Goal: Transaction & Acquisition: Purchase product/service

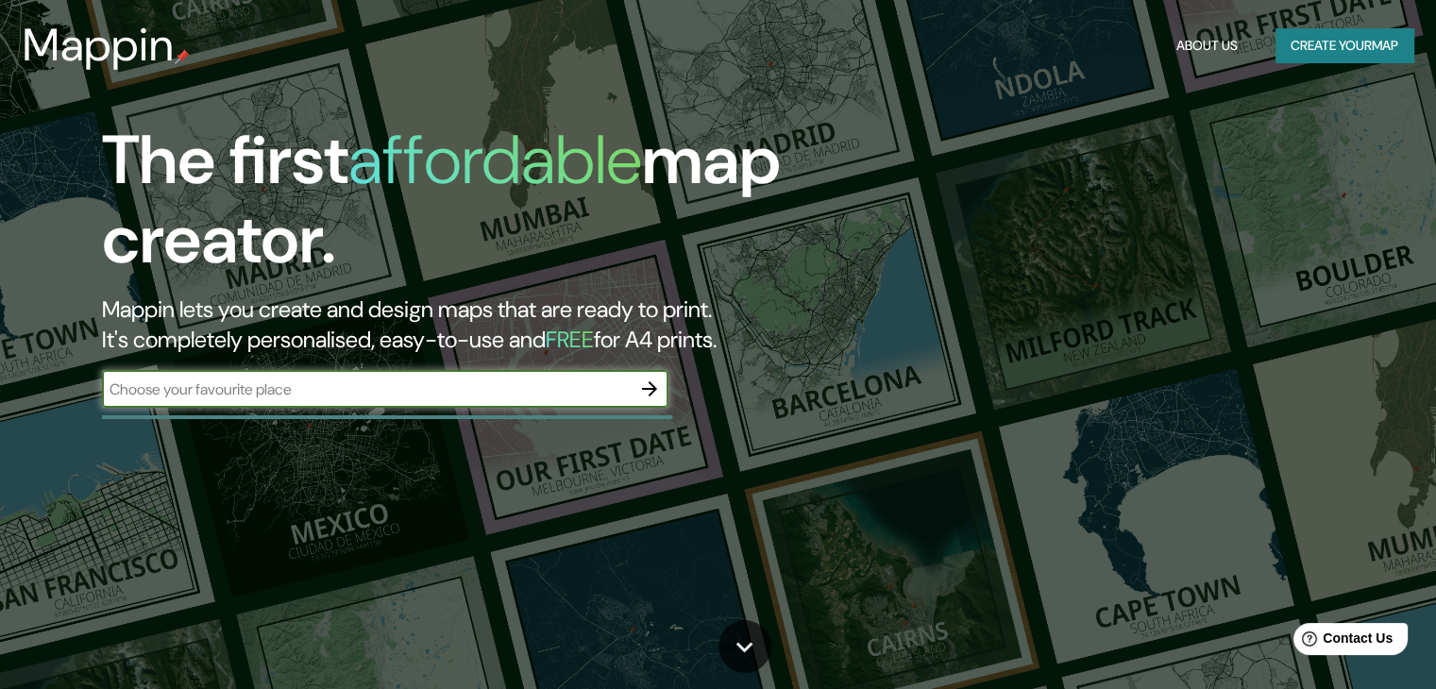
click at [348, 397] on input "text" at bounding box center [366, 390] width 529 height 22
type input "MEDELLIN"
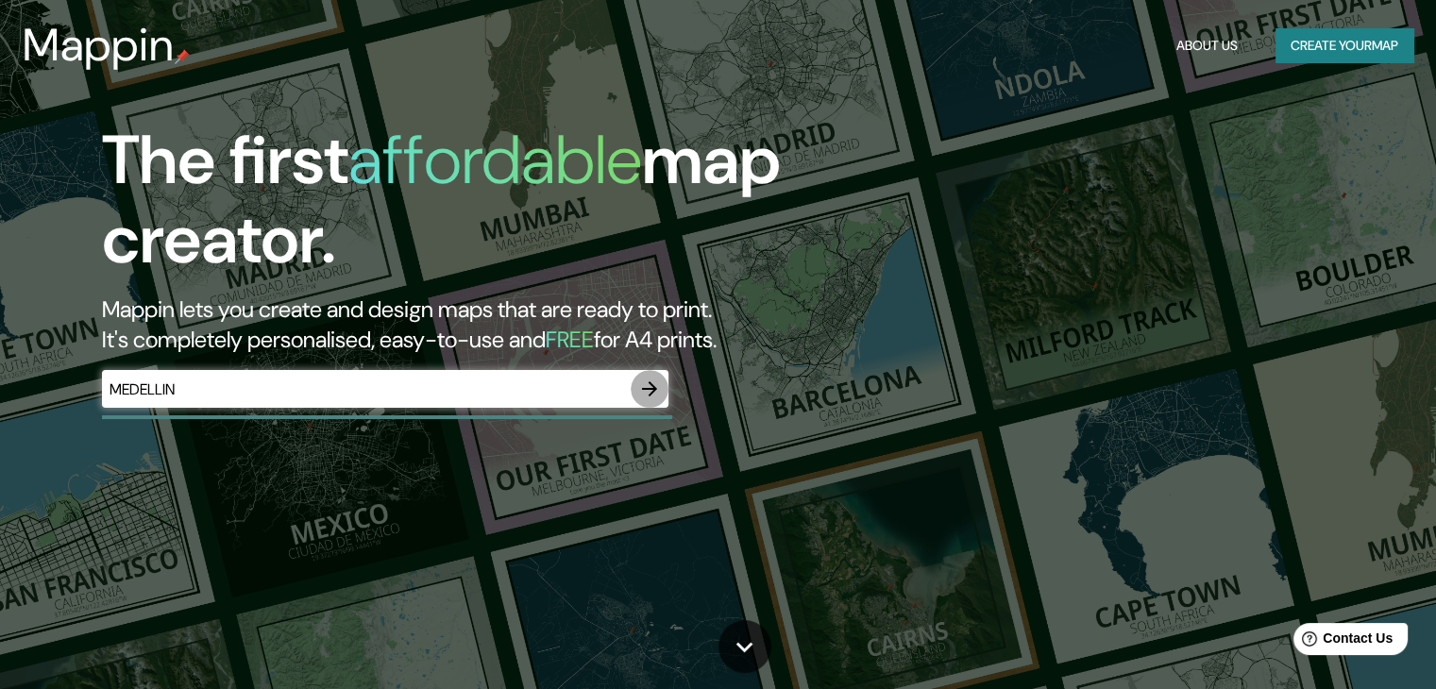
click at [648, 390] on icon "button" at bounding box center [649, 389] width 23 height 23
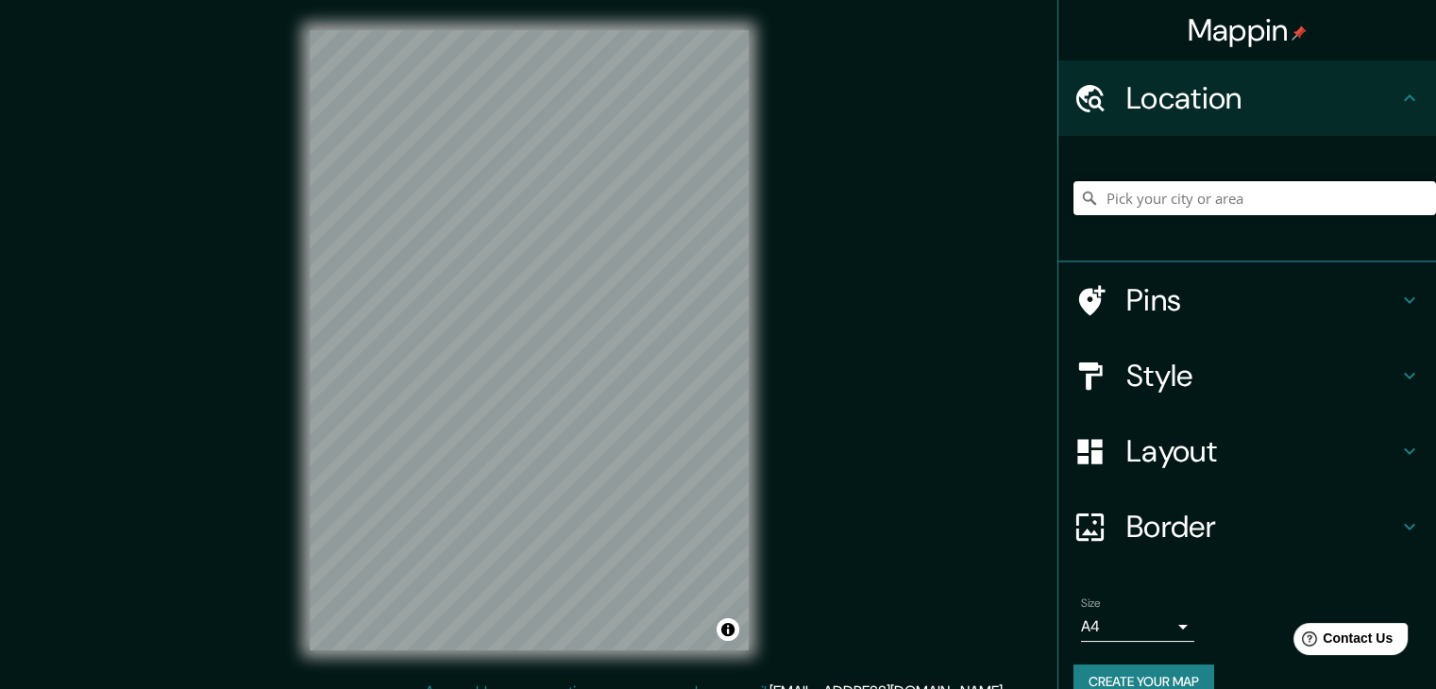
click at [1141, 202] on input "Pick your city or area" at bounding box center [1255, 198] width 363 height 34
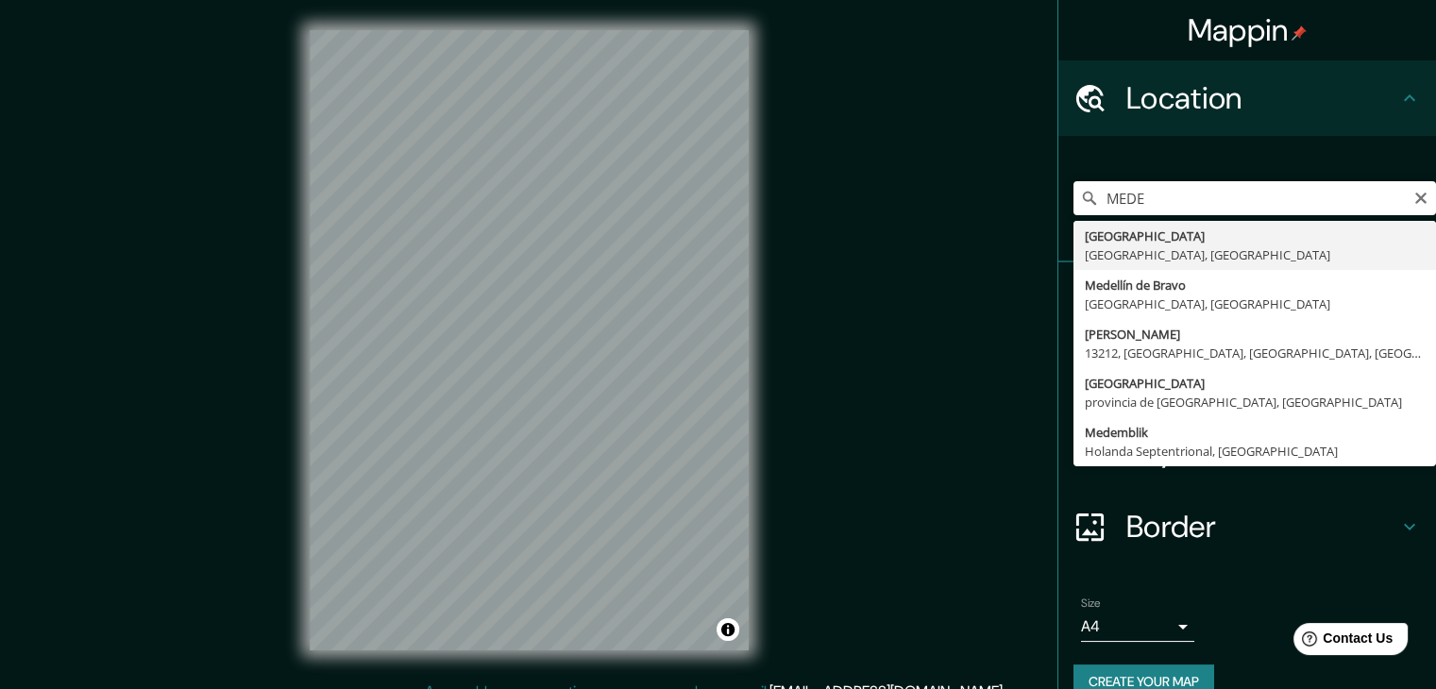
type input "Medellín, Antioquia, Colombia"
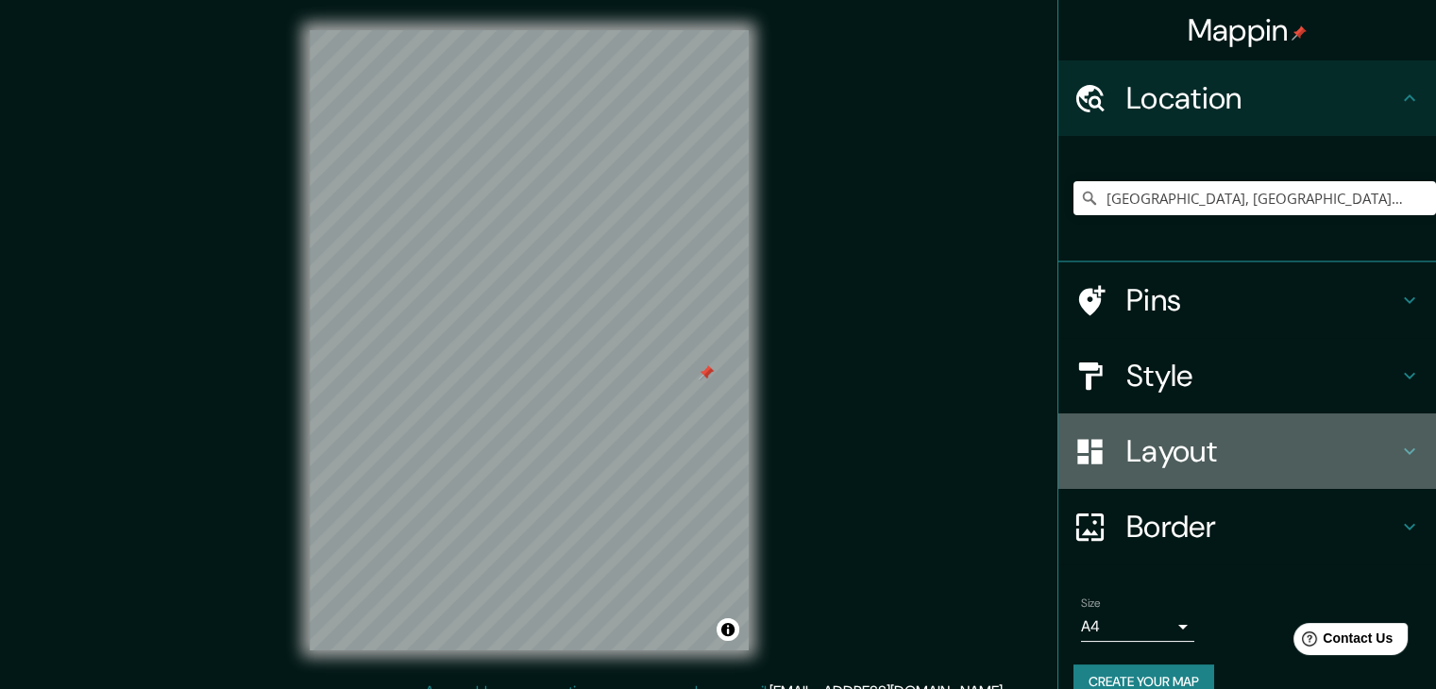
click at [1399, 446] on icon at bounding box center [1410, 451] width 23 height 23
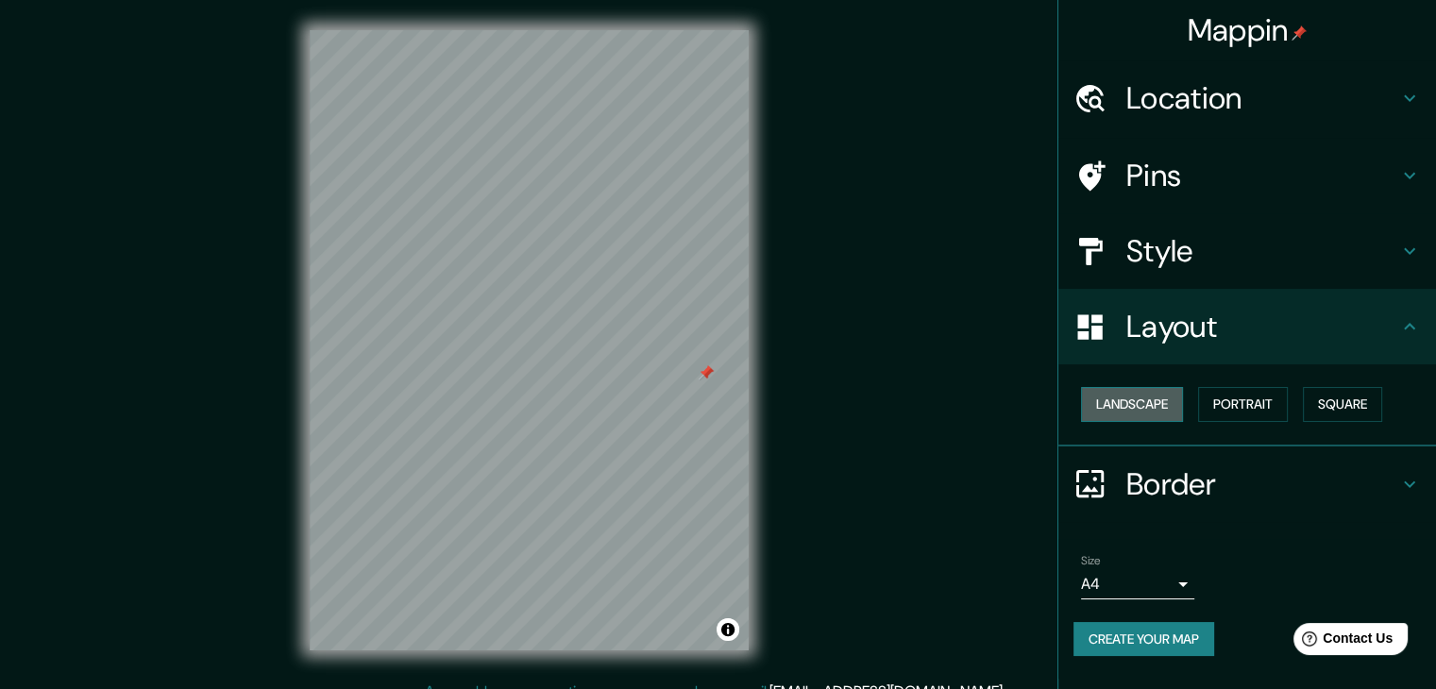
click at [1147, 393] on button "Landscape" at bounding box center [1132, 404] width 102 height 35
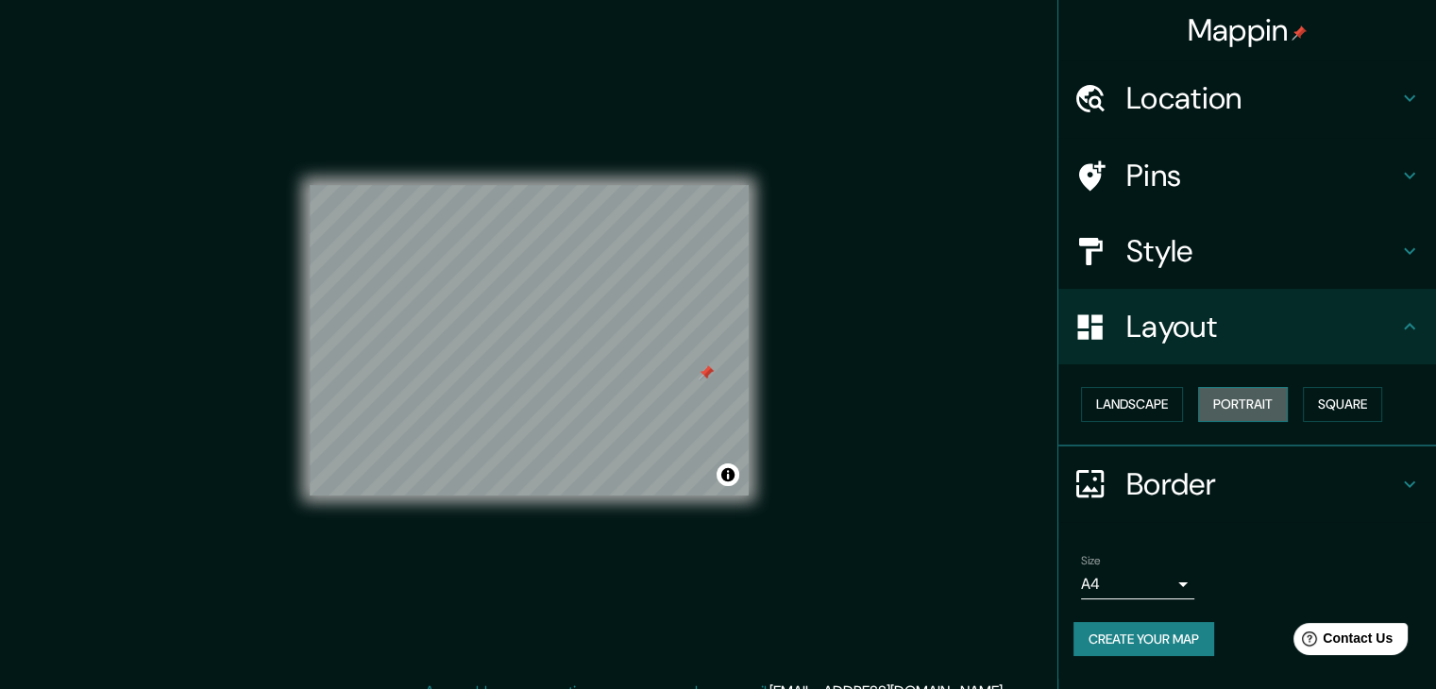
click at [1235, 411] on button "Portrait" at bounding box center [1243, 404] width 90 height 35
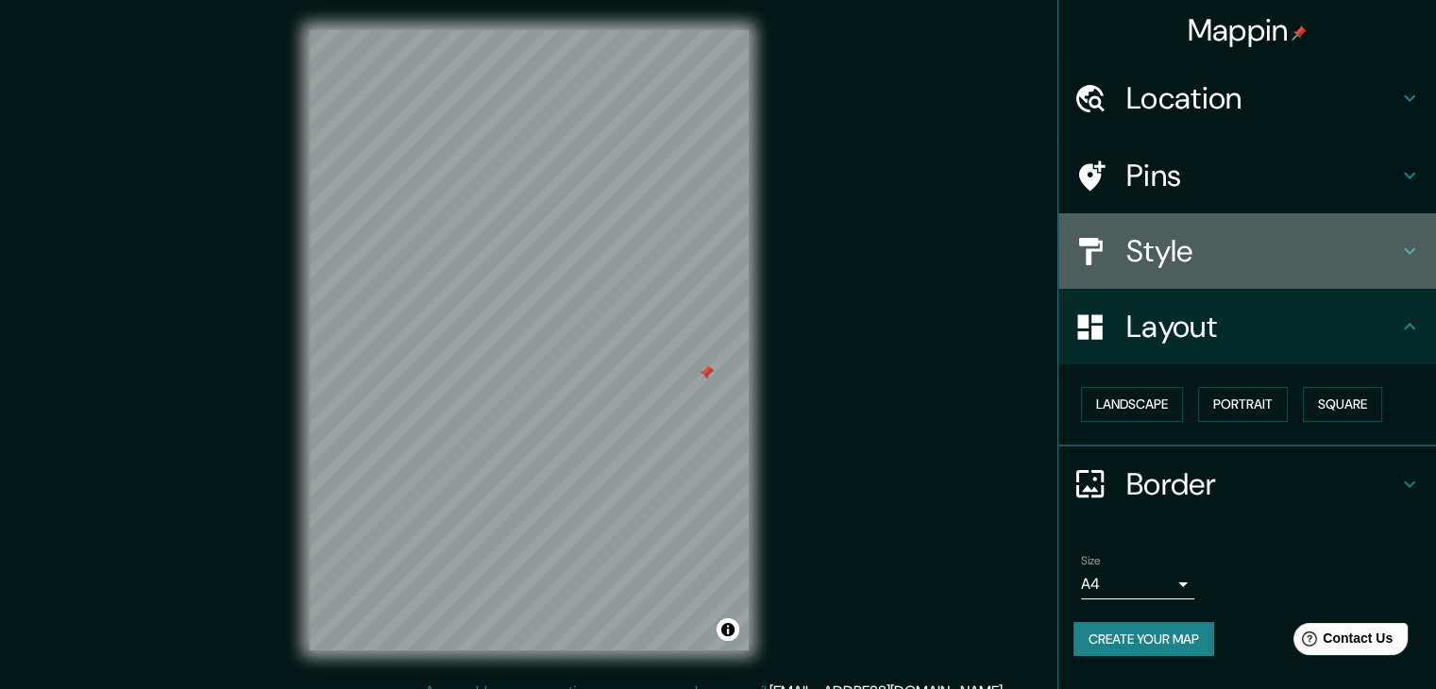
click at [1396, 254] on h4 "Style" at bounding box center [1263, 251] width 272 height 38
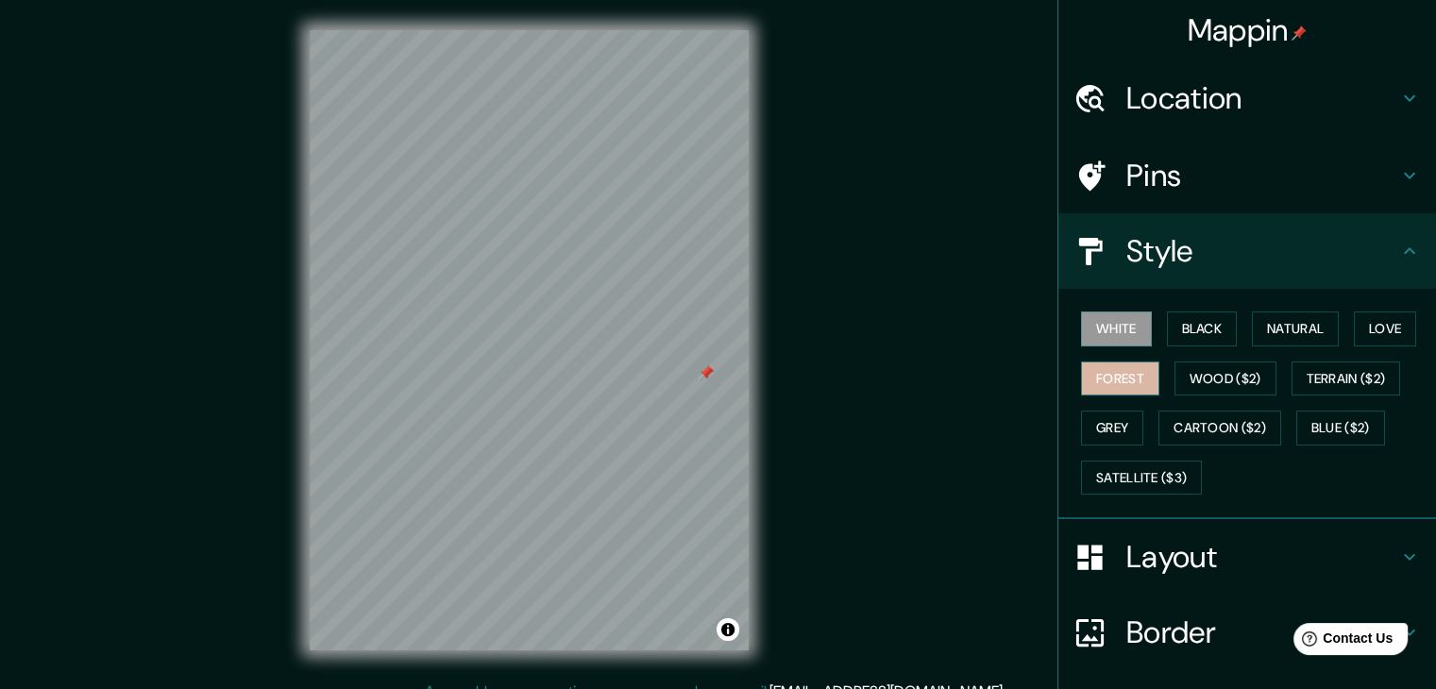
click at [1122, 374] on button "Forest" at bounding box center [1120, 379] width 78 height 35
click at [1200, 322] on button "Black" at bounding box center [1202, 329] width 71 height 35
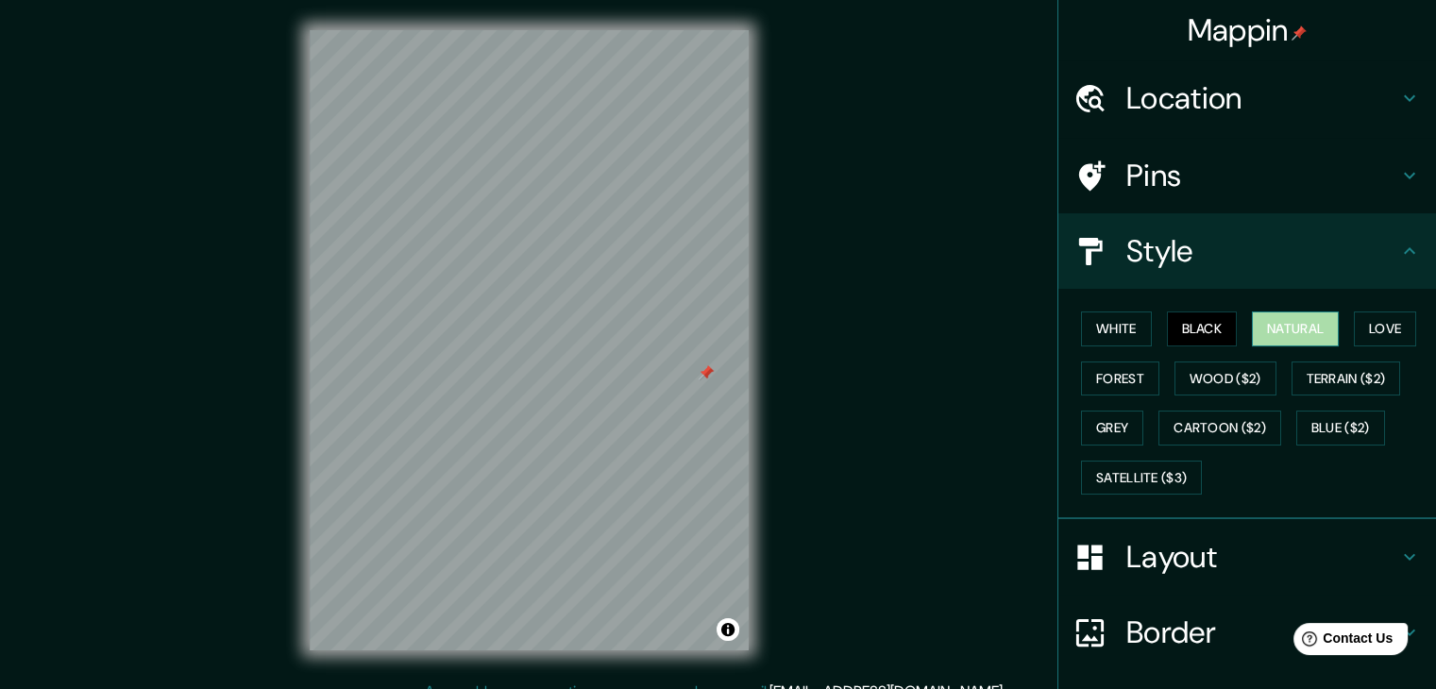
click at [1267, 327] on button "Natural" at bounding box center [1295, 329] width 87 height 35
click at [1379, 322] on button "Love" at bounding box center [1385, 329] width 62 height 35
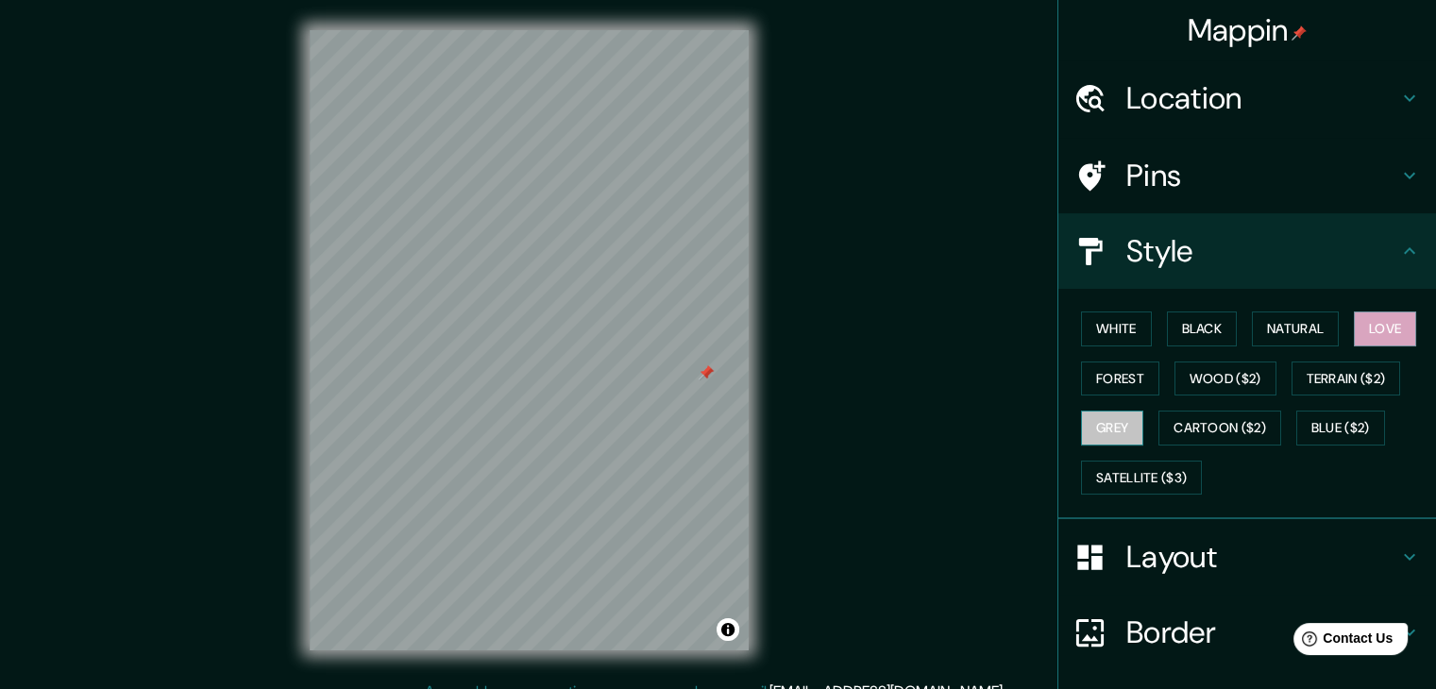
click at [1093, 430] on button "Grey" at bounding box center [1112, 428] width 62 height 35
click at [708, 376] on div at bounding box center [706, 372] width 15 height 15
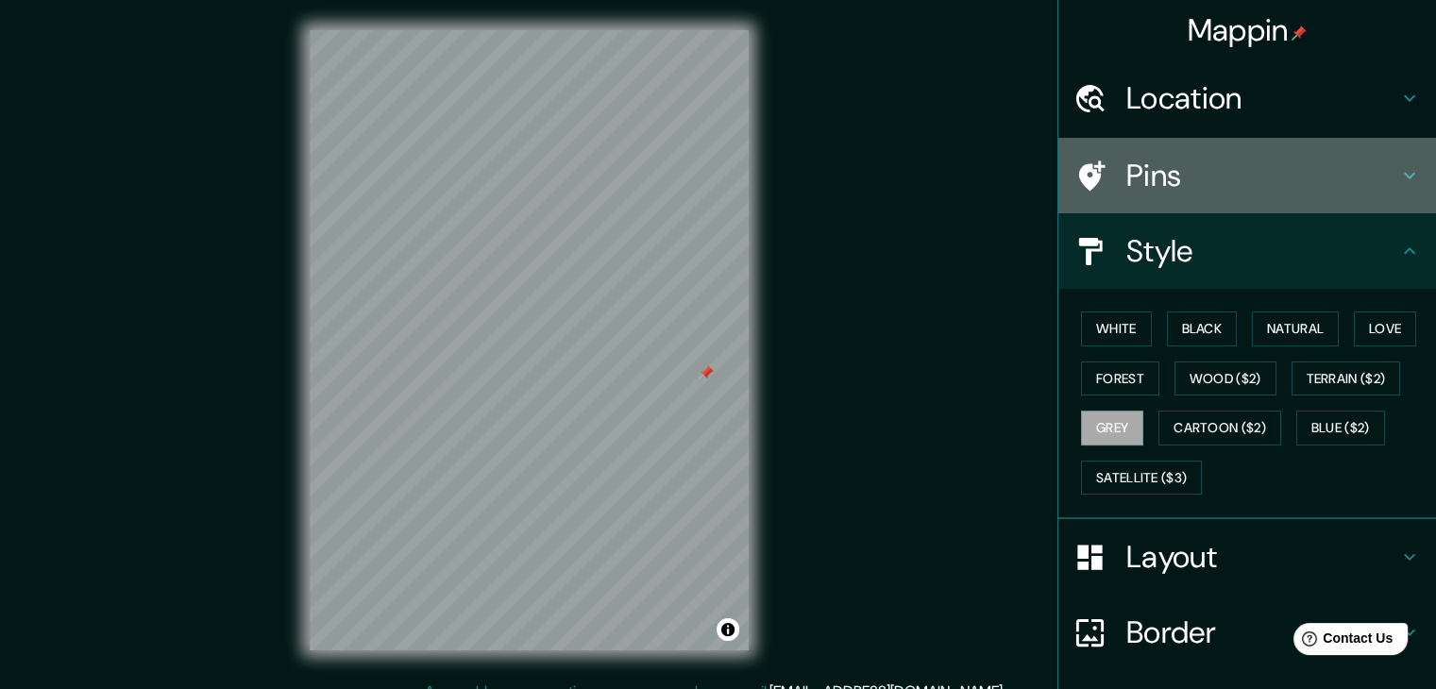
click at [1406, 171] on div "Pins" at bounding box center [1248, 176] width 378 height 76
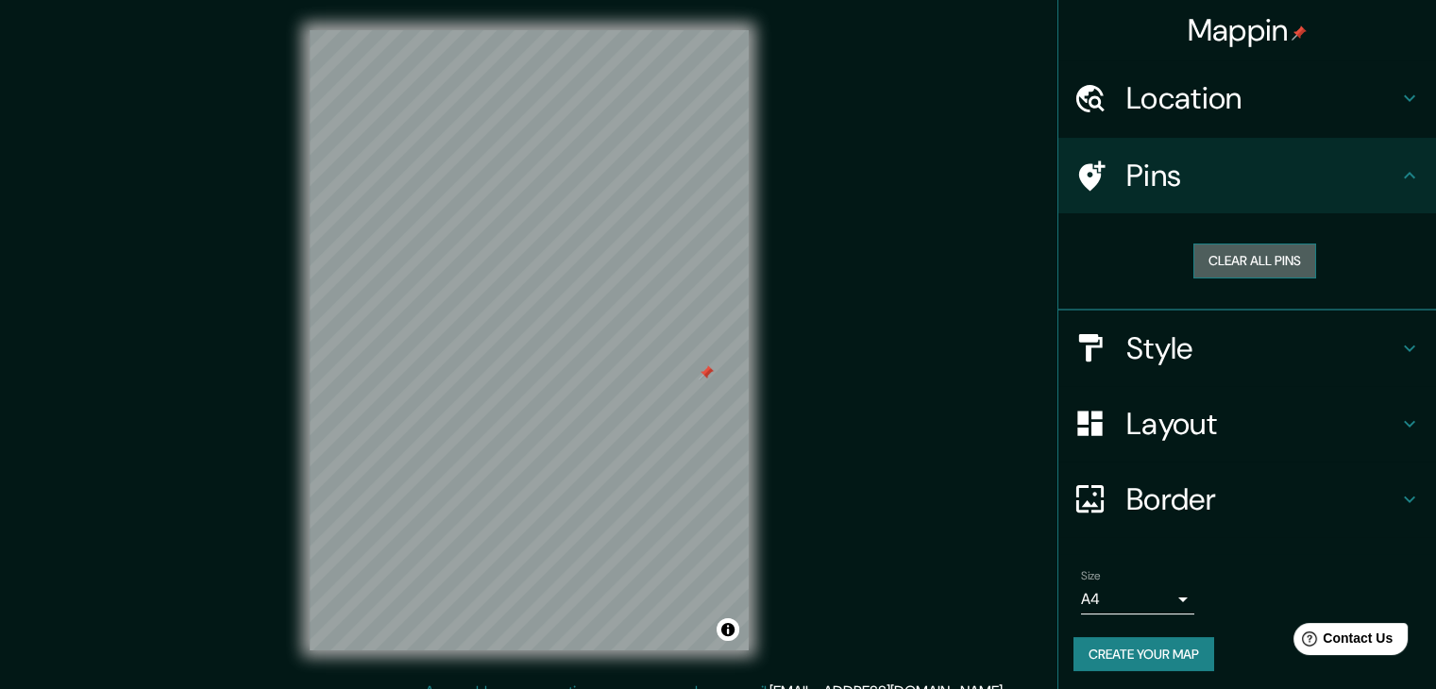
click at [1253, 258] on button "Clear all pins" at bounding box center [1255, 261] width 123 height 35
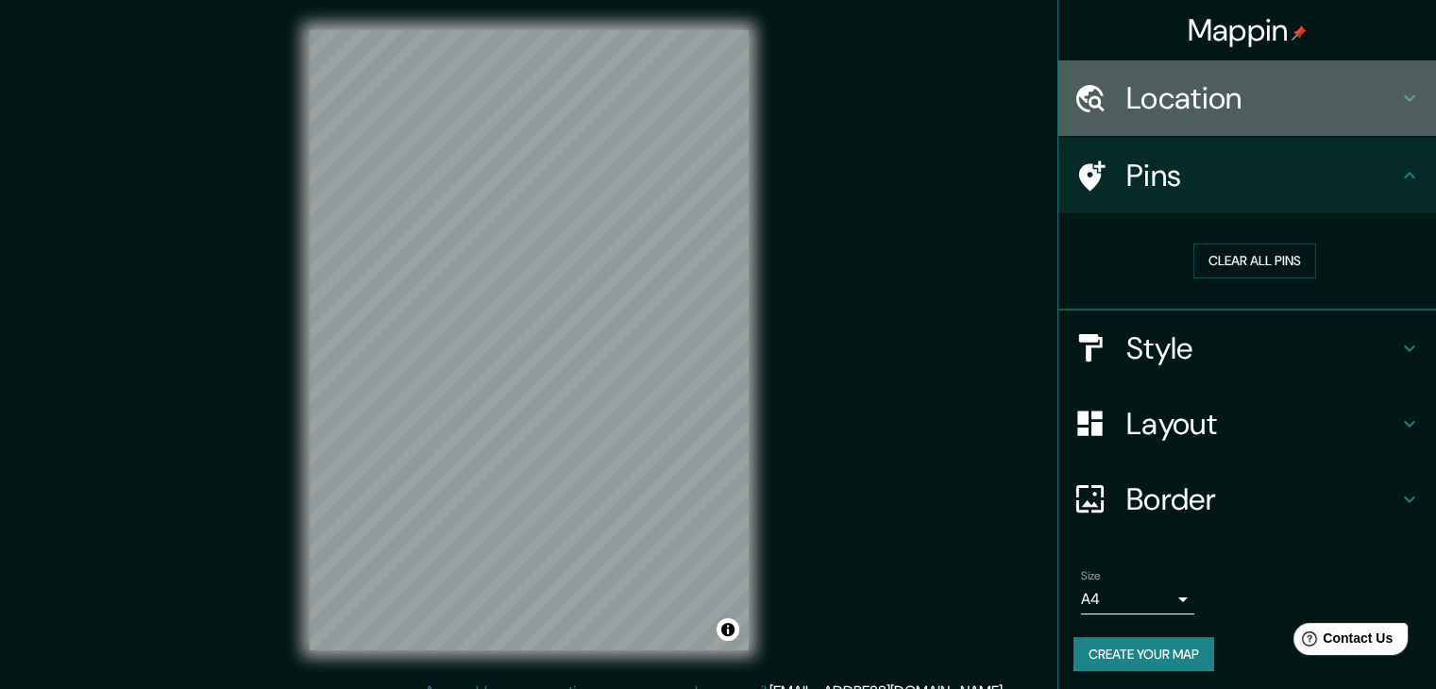
click at [1399, 93] on icon at bounding box center [1410, 98] width 23 height 23
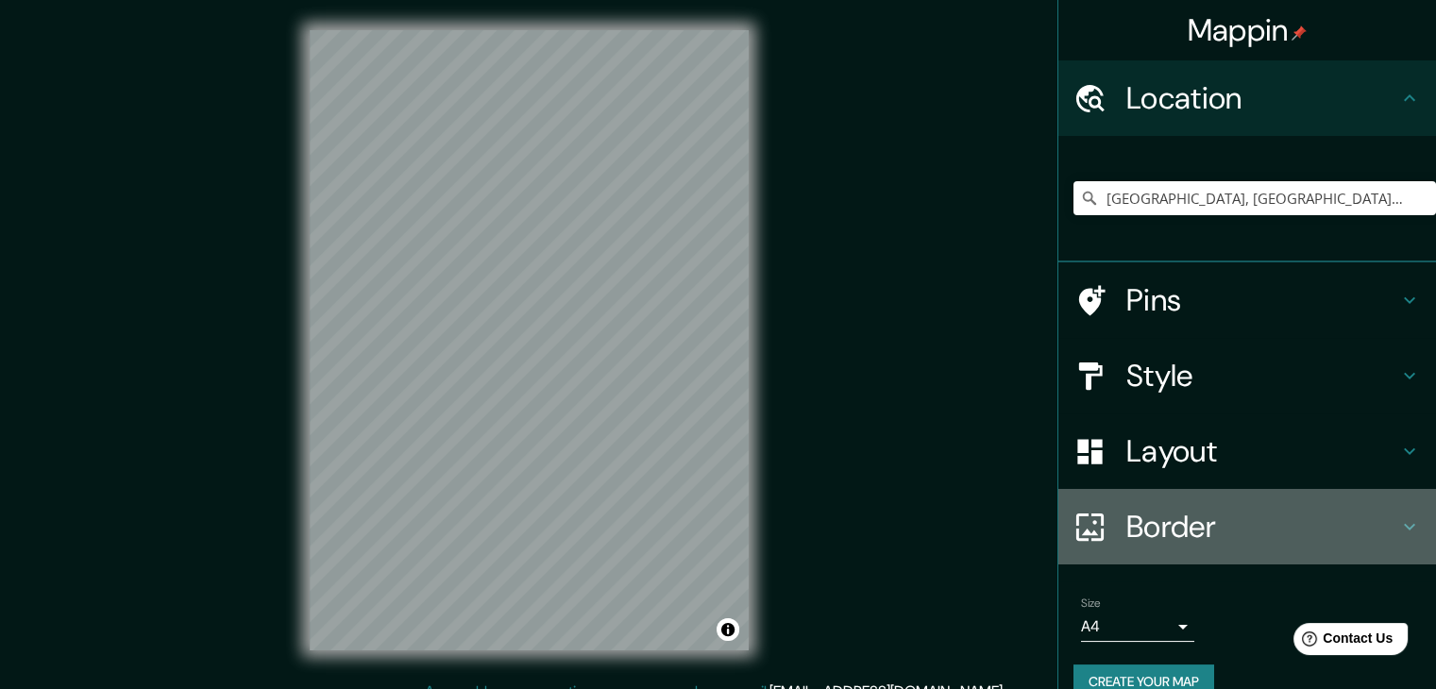
click at [1399, 520] on icon at bounding box center [1410, 527] width 23 height 23
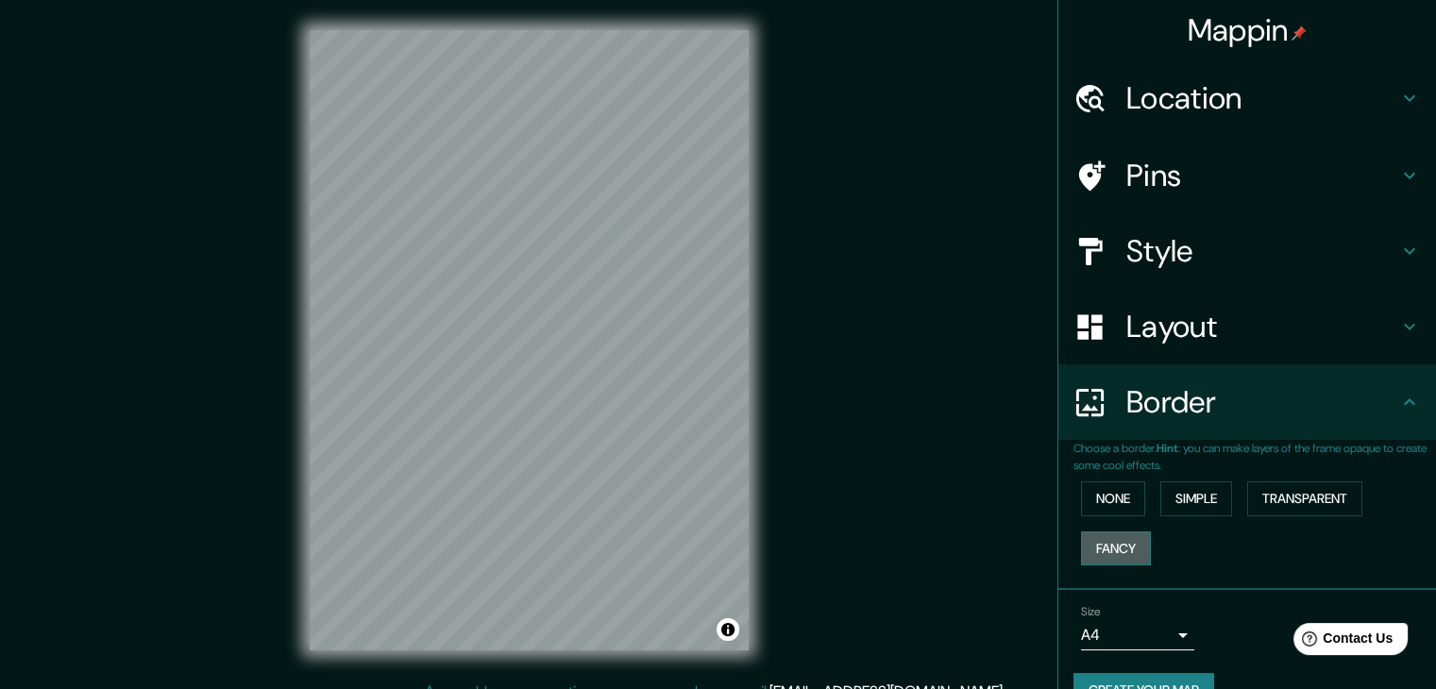
click at [1114, 541] on button "Fancy" at bounding box center [1116, 549] width 70 height 35
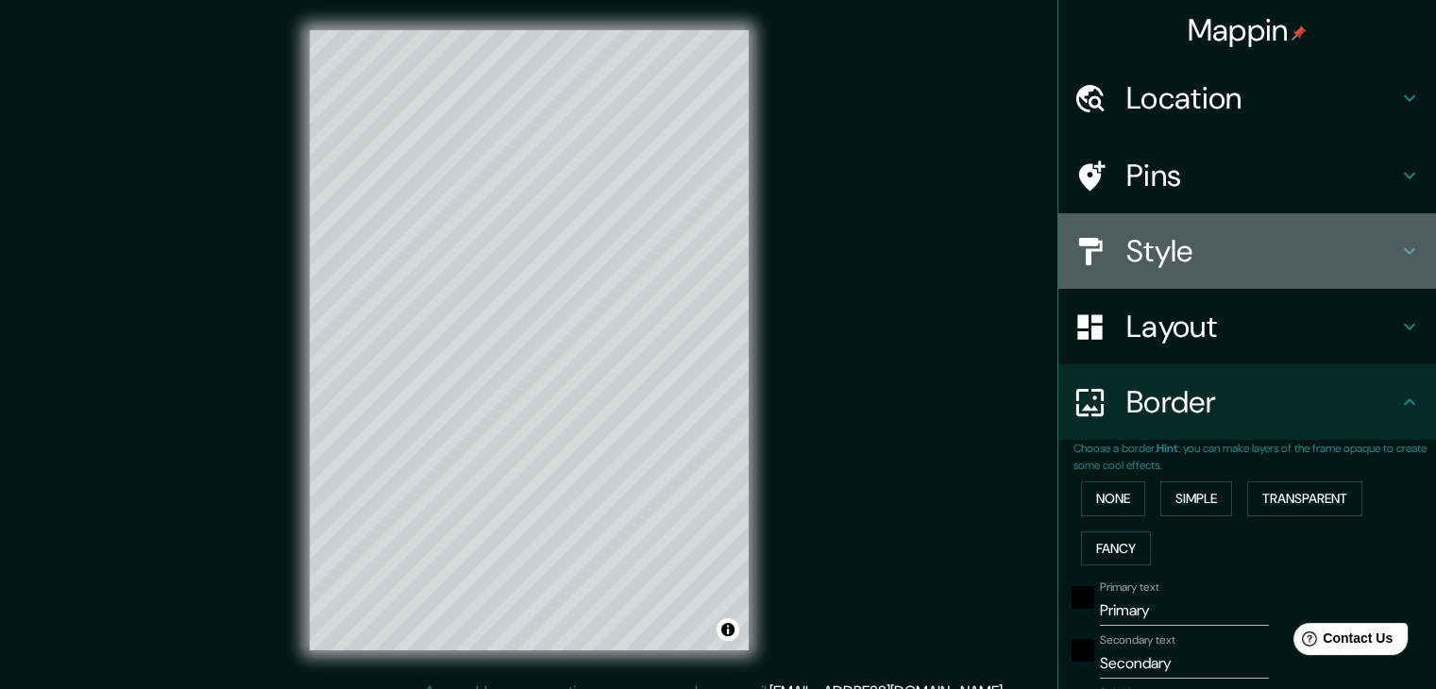
click at [1404, 252] on icon at bounding box center [1409, 251] width 11 height 7
type input "37"
type input "19"
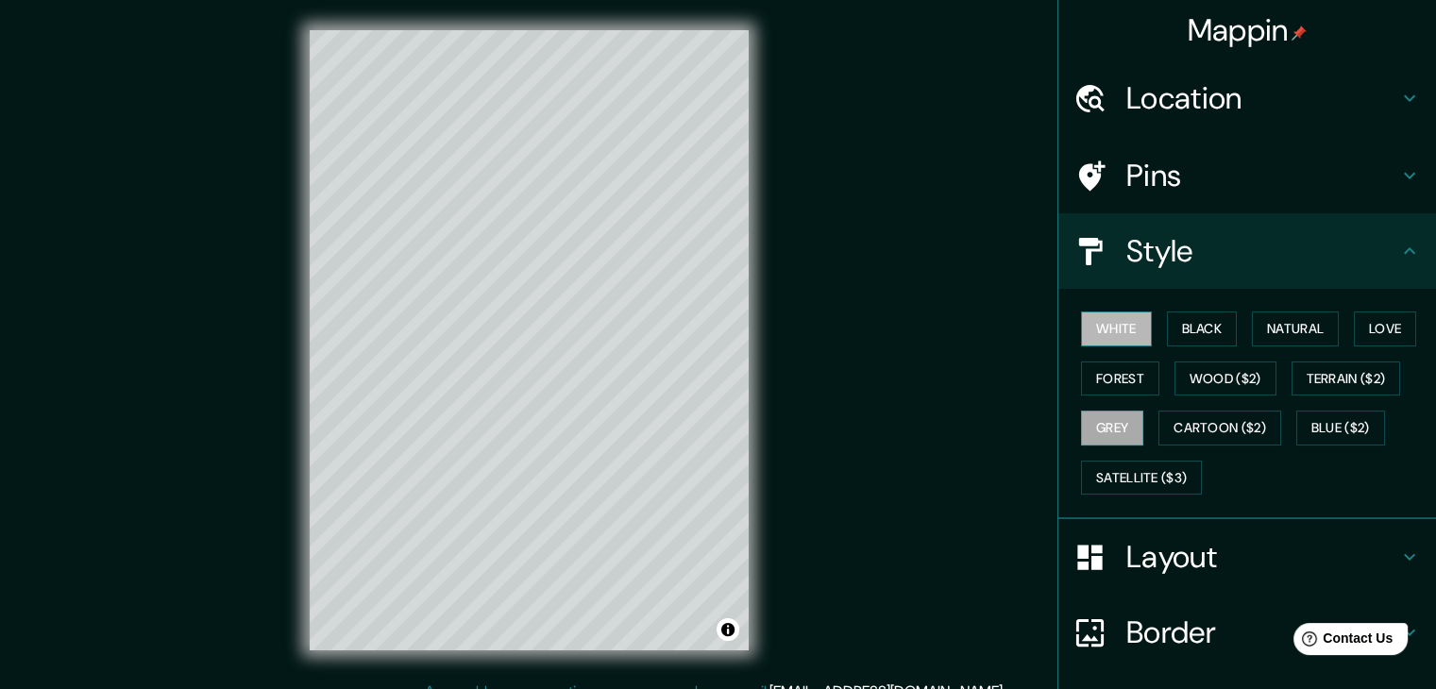
click at [1110, 327] on button "White" at bounding box center [1116, 329] width 71 height 35
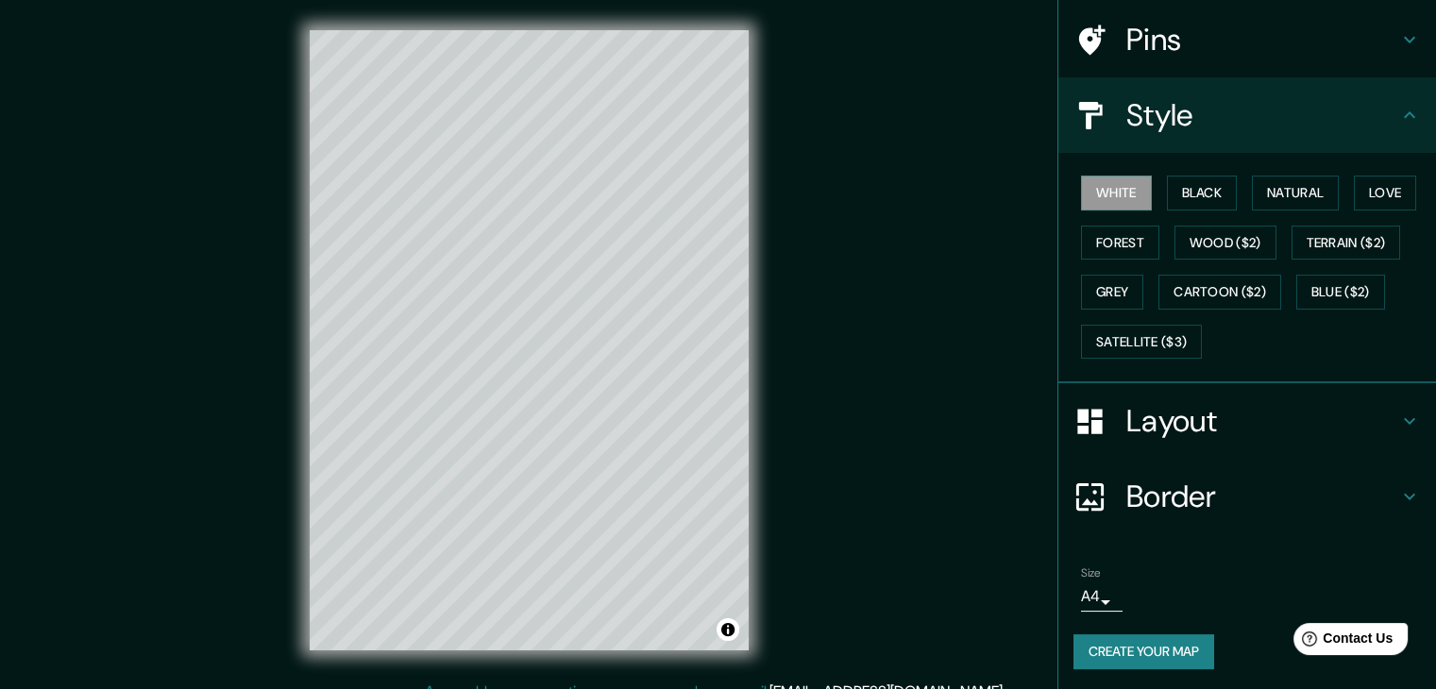
scroll to position [22, 0]
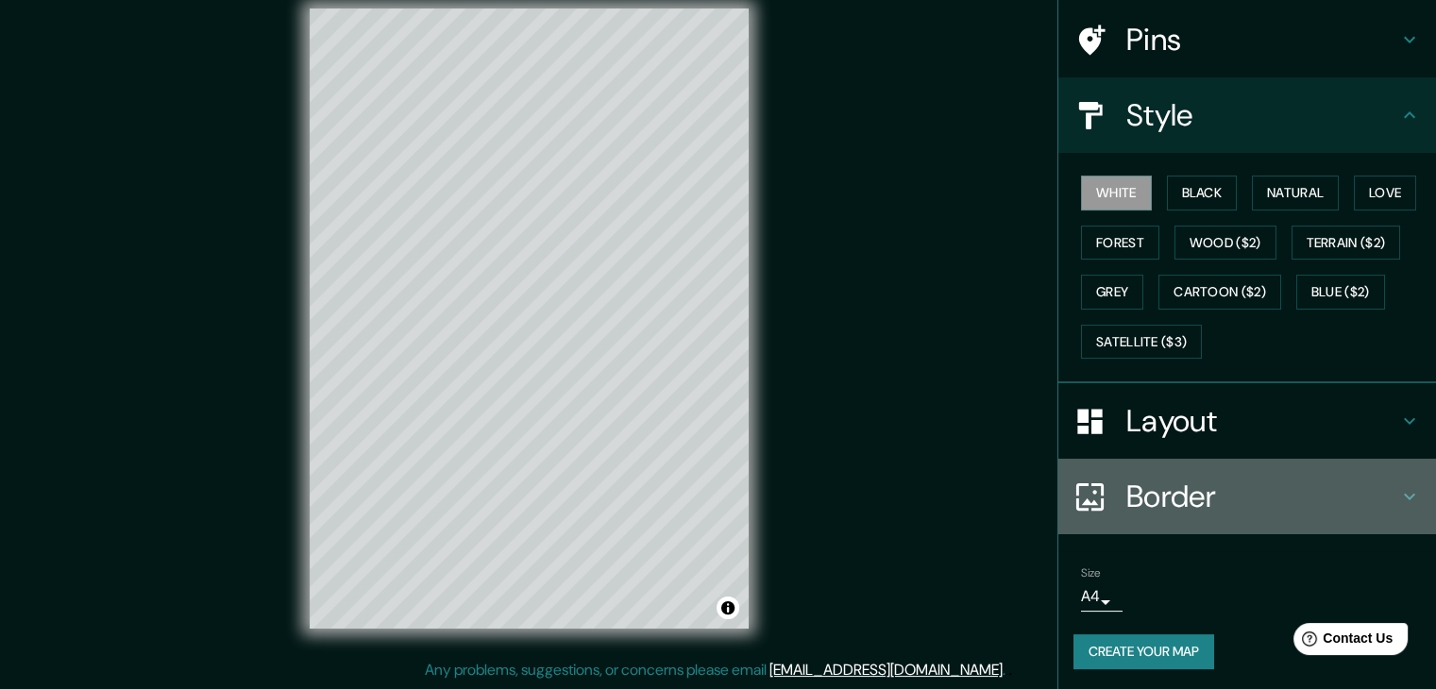
click at [1399, 485] on icon at bounding box center [1410, 496] width 23 height 23
type input "37"
type input "19"
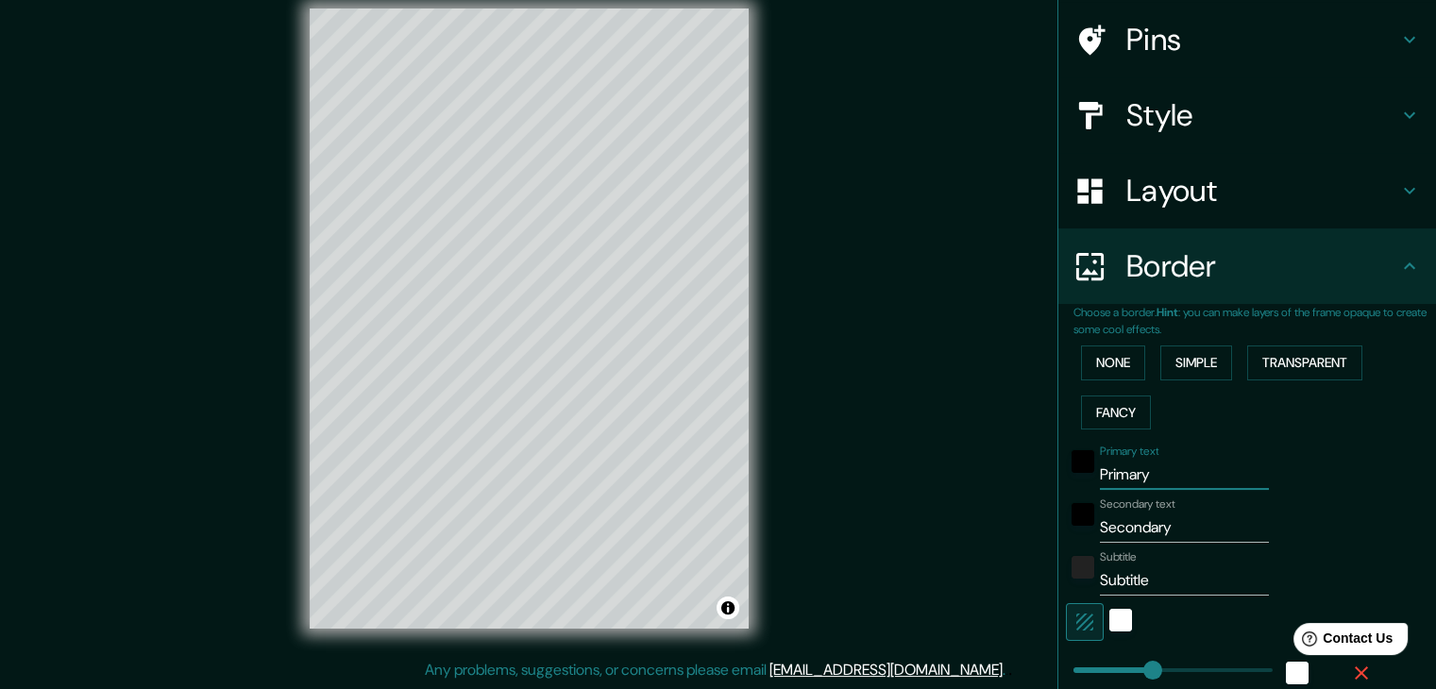
click at [1137, 473] on input "Primary" at bounding box center [1184, 475] width 169 height 30
type input "Primar"
type input "37"
type input "19"
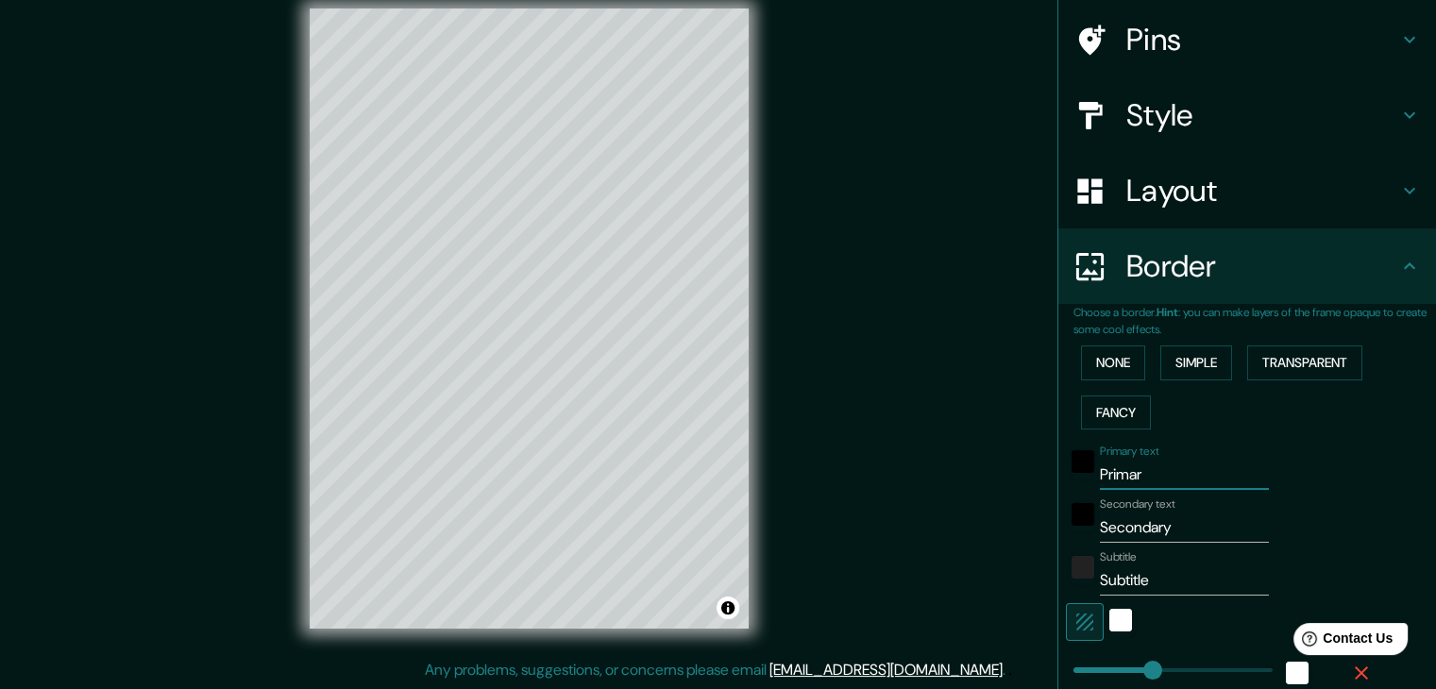
type input "Prima"
type input "37"
type input "19"
type input "Prim"
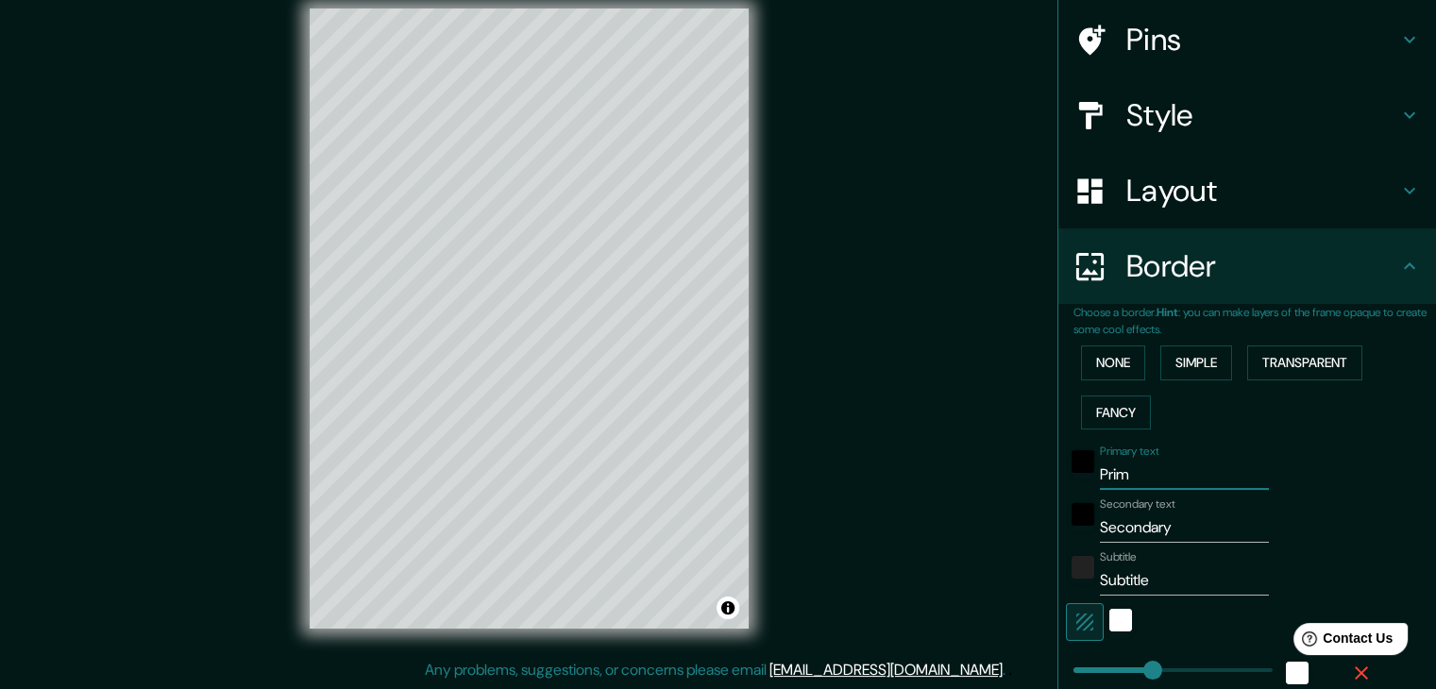
type input "37"
type input "19"
type input "Pri"
type input "37"
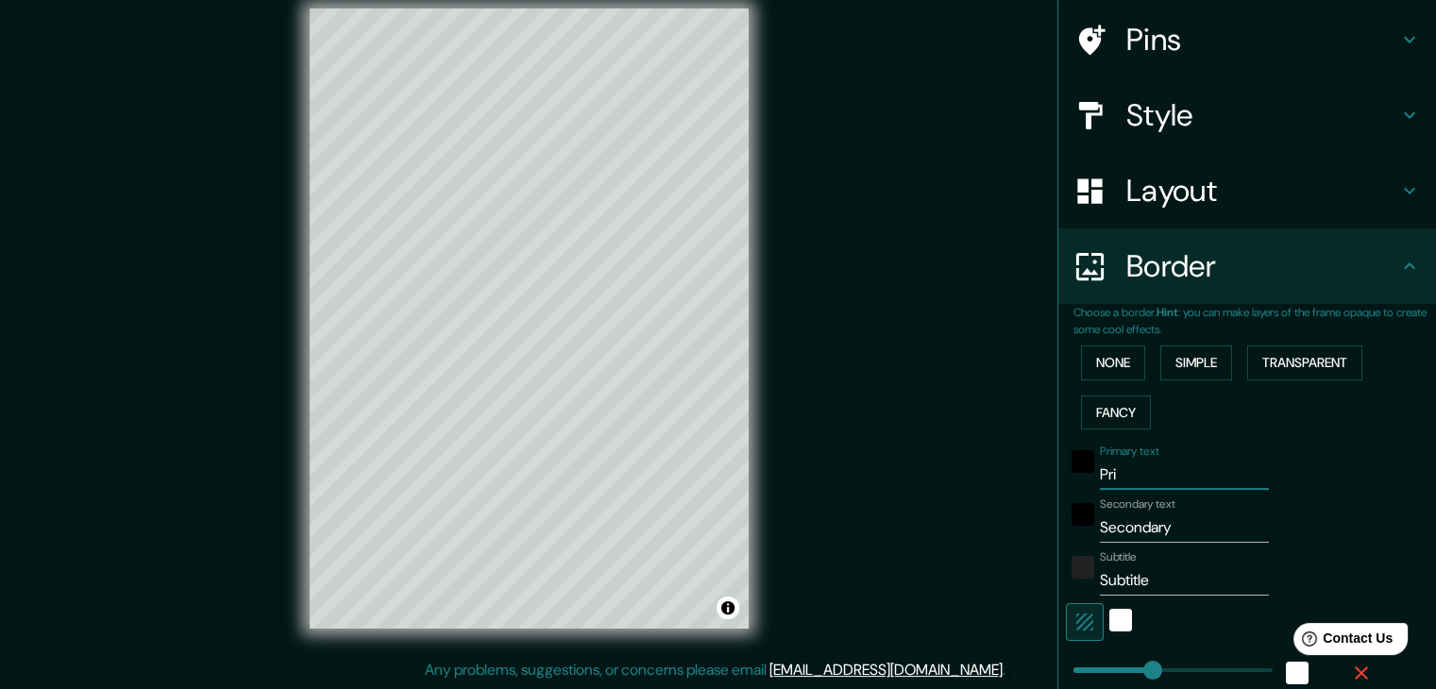
type input "37"
type input "19"
type input "Pr"
type input "37"
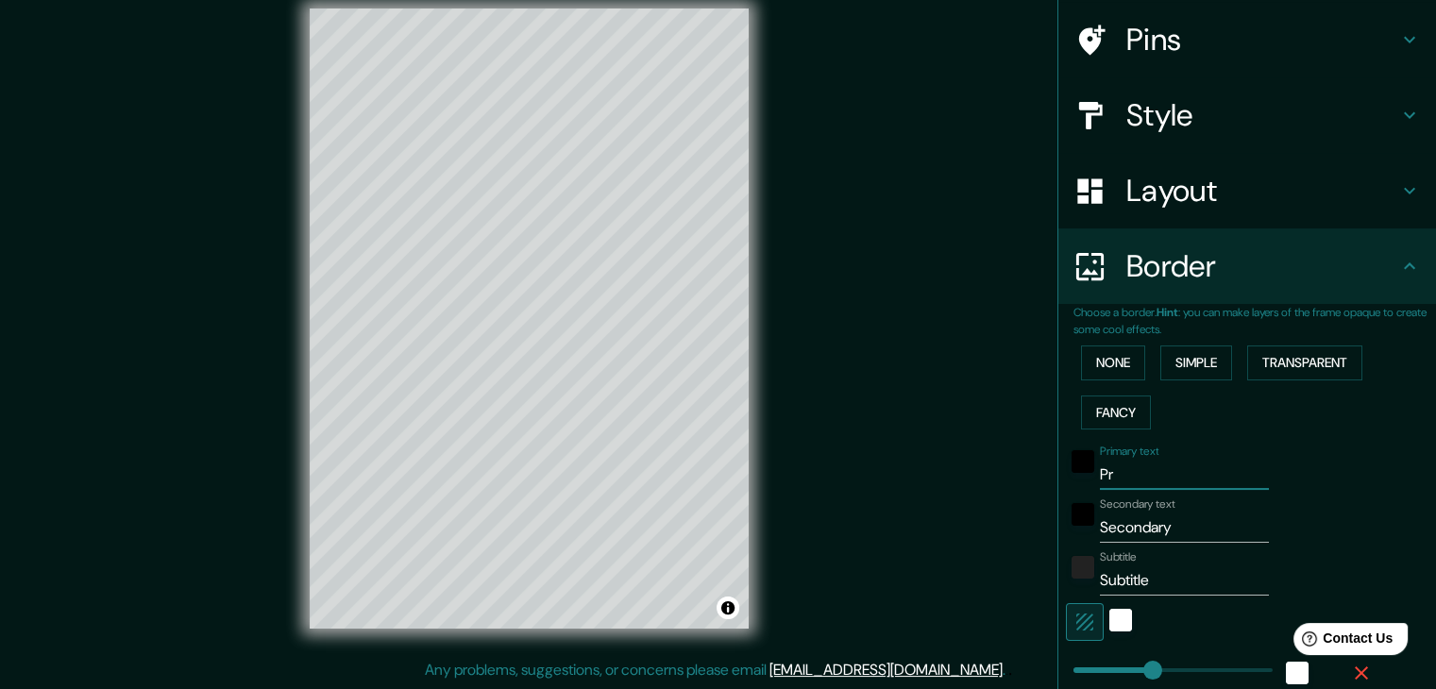
type input "19"
type input "P"
type input "37"
type input "19"
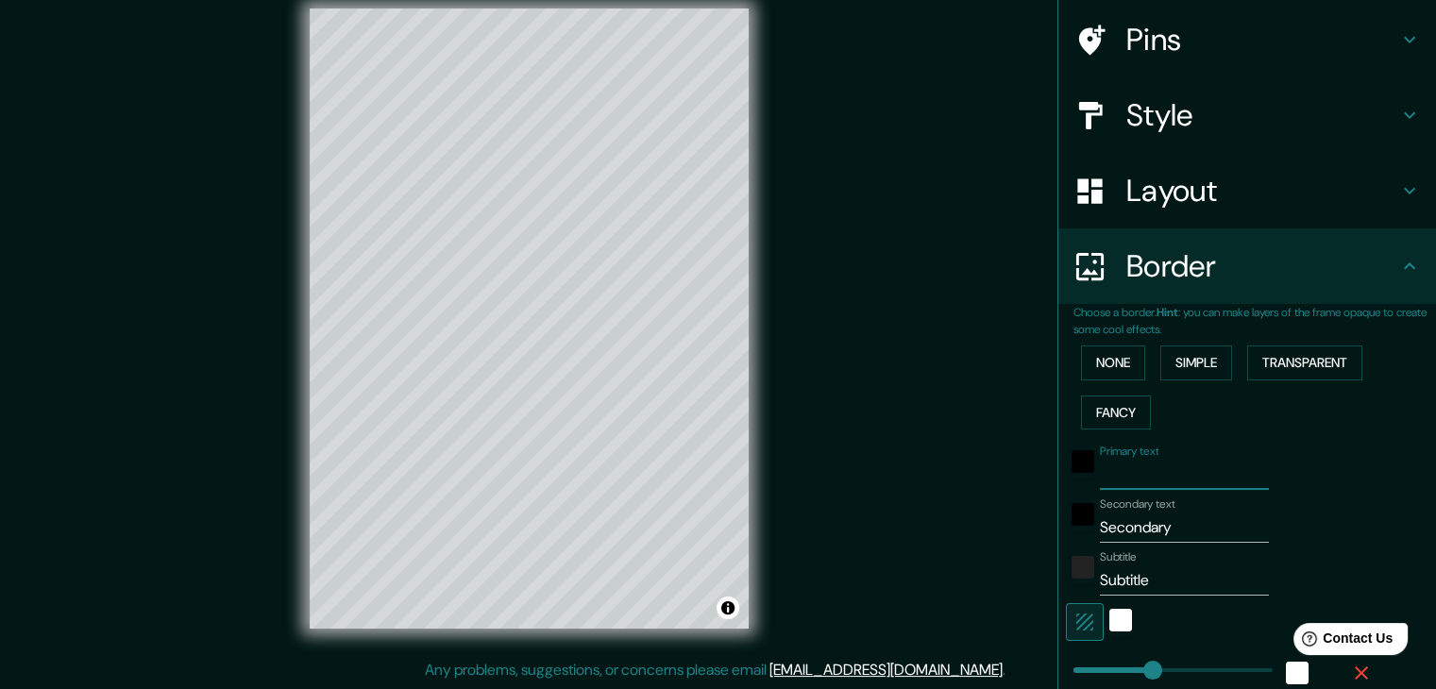
type input "37"
type input "19"
type input "ME"
type input "37"
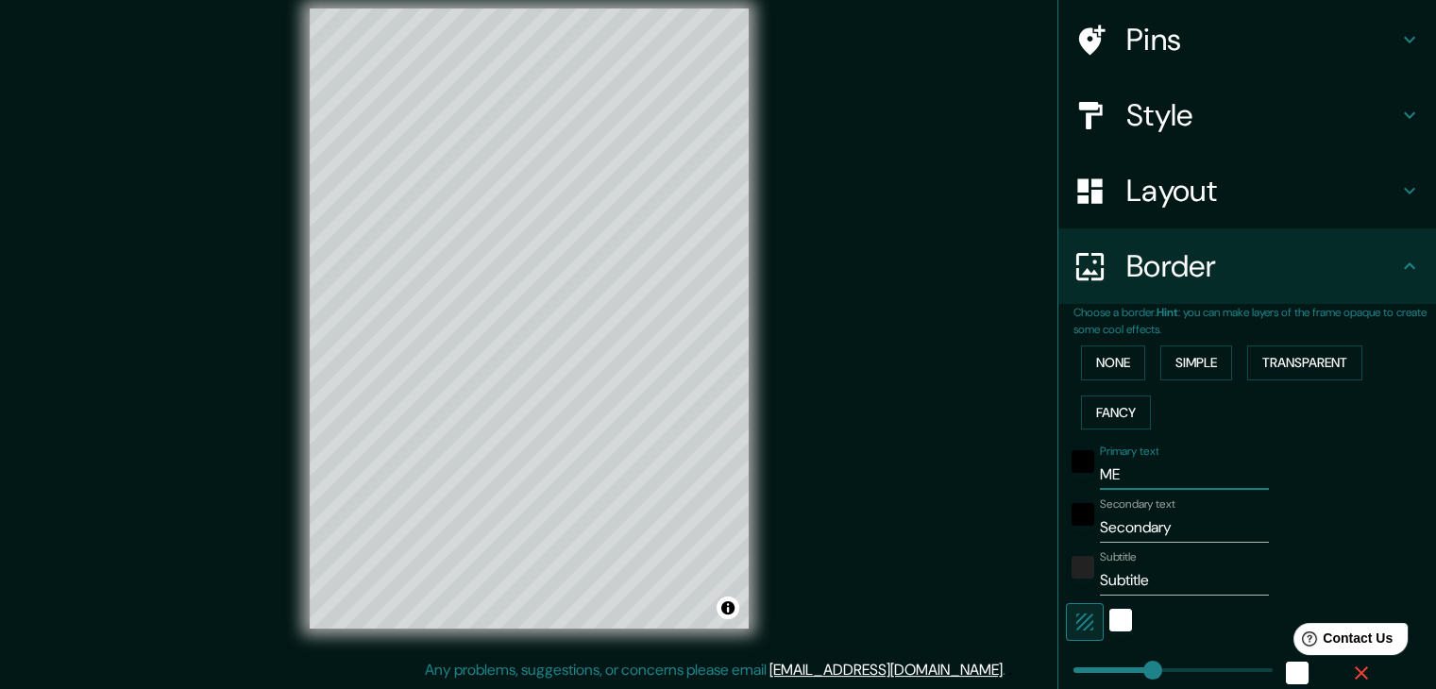
type input "37"
type input "19"
type input "MED"
type input "37"
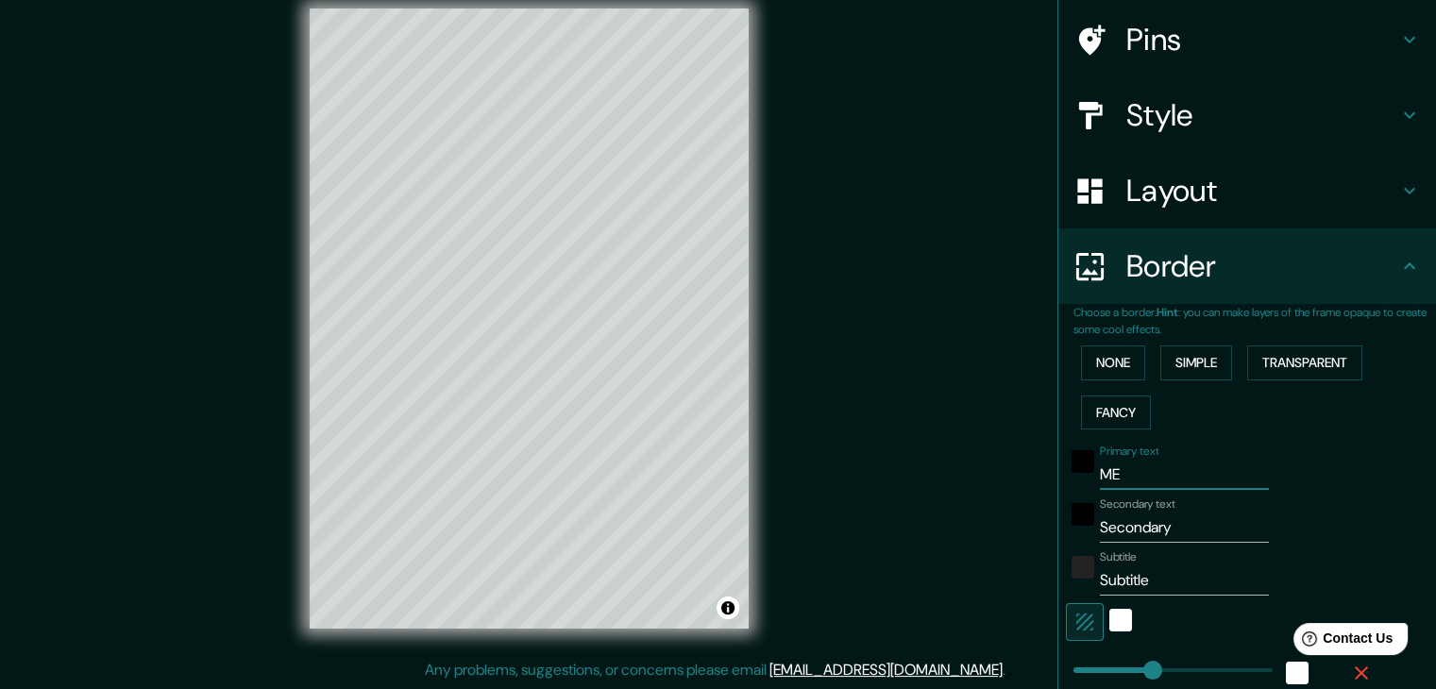
type input "19"
type input "MEDE"
type input "37"
type input "19"
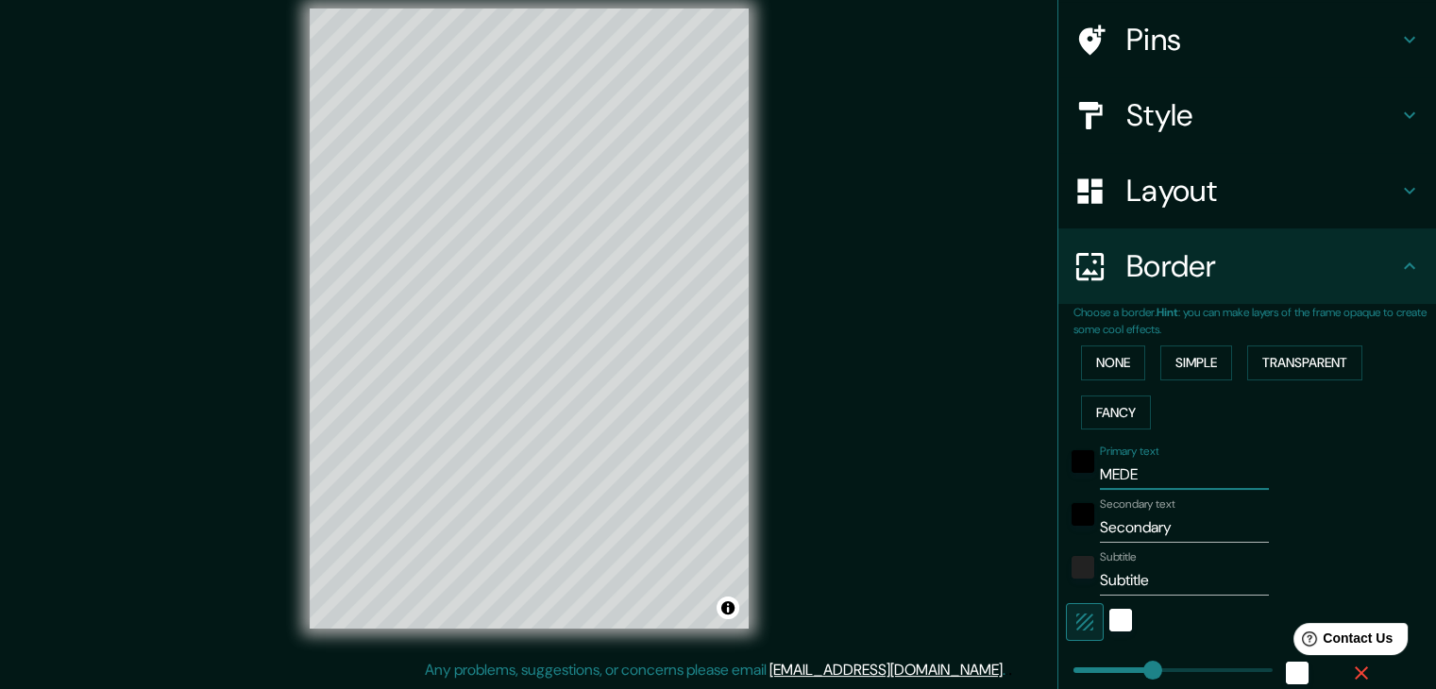
type input "MEDEL"
type input "37"
type input "19"
type input "MEDELL"
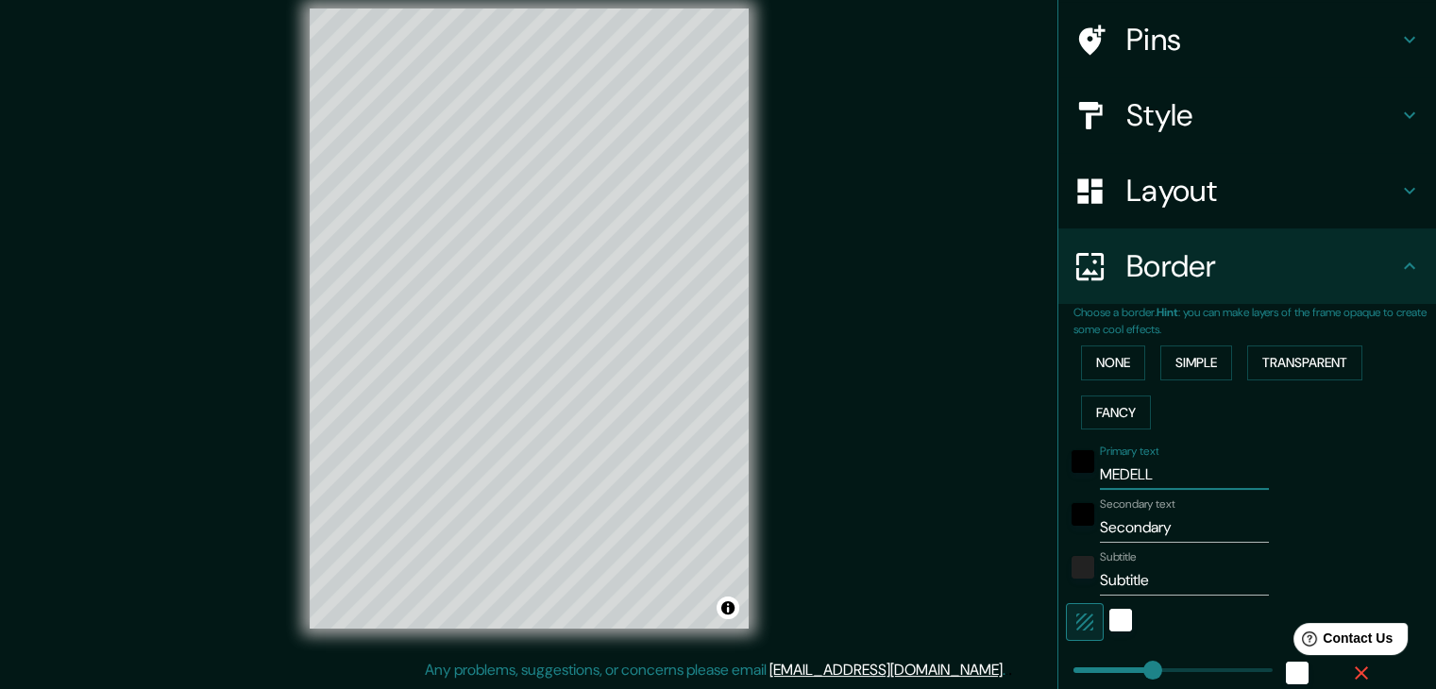
type input "37"
type input "19"
type input "MEDELLI"
type input "37"
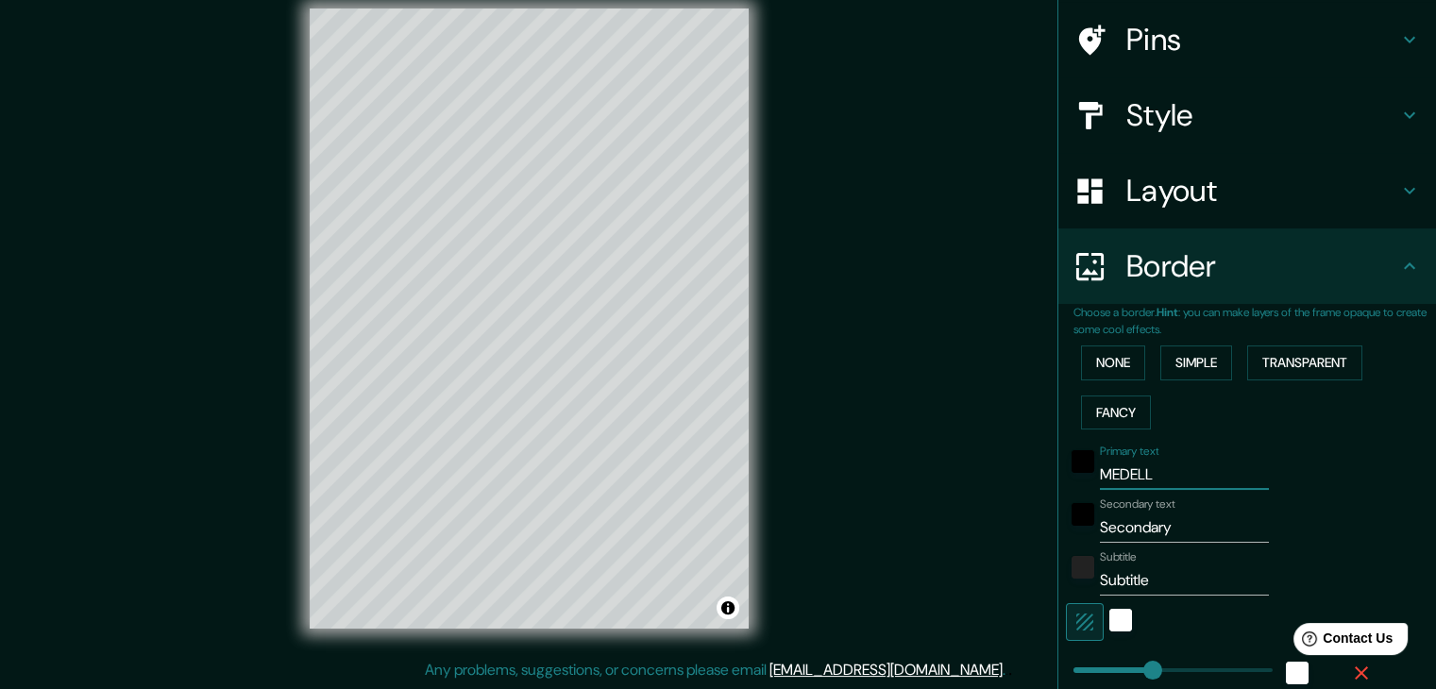
type input "37"
type input "19"
type input "MEDELLIN"
type input "37"
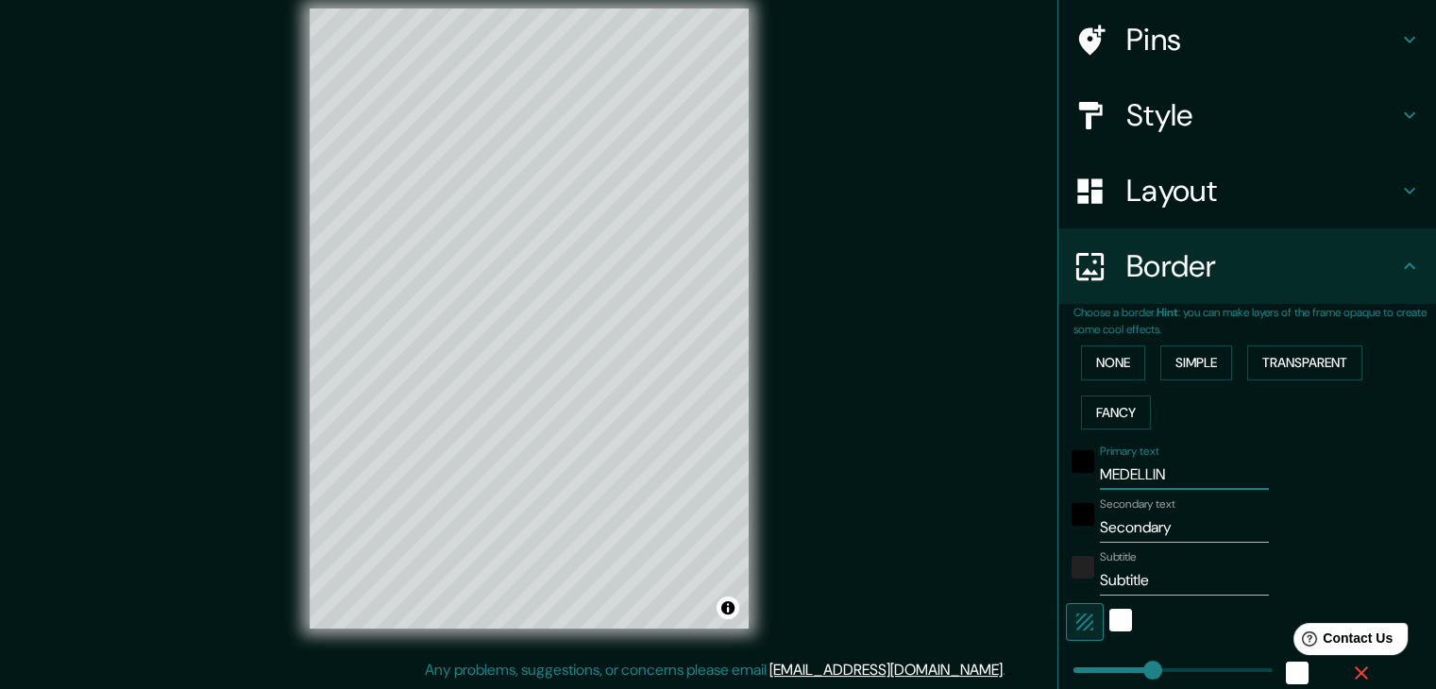
type input "19"
type input "MEDELLIN"
click at [1161, 529] on input "Secondary" at bounding box center [1184, 528] width 169 height 30
type input "Secondar"
type input "37"
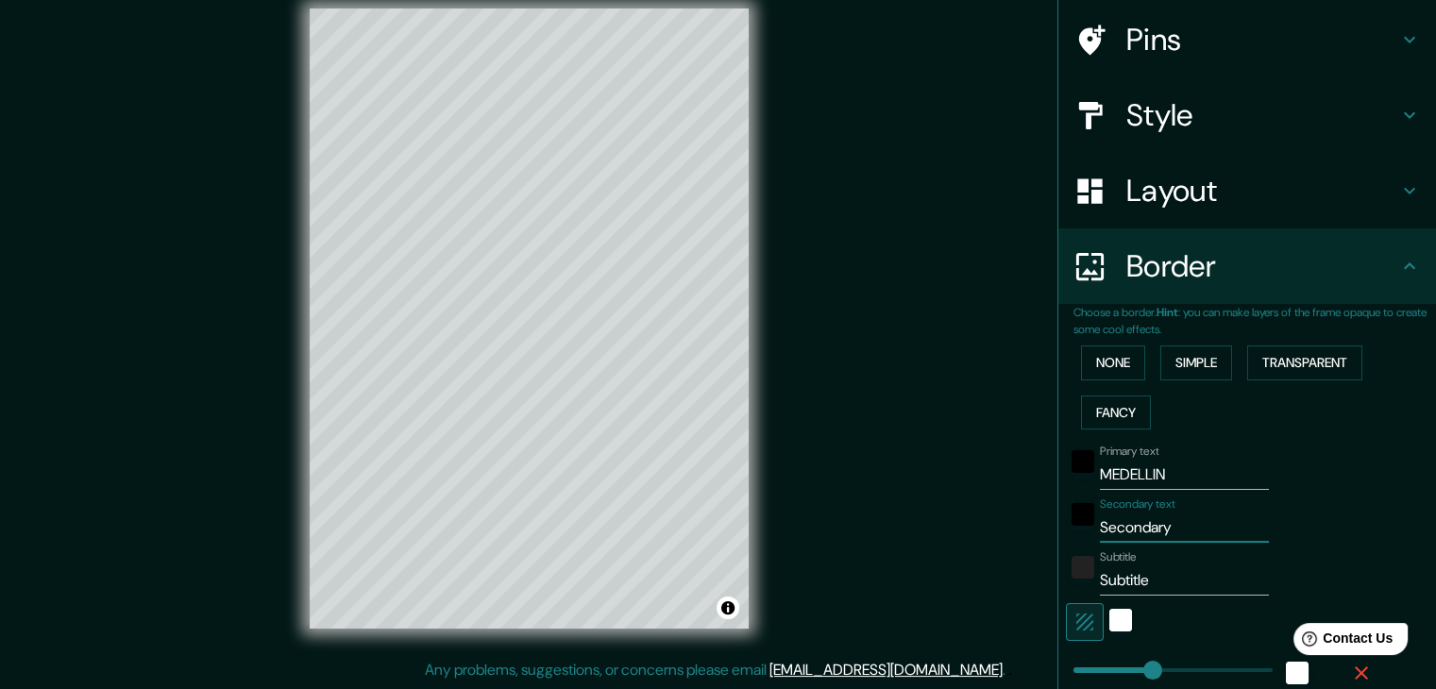
type input "37"
type input "19"
type input "Seconda"
type input "37"
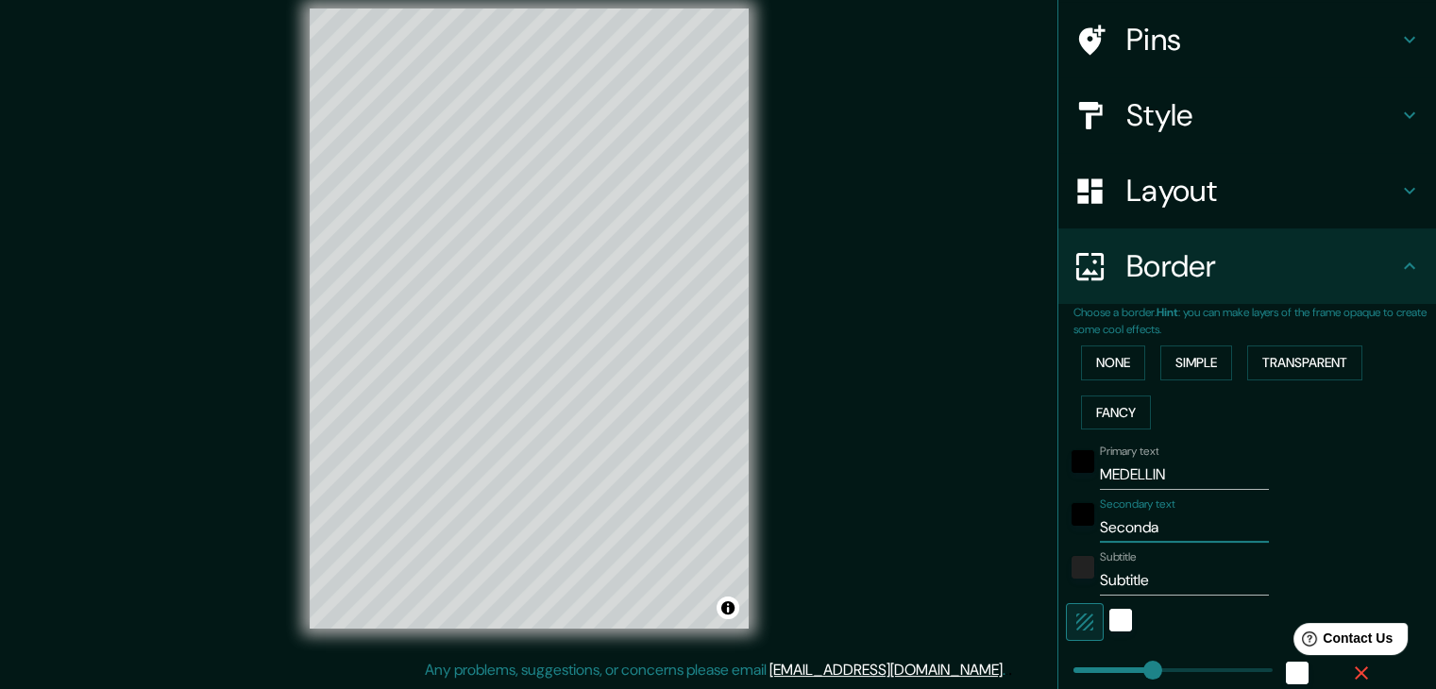
type input "19"
type input "Second"
type input "37"
type input "19"
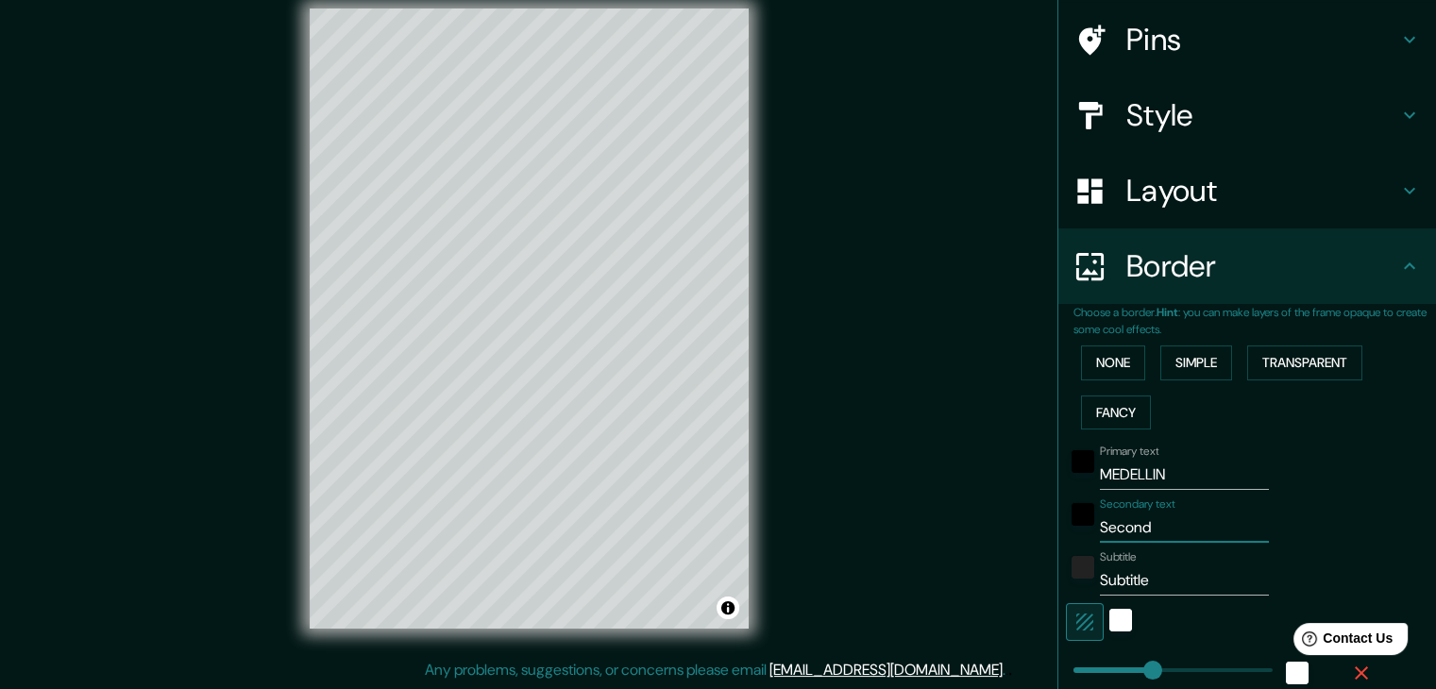
type input "Secon"
type input "37"
type input "19"
type input "Seco"
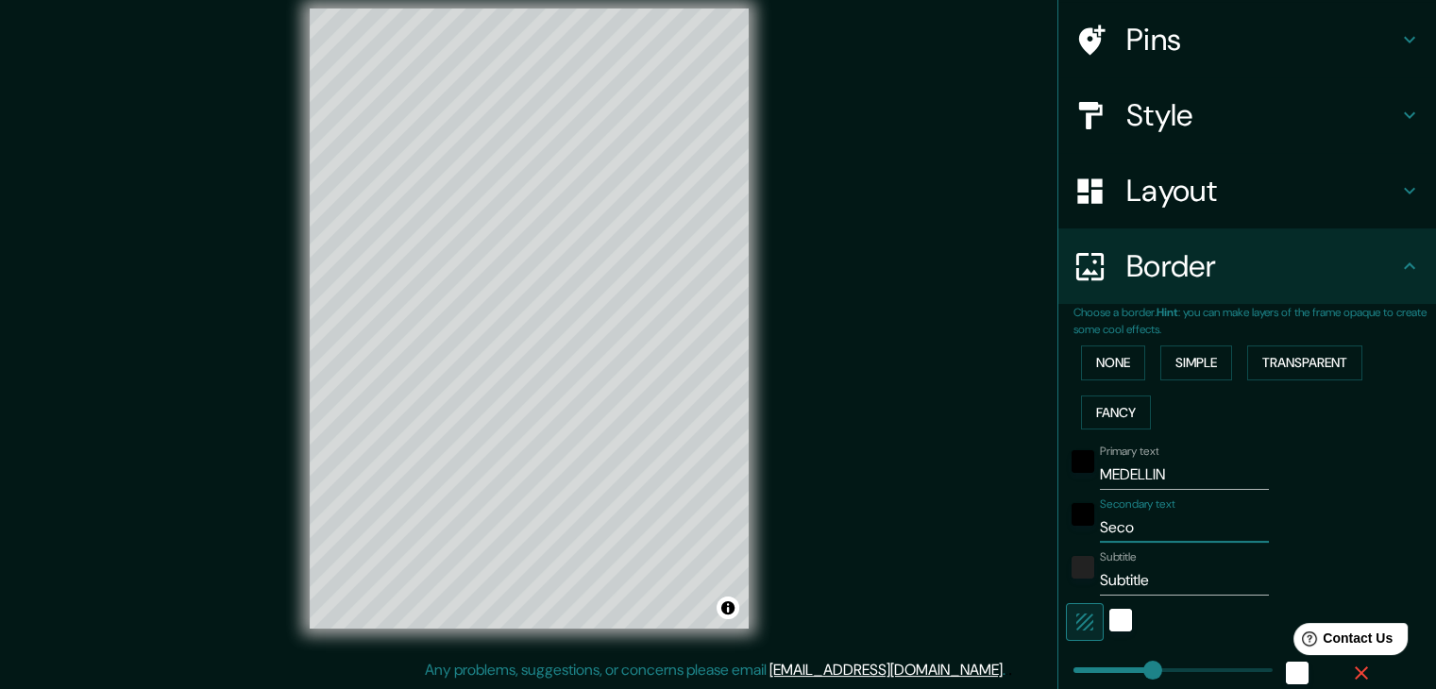
type input "37"
type input "19"
type input "Sec"
type input "37"
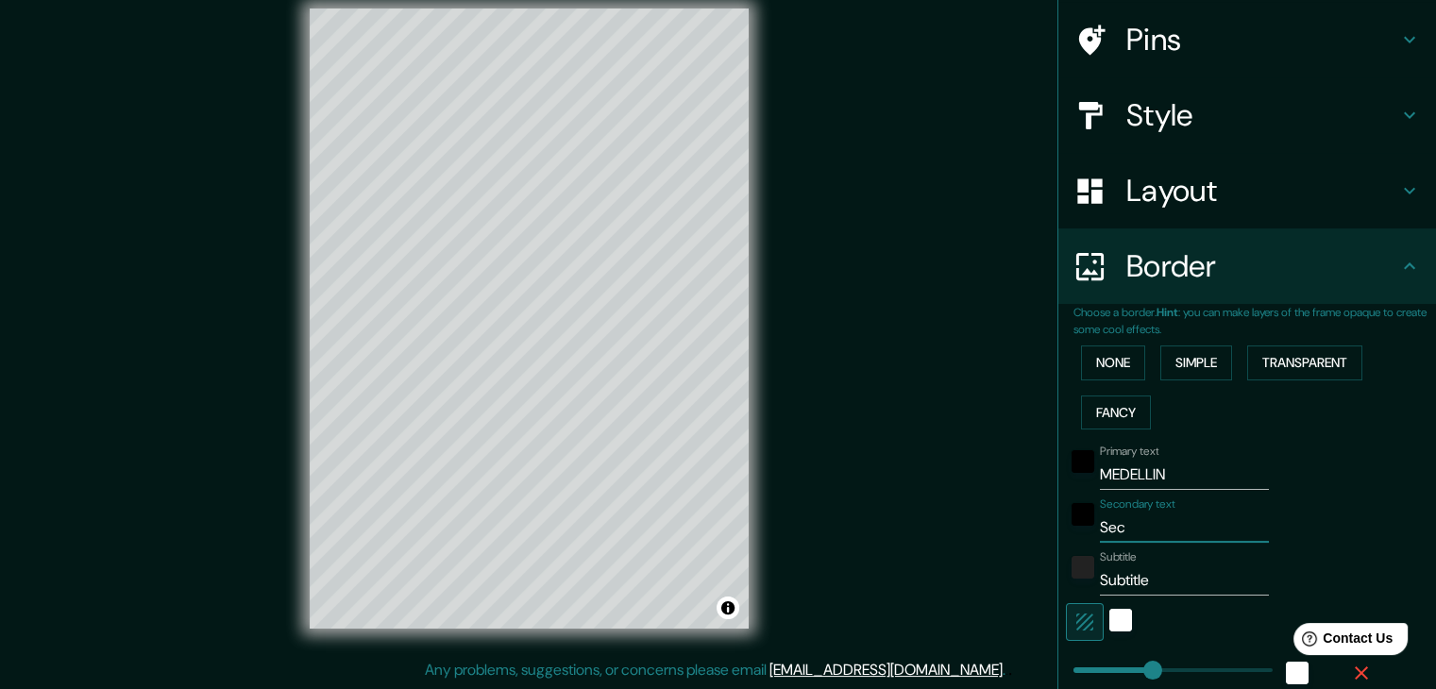
type input "37"
type input "19"
type input "Se"
type input "37"
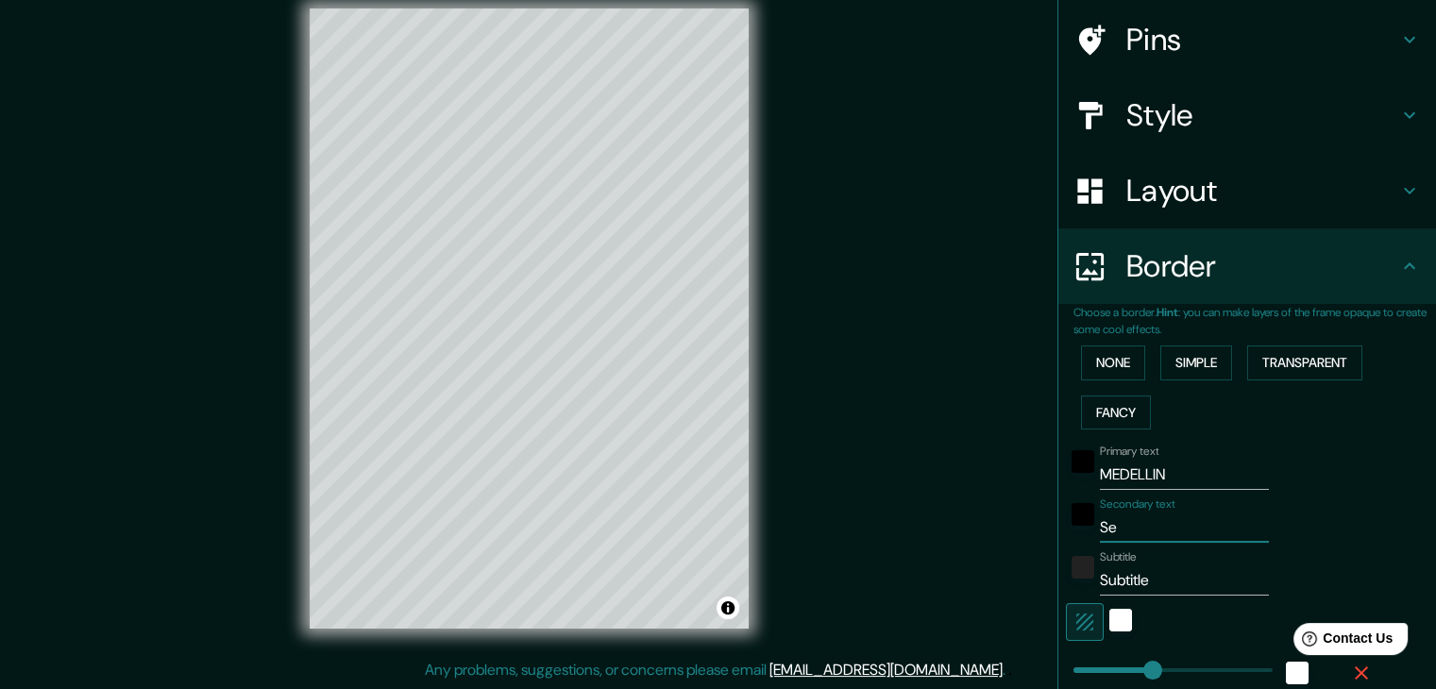
type input "19"
type input "S"
type input "37"
type input "19"
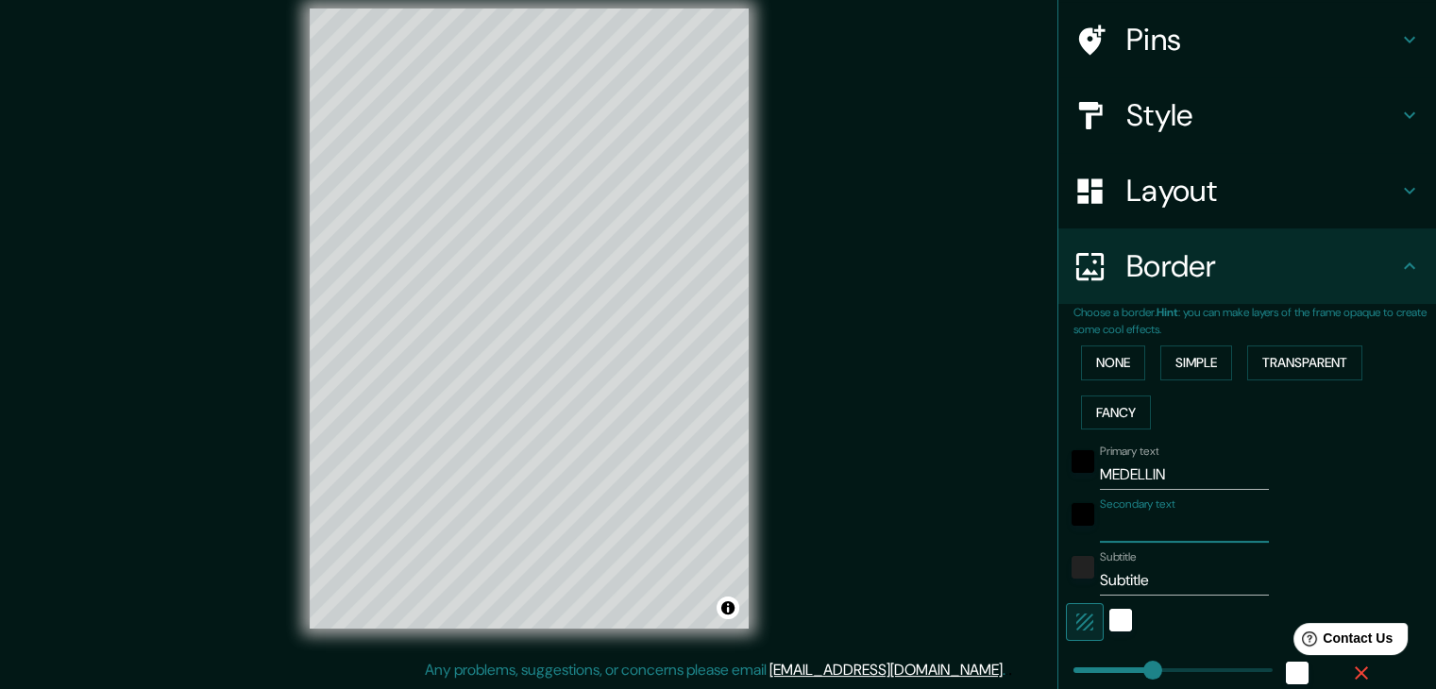
type input "37"
type input "19"
type input "E"
type input "37"
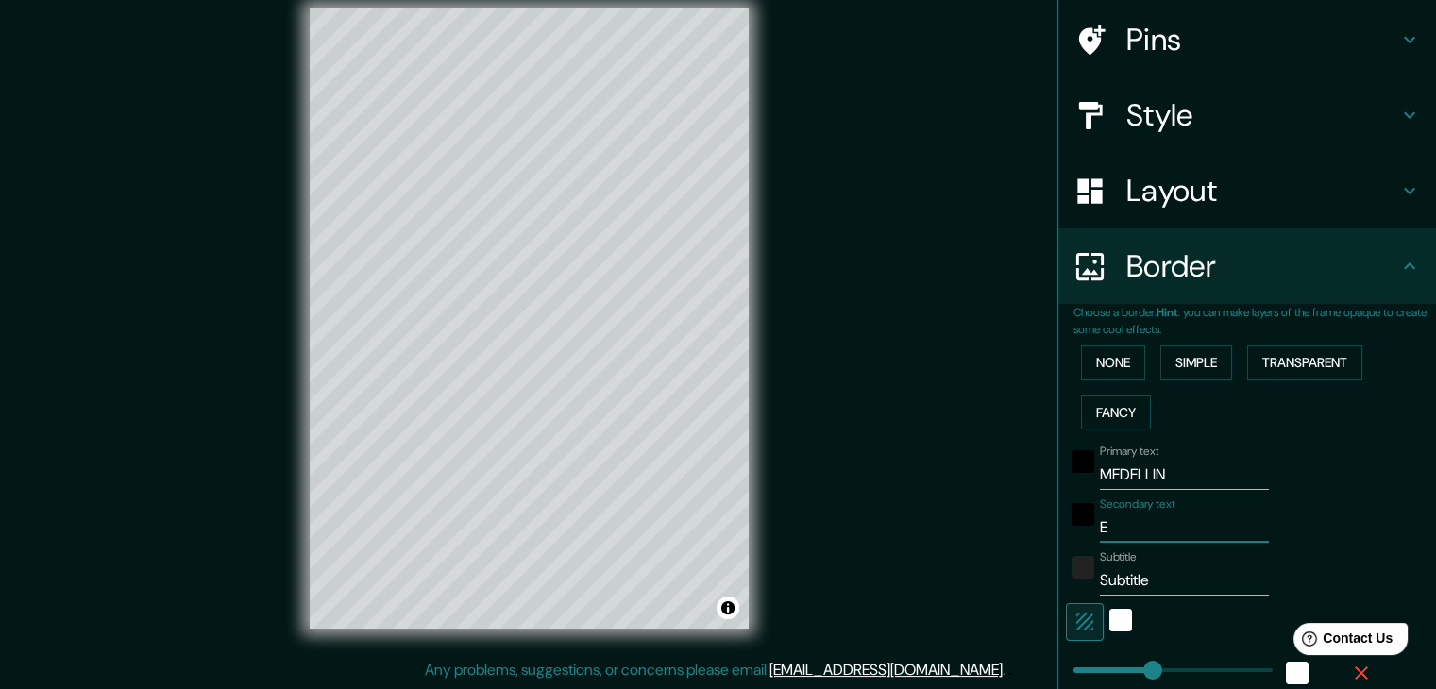
type input "37"
type input "19"
type input "EL"
type input "37"
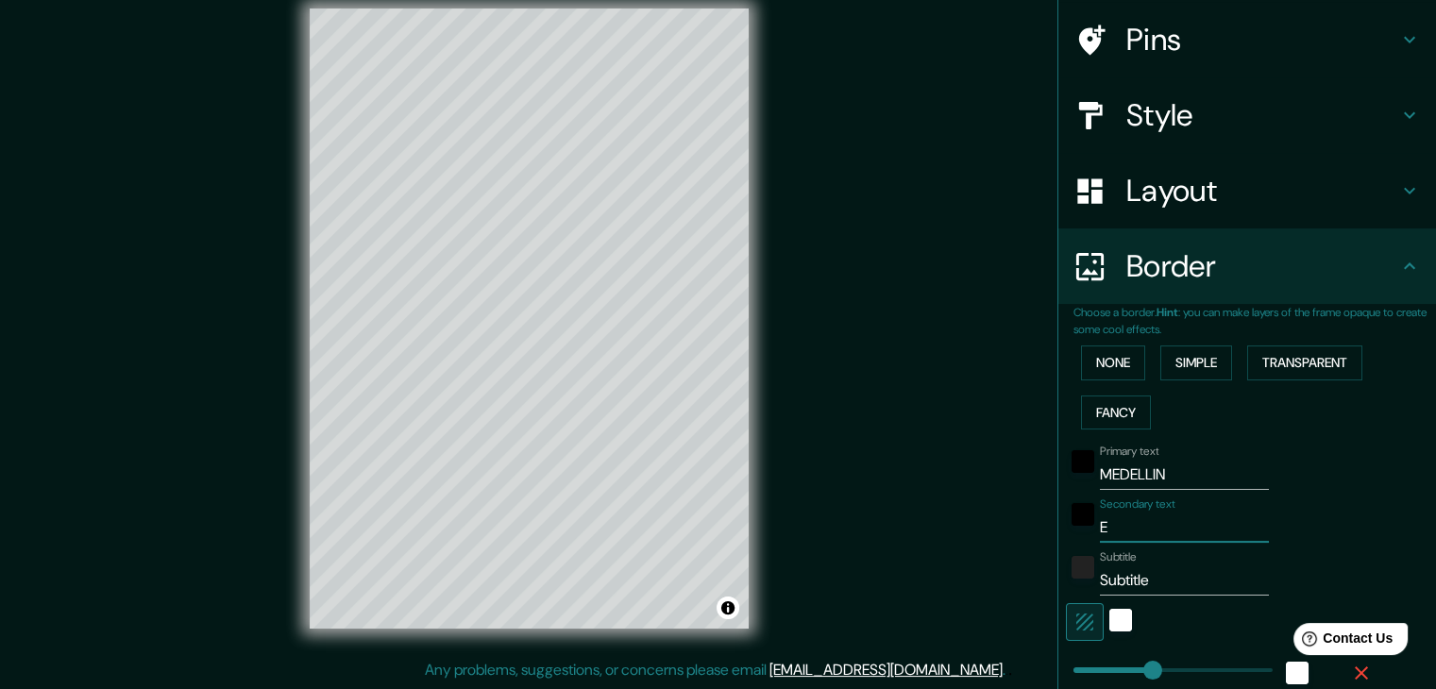
type input "19"
type input "E"
type input "37"
type input "19"
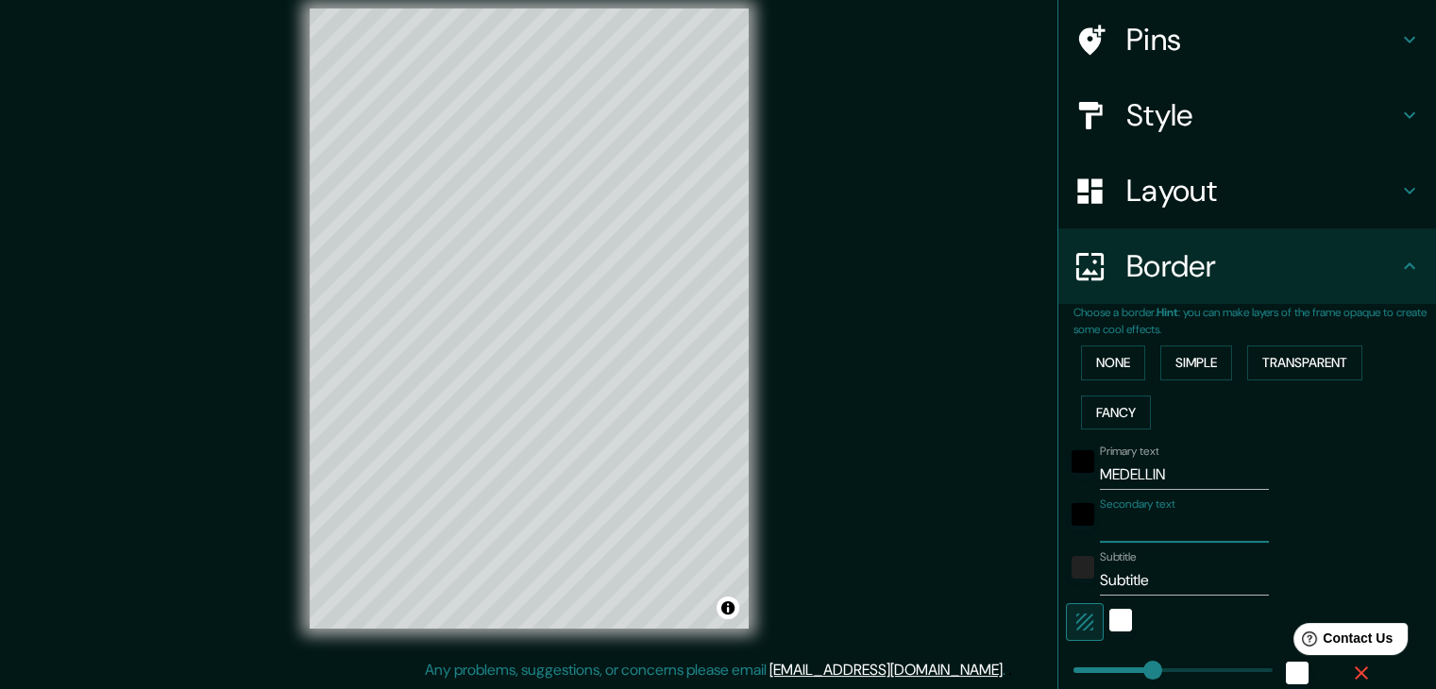
type input "37"
type input "19"
type input "LA"
type input "37"
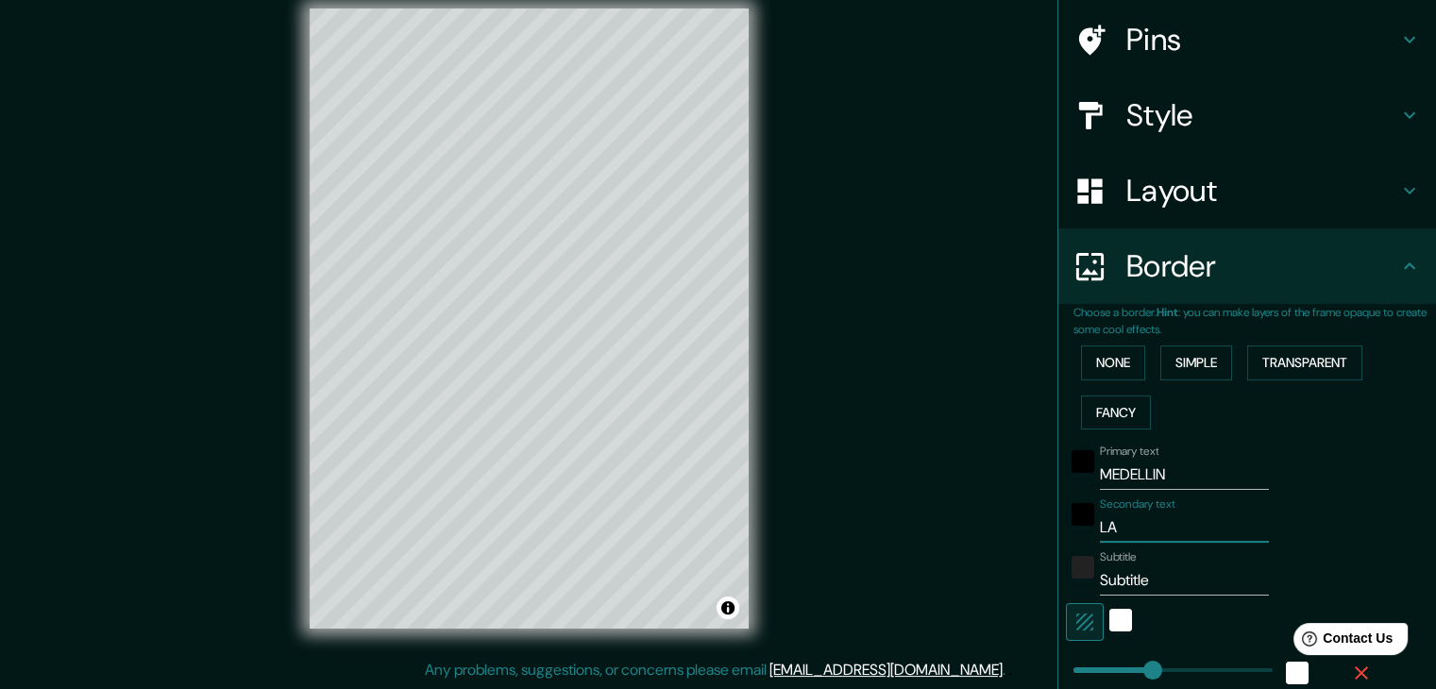
type input "37"
type input "19"
type input "LA"
type input "37"
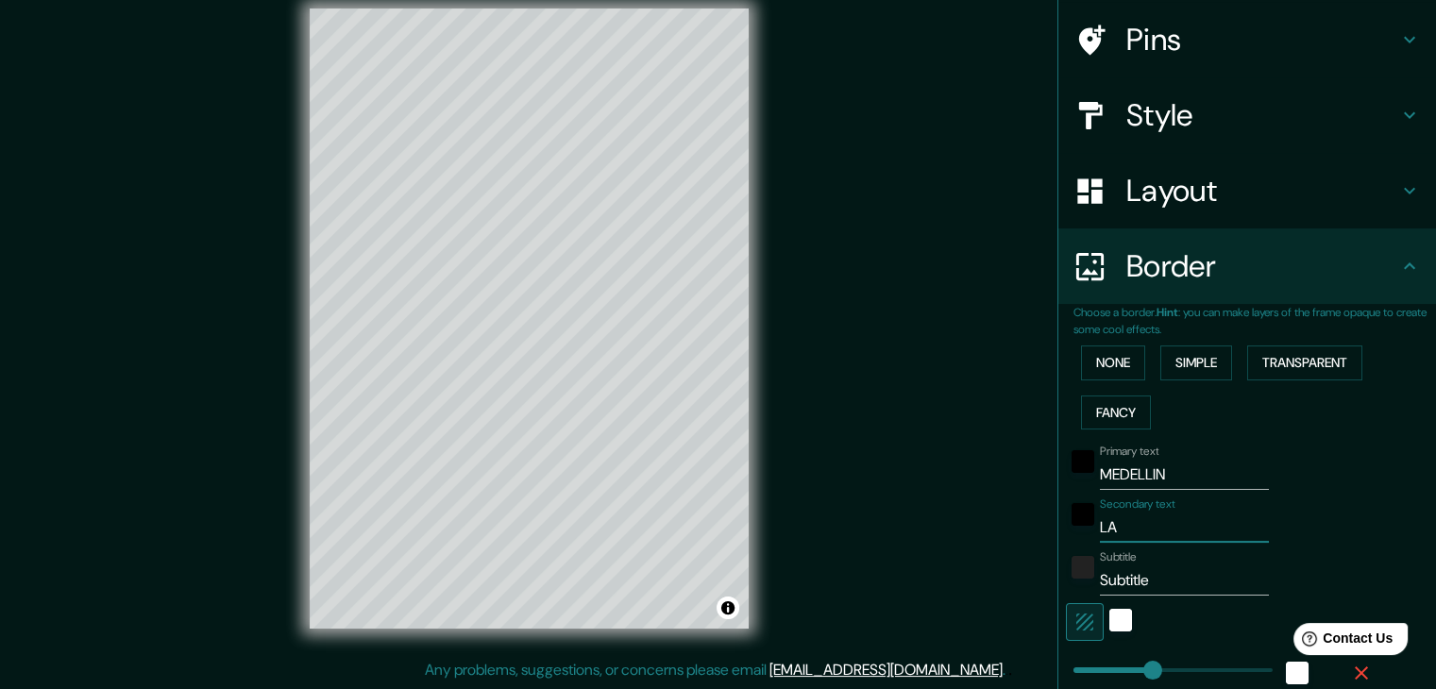
type input "19"
type input "LA C"
type input "37"
type input "19"
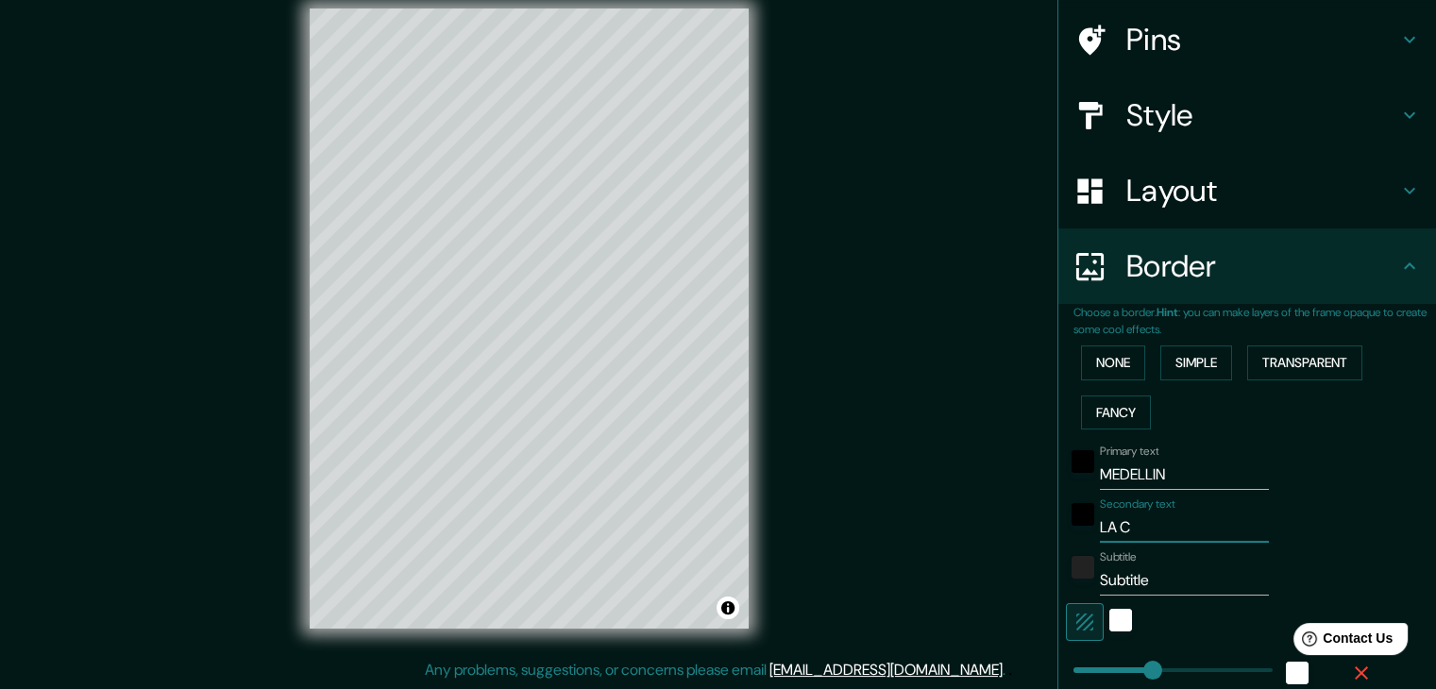
type input "LA CI"
type input "37"
type input "19"
type input "LA CIU"
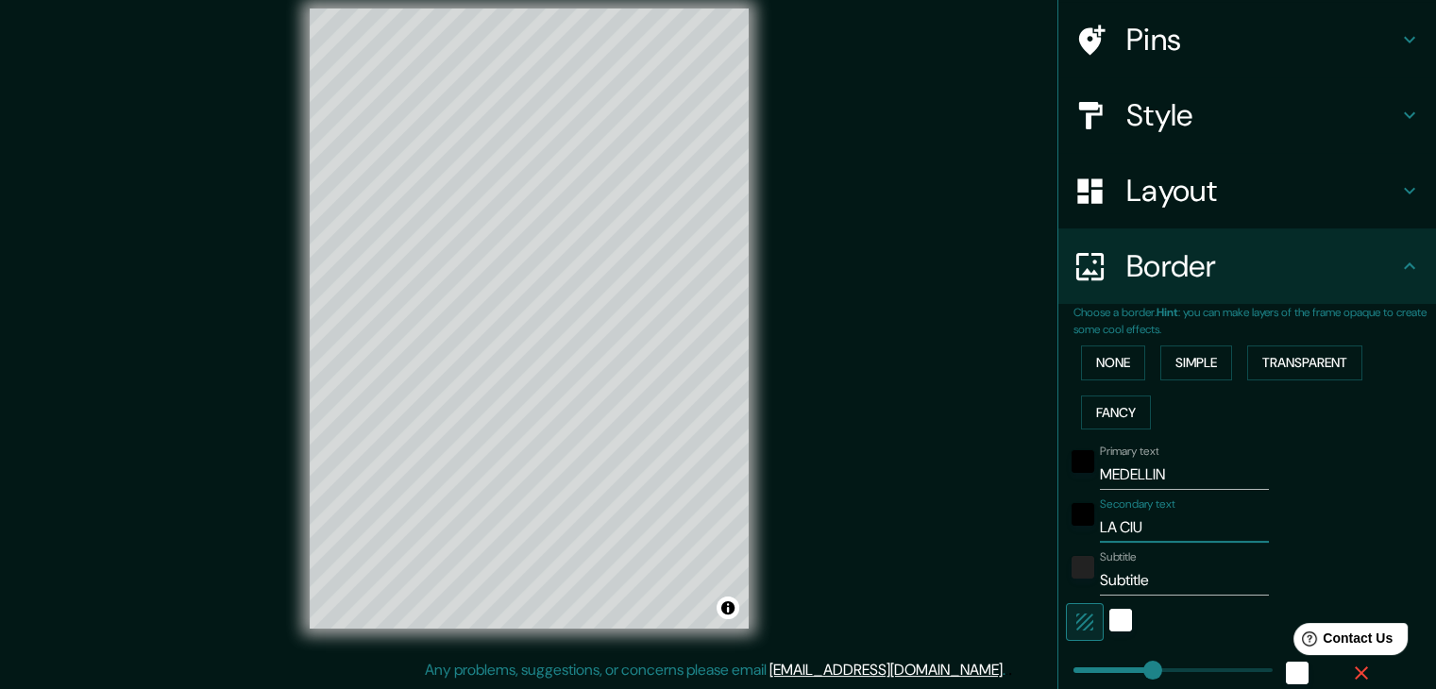
type input "37"
type input "19"
type input "LA CIUD"
type input "37"
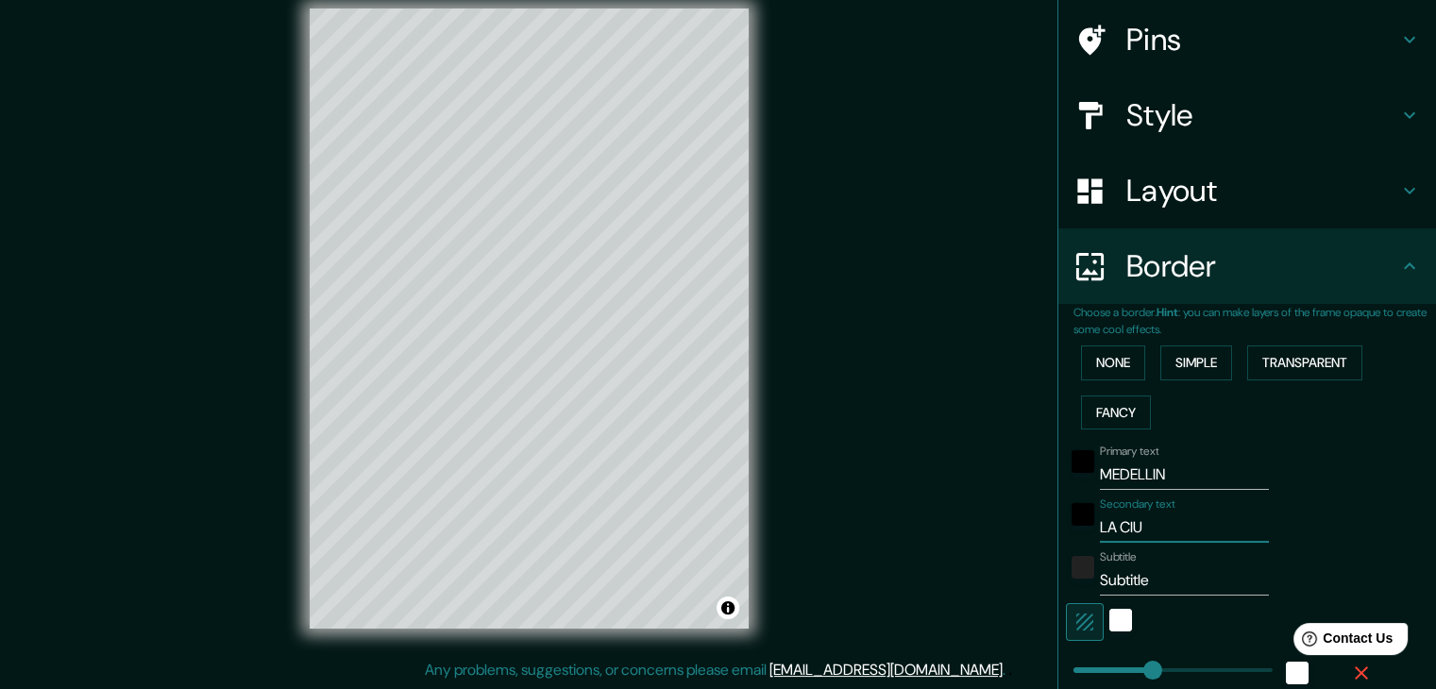
type input "37"
type input "19"
type input "LA CIUDA"
type input "37"
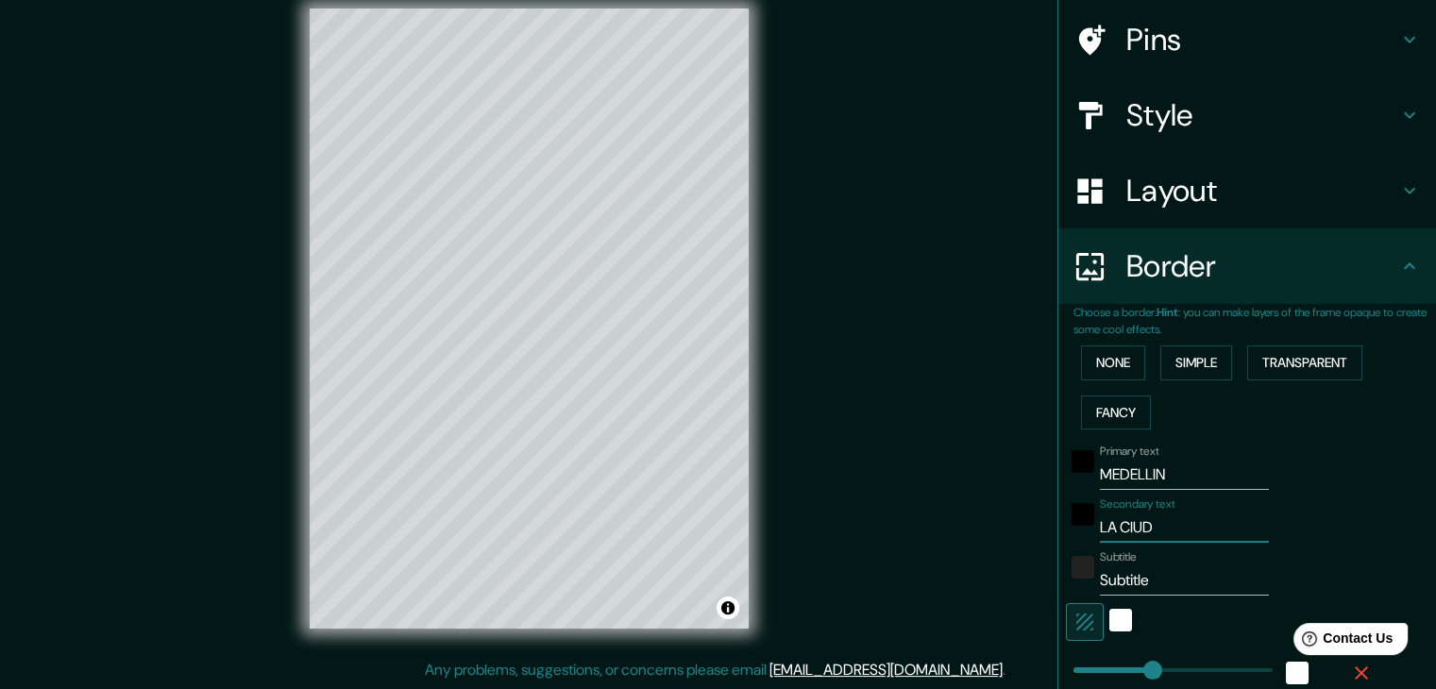
type input "19"
type input "LA CIUDAD"
type input "37"
type input "19"
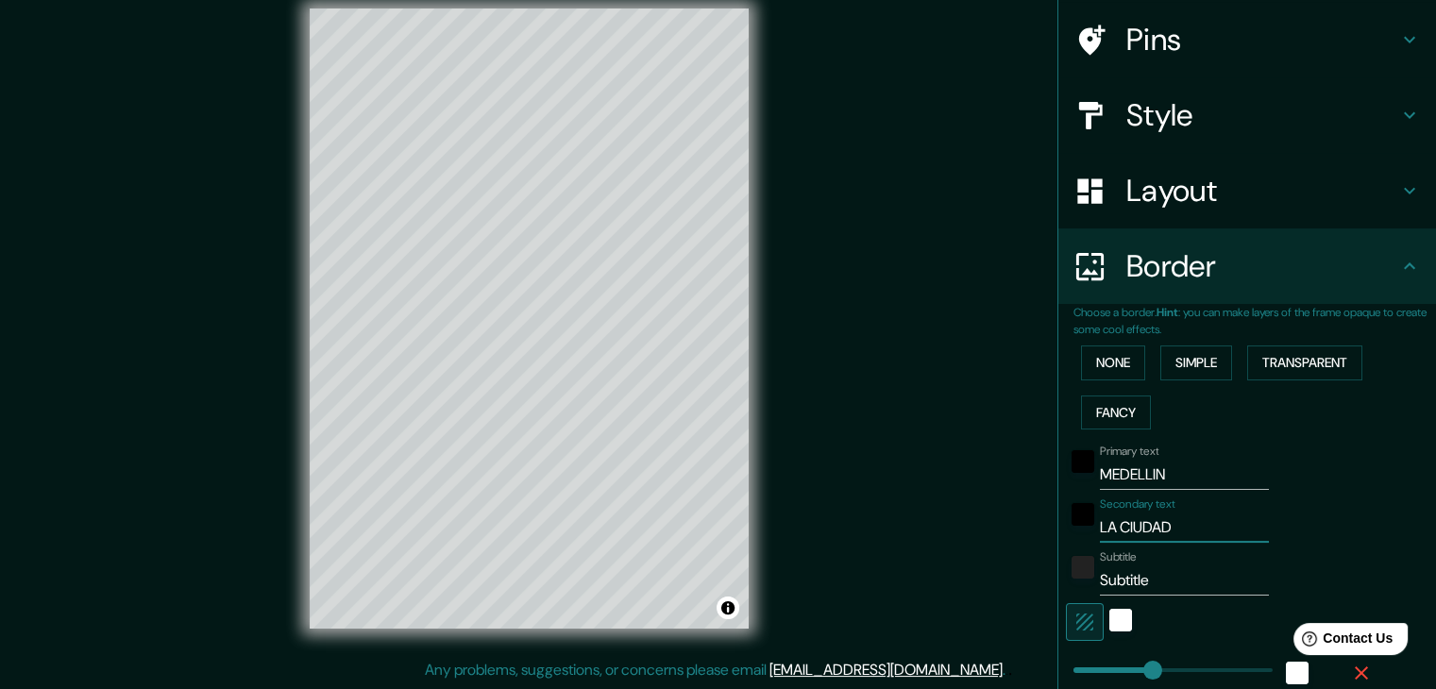
type input "LA CIUDAD"
type input "37"
type input "19"
type input "LA CIUDAD M"
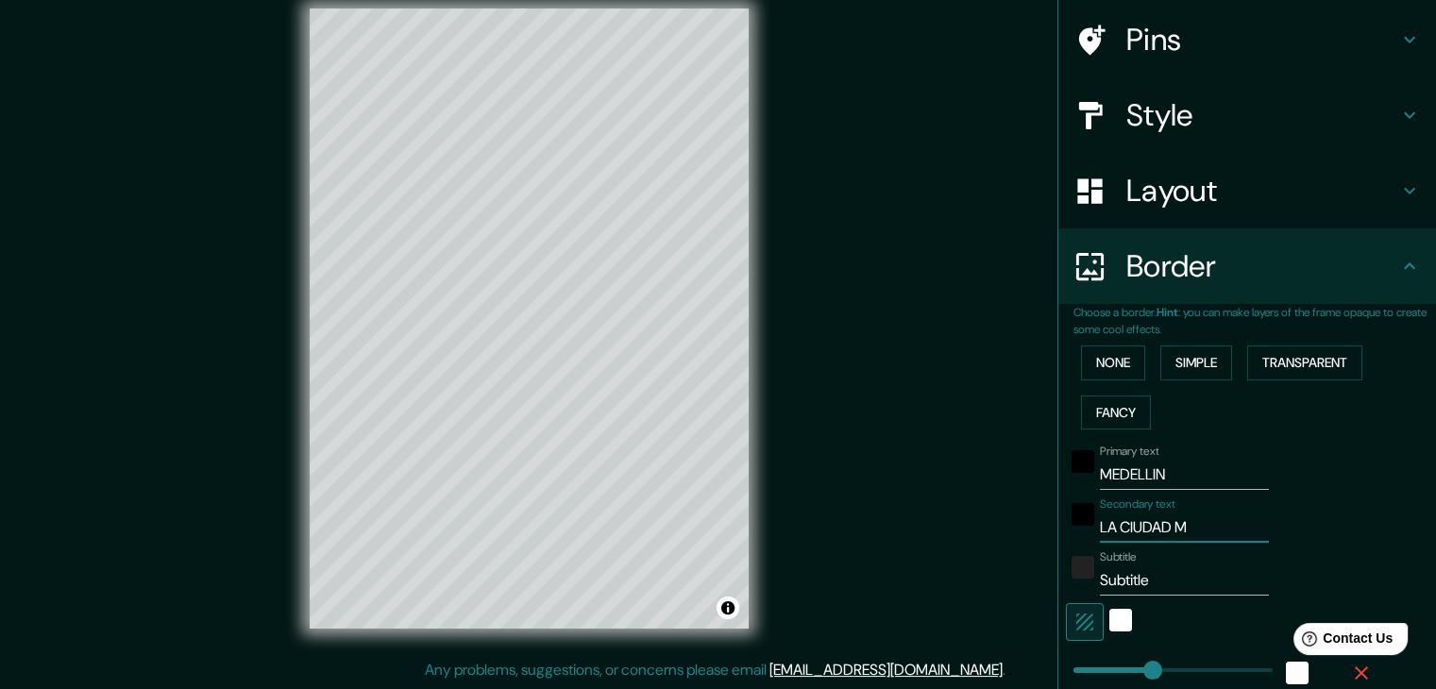
type input "37"
type input "19"
type input "LA CIUDAD MÁS"
type input "37"
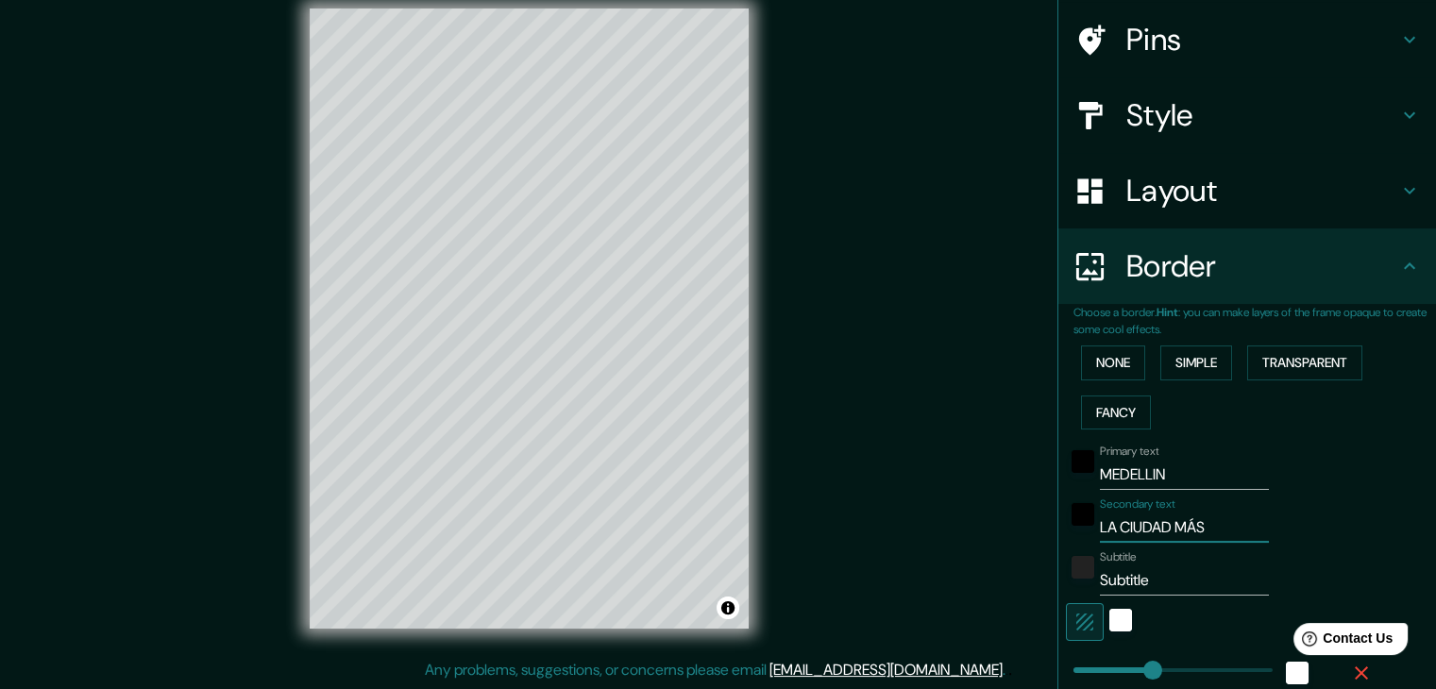
type input "37"
type input "19"
type input "LA CIUDAD MÁS"
type input "37"
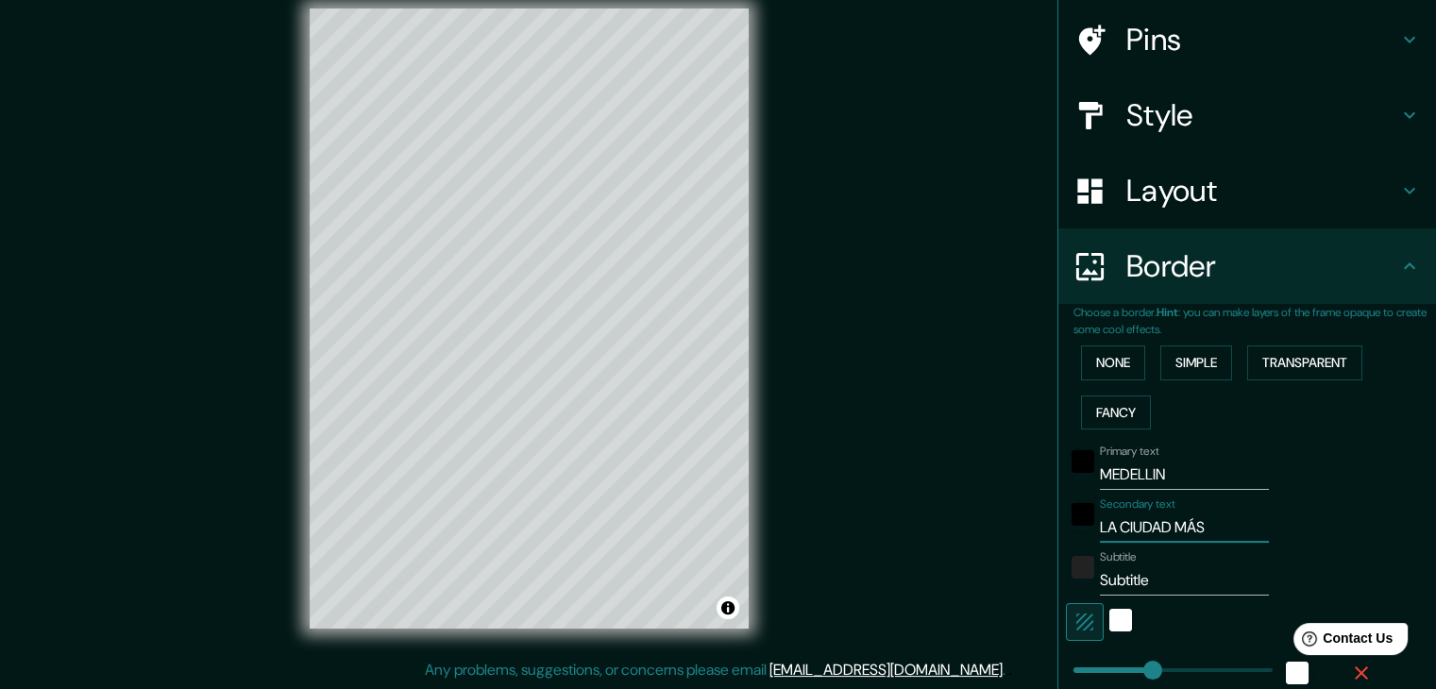
type input "19"
type input "LA CIUDAD MÁS C"
type input "37"
type input "19"
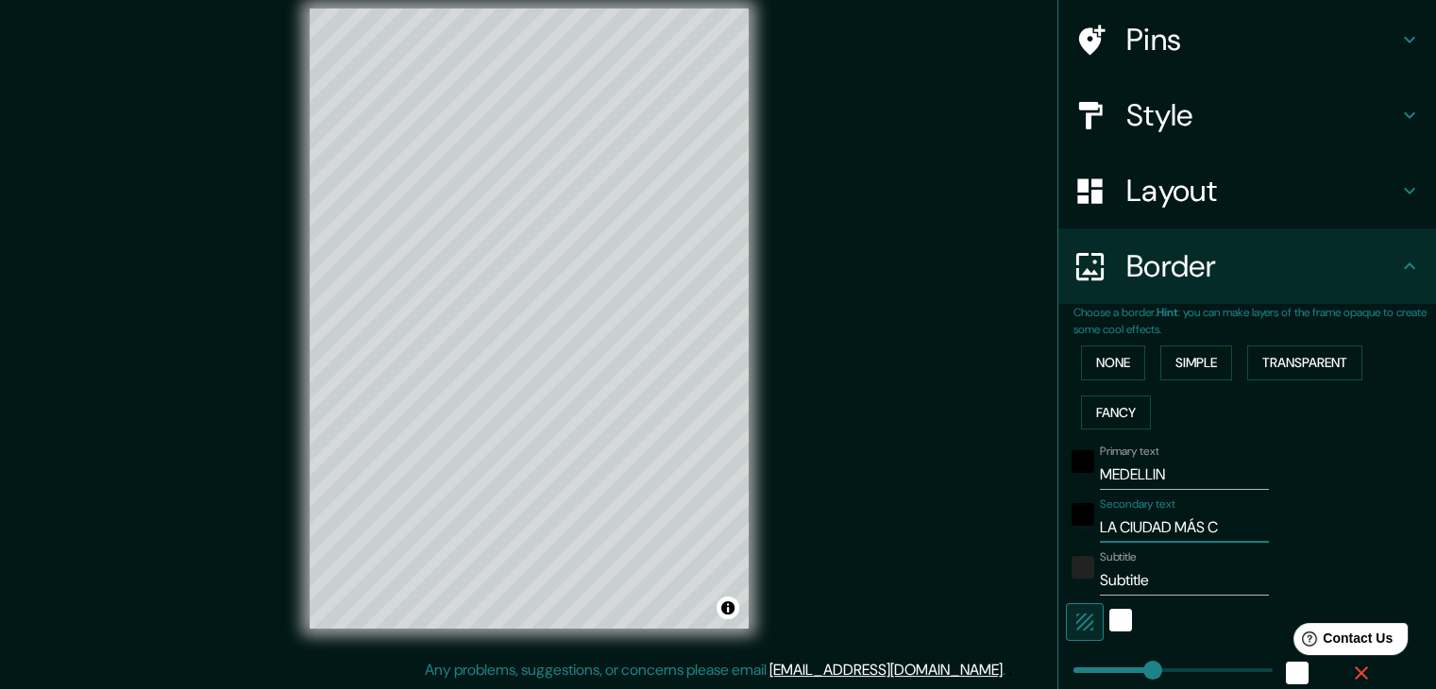
type input "LA CIUDAD MÁS CH"
type input "37"
type input "19"
type input "LA CIUDAD MÁS CHI"
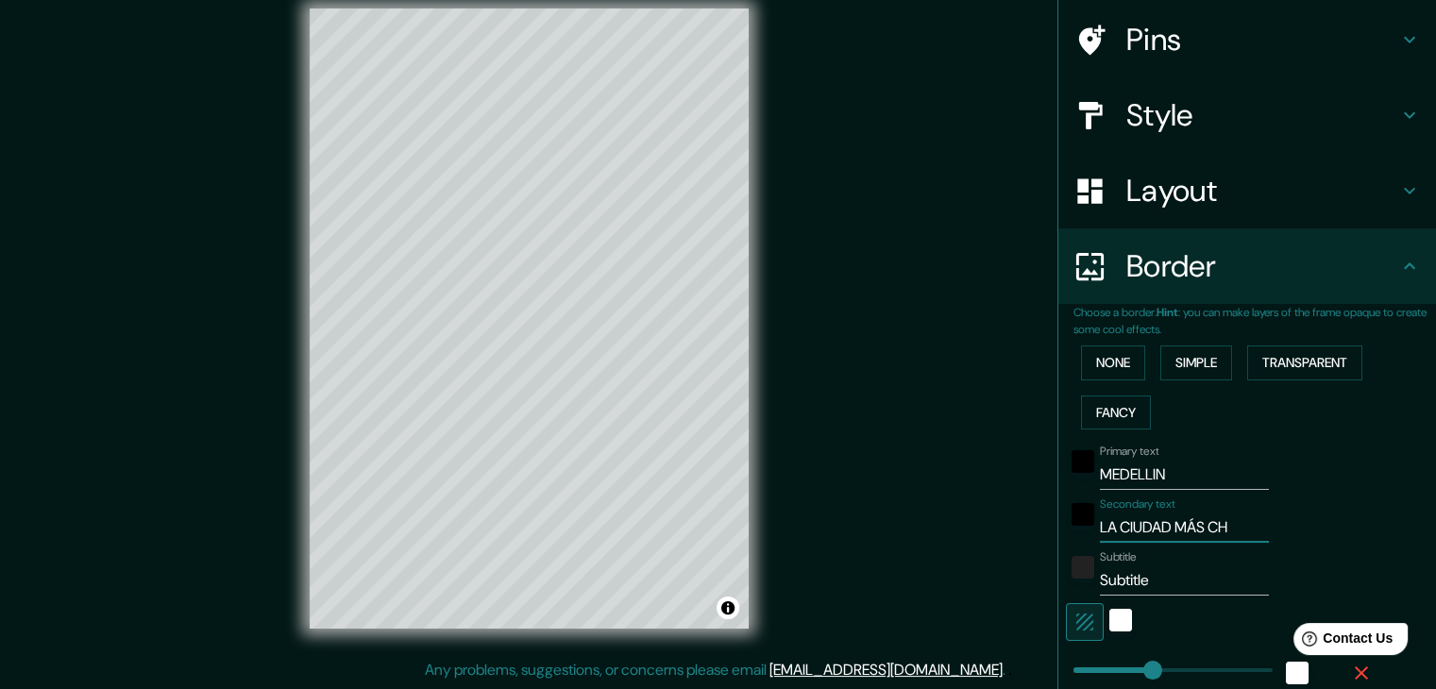
type input "37"
type input "19"
type input "LA CIUDAD MÁS CHIN"
type input "37"
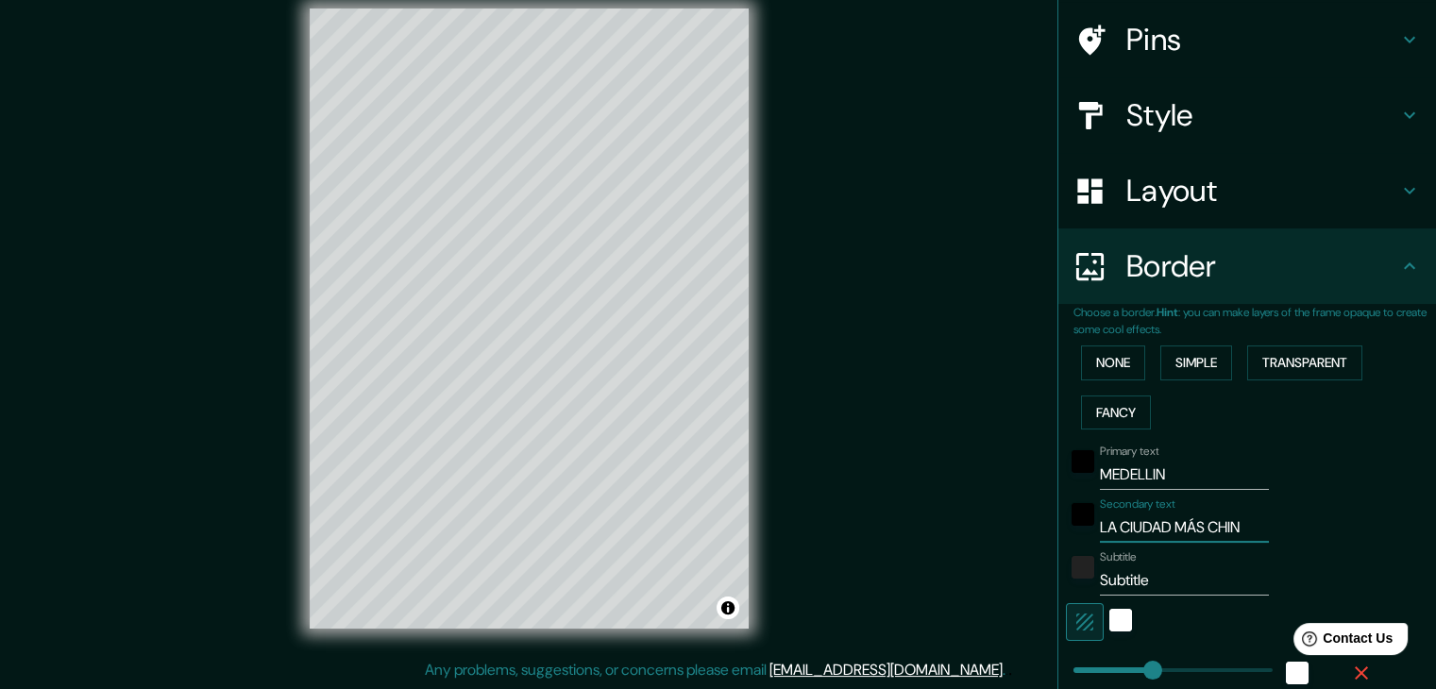
type input "37"
type input "19"
type input "LA CIUDAD MÁS CHI"
type input "37"
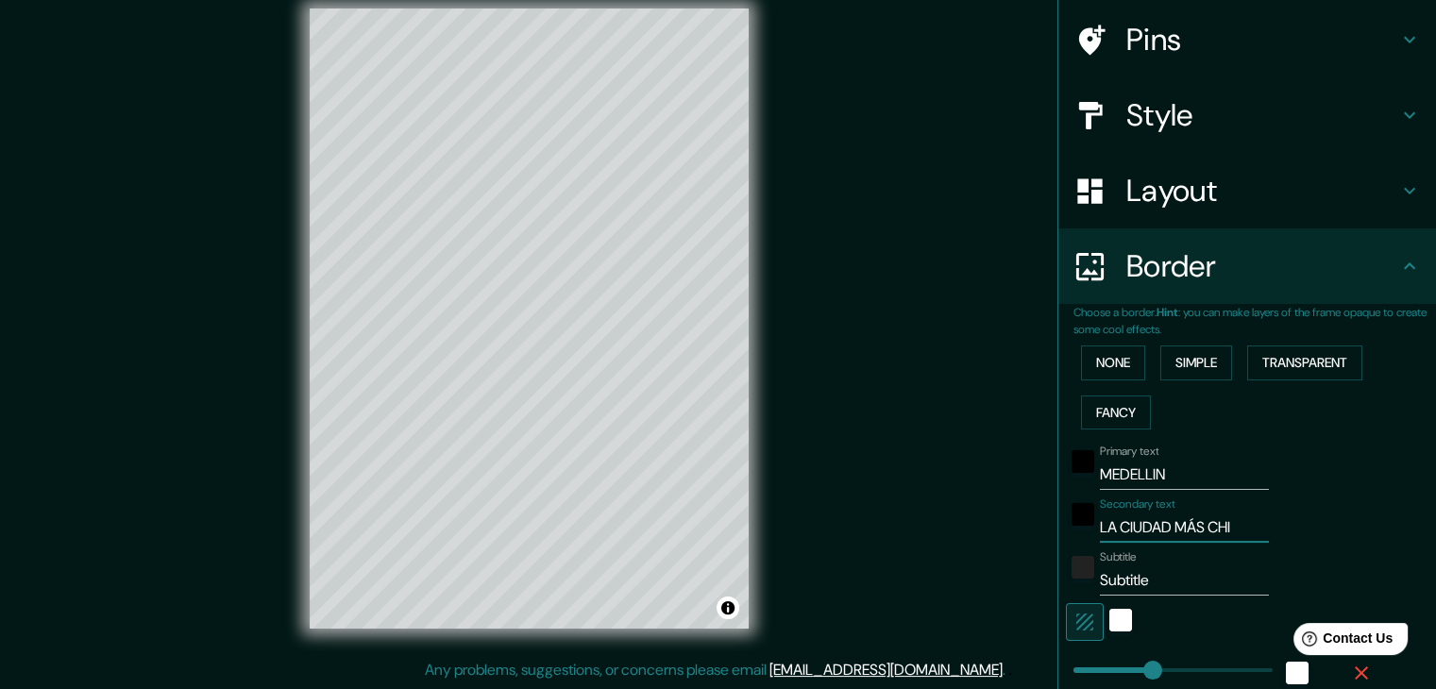
type input "19"
type input "LA CIUDAD MÁS CHIM"
type input "37"
type input "19"
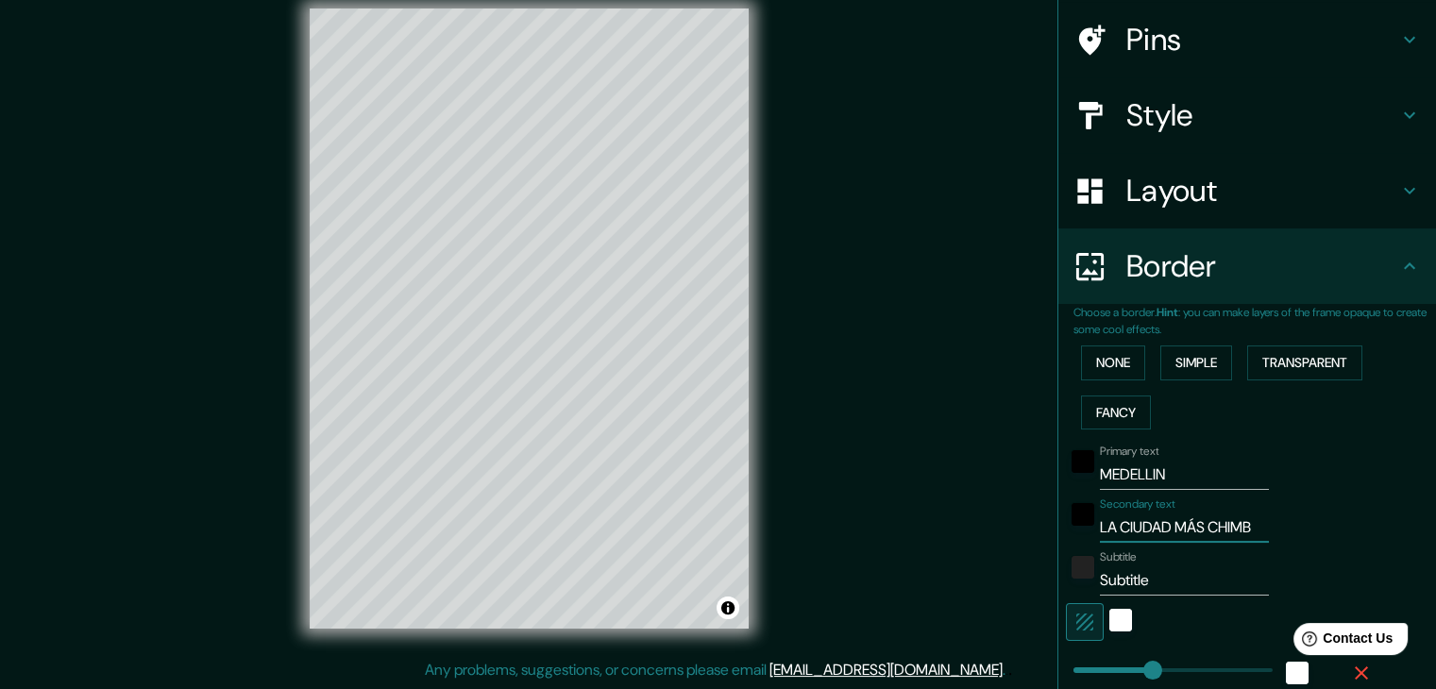
type input "LA CIUDAD MÁS CHIMBA"
type input "37"
type input "19"
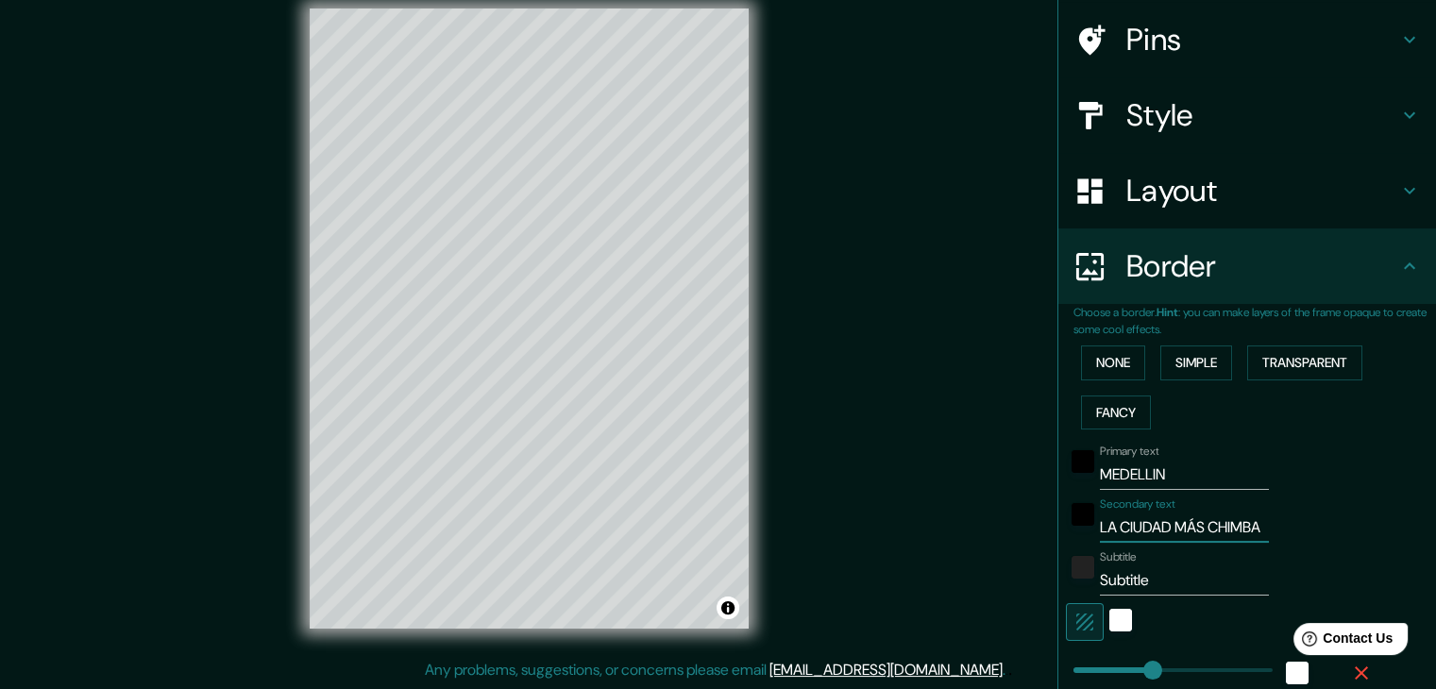
type input "LA CIUDAD MÁS CHIMBA"
click at [1137, 568] on input "Subtitle" at bounding box center [1184, 581] width 169 height 30
type input "Subtitl"
type input "37"
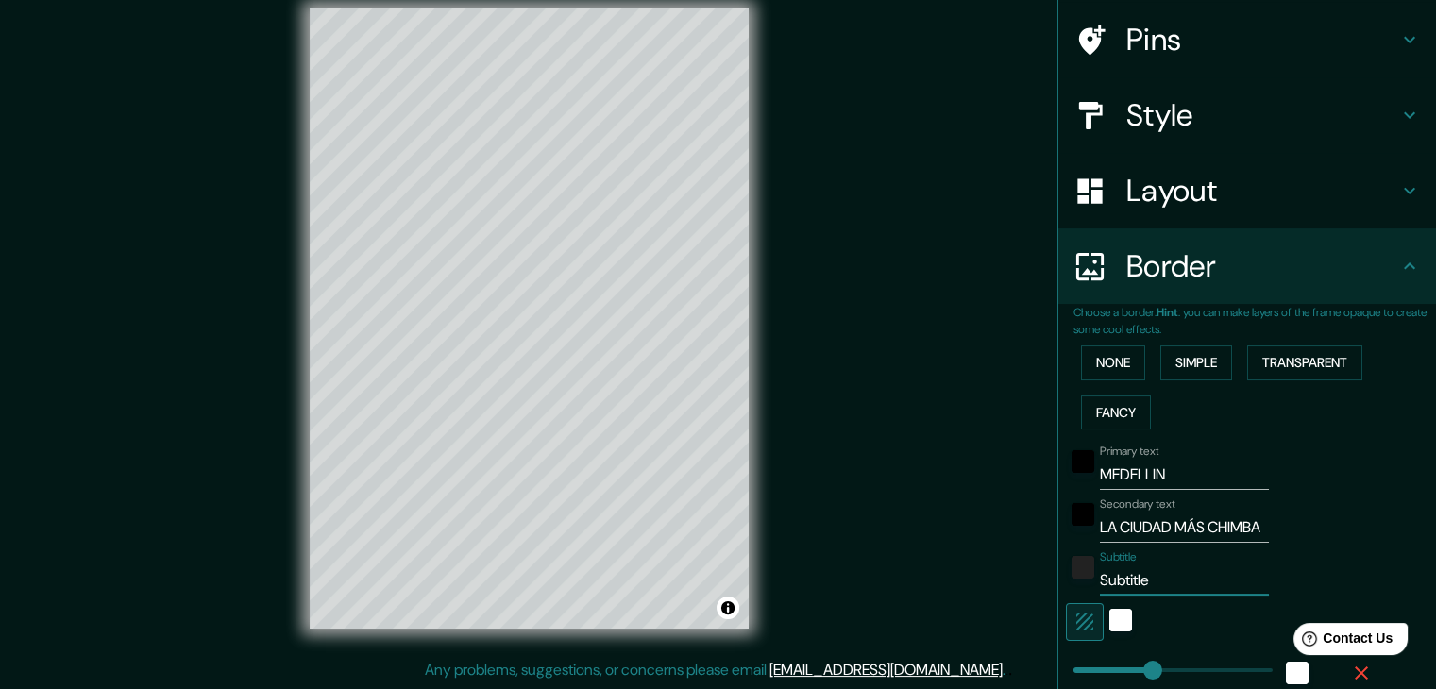
type input "37"
type input "19"
type input "Subtit"
type input "37"
click at [1136, 581] on input "Subtitle" at bounding box center [1184, 581] width 169 height 30
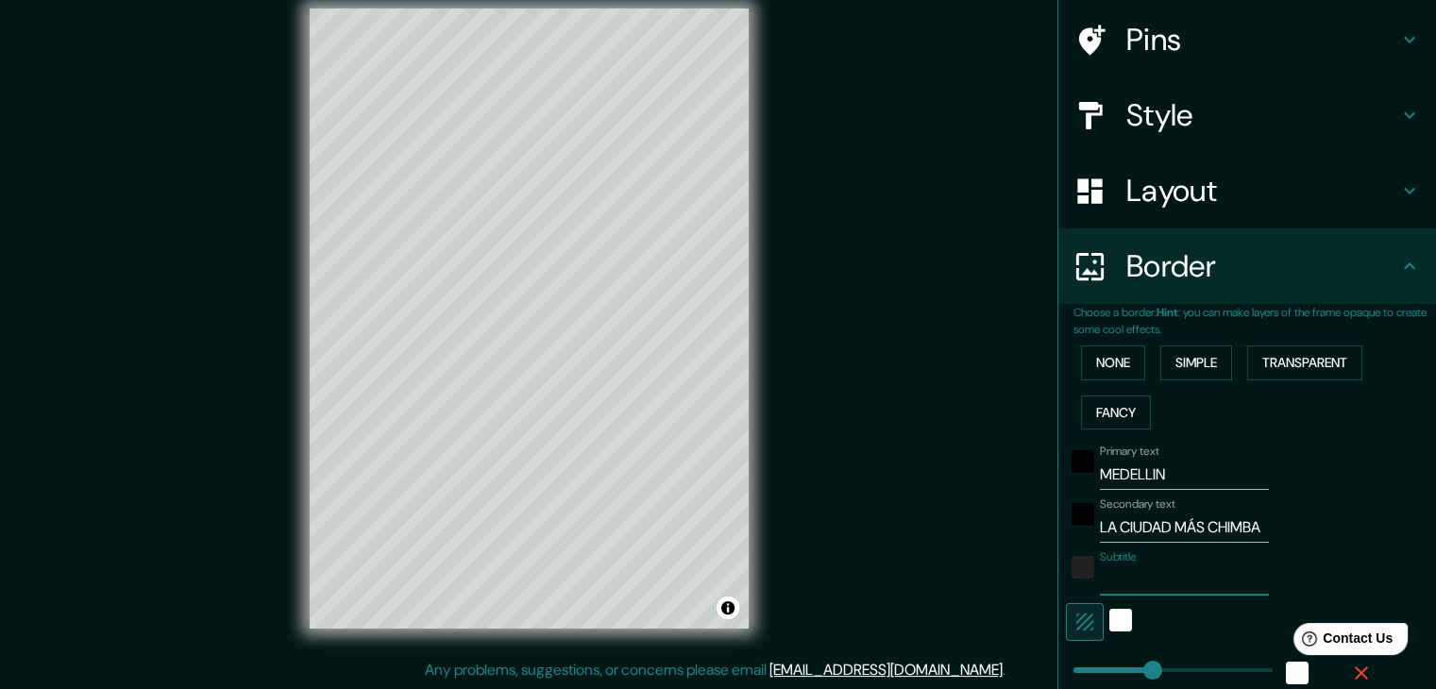
paste input "6°15′0.72″ N, 75°34′3.31″ W"
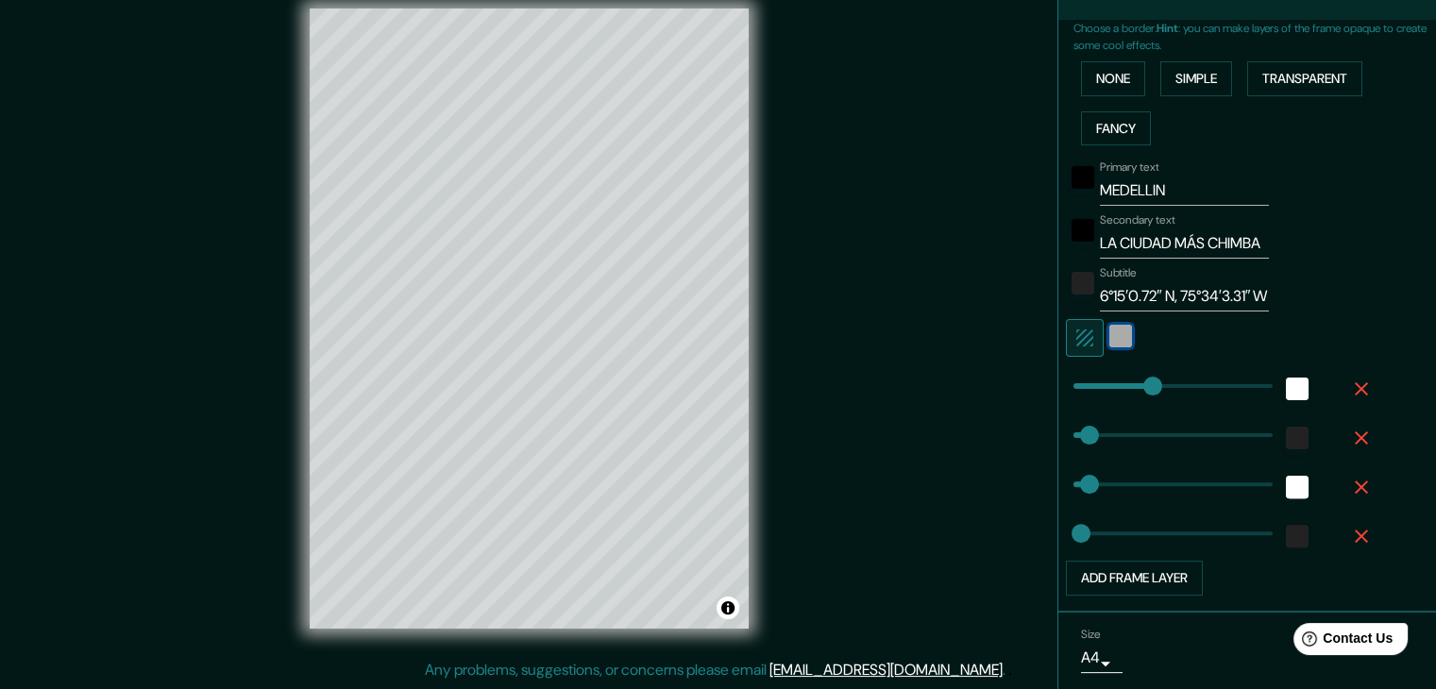
click at [1110, 330] on div "white" at bounding box center [1121, 336] width 23 height 23
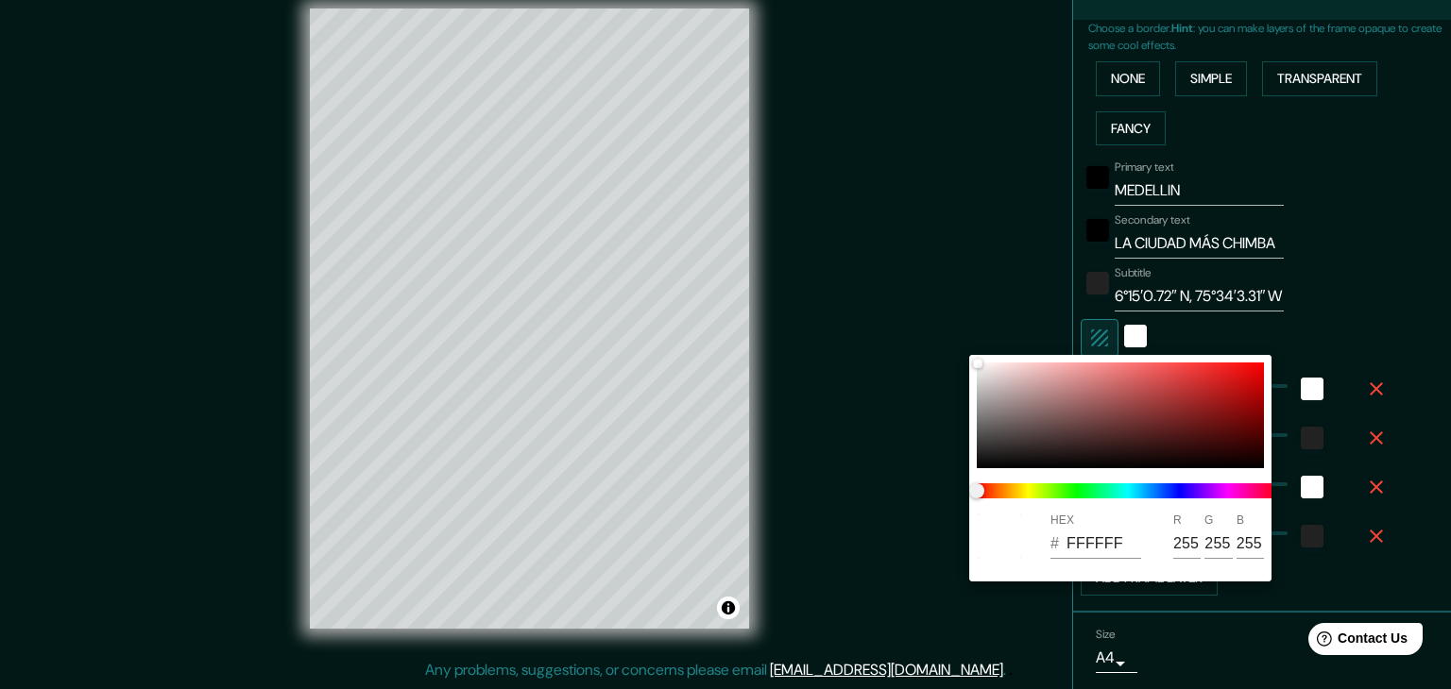
click at [1079, 331] on div at bounding box center [725, 344] width 1451 height 689
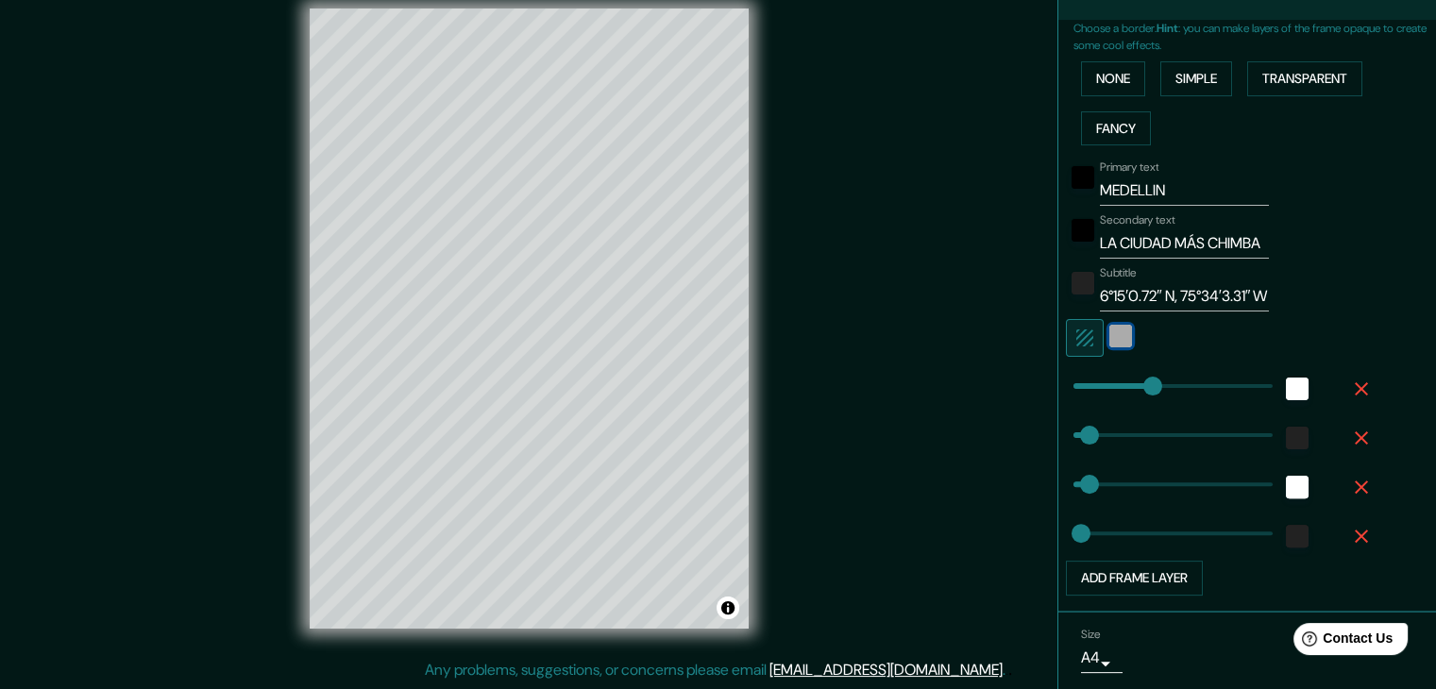
click at [1110, 332] on div "white" at bounding box center [1121, 336] width 23 height 23
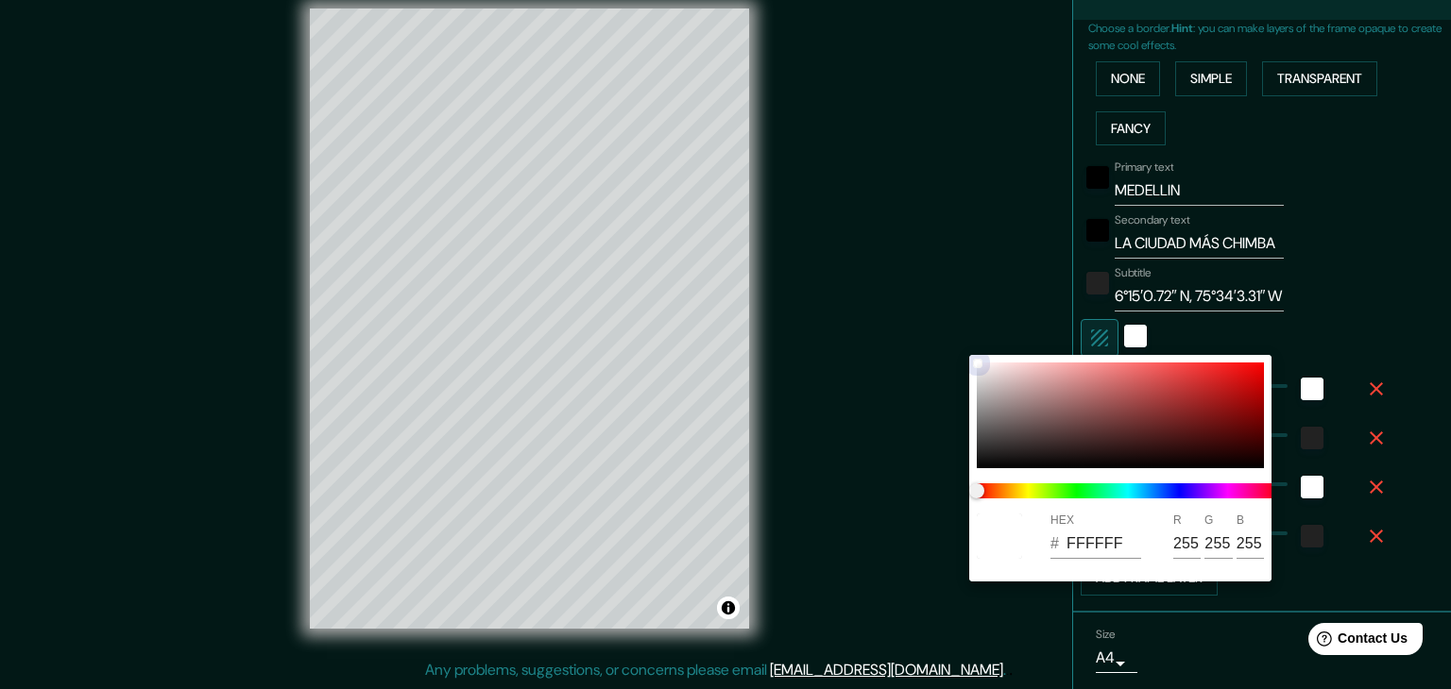
click at [980, 423] on div at bounding box center [1120, 416] width 287 height 106
click at [1005, 291] on div at bounding box center [725, 344] width 1451 height 689
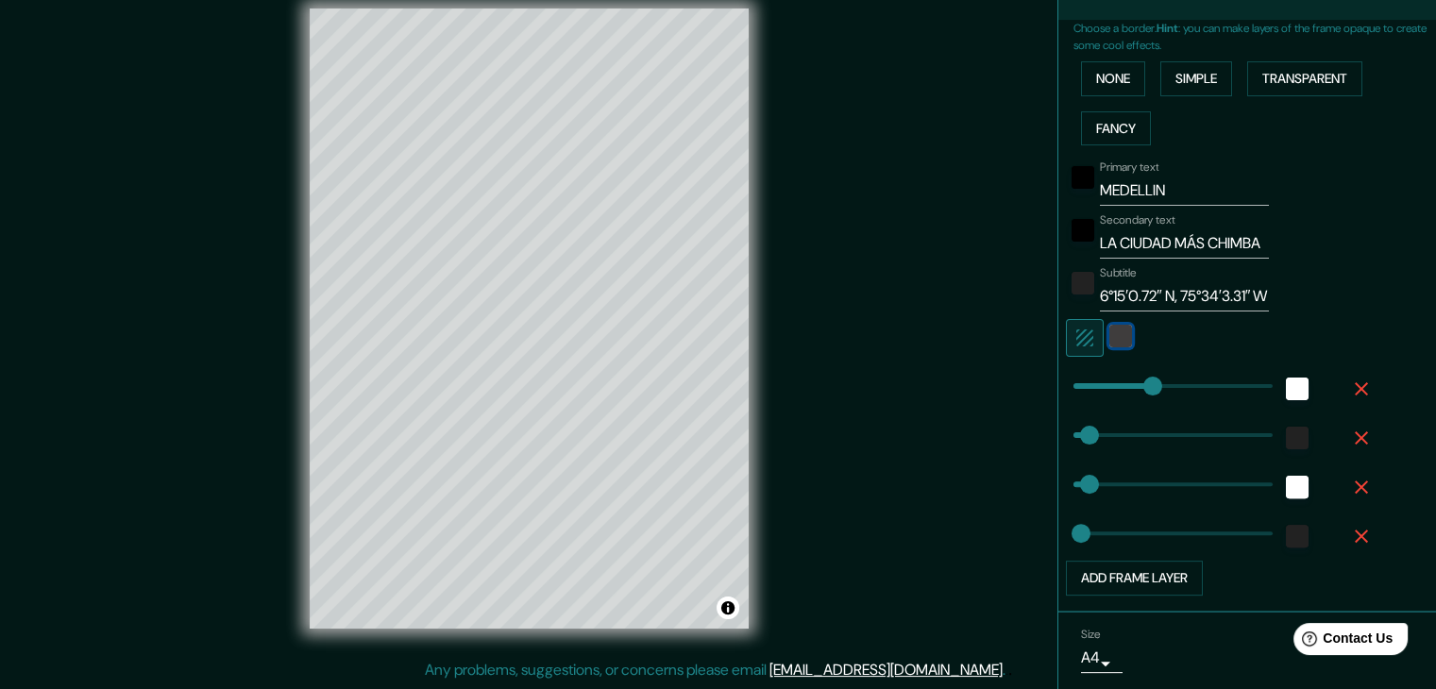
click at [1110, 326] on div "color-6C6B6B" at bounding box center [1121, 336] width 23 height 23
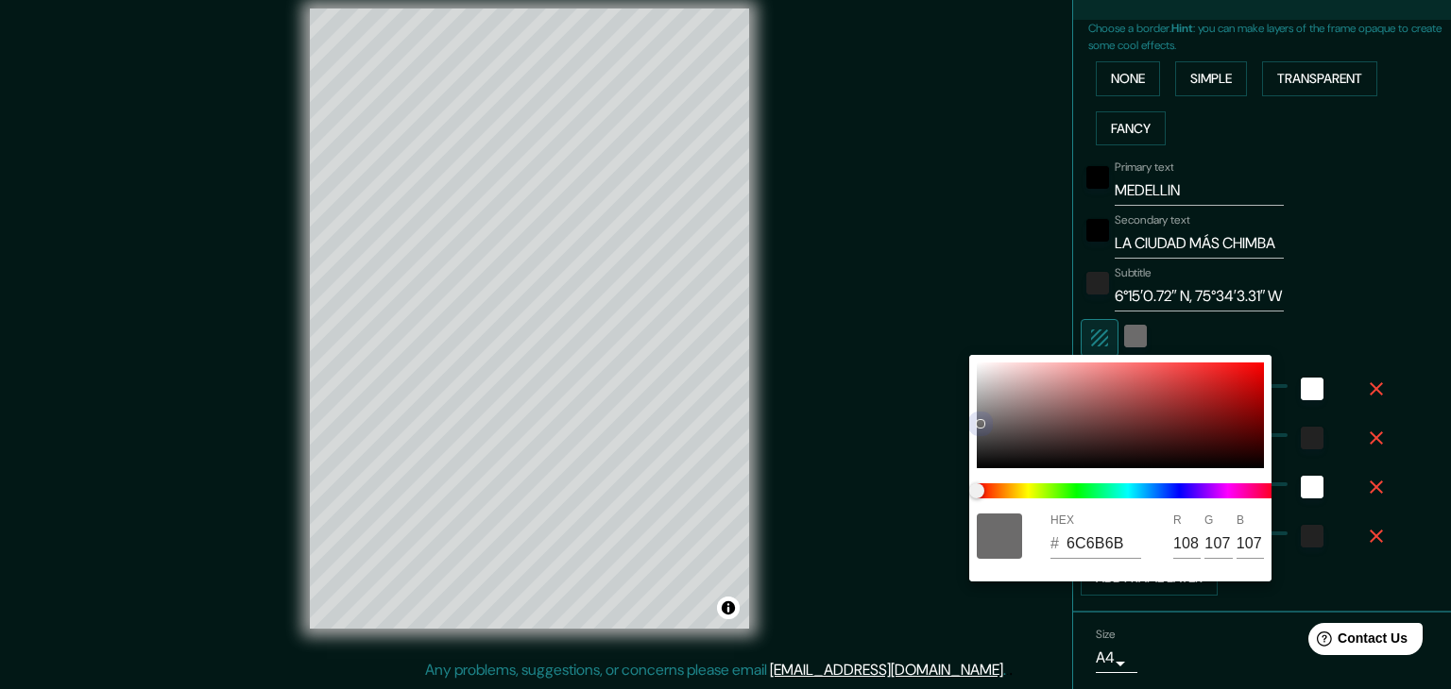
click at [978, 365] on div at bounding box center [1120, 416] width 287 height 106
click at [925, 338] on div at bounding box center [725, 344] width 1451 height 689
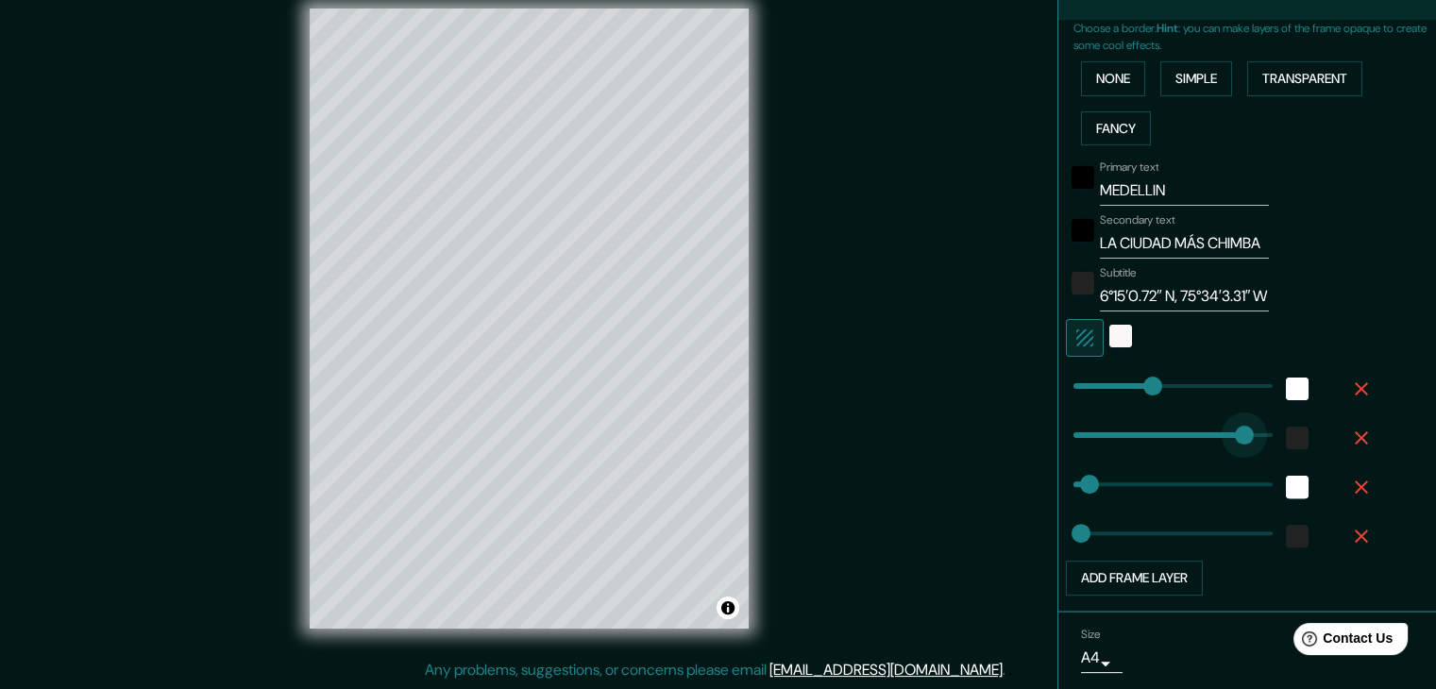
drag, startPoint x: 1078, startPoint y: 432, endPoint x: 1231, endPoint y: 431, distance: 153.0
drag, startPoint x: 1231, startPoint y: 431, endPoint x: 1065, endPoint y: 432, distance: 165.3
drag, startPoint x: 1073, startPoint y: 480, endPoint x: 1209, endPoint y: 483, distance: 136.0
drag, startPoint x: 1209, startPoint y: 483, endPoint x: 1082, endPoint y: 482, distance: 126.6
drag, startPoint x: 1093, startPoint y: 483, endPoint x: 1121, endPoint y: 484, distance: 28.3
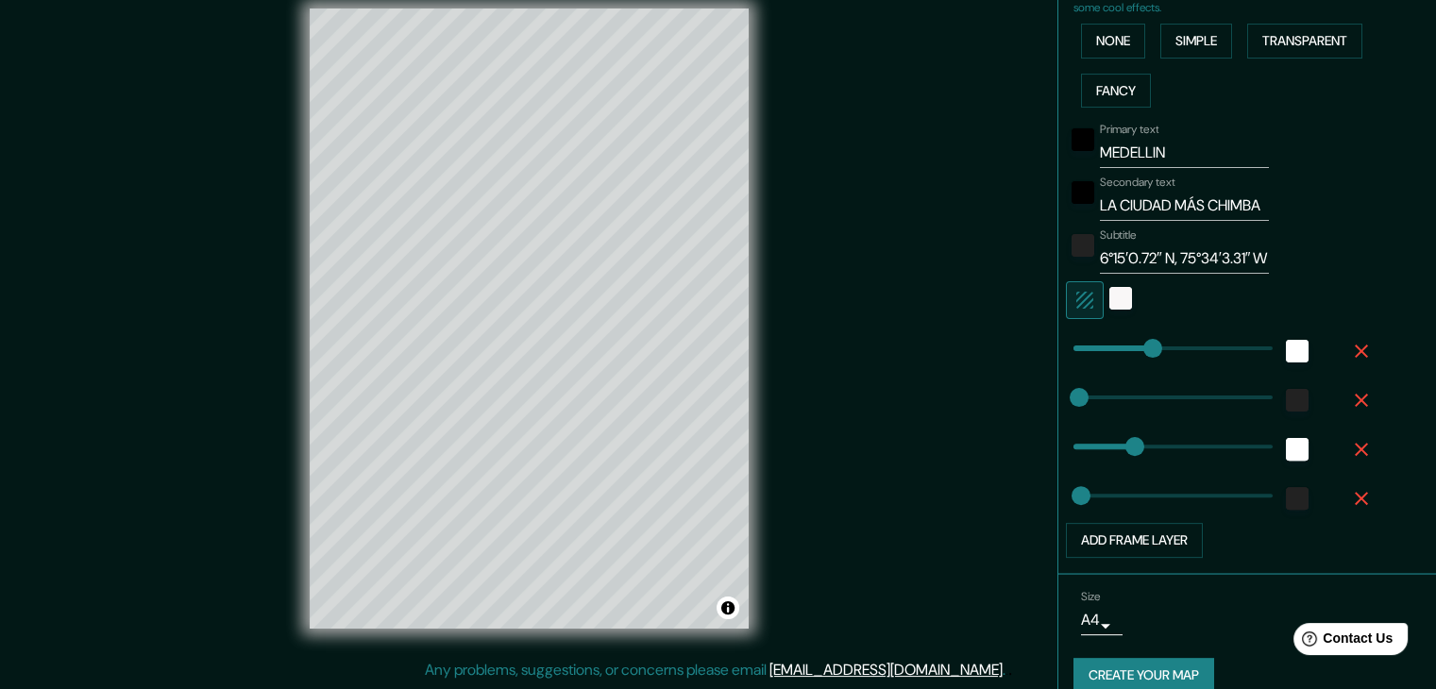
scroll to position [481, 0]
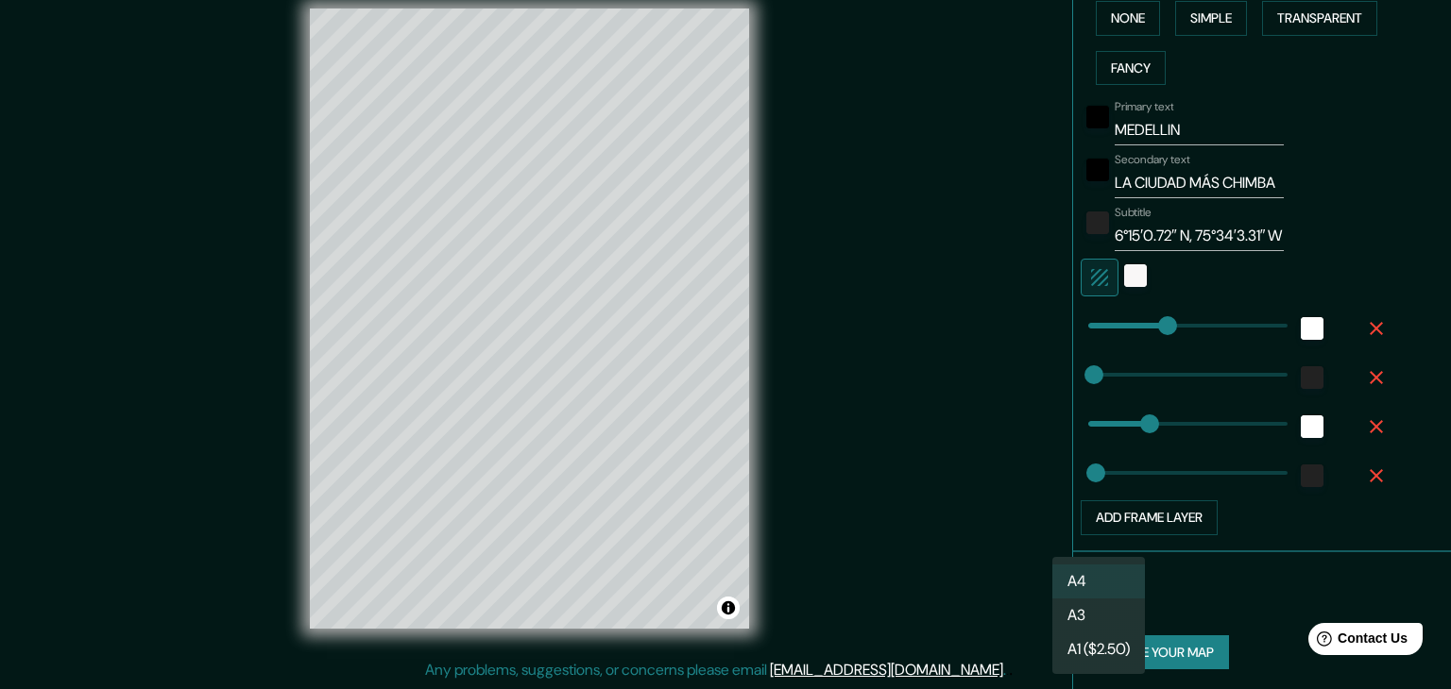
click at [1094, 593] on body "Mappin Location Medellín, Antioquia, Colombia Pins Style Layout Border Choose a…" at bounding box center [725, 322] width 1451 height 689
click at [1079, 605] on li "A3" at bounding box center [1098, 616] width 93 height 34
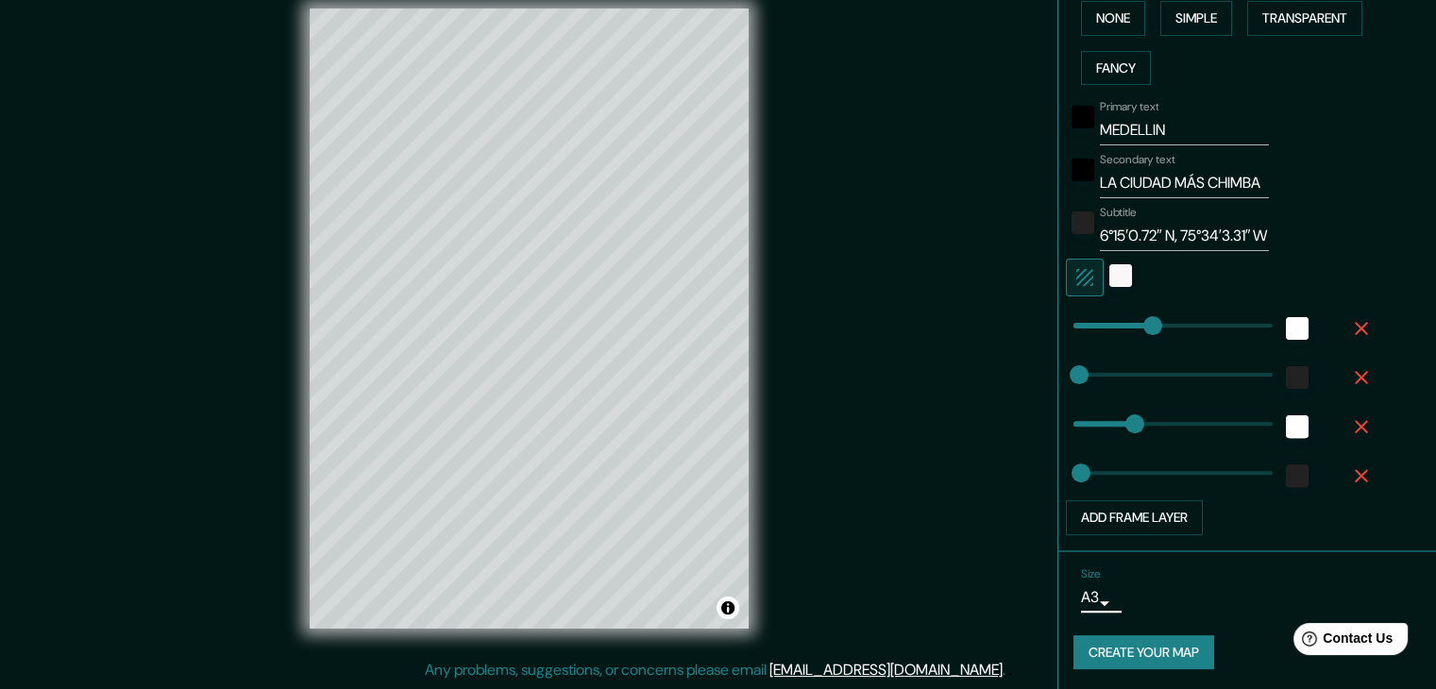
click at [1158, 648] on button "Create your map" at bounding box center [1144, 653] width 141 height 35
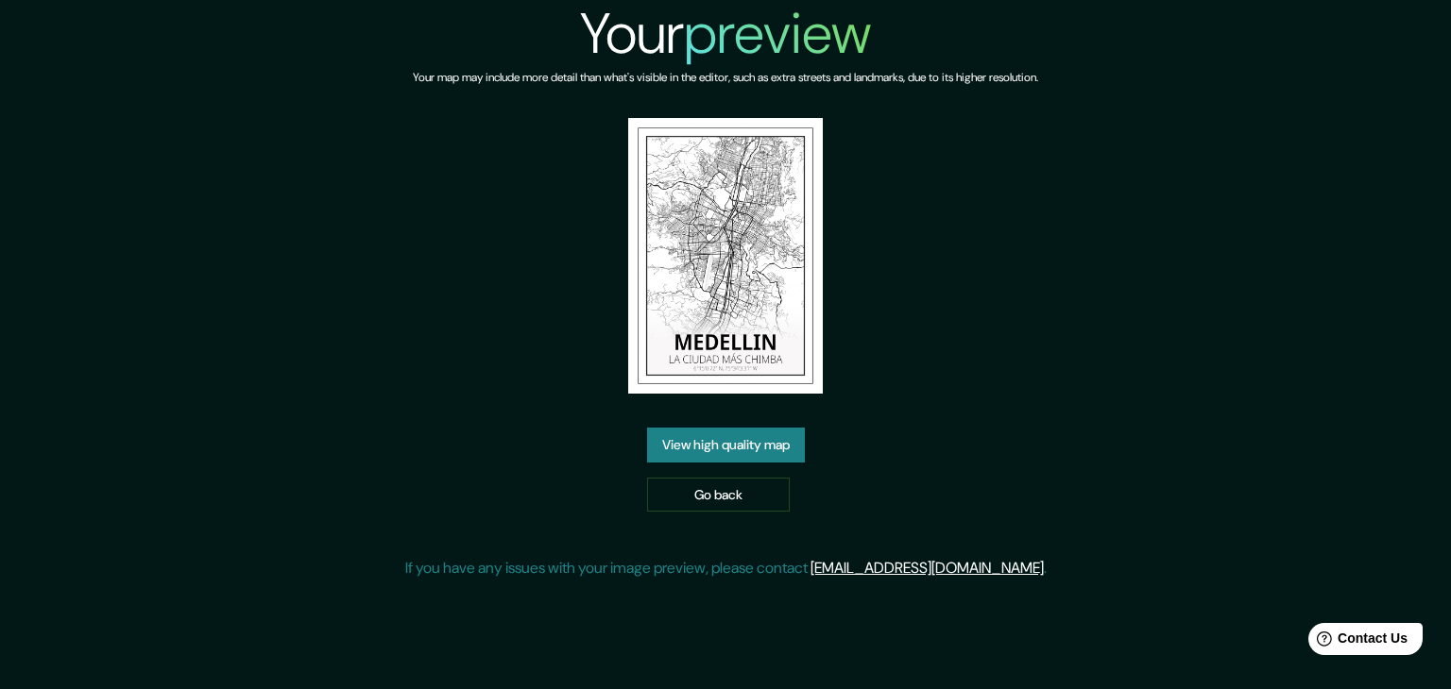
click at [752, 448] on link "View high quality map" at bounding box center [726, 445] width 158 height 35
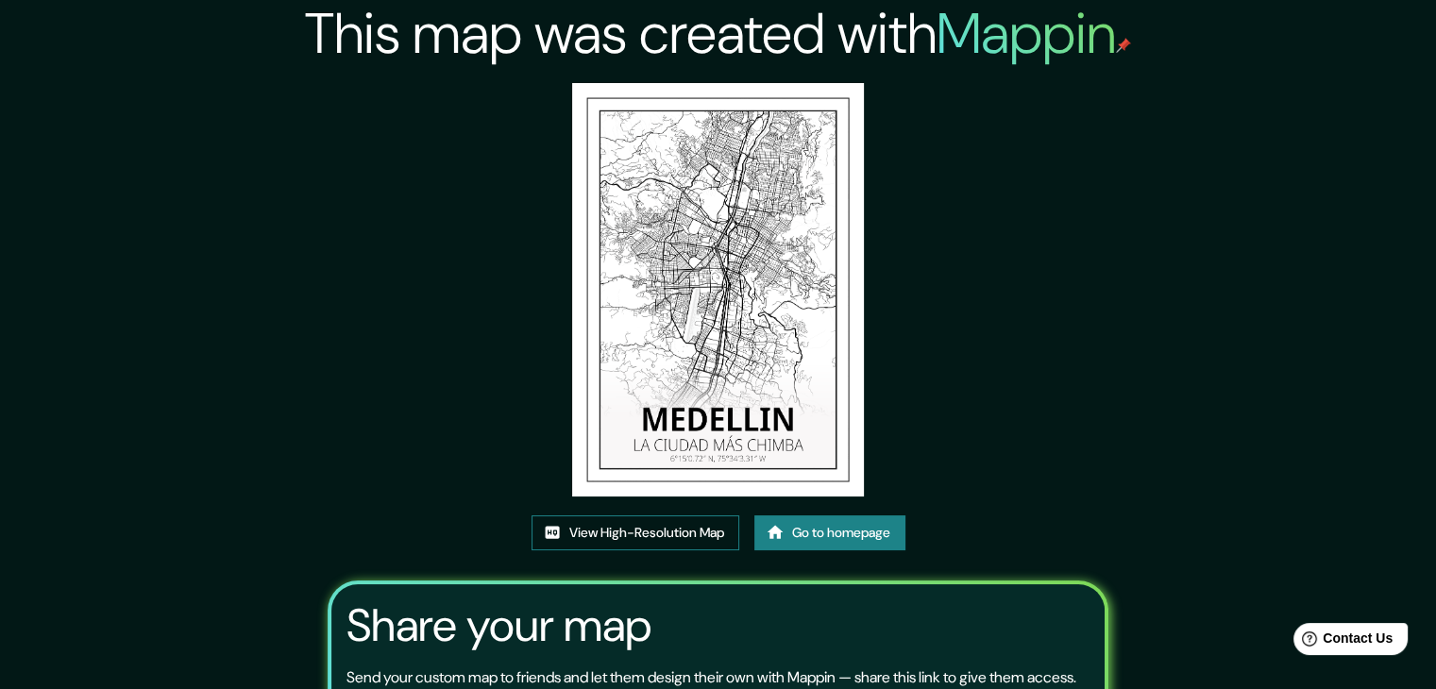
click at [634, 535] on link "View High-Resolution Map" at bounding box center [636, 533] width 208 height 35
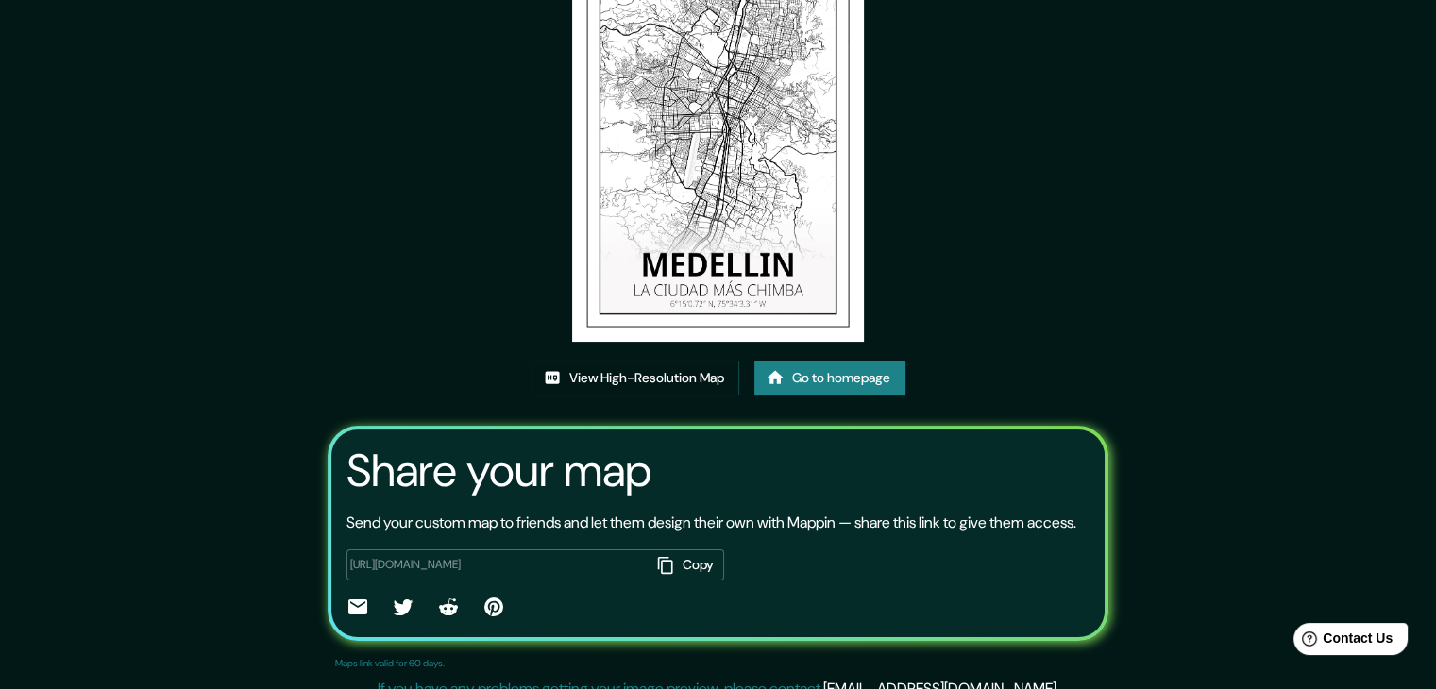
scroll to position [196, 0]
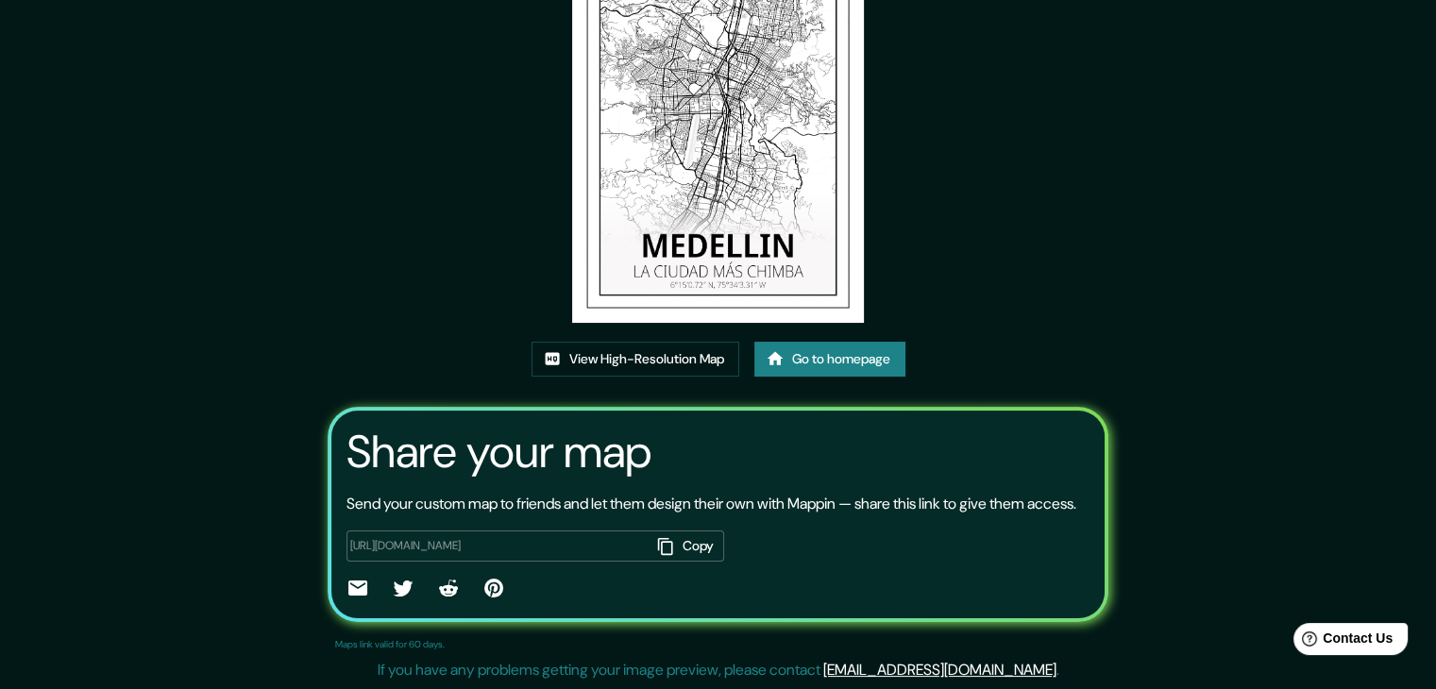
click at [686, 544] on button "Copy" at bounding box center [688, 546] width 74 height 31
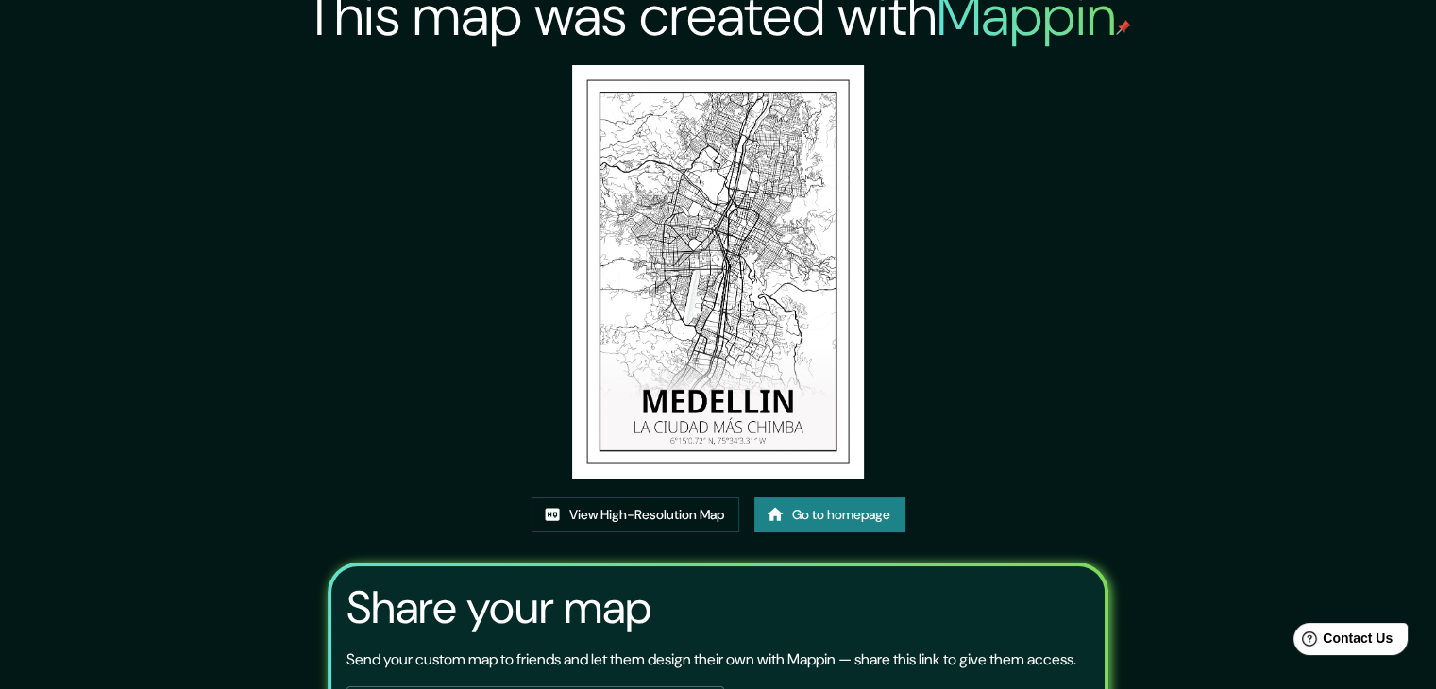
scroll to position [0, 0]
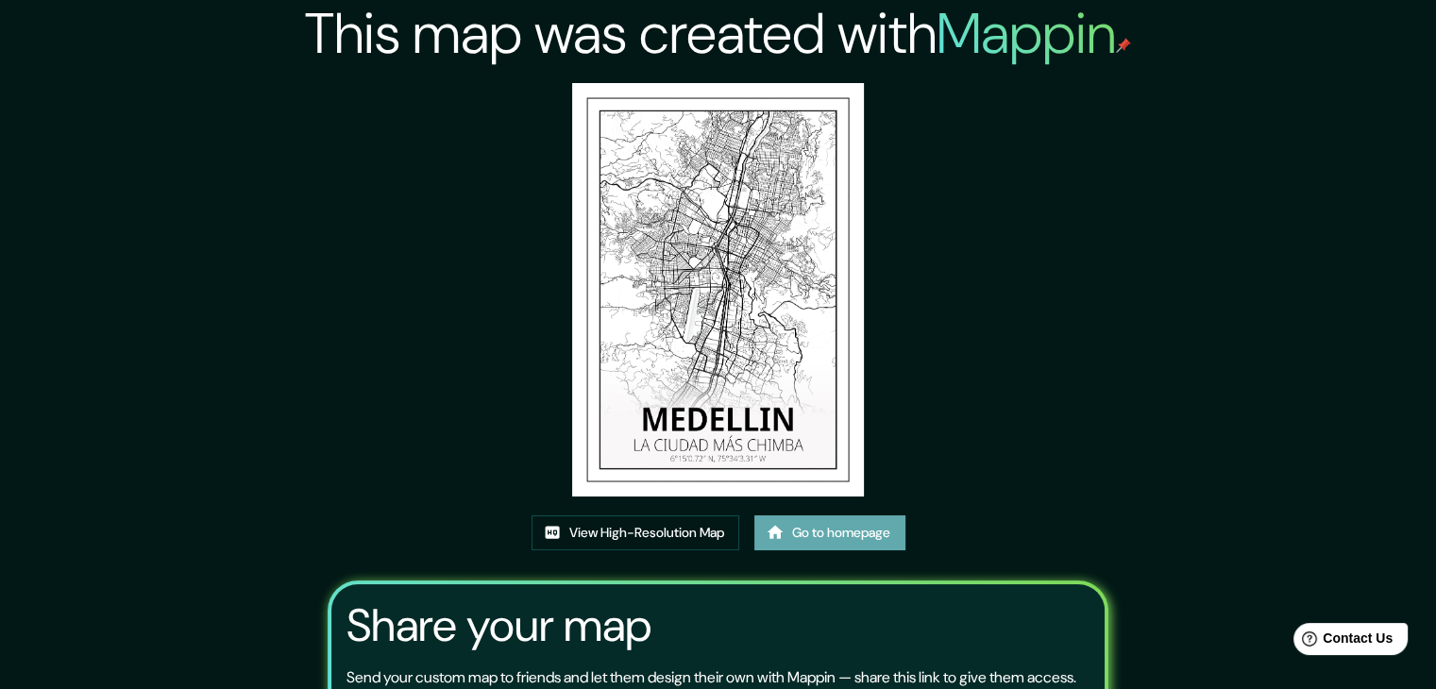
click at [871, 532] on link "Go to homepage" at bounding box center [830, 533] width 151 height 35
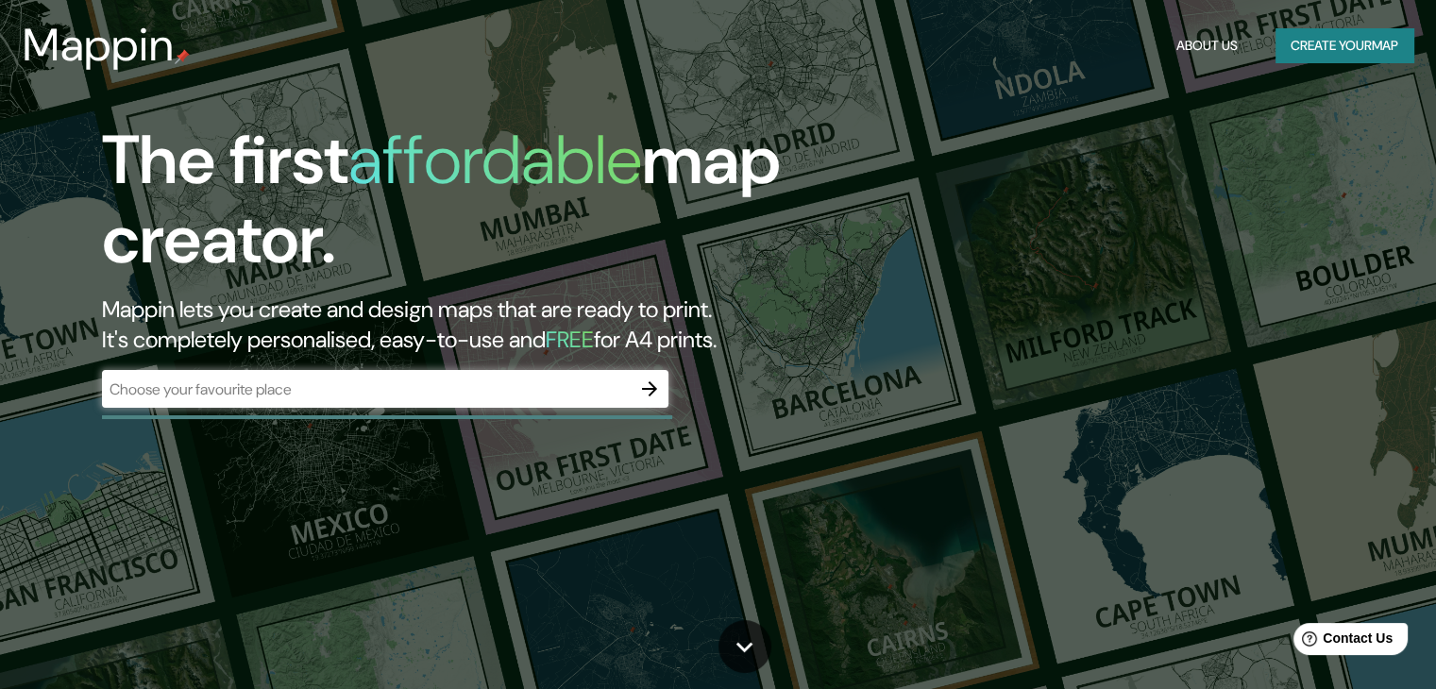
click at [413, 376] on div "​" at bounding box center [385, 389] width 567 height 38
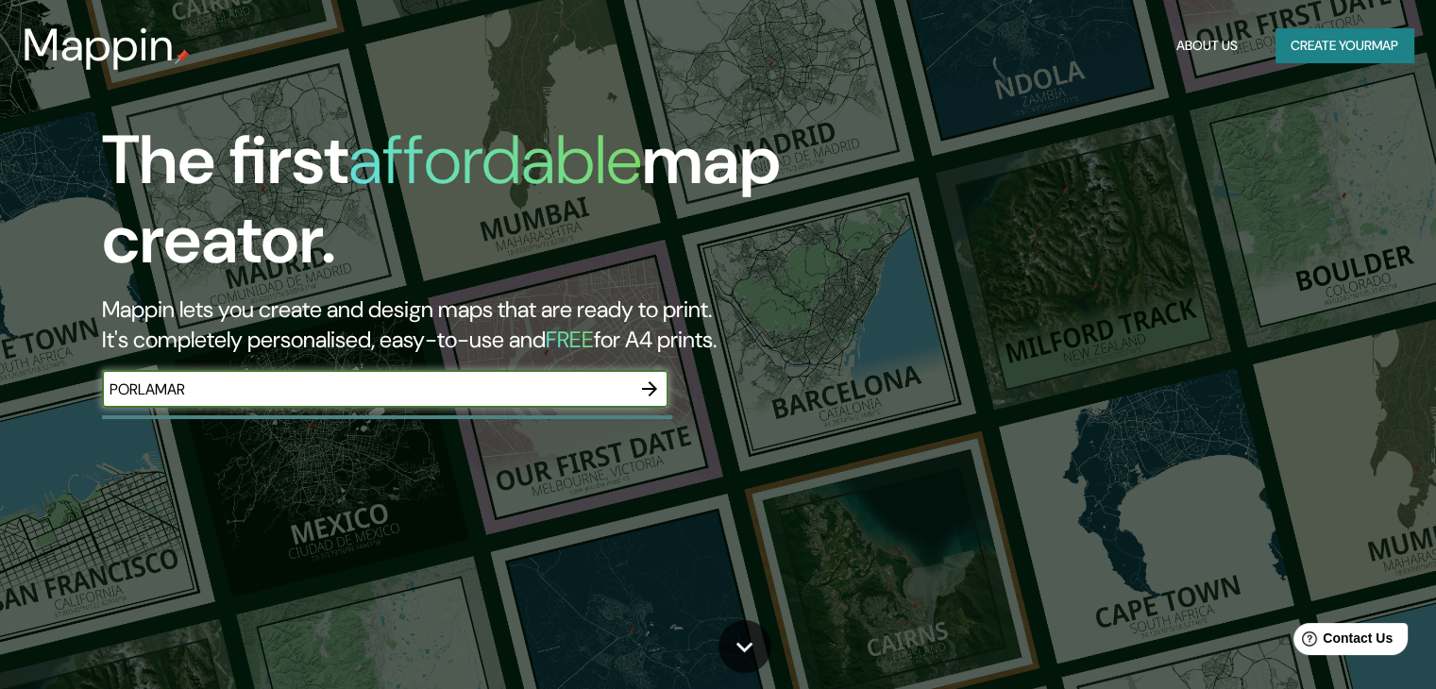
type input "PORLAMAR"
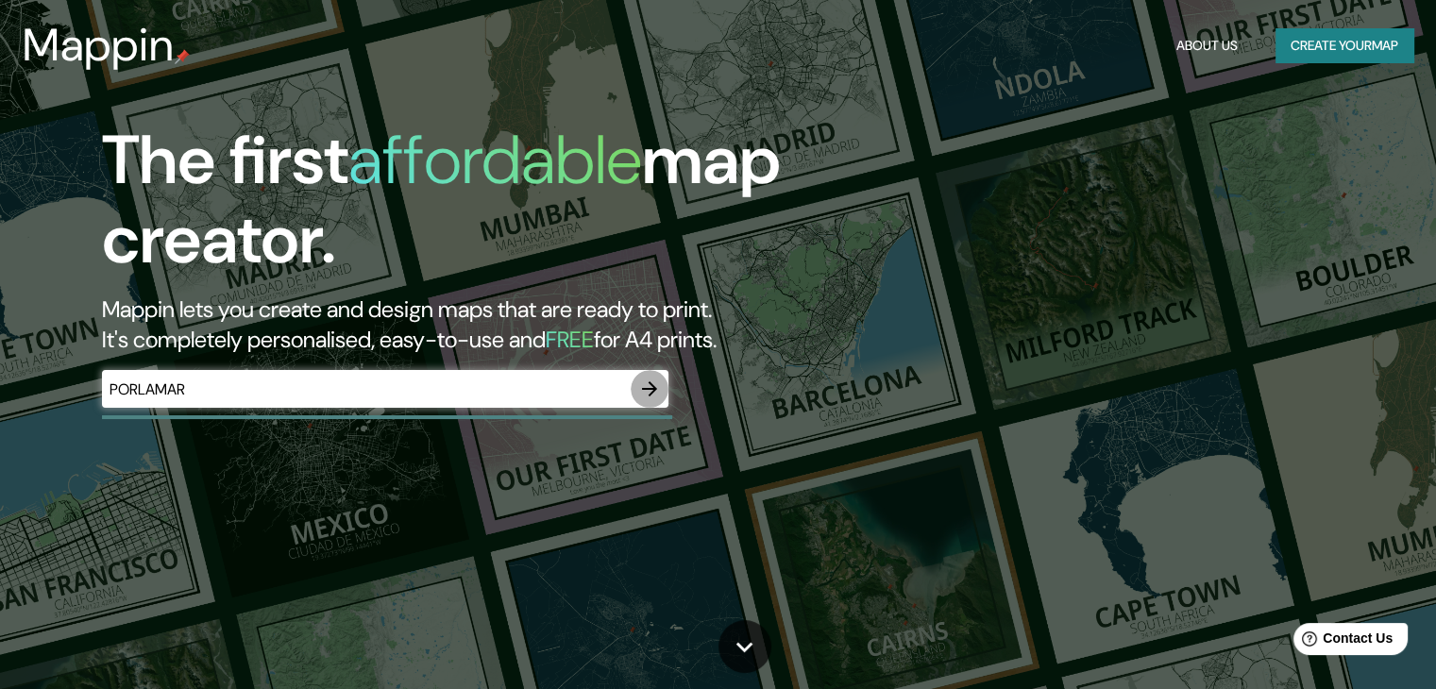
click at [647, 390] on icon "button" at bounding box center [649, 389] width 15 height 15
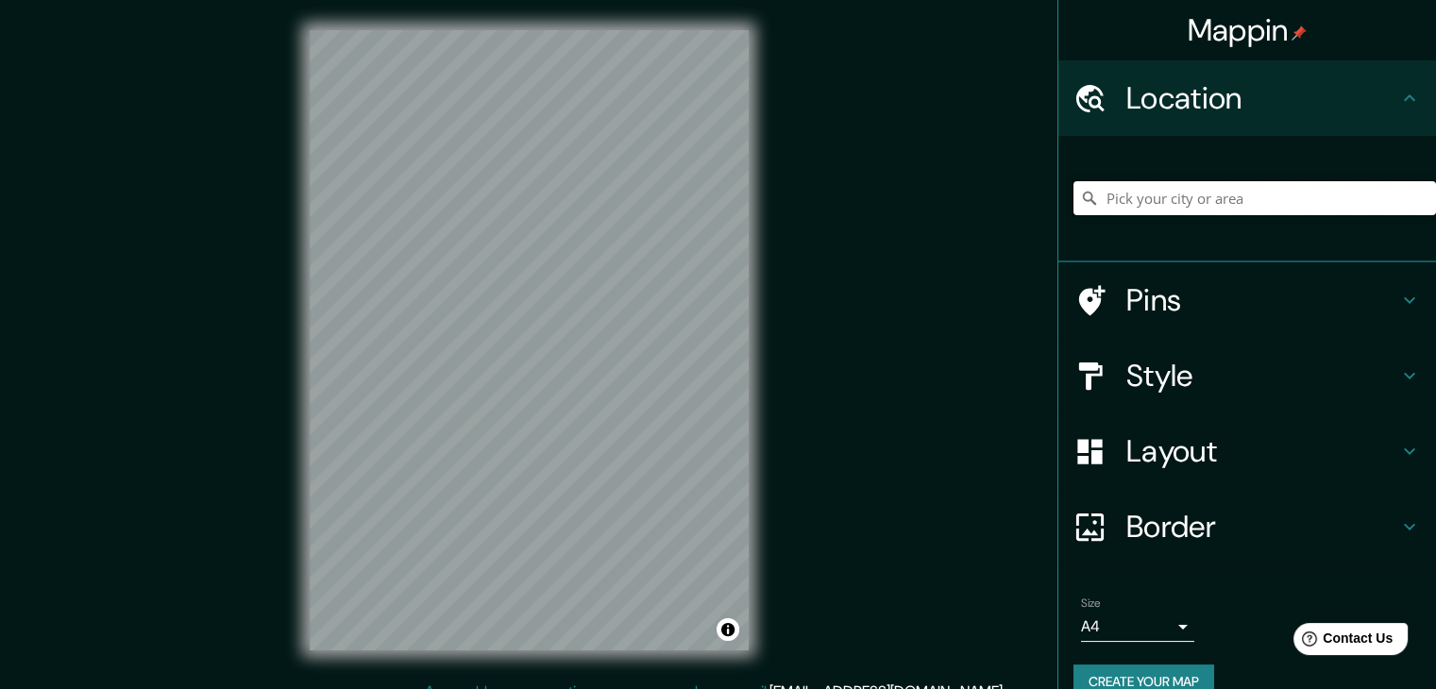
click at [1160, 205] on input "Pick your city or area" at bounding box center [1255, 198] width 363 height 34
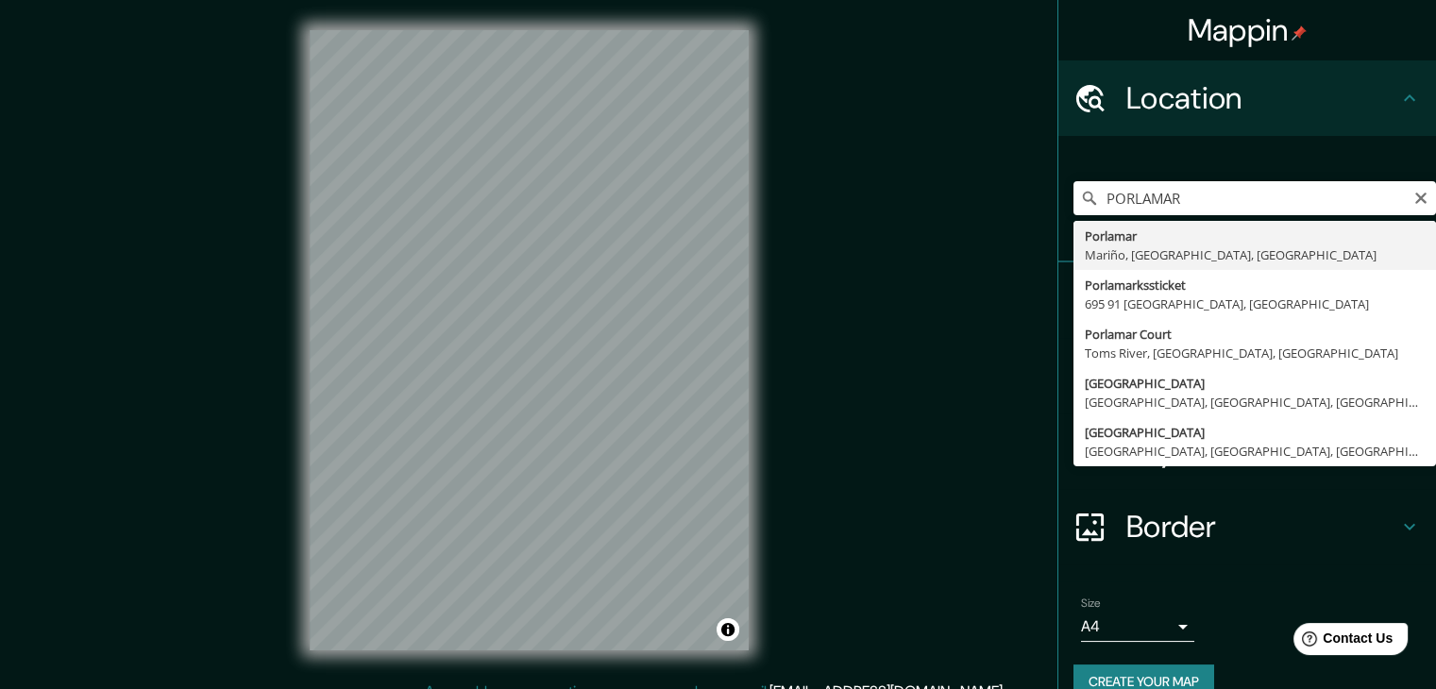
type input "Porlamar, Mariño, [GEOGRAPHIC_DATA], [GEOGRAPHIC_DATA]"
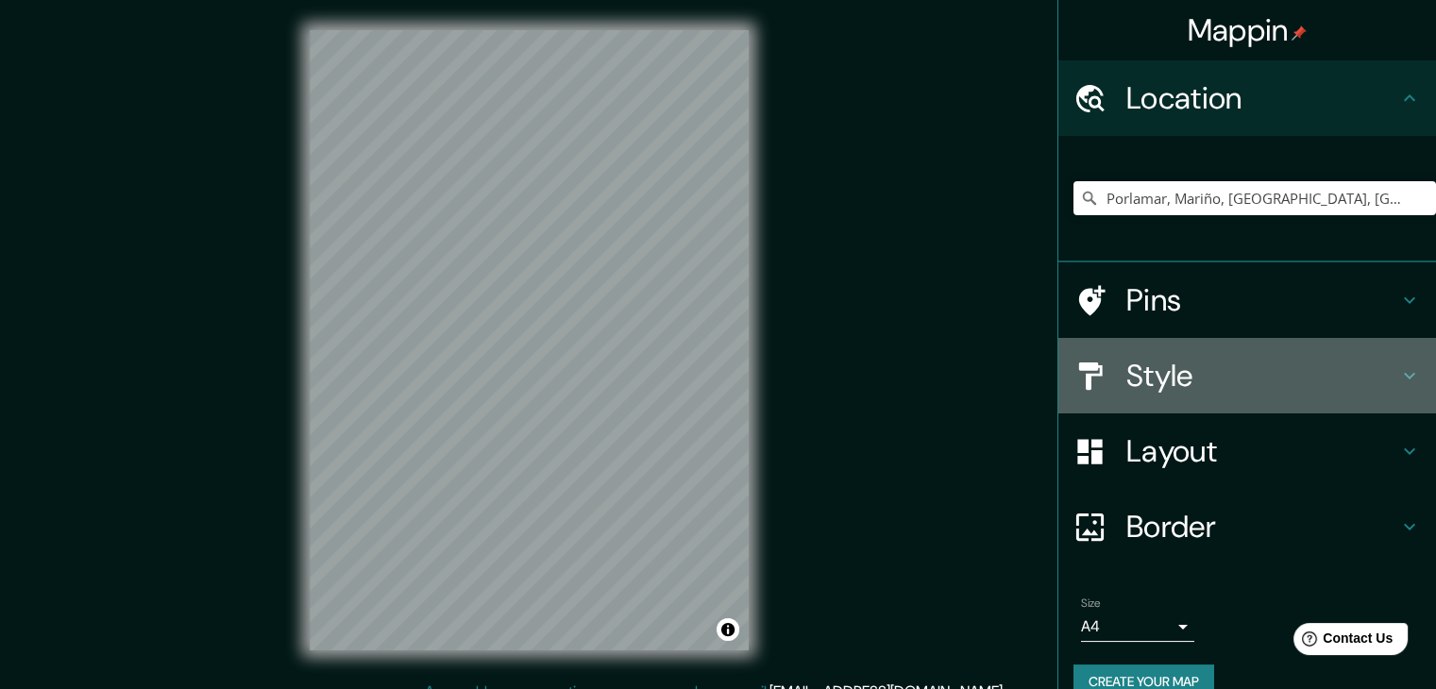
click at [1399, 373] on icon at bounding box center [1410, 376] width 23 height 23
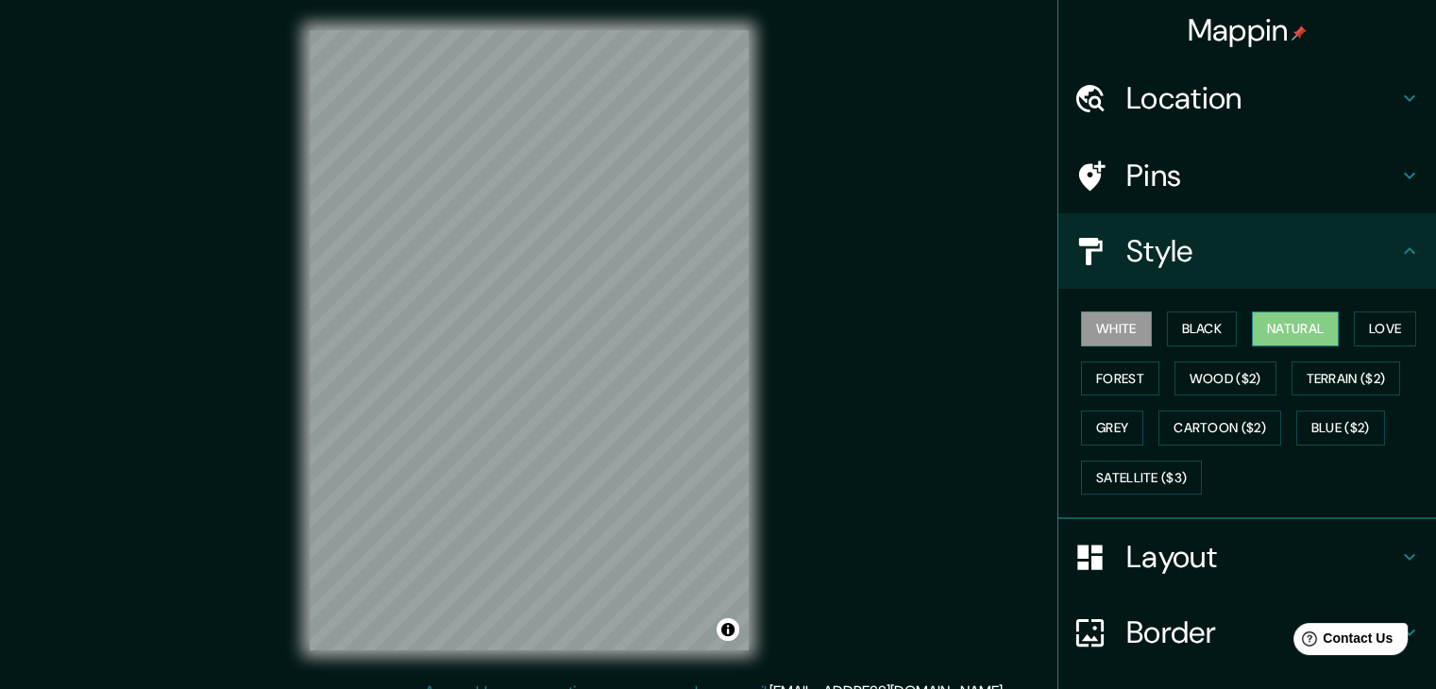
click at [1281, 327] on button "Natural" at bounding box center [1295, 329] width 87 height 35
click at [1213, 330] on button "Black" at bounding box center [1202, 329] width 71 height 35
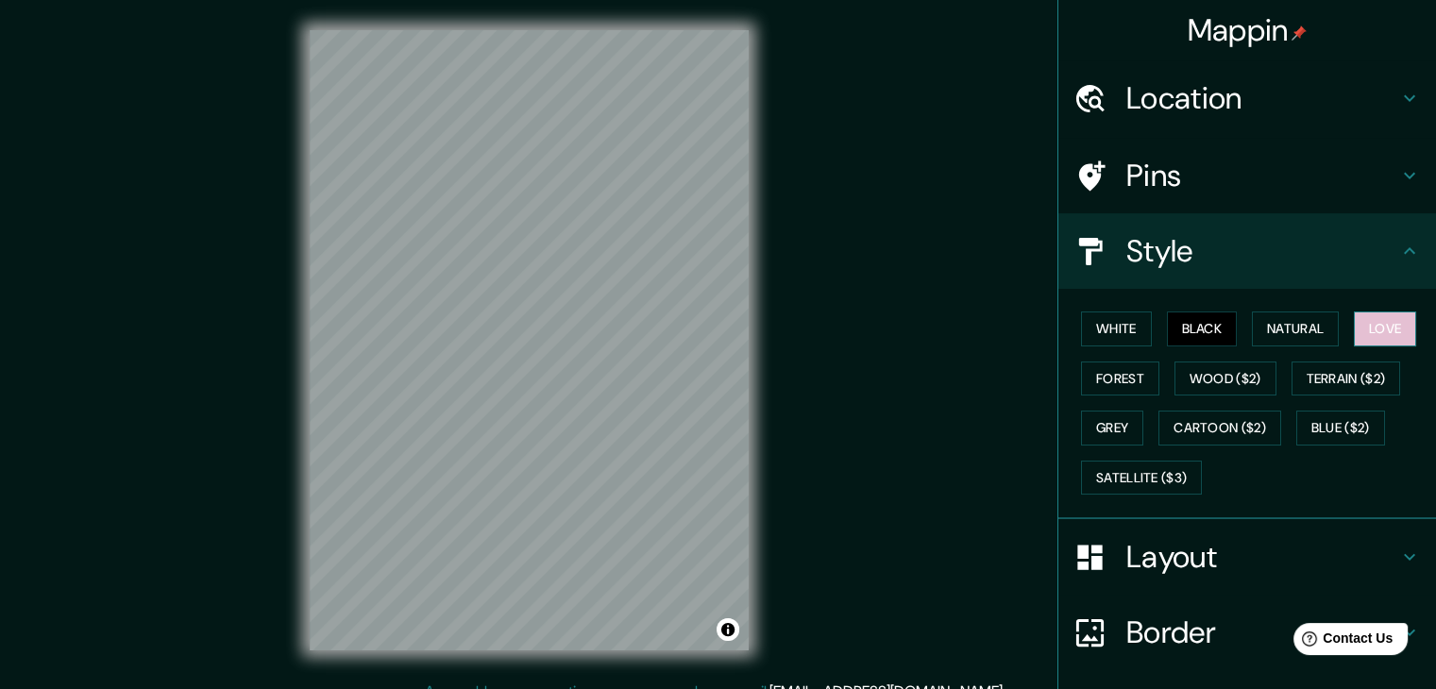
click at [1400, 326] on button "Love" at bounding box center [1385, 329] width 62 height 35
click at [1110, 418] on button "Grey" at bounding box center [1112, 428] width 62 height 35
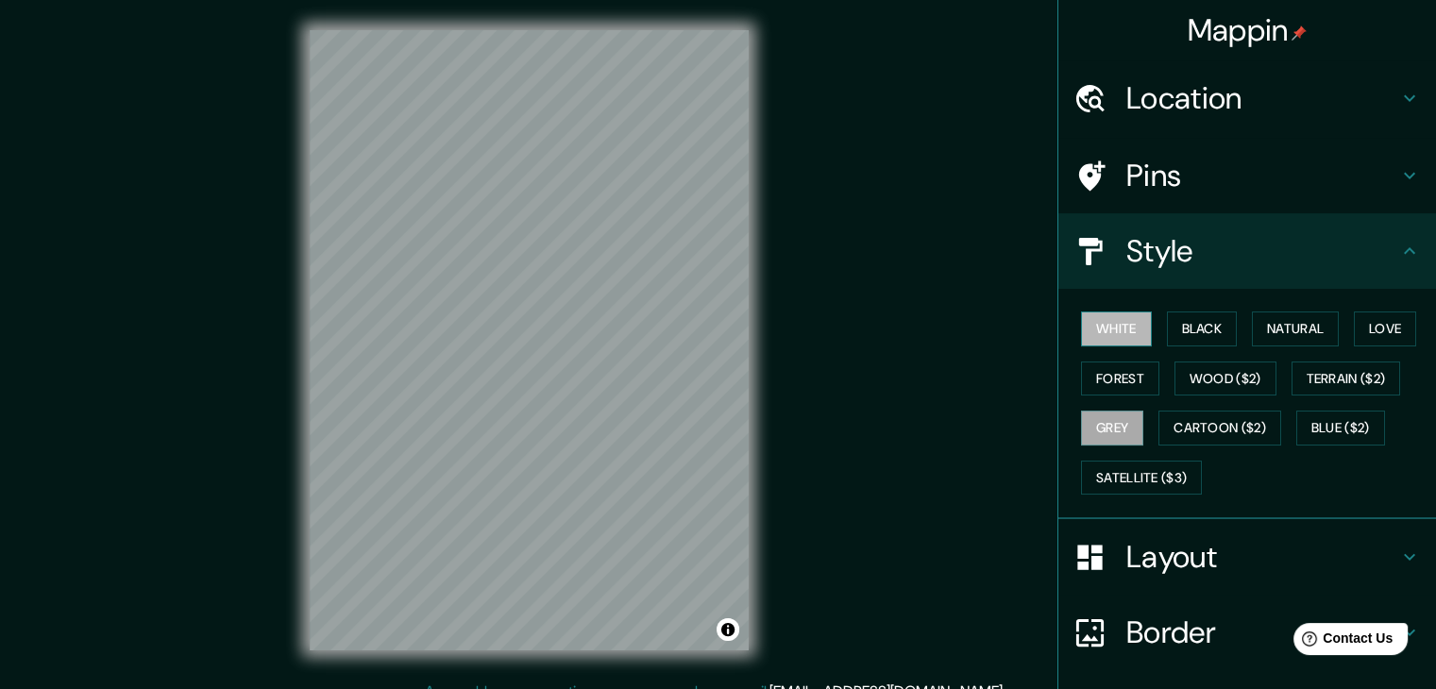
click at [1109, 327] on button "White" at bounding box center [1116, 329] width 71 height 35
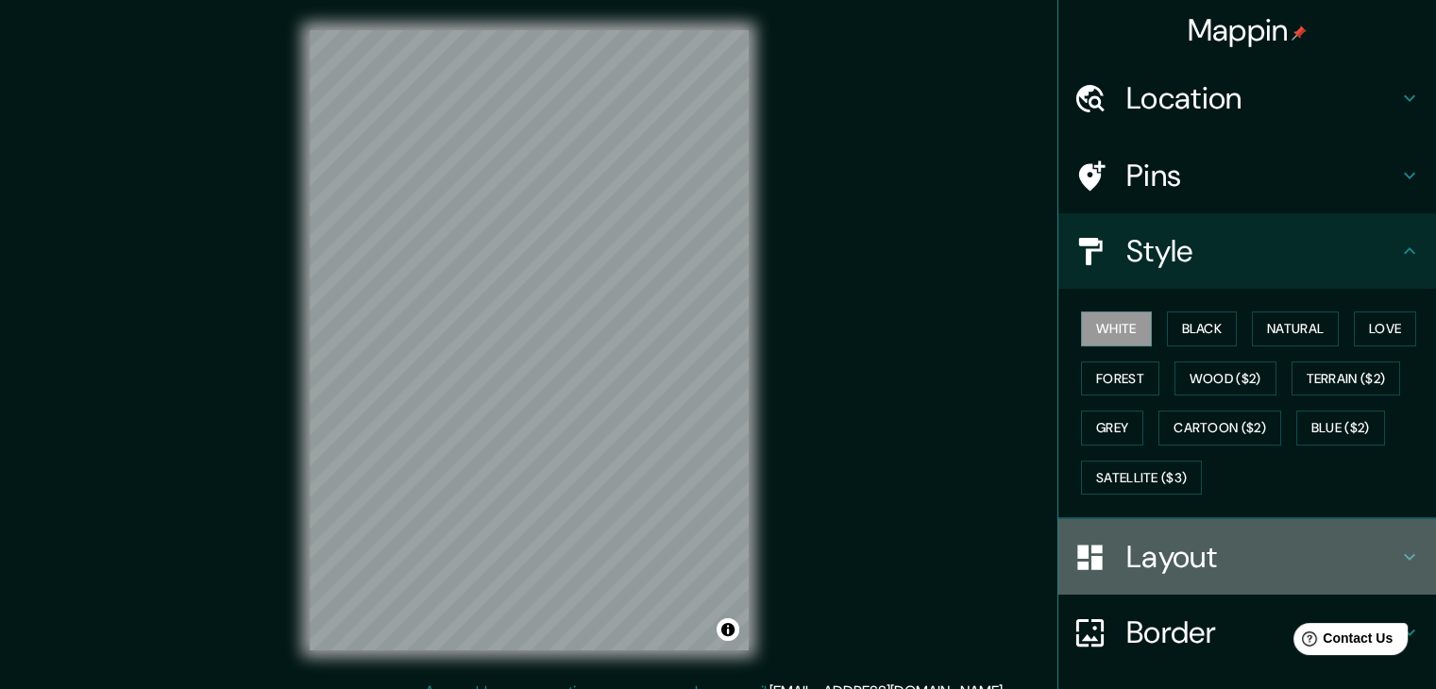
click at [1399, 554] on icon at bounding box center [1410, 557] width 23 height 23
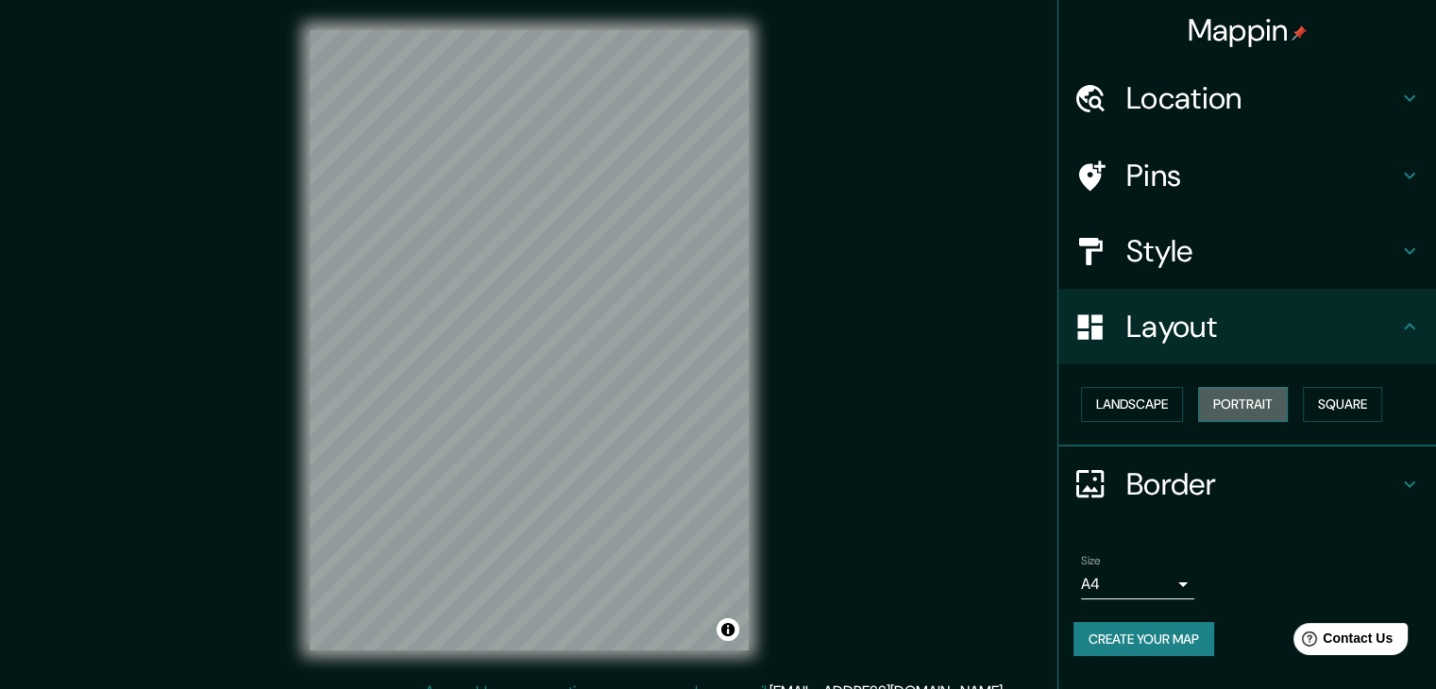
click at [1260, 398] on button "Portrait" at bounding box center [1243, 404] width 90 height 35
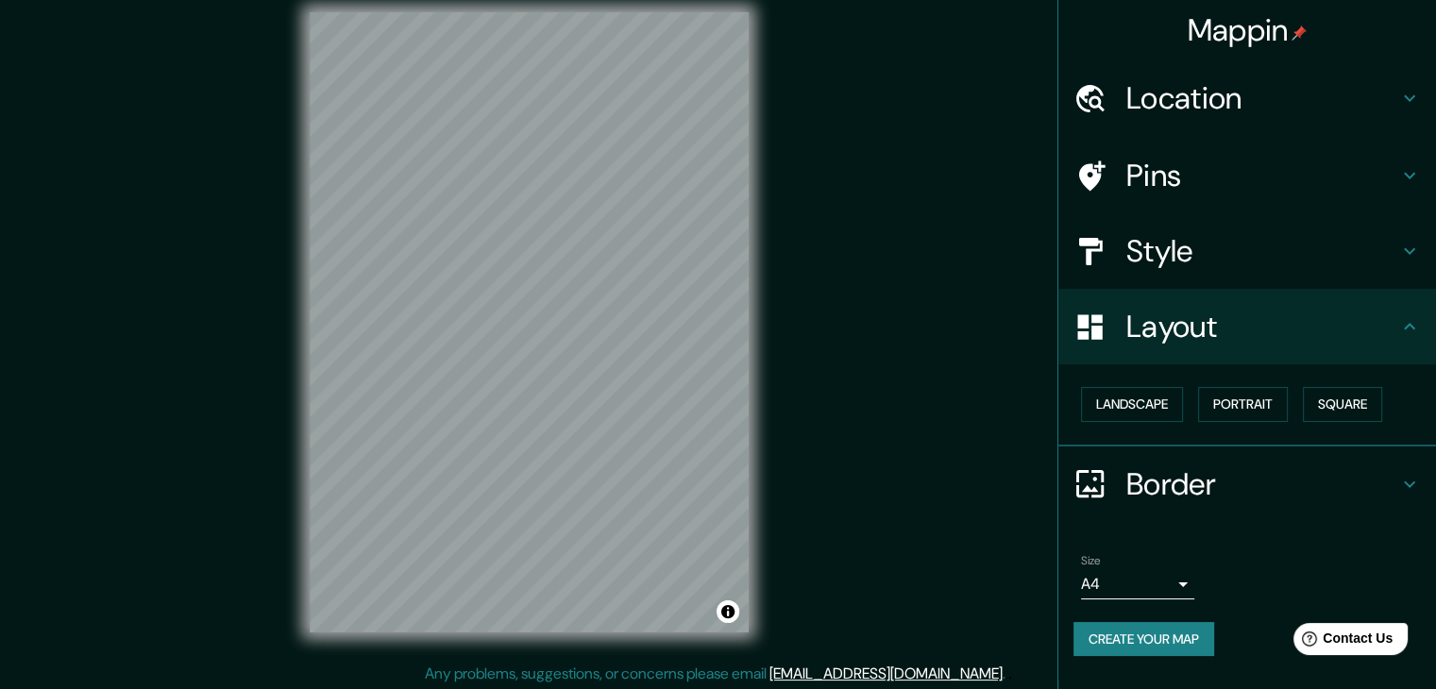
scroll to position [22, 0]
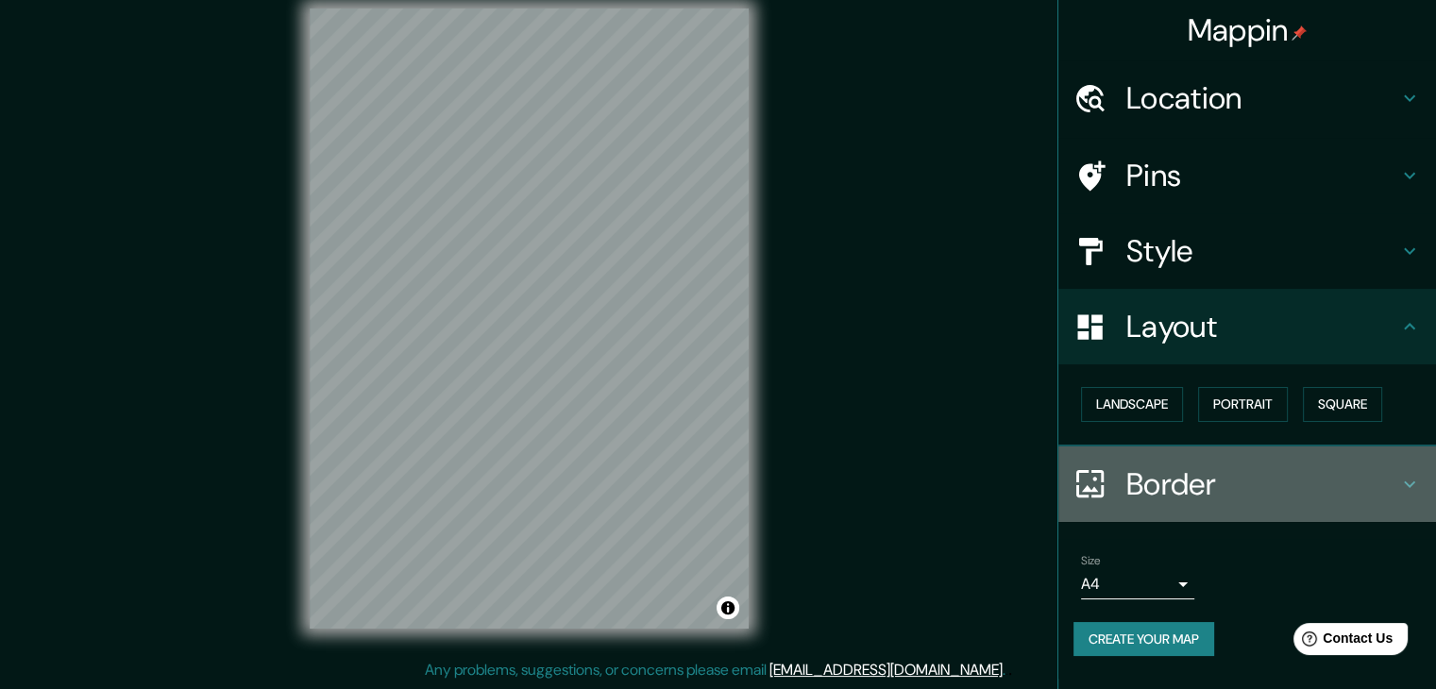
click at [1406, 473] on icon at bounding box center [1410, 484] width 23 height 23
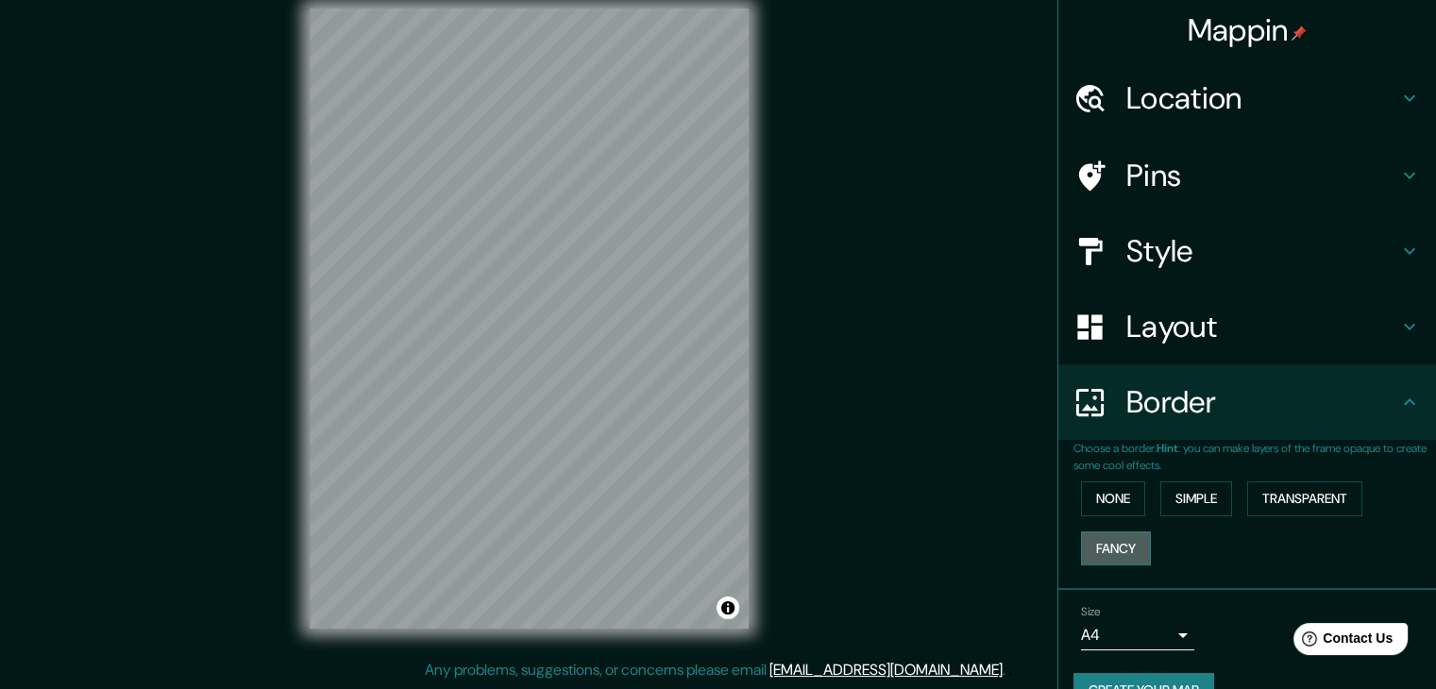
click at [1109, 542] on button "Fancy" at bounding box center [1116, 549] width 70 height 35
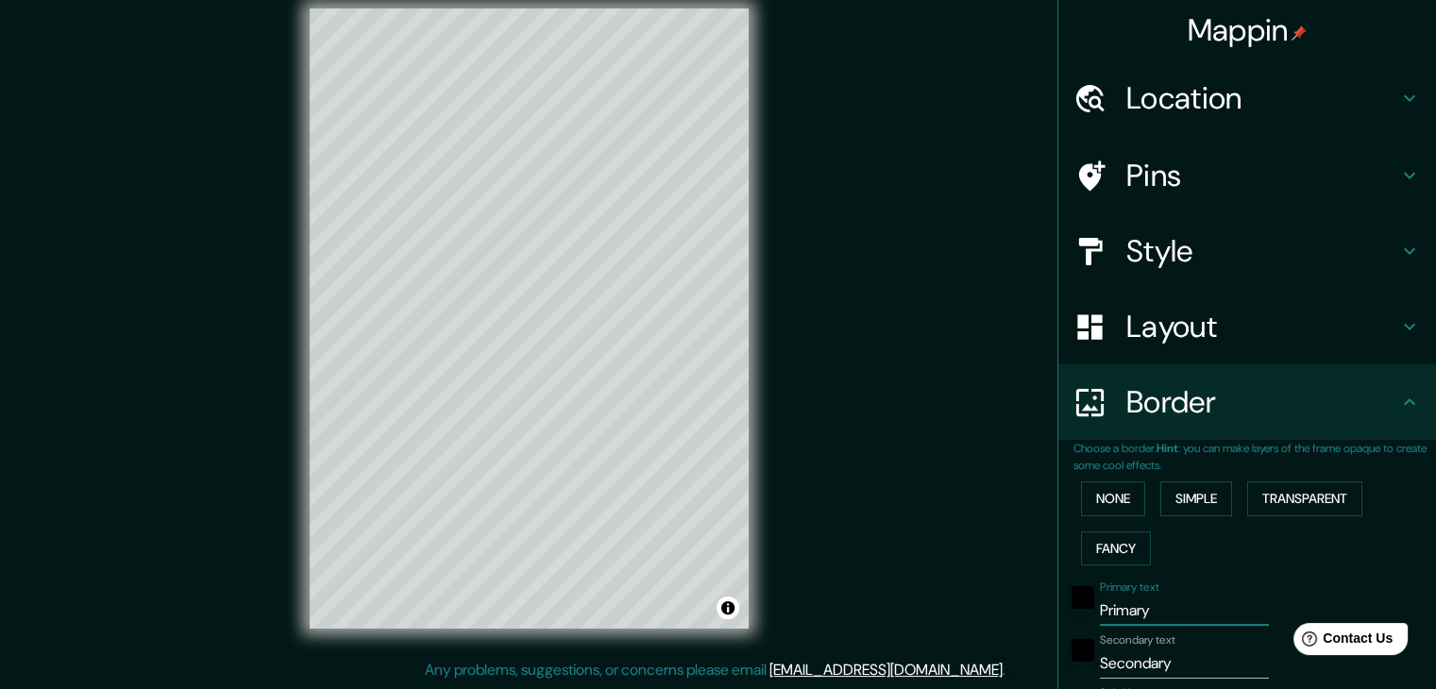
click at [1137, 606] on input "Primary" at bounding box center [1184, 611] width 169 height 30
type input "Primar"
type input "37"
type input "19"
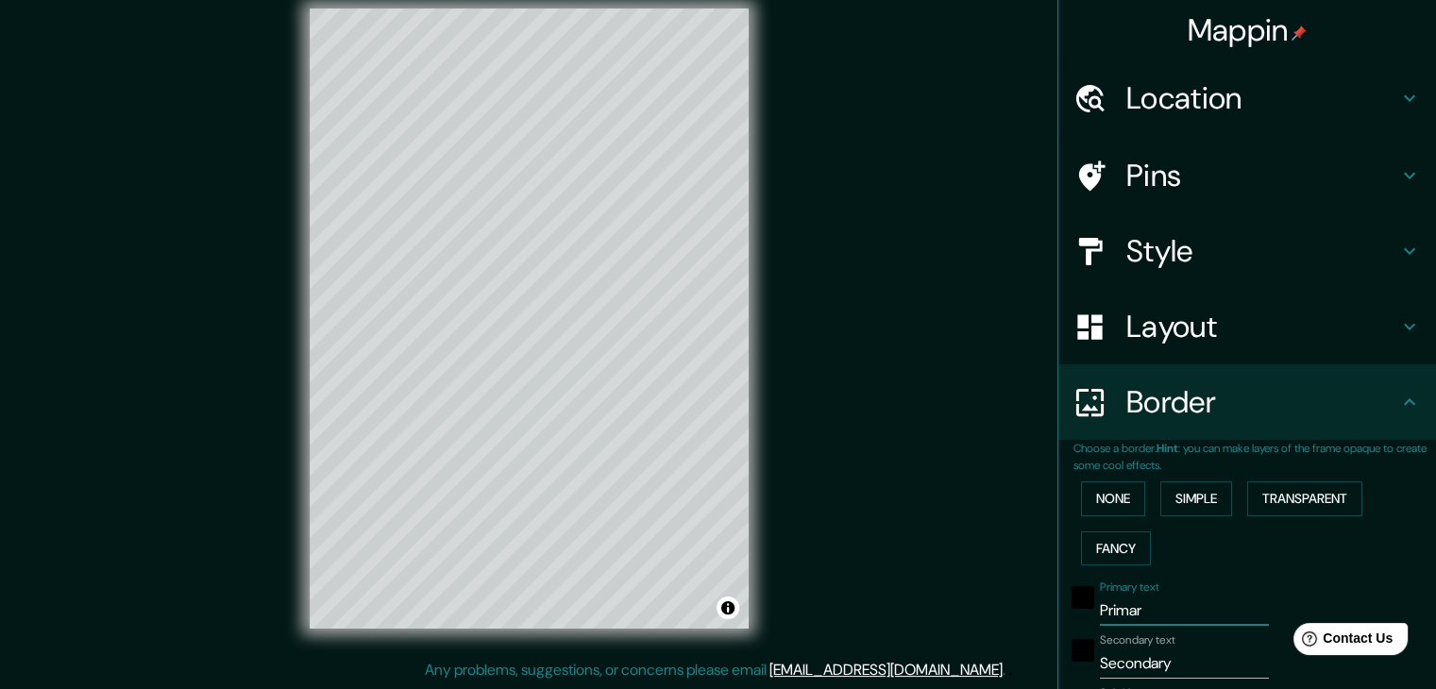
type input "Prima"
type input "37"
type input "19"
type input "Prim"
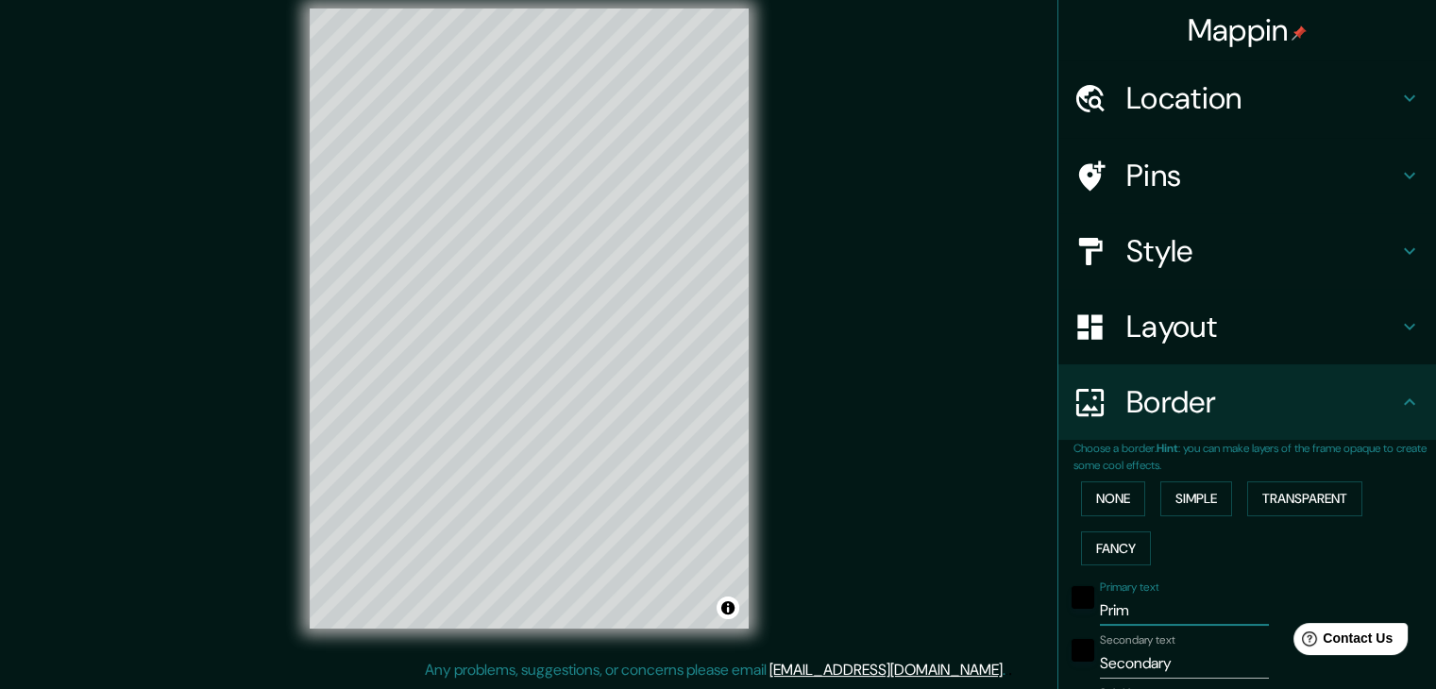
type input "37"
type input "19"
type input "Pri"
type input "37"
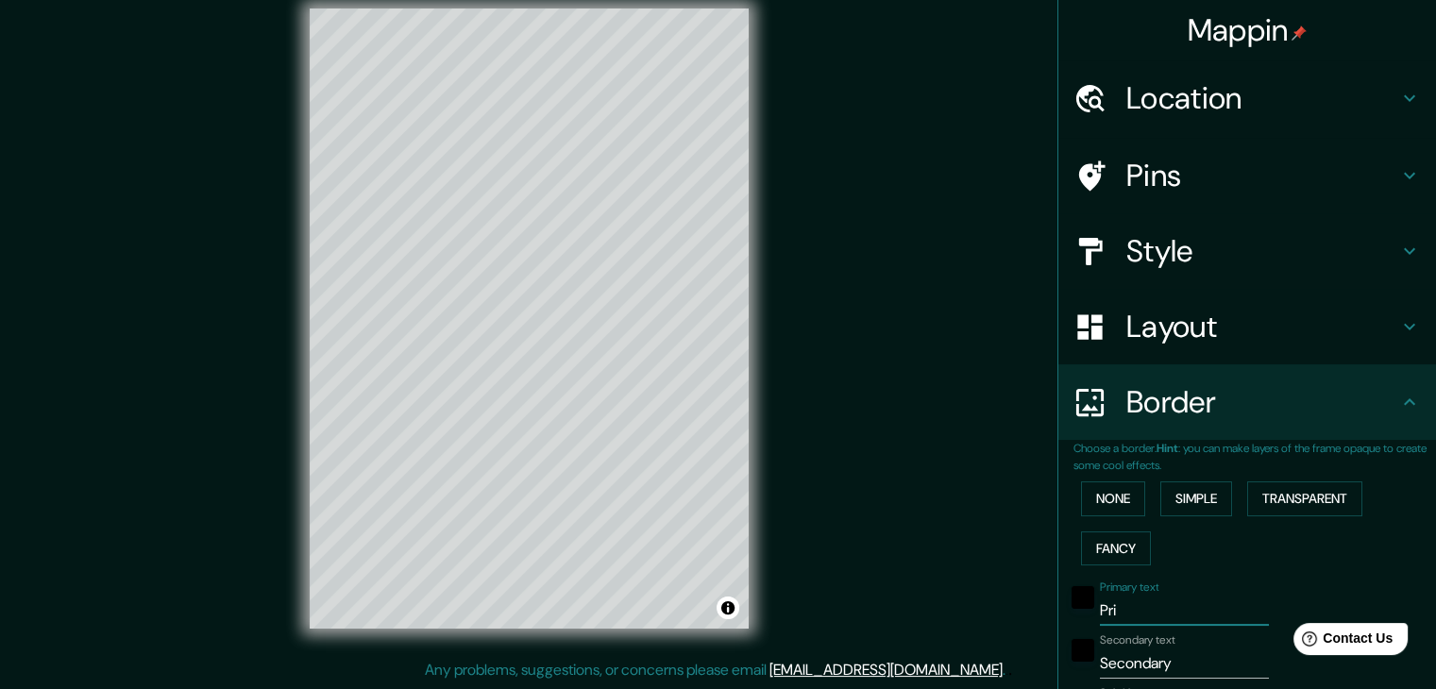
type input "37"
type input "19"
type input "Pr"
type input "37"
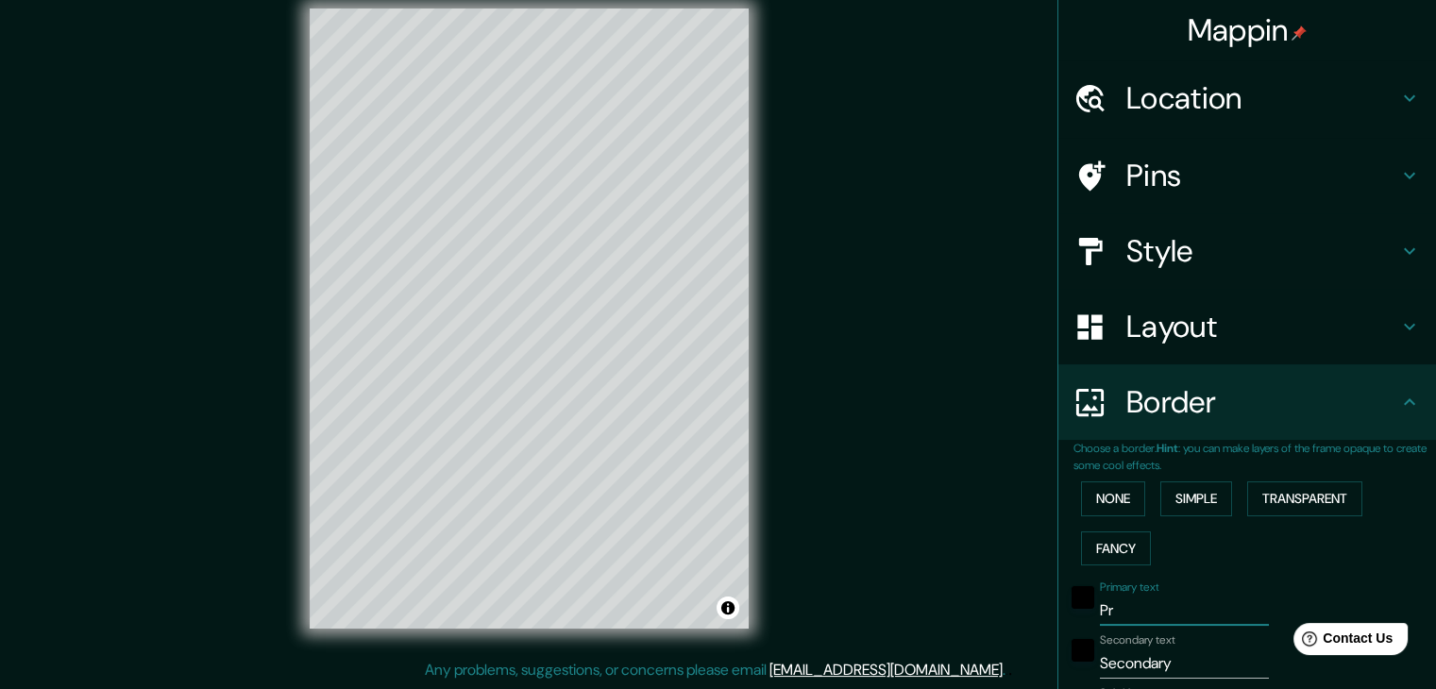
type input "19"
type input "P"
type input "37"
type input "19"
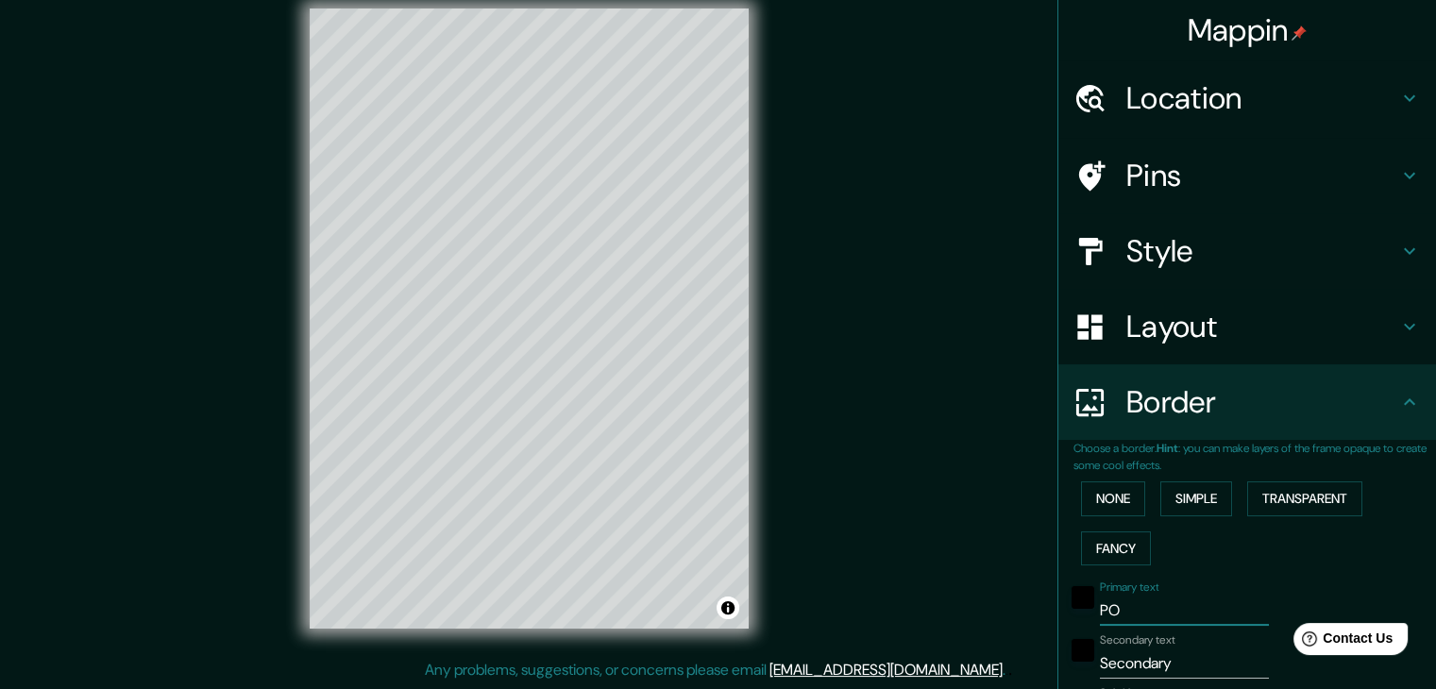
type input "POR"
type input "37"
type input "19"
type input "PORL"
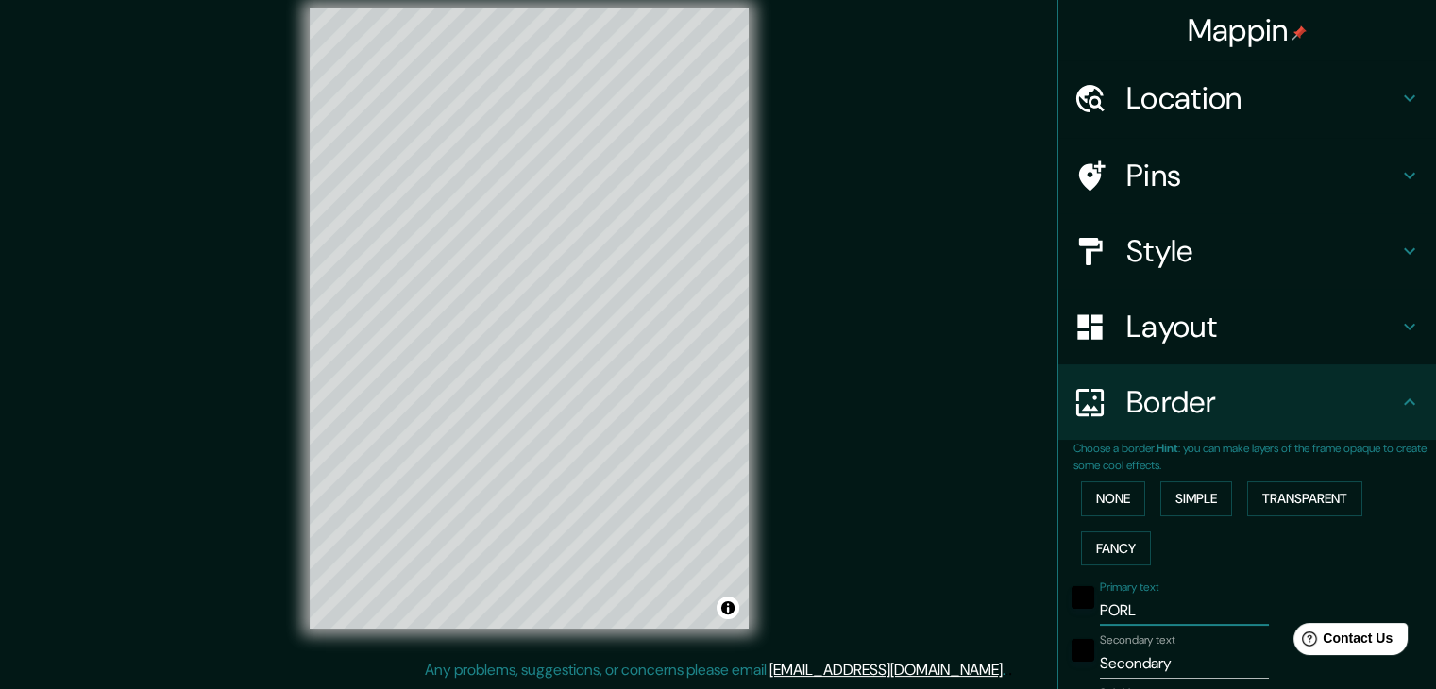
type input "37"
type input "19"
type input "PORLMA"
type input "37"
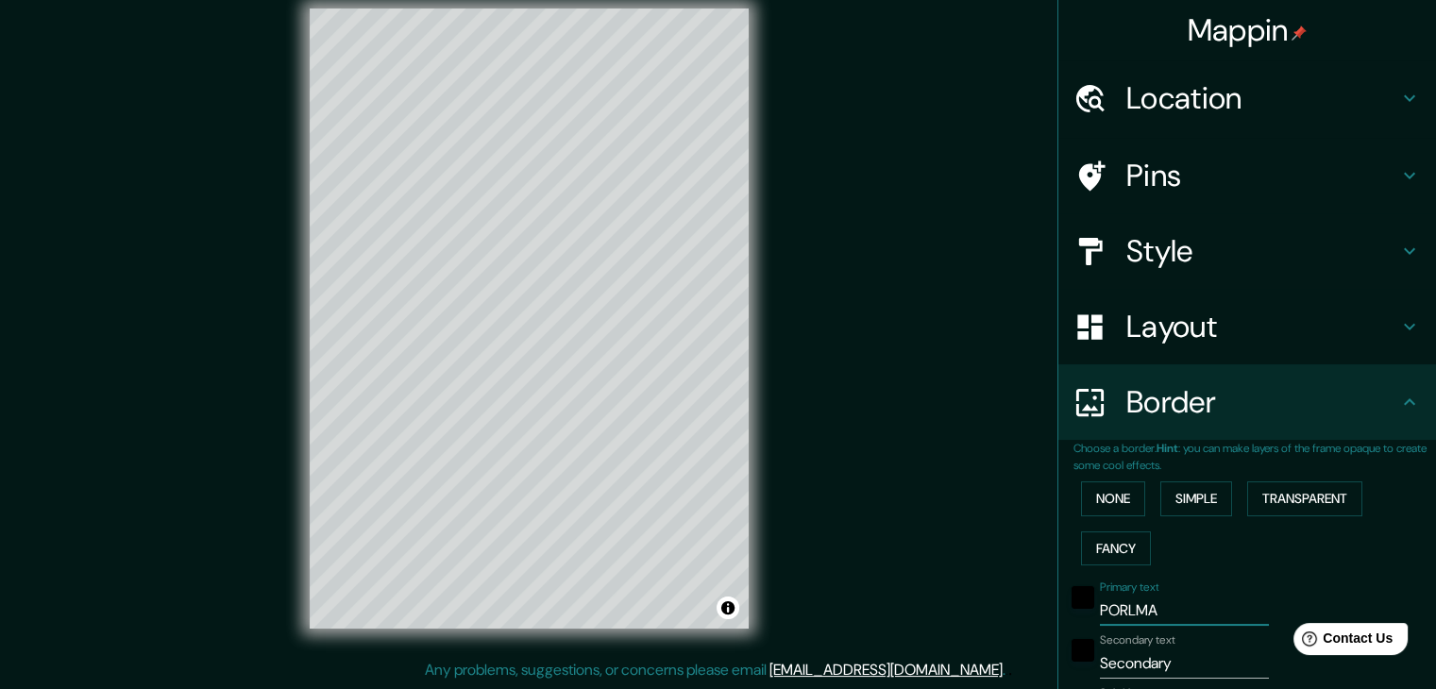
type input "37"
type input "19"
type input "PORLMAR"
type input "37"
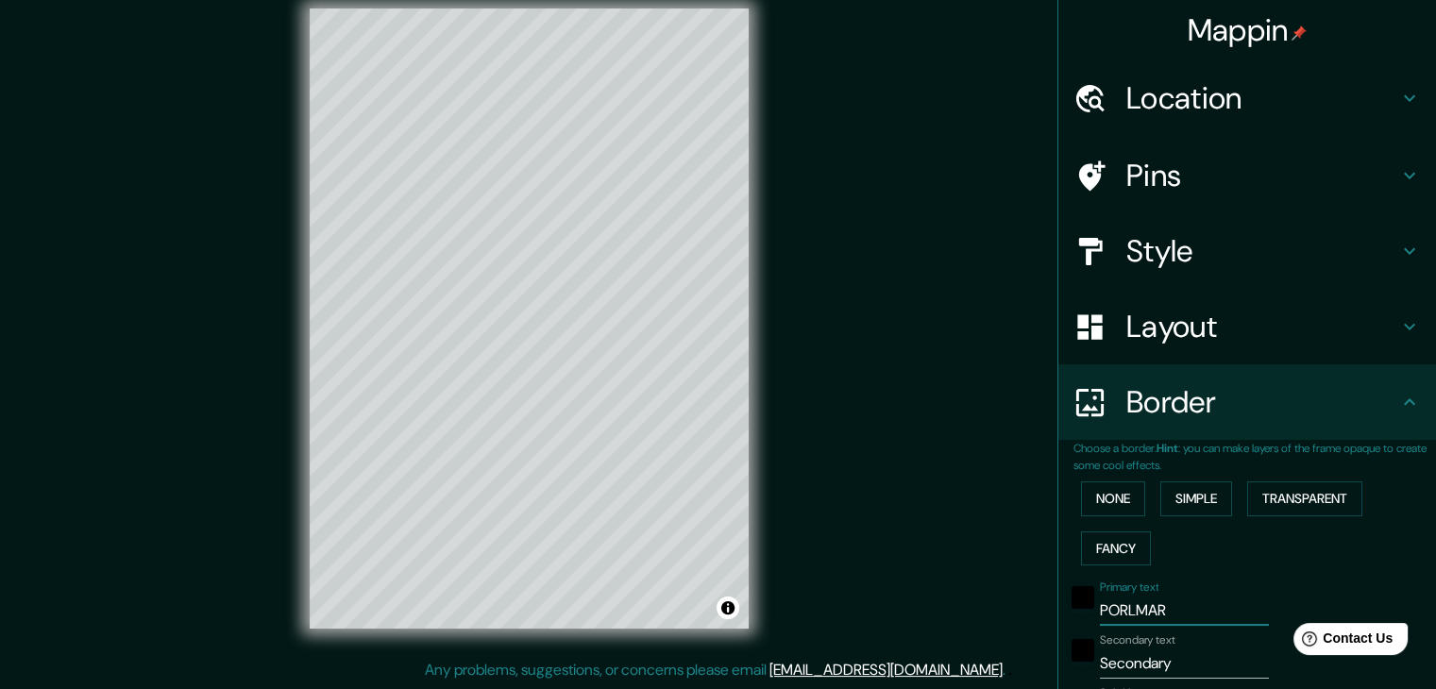
type input "19"
type input "PORLMA"
type input "37"
type input "19"
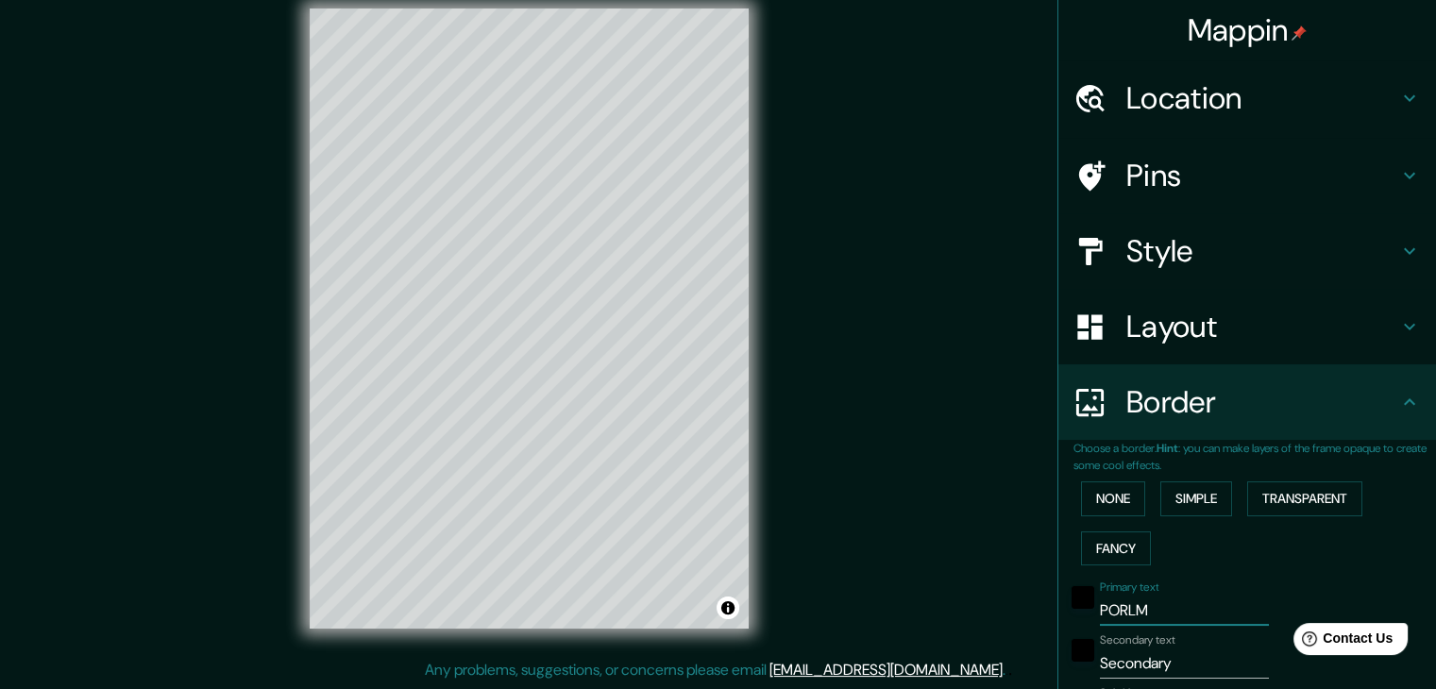
type input "PORL"
type input "37"
type input "19"
type input "PORLA"
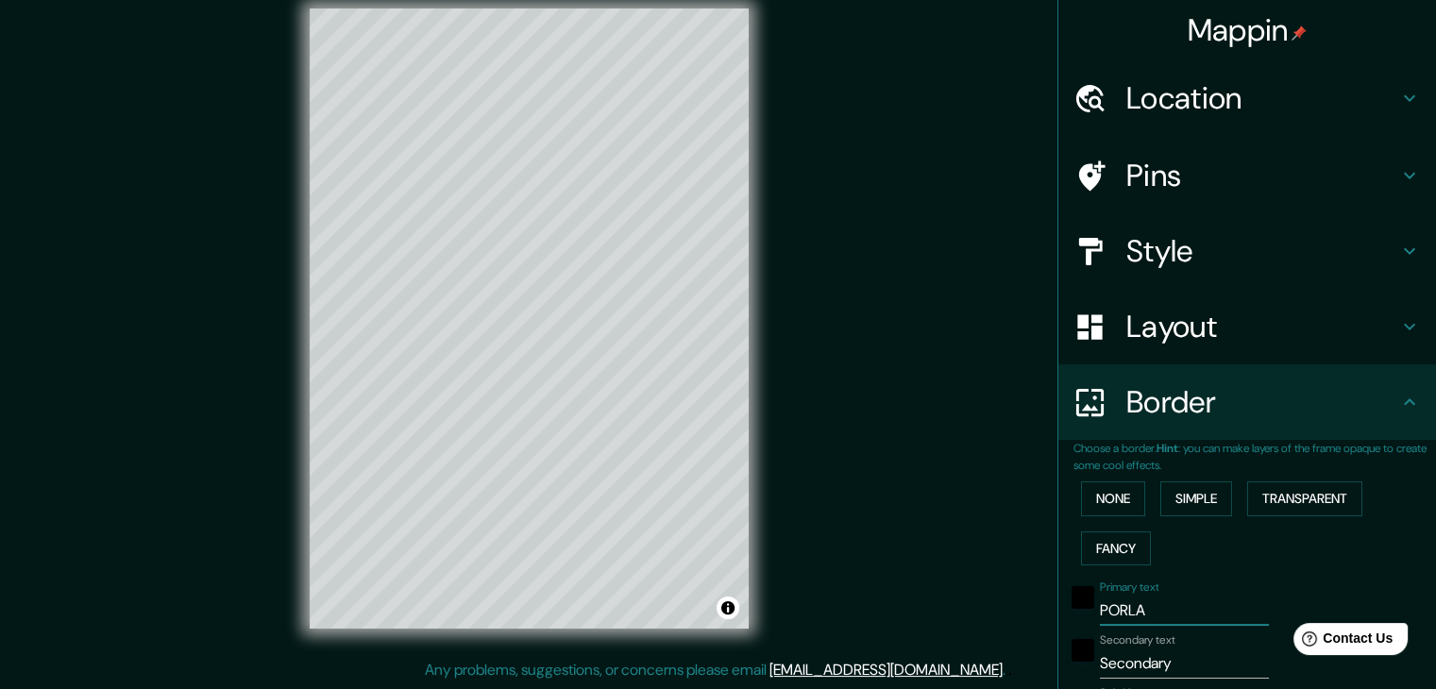
type input "37"
type input "19"
type input "PORLAMA"
type input "37"
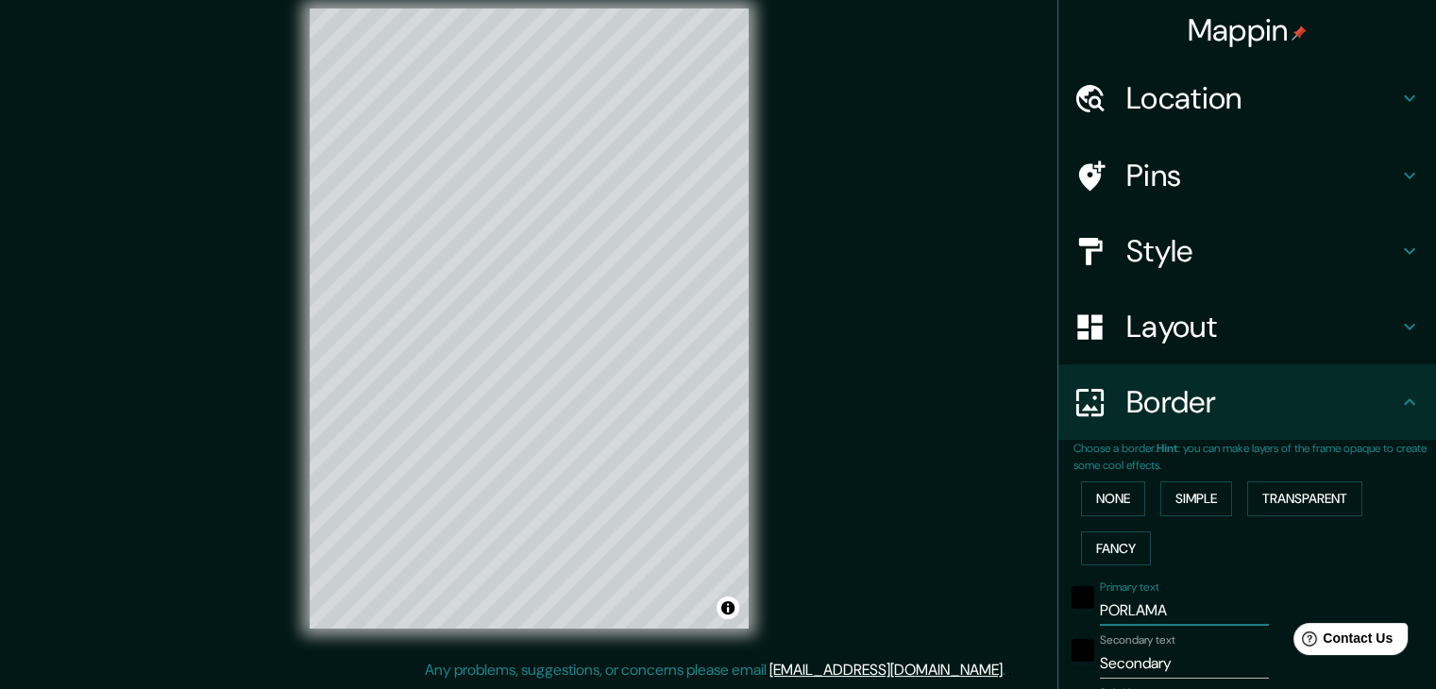
type input "37"
type input "19"
type input "PORLAMAR"
type input "37"
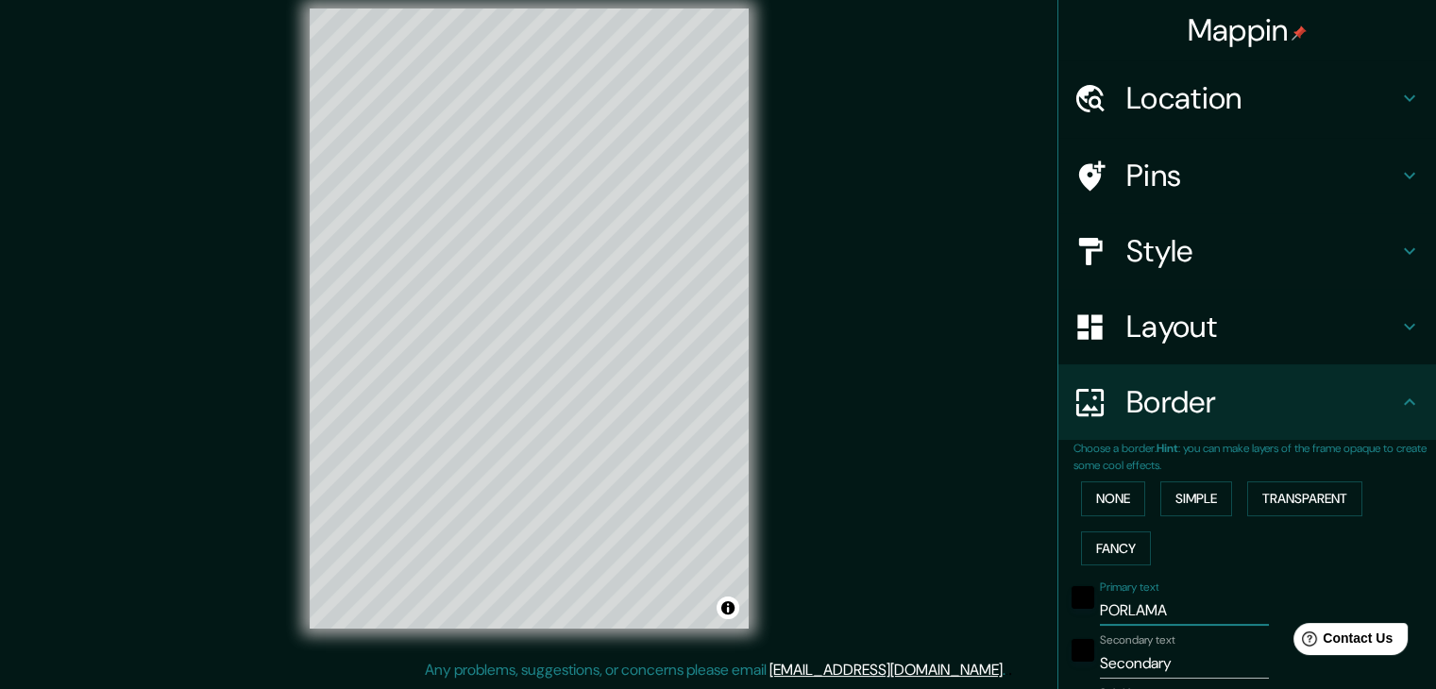
type input "19"
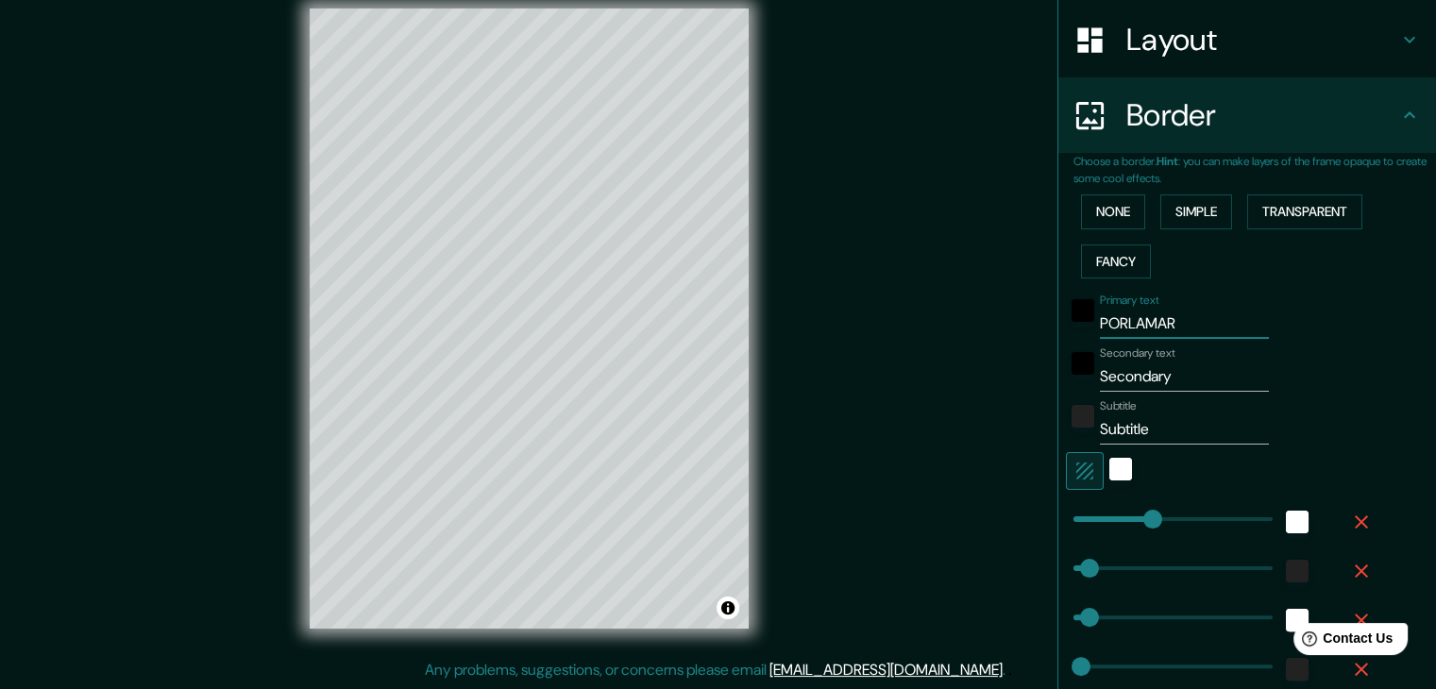
scroll to position [290, 0]
type input "PORLAMAR"
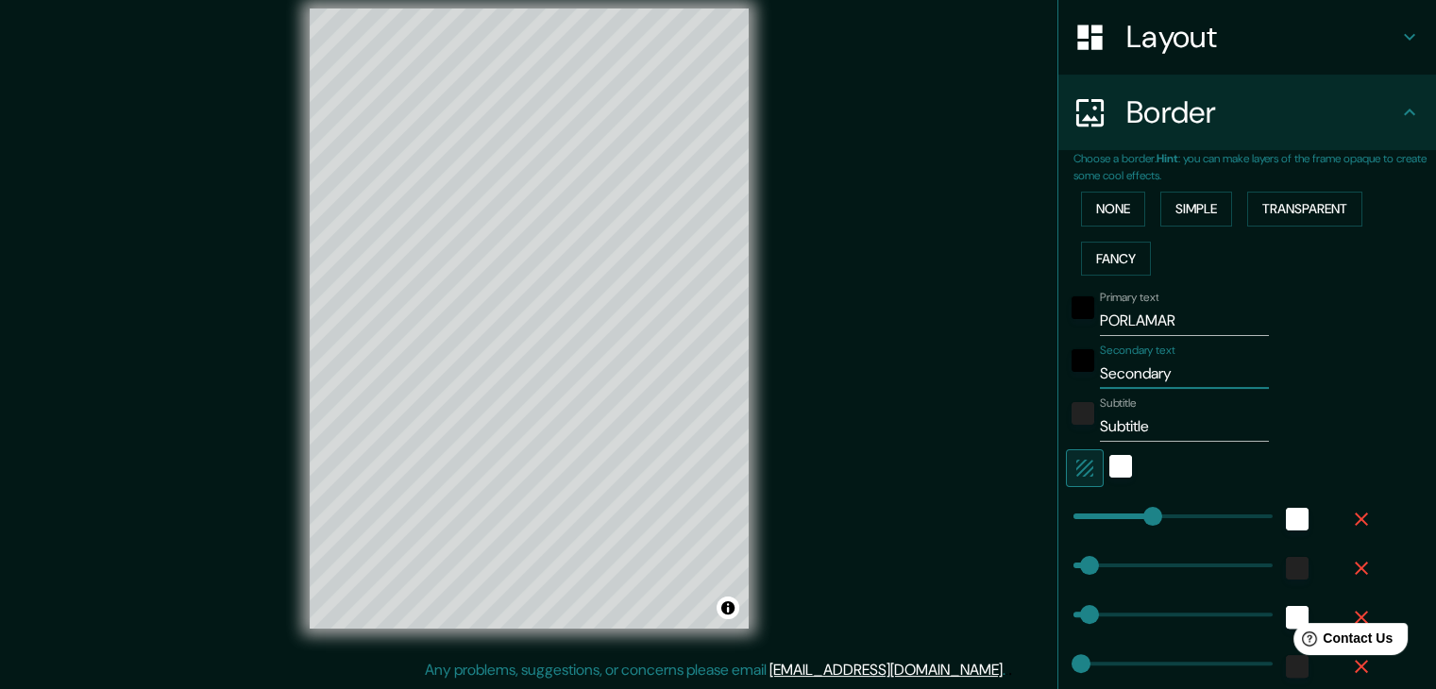
click at [1163, 373] on input "Secondary" at bounding box center [1184, 374] width 169 height 30
type input "Secondar"
type input "37"
type input "19"
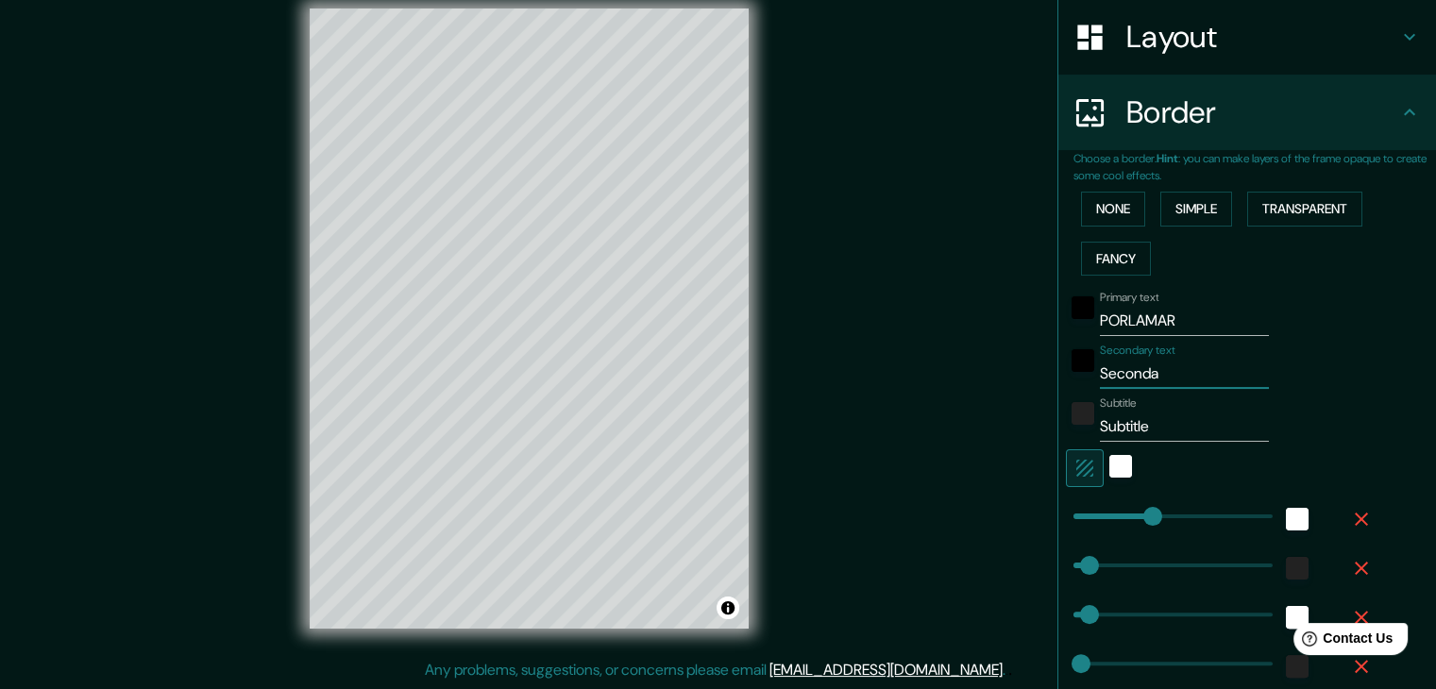
type input "Second"
type input "37"
type input "19"
type input "Secon"
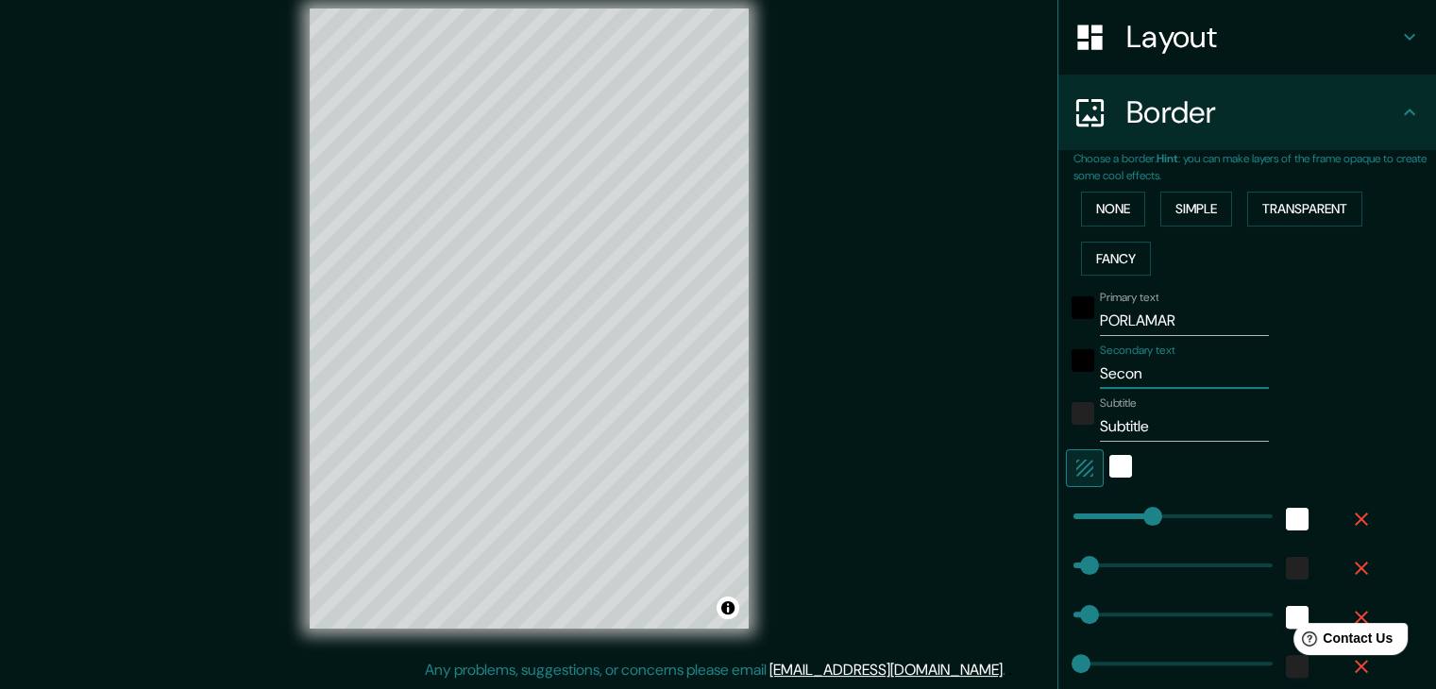
type input "37"
type input "19"
type input "Seco"
type input "37"
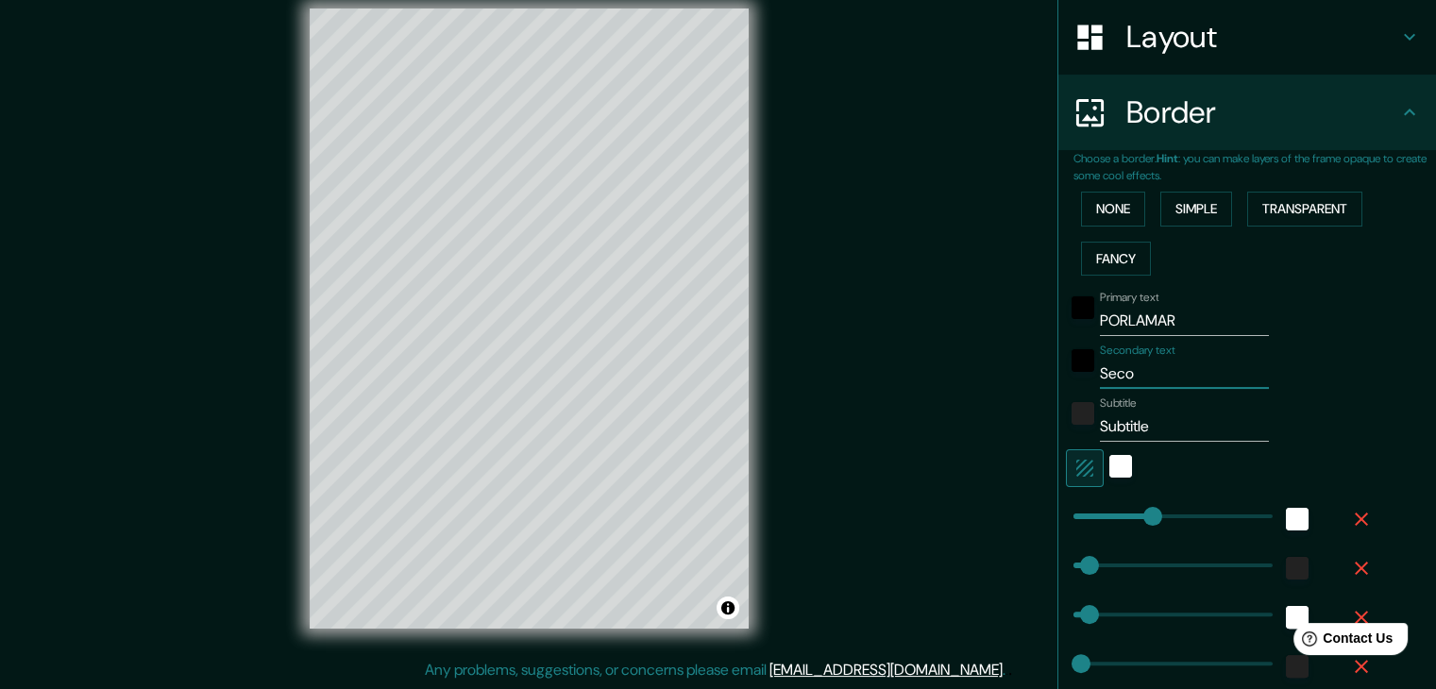
type input "37"
type input "19"
type input "Sec"
type input "37"
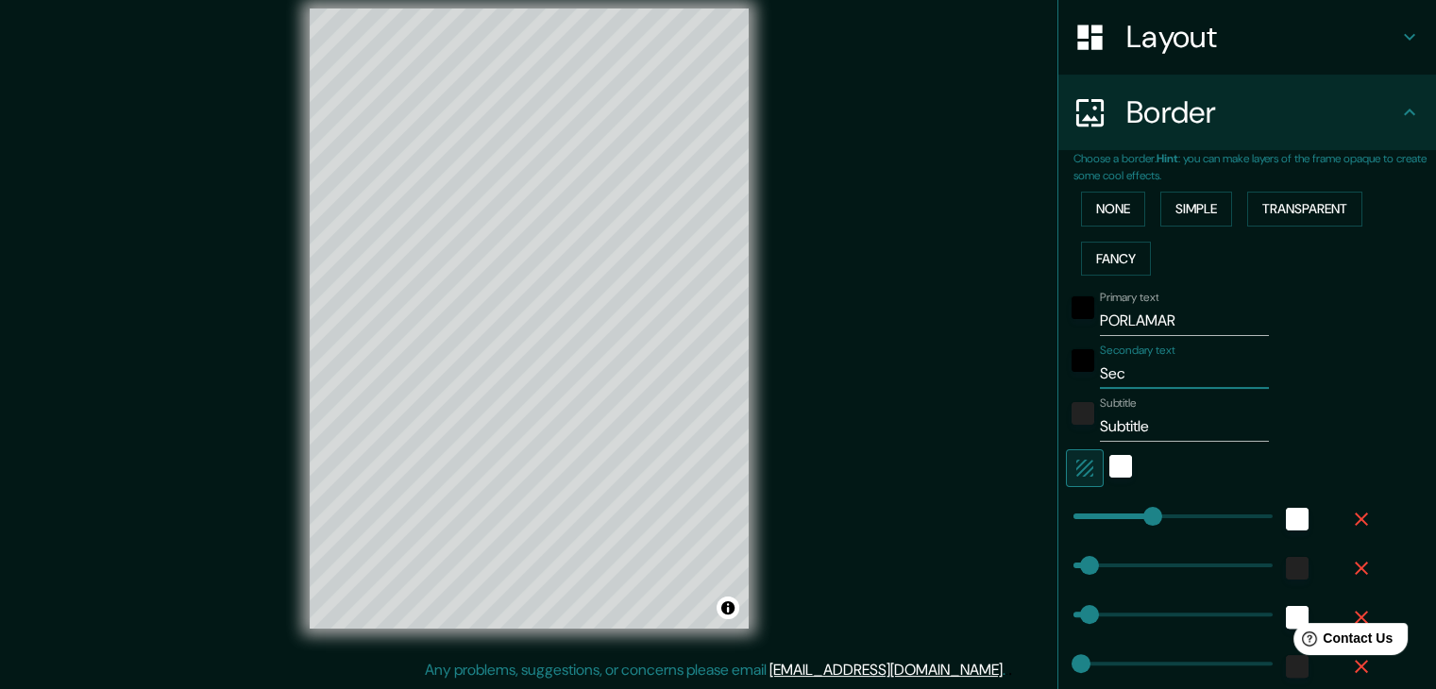
type input "19"
type input "Se"
type input "37"
type input "19"
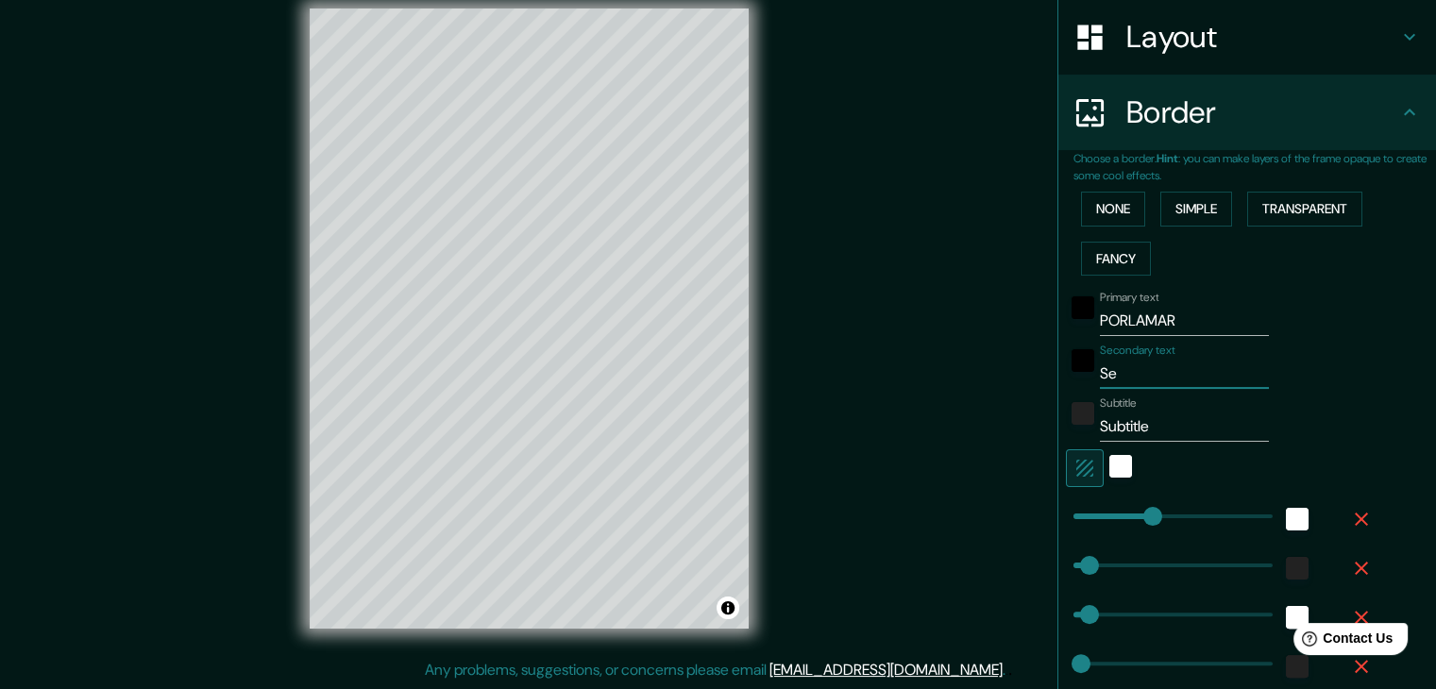
type input "S"
type input "37"
type input "19"
type input "37"
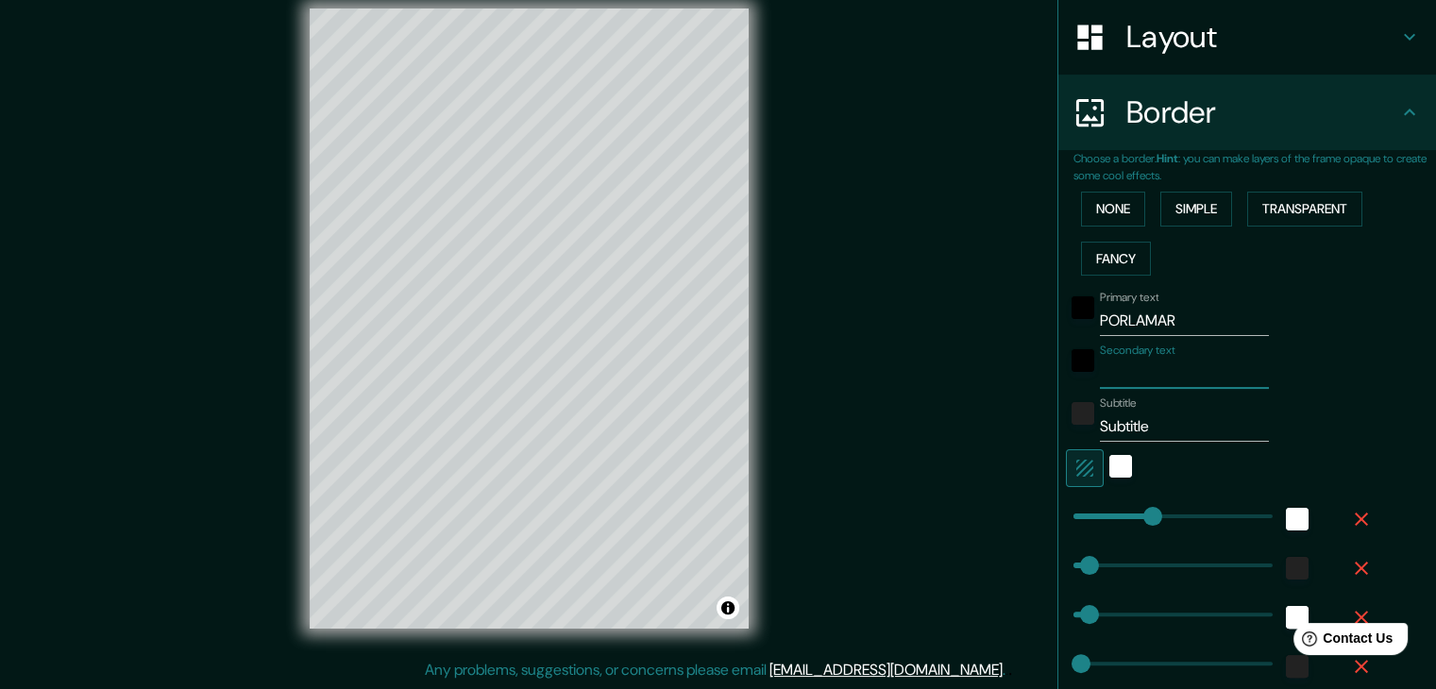
type input "37"
type input "19"
type input "L"
type input "37"
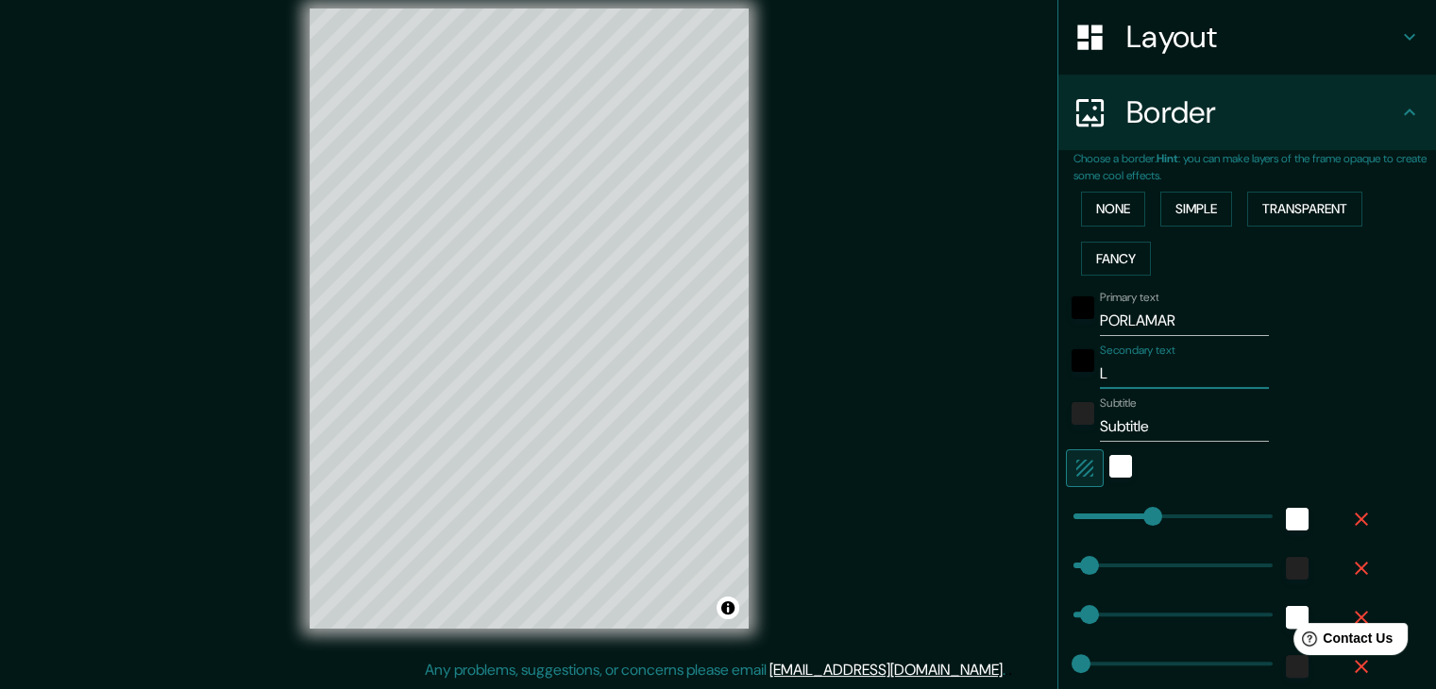
type input "19"
type input "LA"
type input "37"
type input "19"
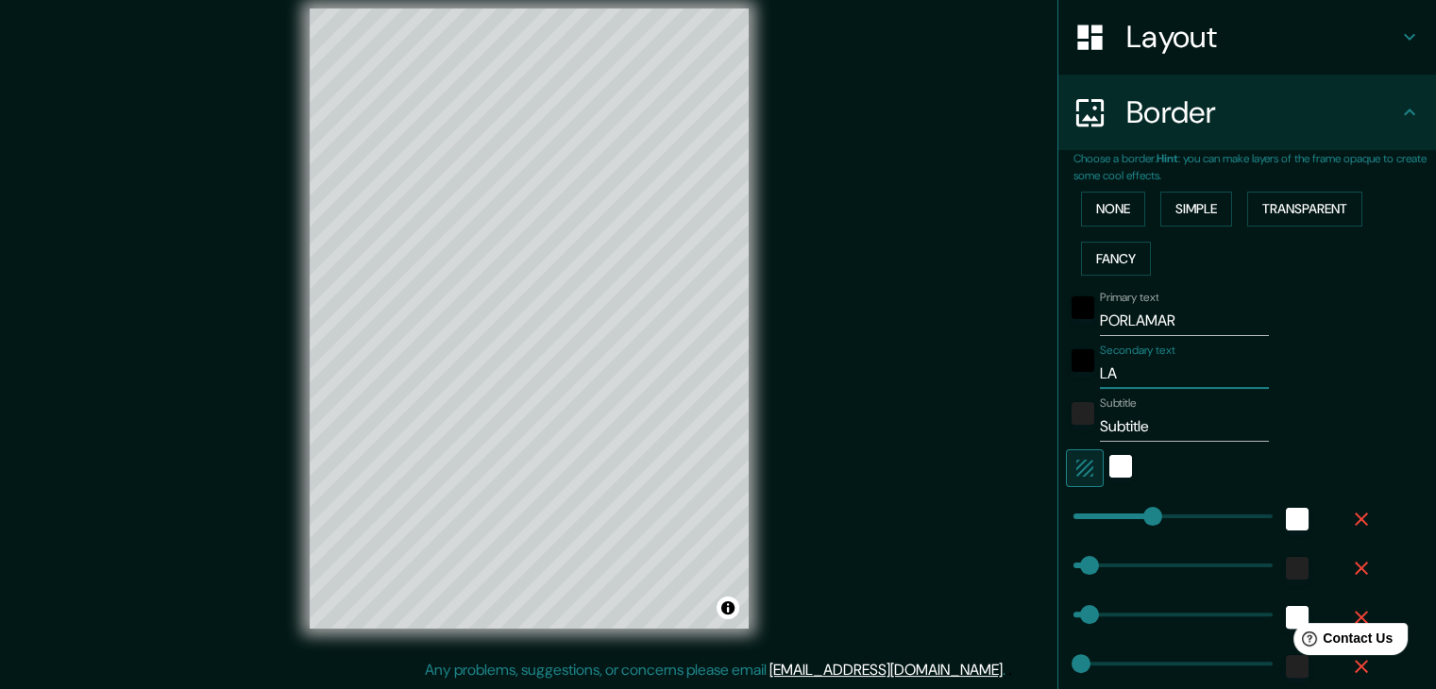
type input "LA"
type input "37"
type input "19"
type input "LA C"
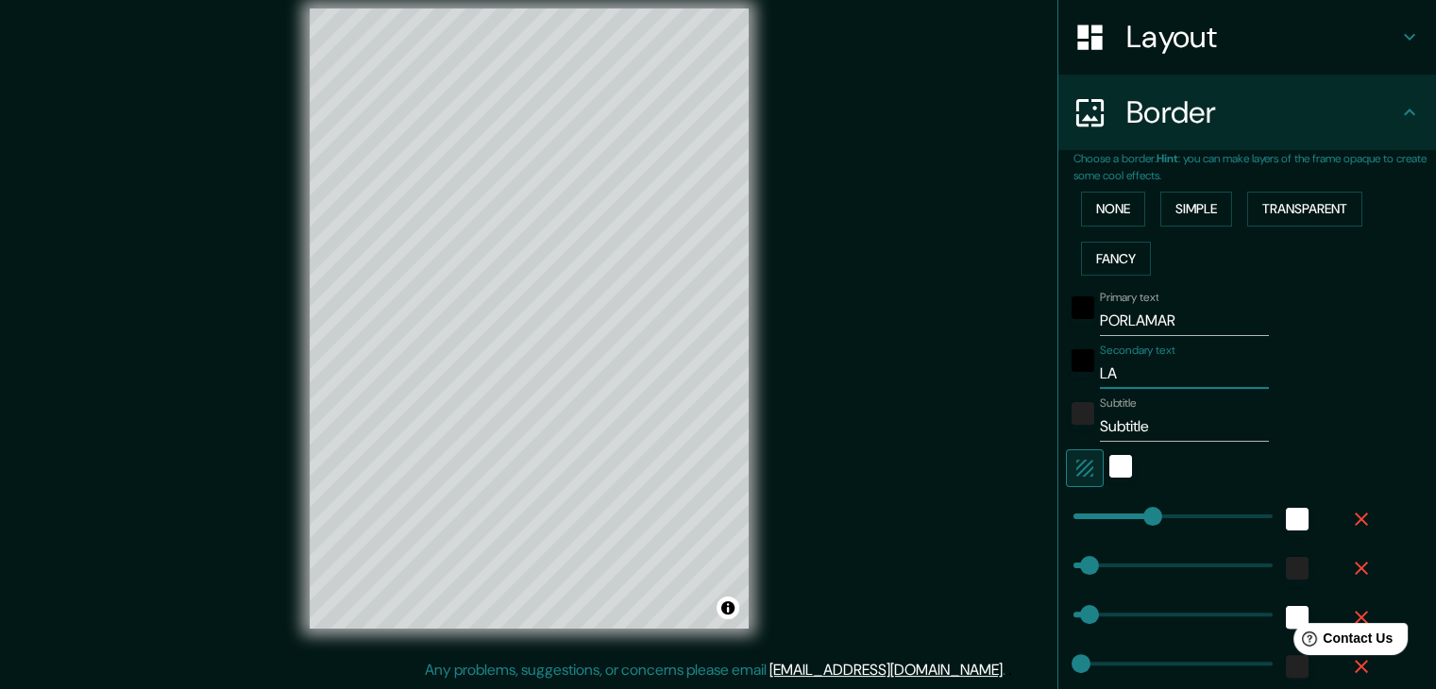
type input "37"
type input "19"
type input "LA CI"
type input "37"
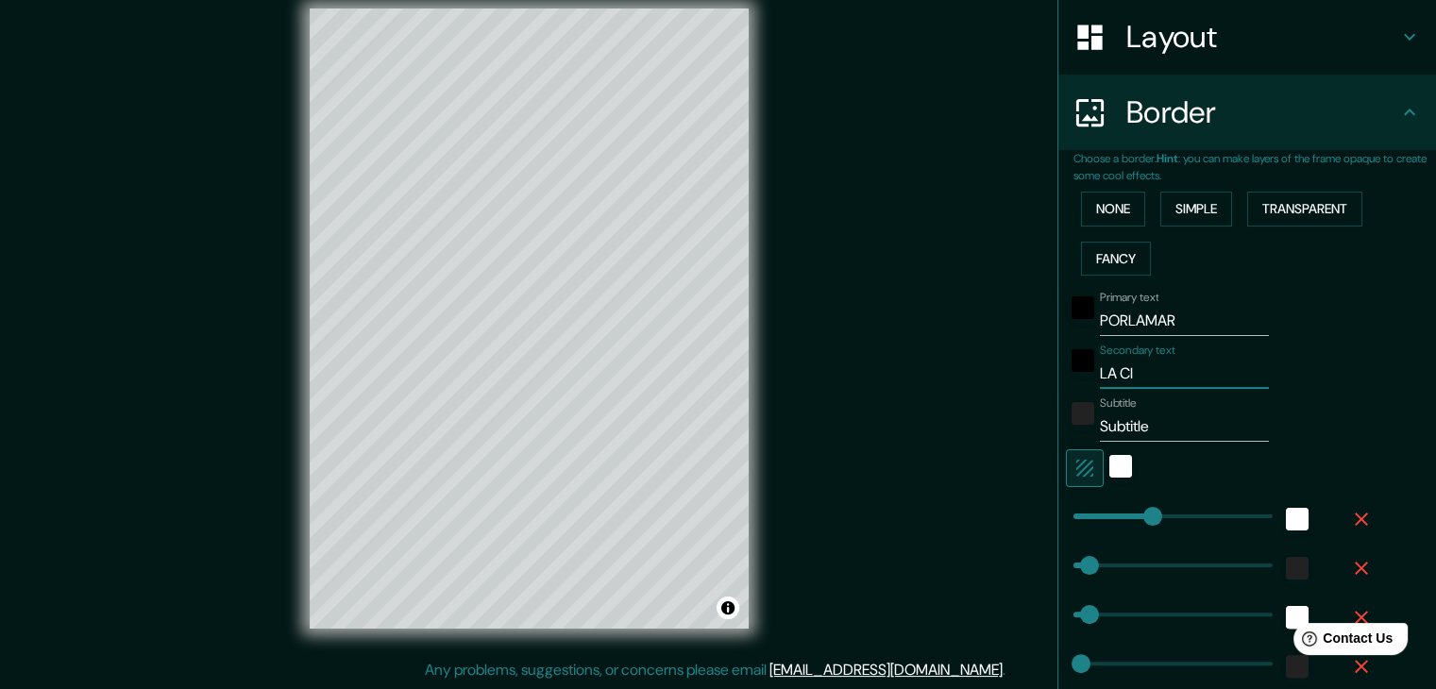
type input "37"
type input "19"
type input "LA CIUD"
type input "37"
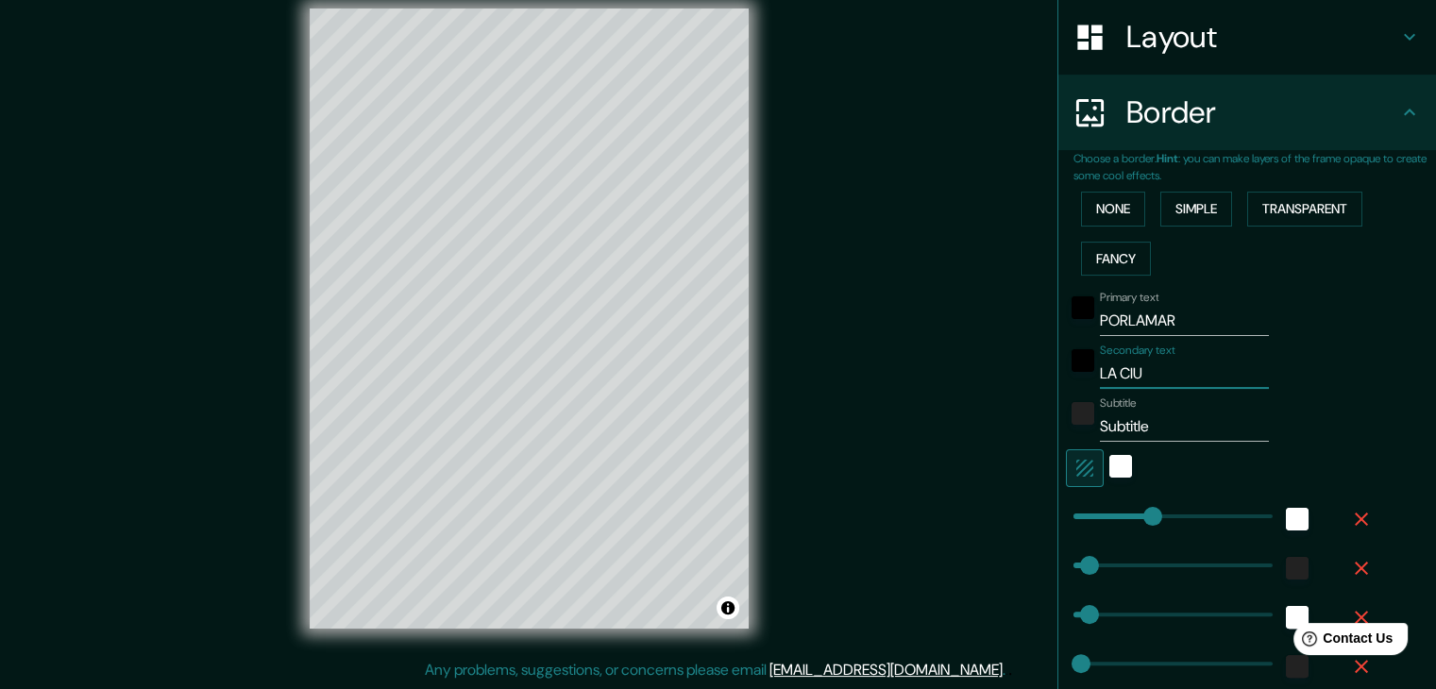
type input "19"
type input "LA CIUDA"
type input "37"
type input "19"
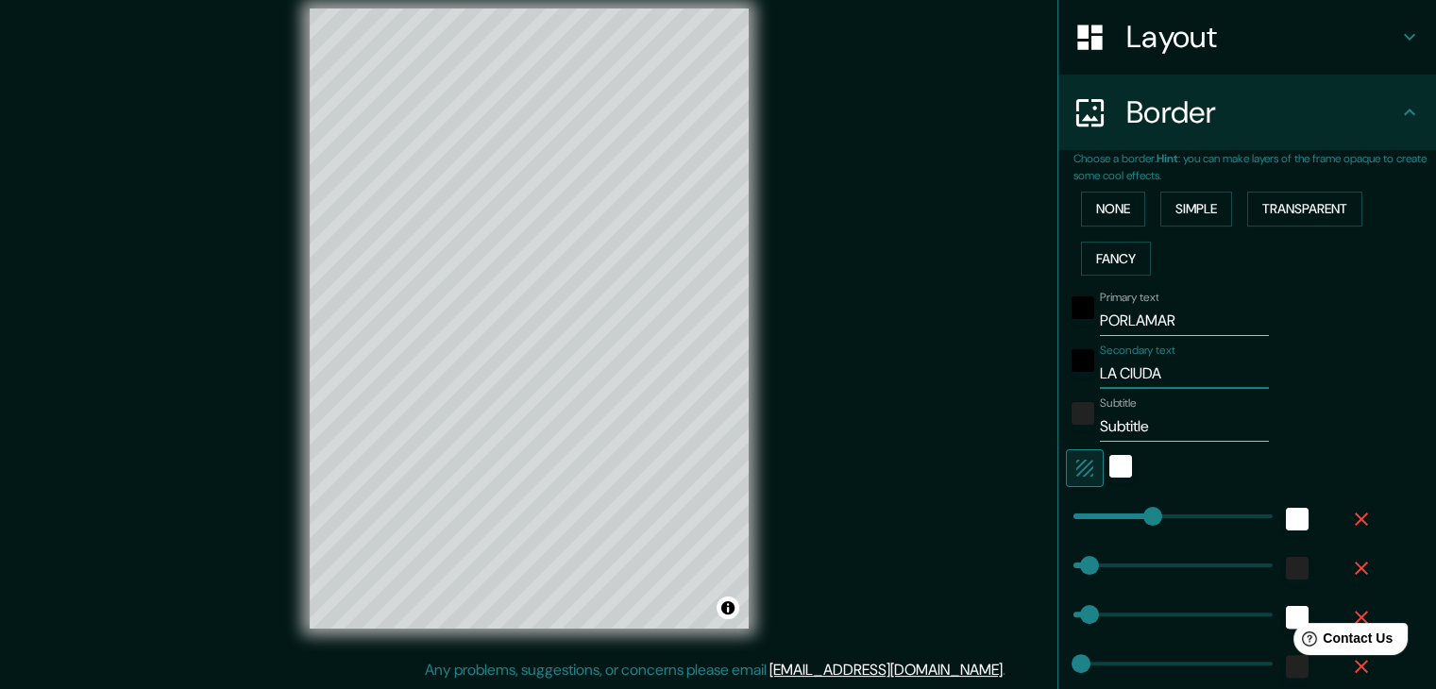
type input "LA CIUDAD"
type input "37"
type input "19"
type input "LA CIUDAD"
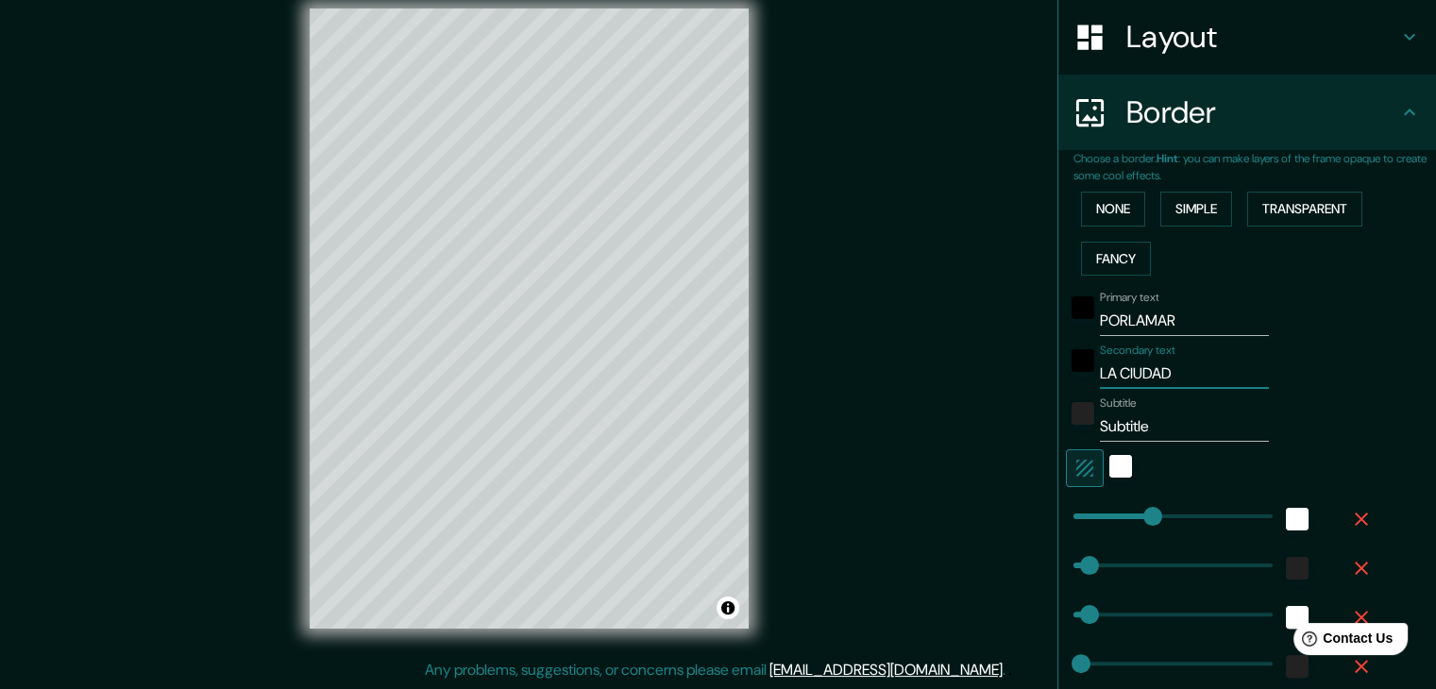
type input "37"
type input "19"
type input "LA CIUDAD MA"
type input "37"
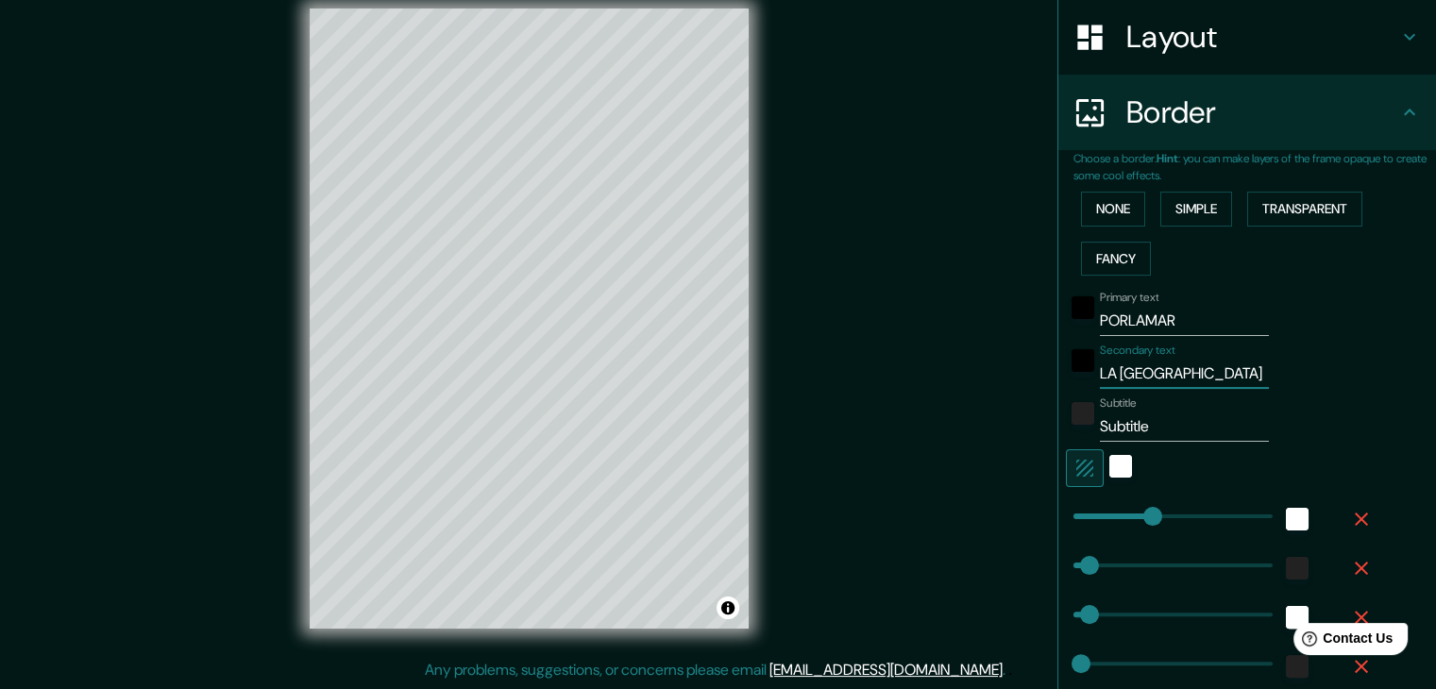
type input "37"
type input "19"
type input "LA CIUDAD MAR"
type input "37"
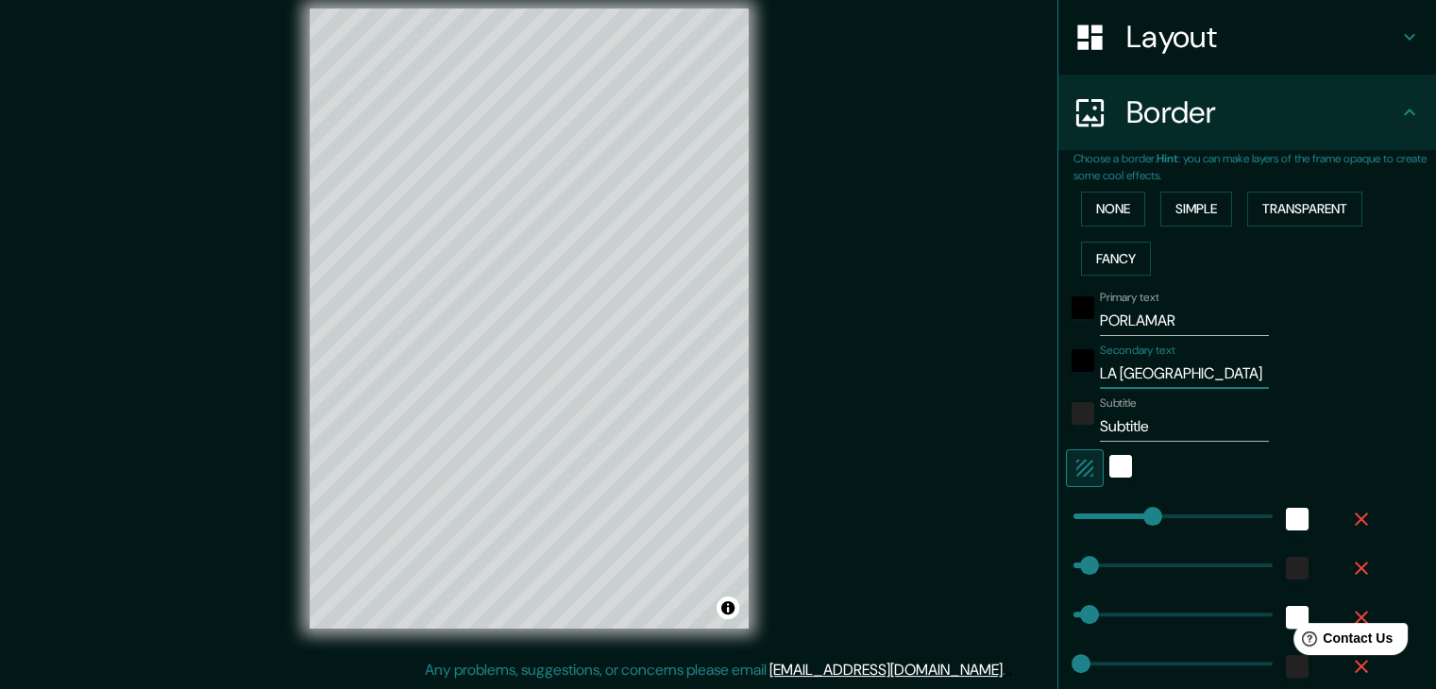
type input "19"
type input "LA CIUDAD MARI"
type input "37"
type input "19"
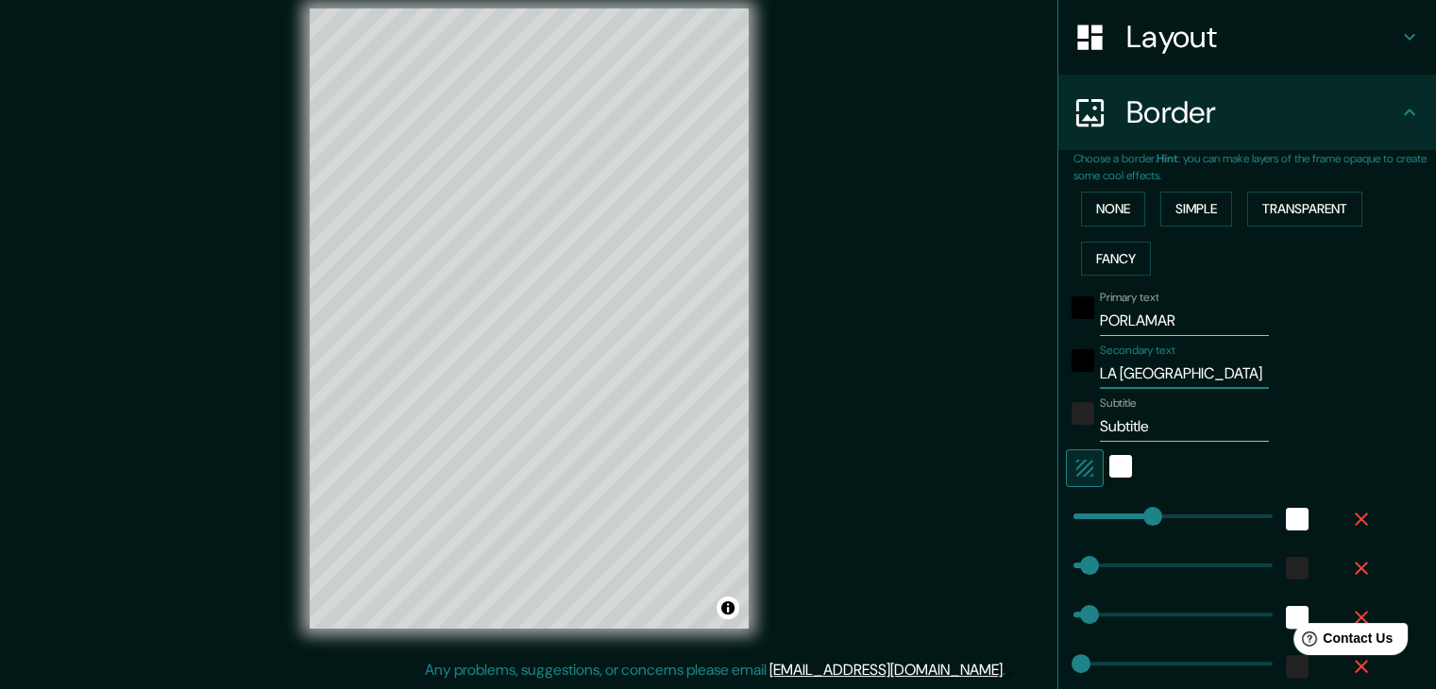
type input "LA CIUDAD MARINE"
type input "37"
type input "19"
type input "LA CIUDAD MARINER"
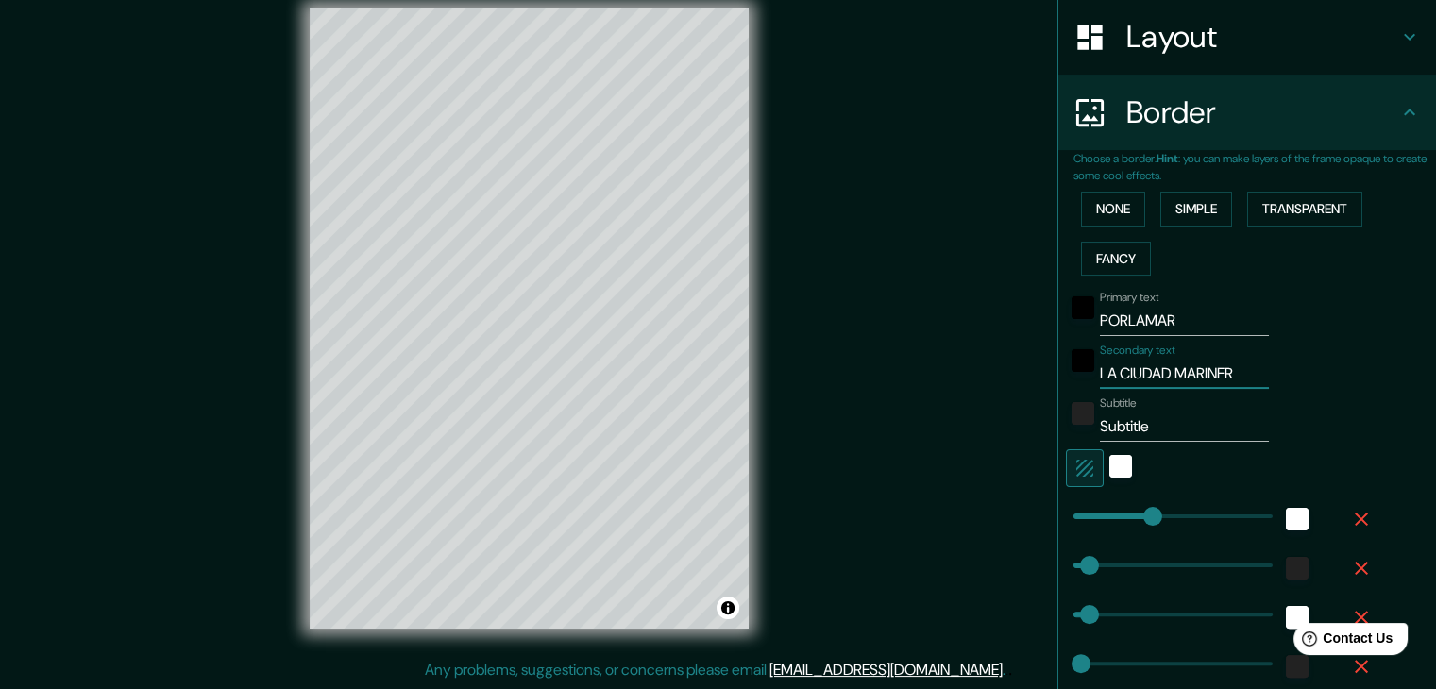
type input "37"
type input "19"
type input "LA CIUDAD MARINERA"
type input "37"
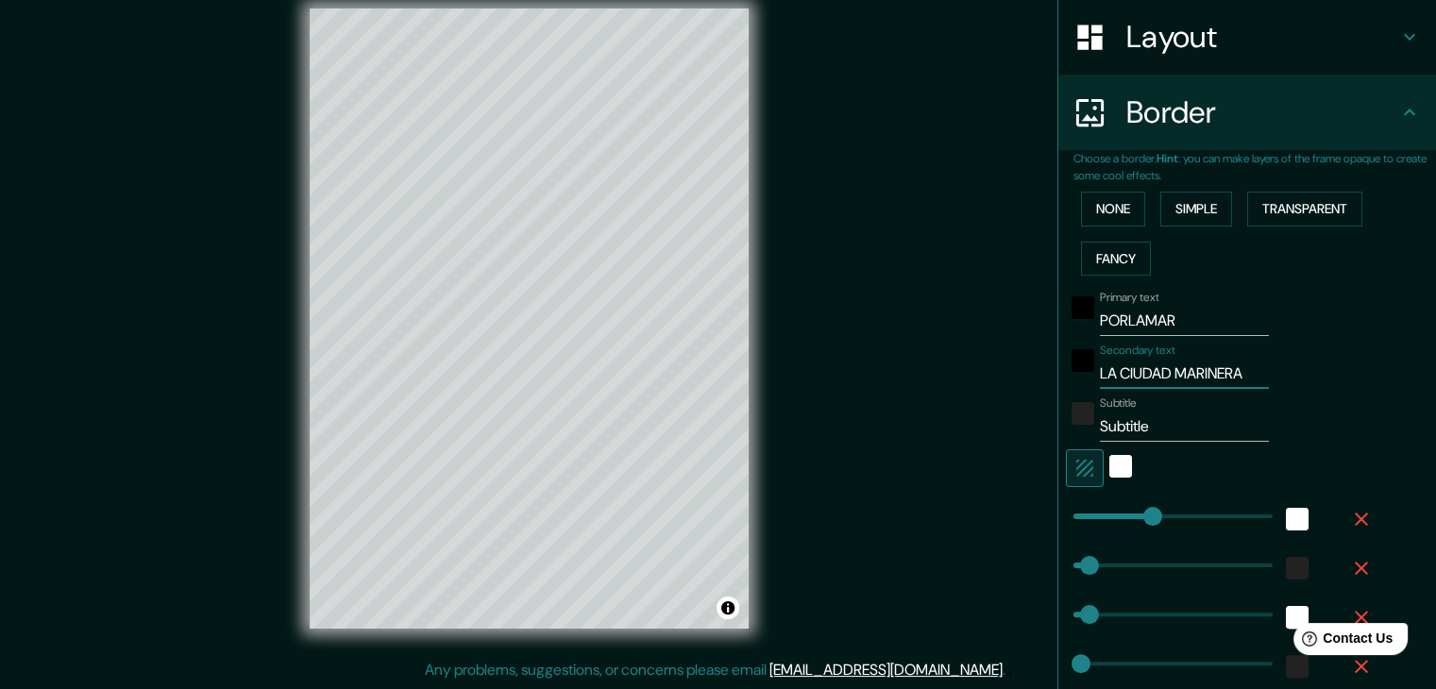
type input "37"
type input "19"
type input "LA CIUDAD MARINERA"
click at [1148, 426] on input "Subtitle" at bounding box center [1184, 427] width 169 height 30
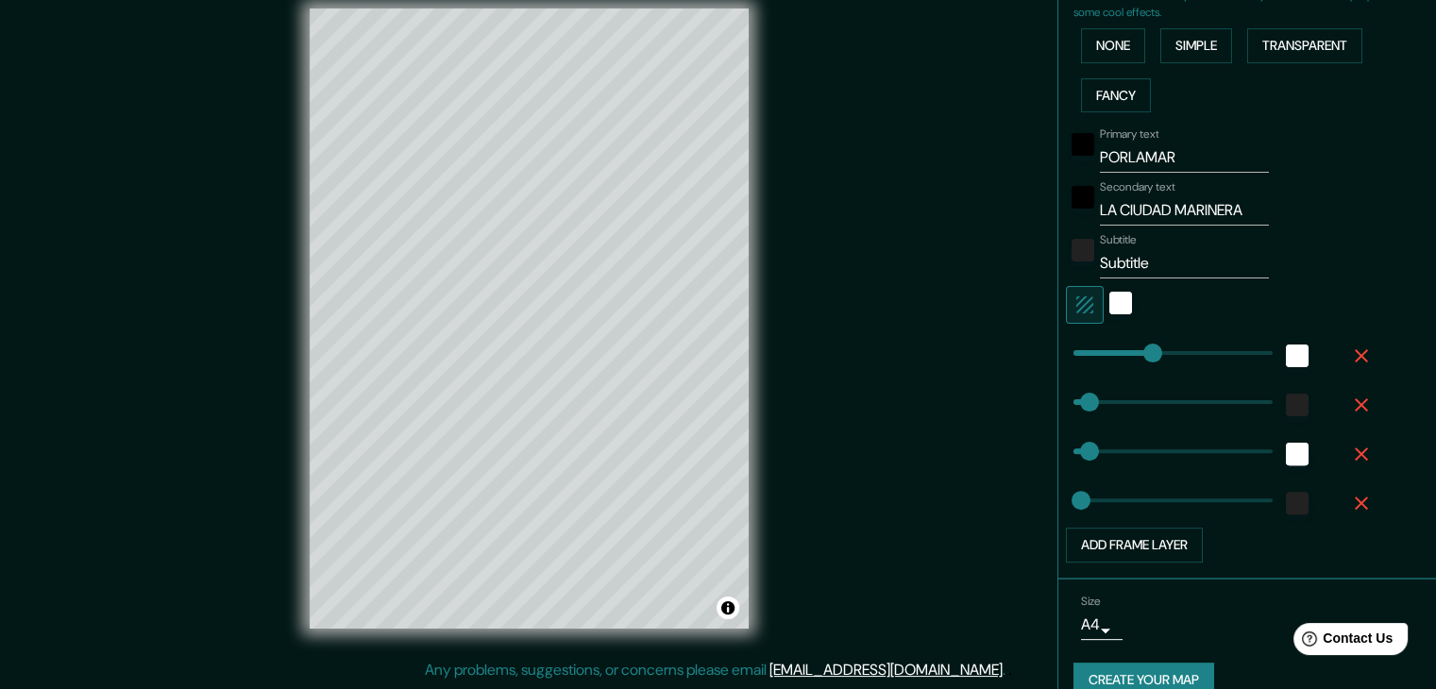
scroll to position [481, 0]
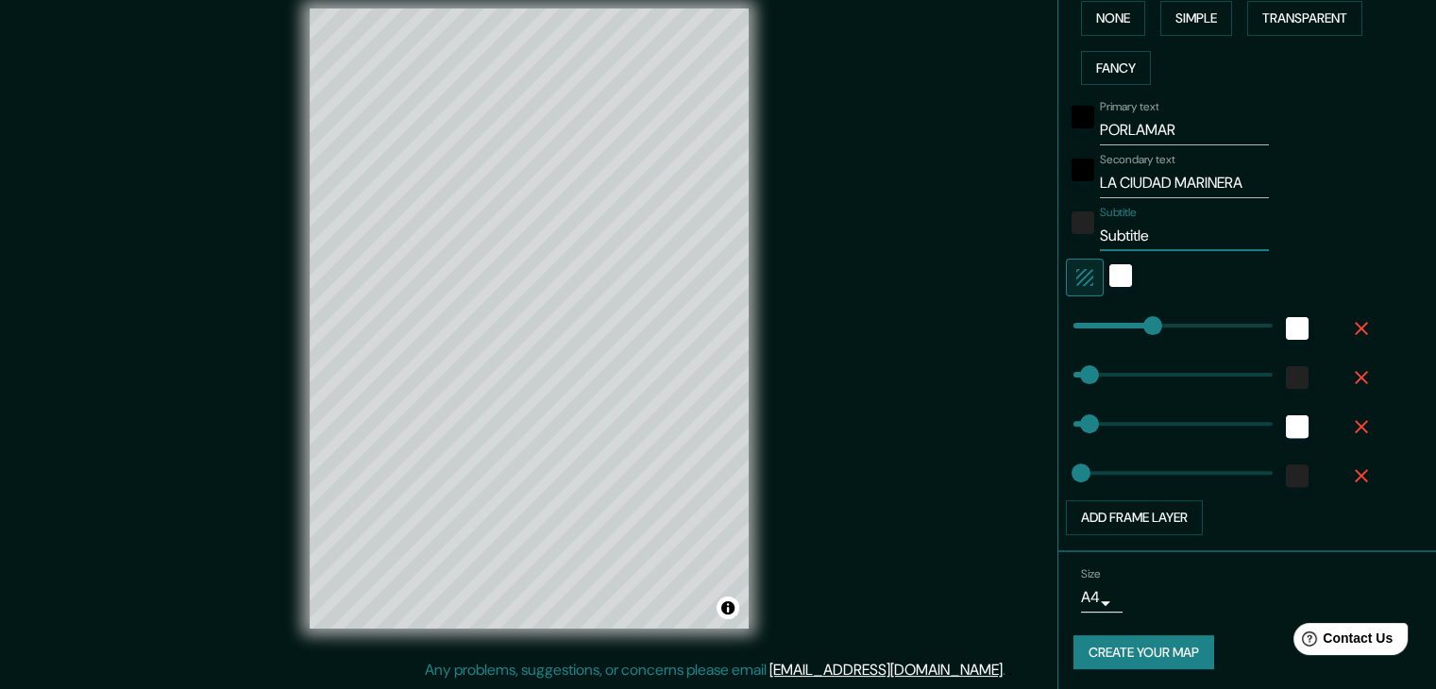
drag, startPoint x: 1143, startPoint y: 231, endPoint x: 1080, endPoint y: 236, distance: 62.5
click at [1080, 236] on div "Subtitle Subtitle" at bounding box center [1221, 228] width 310 height 45
paste input "10°57′20″N 63°50′52″O"
type input "10°57′20″N 63°50′52″O"
type input "37"
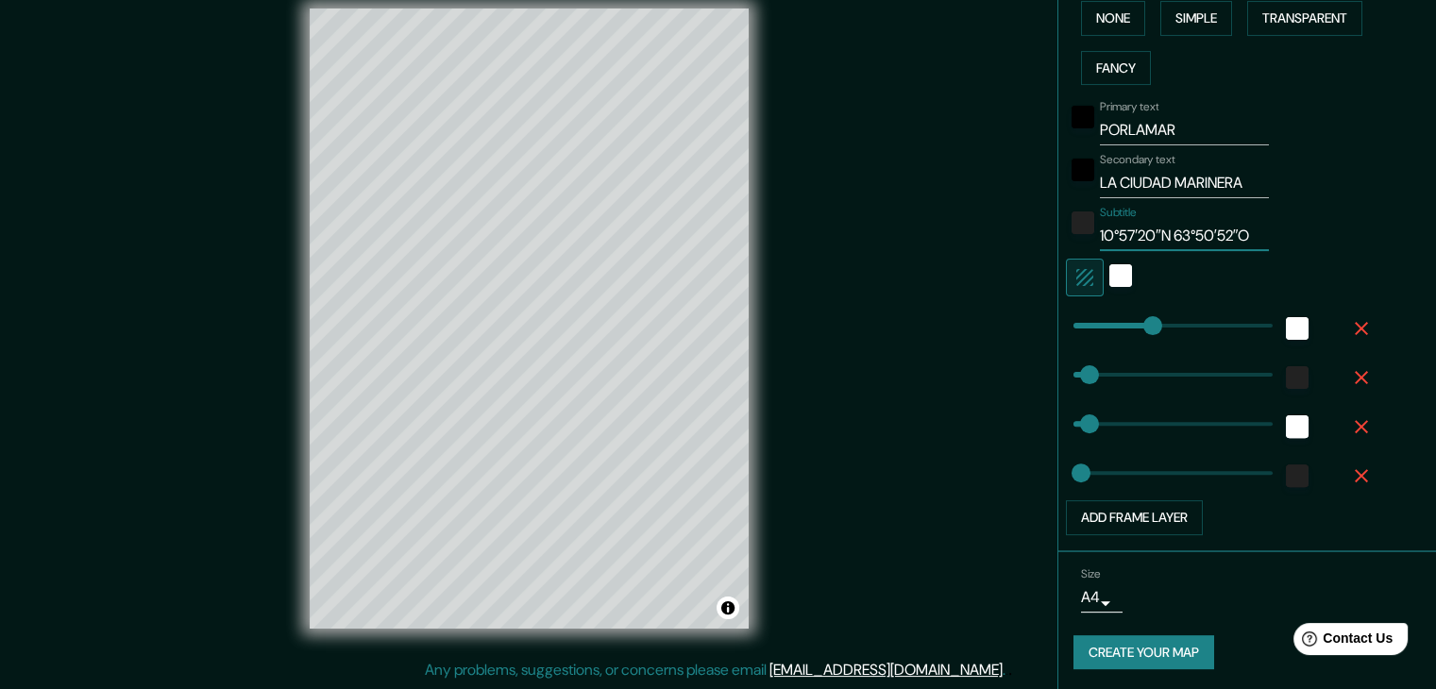
type input "37"
type input "19"
type input "10°57′20″N 63°50′52″O"
click at [1109, 176] on input "LA CIUDAD MARINERA" at bounding box center [1184, 183] width 169 height 30
type input "LACIUDAD MARINERA"
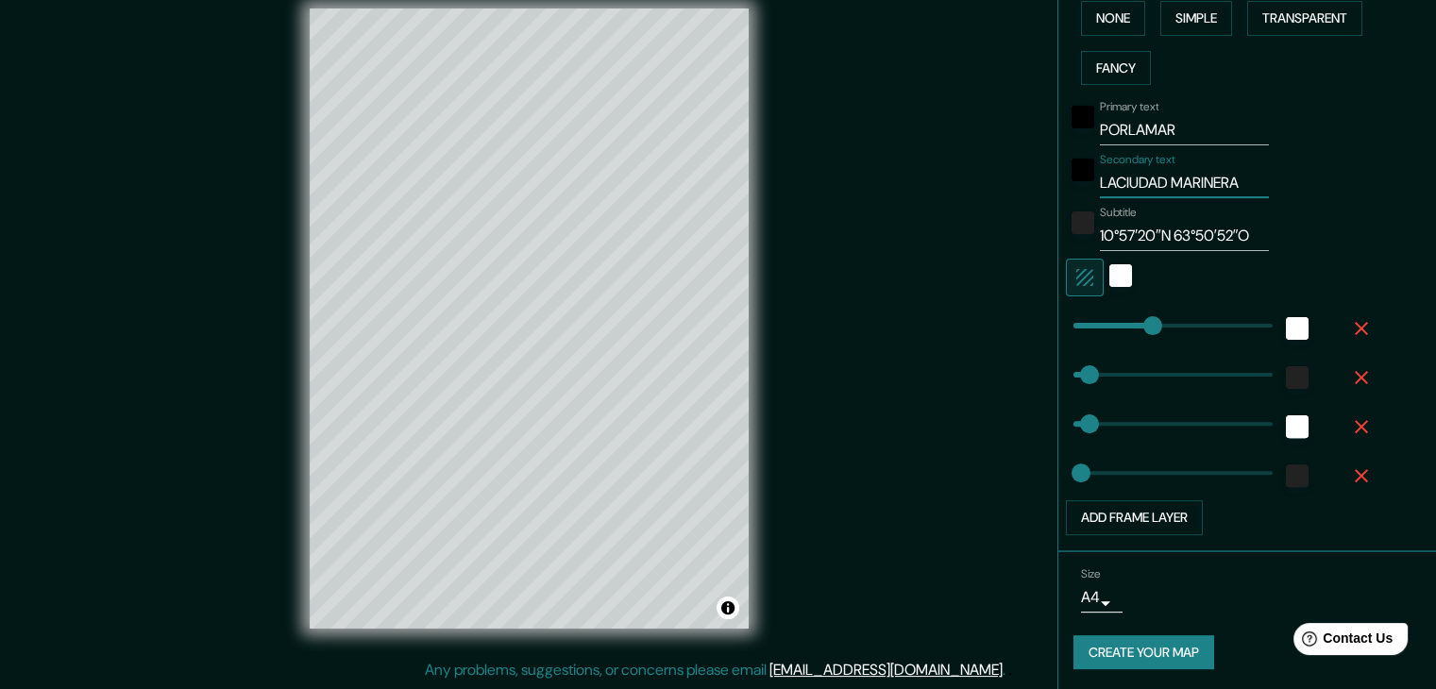
type input "37"
type input "19"
type input "LCIUDAD MARINERA"
type input "37"
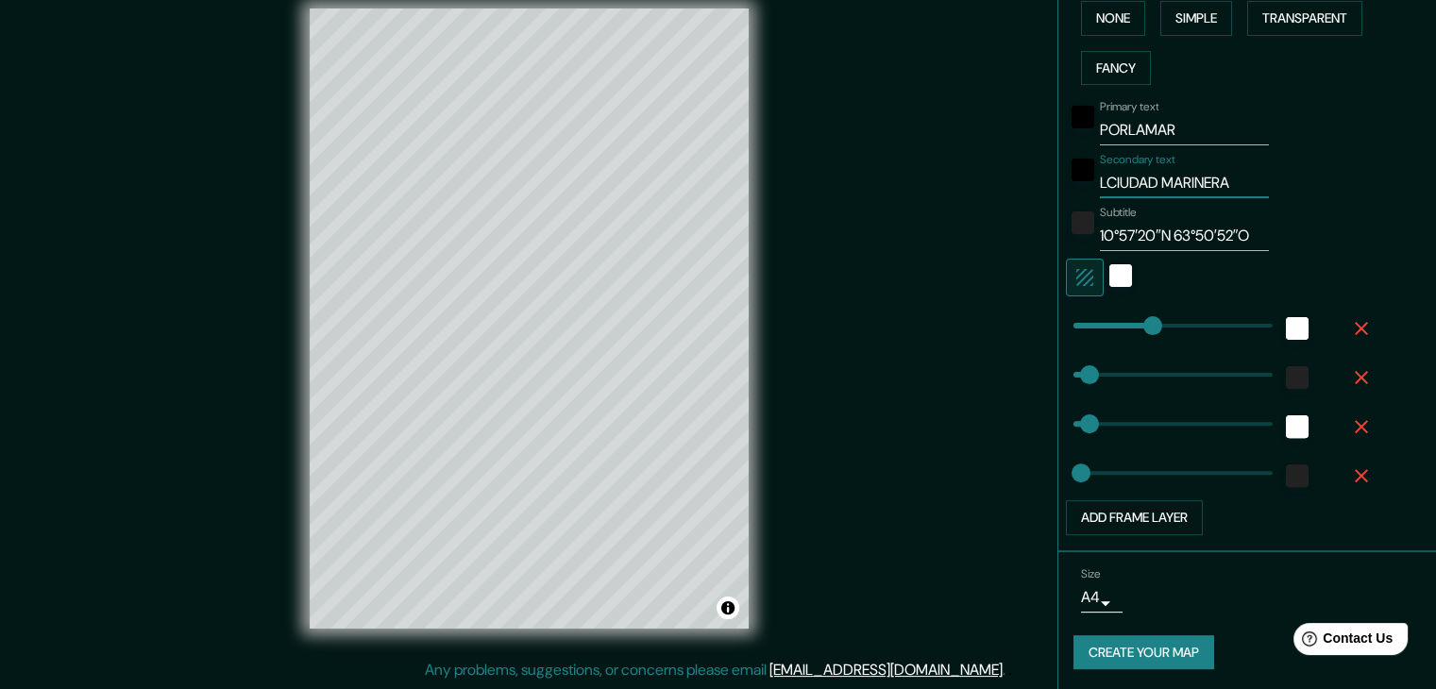
type input "37"
type input "19"
type input "CIUDAD MARINERA"
type input "37"
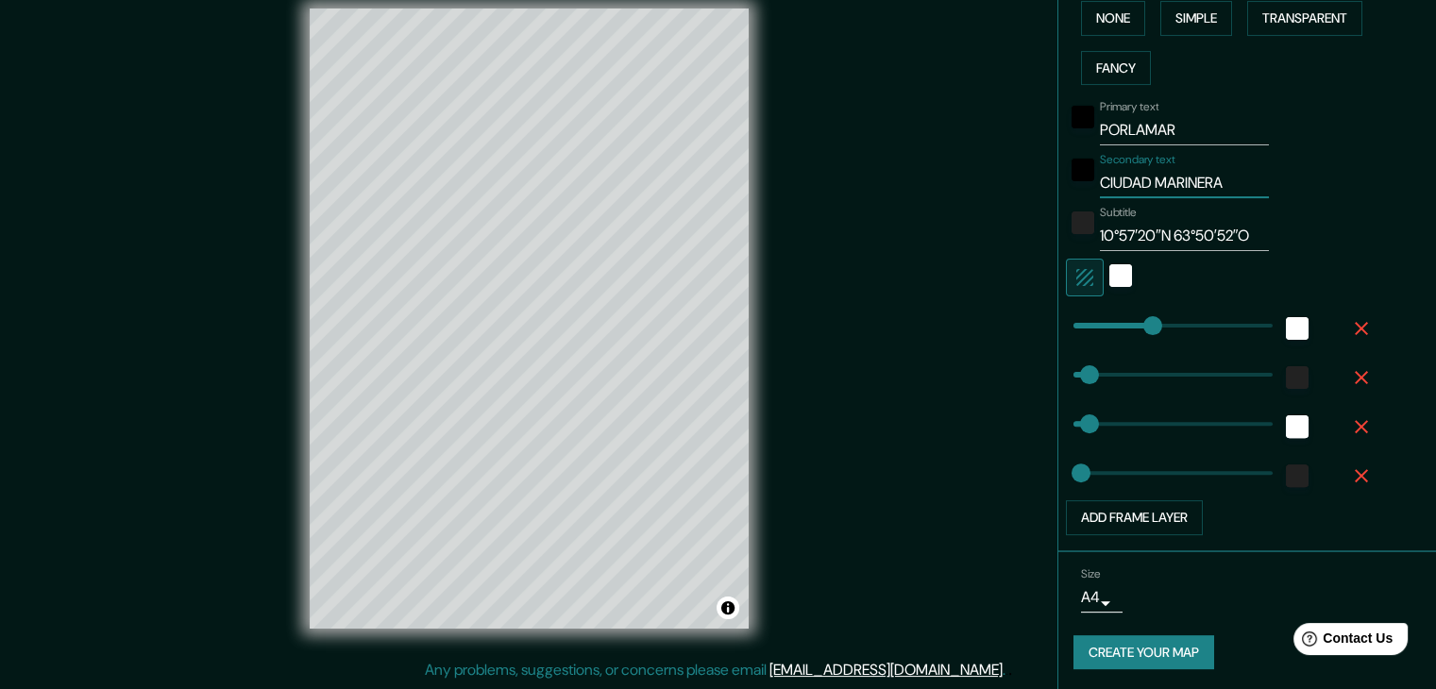
type input "19"
type input "CIUDAD MARINERA"
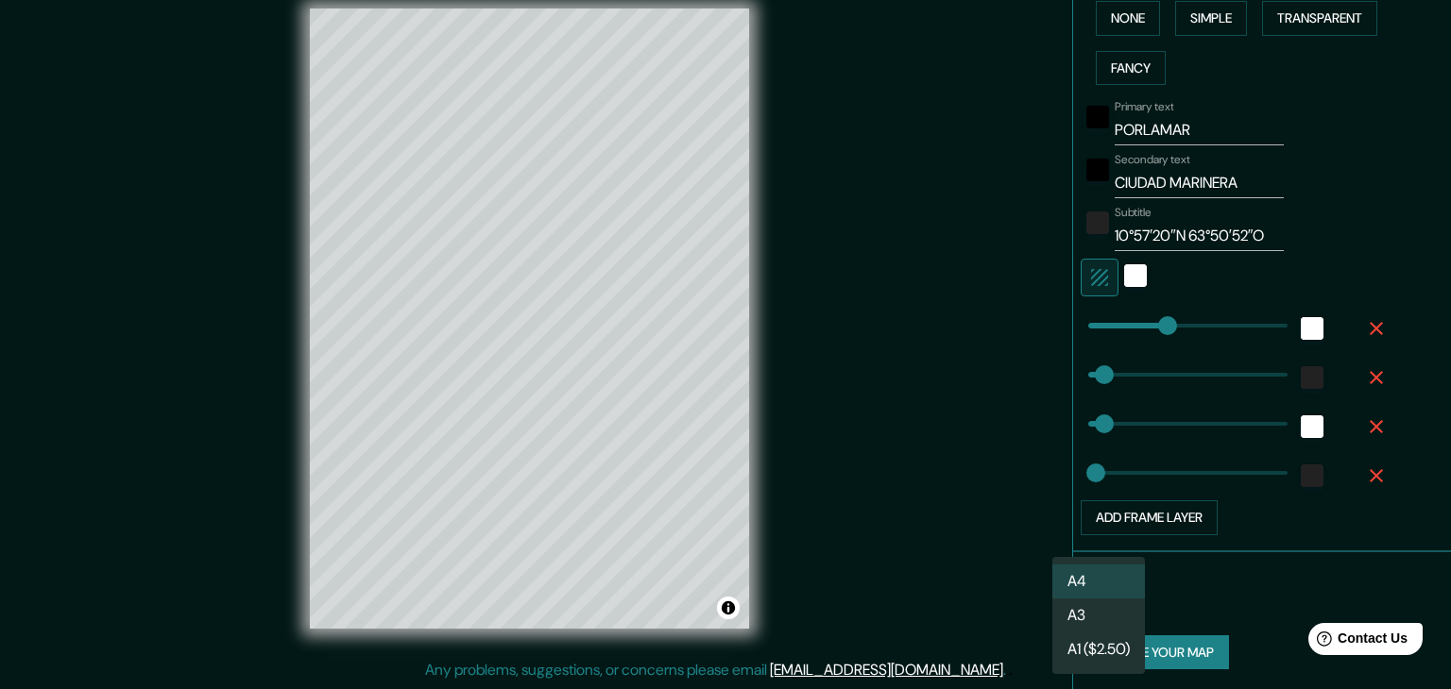
click at [1091, 601] on body "Mappin Location Porlamar, Mariño, Nueva Esparta, Venezuela Pins Style Layout Bo…" at bounding box center [725, 322] width 1451 height 689
click at [1084, 613] on li "A3" at bounding box center [1098, 616] width 93 height 34
type input "a4"
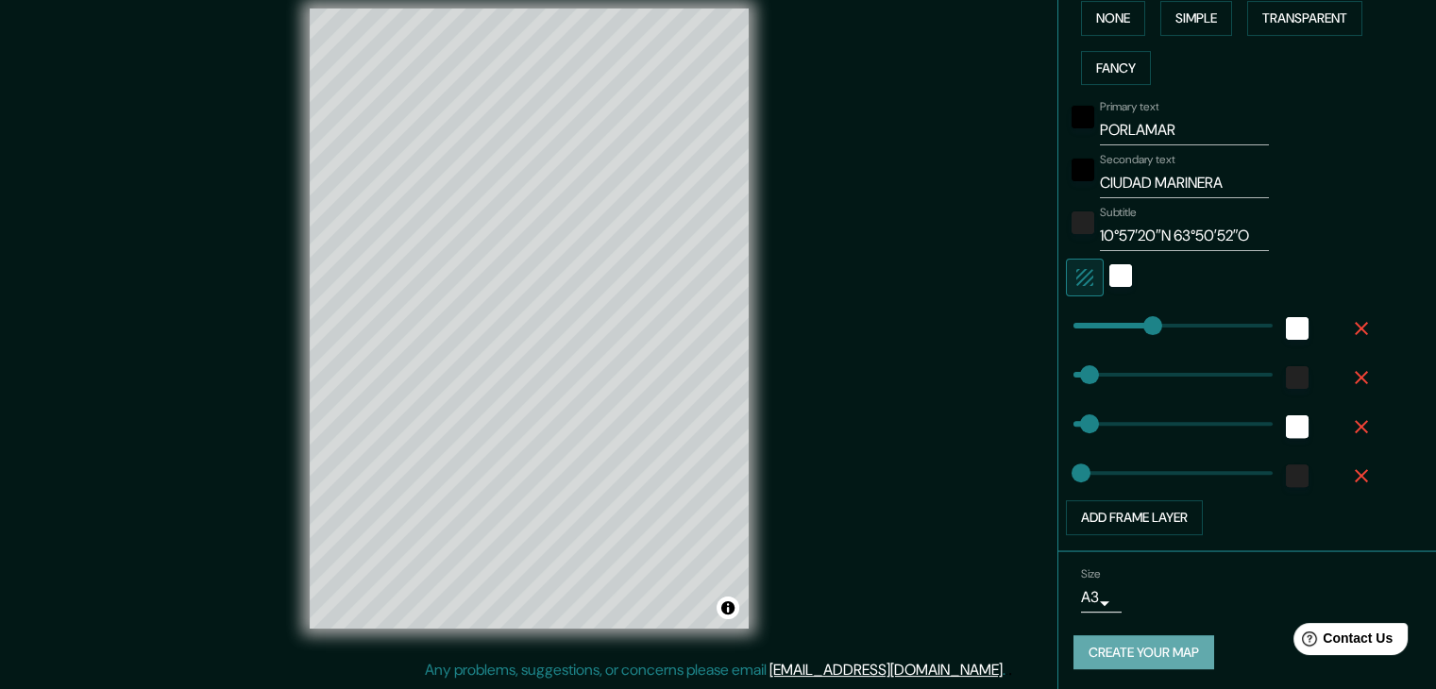
click at [1130, 645] on button "Create your map" at bounding box center [1144, 653] width 141 height 35
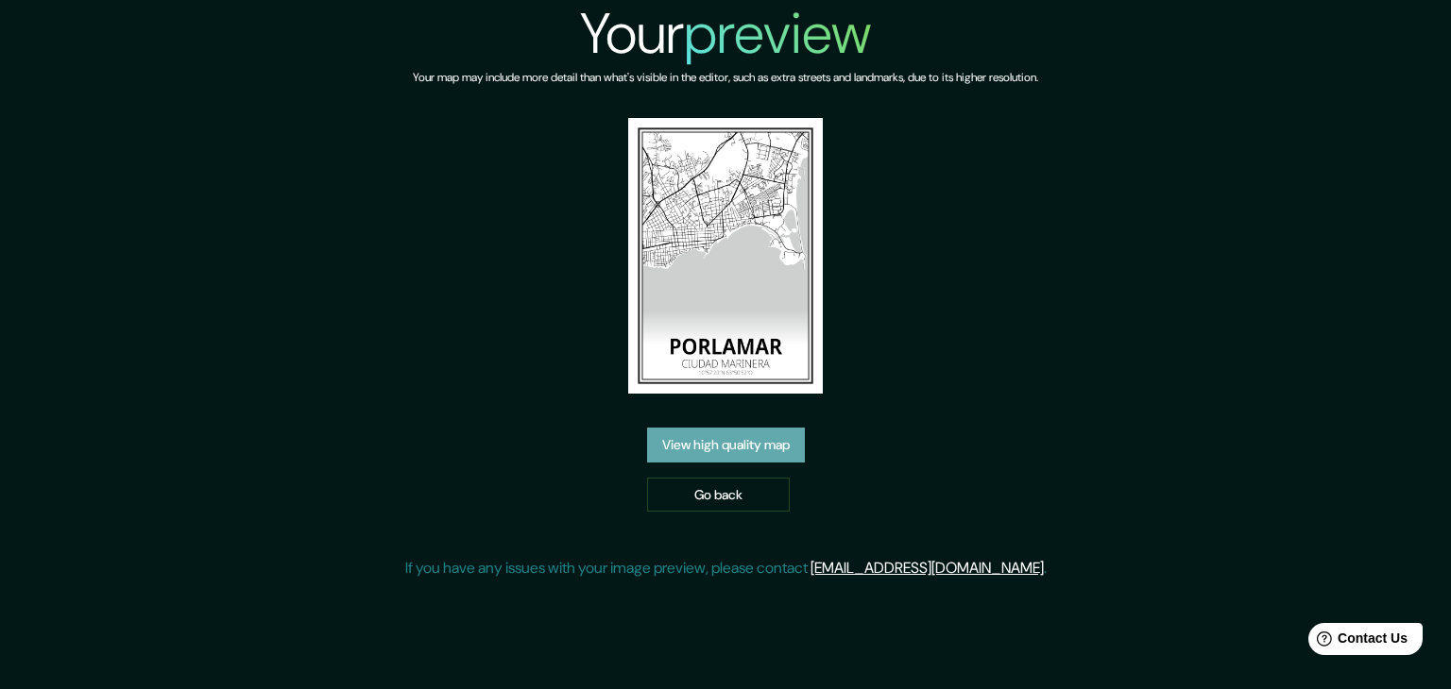
drag, startPoint x: 767, startPoint y: 326, endPoint x: 709, endPoint y: 448, distance: 134.8
click at [709, 448] on link "View high quality map" at bounding box center [726, 445] width 158 height 35
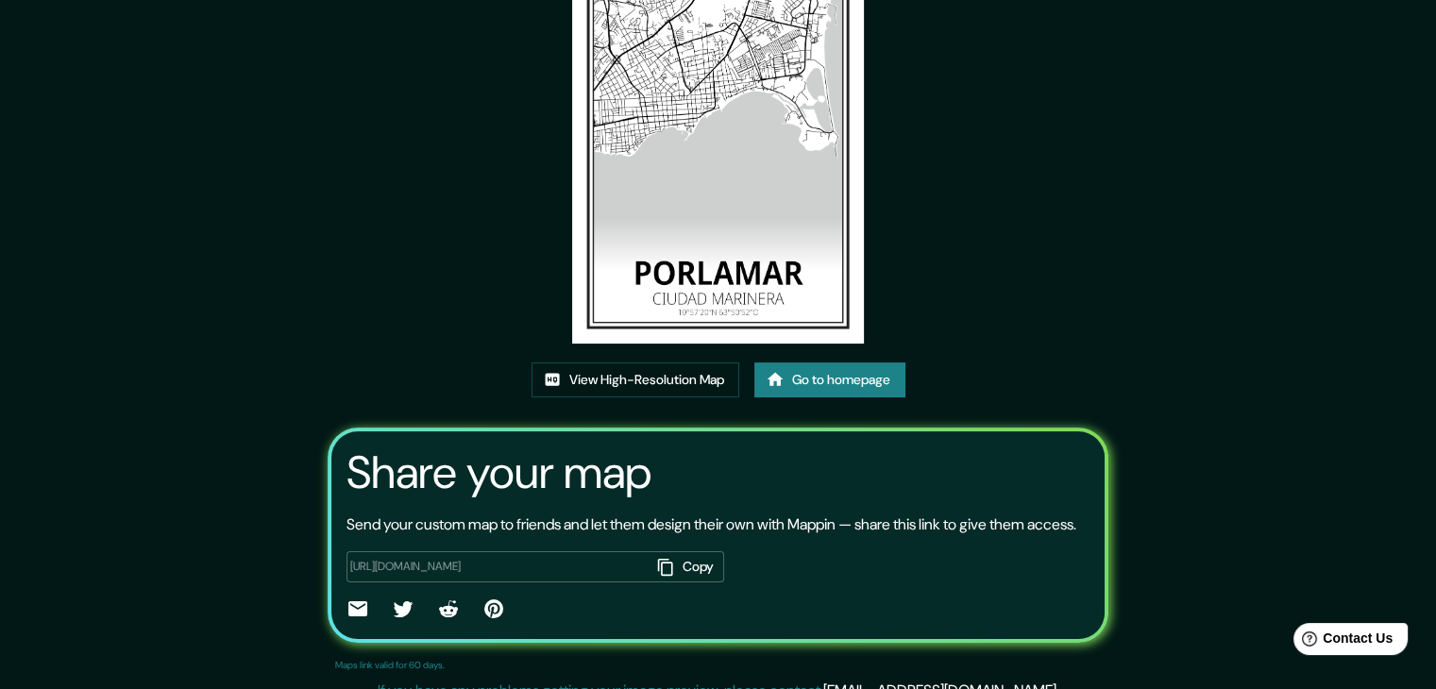
scroll to position [196, 0]
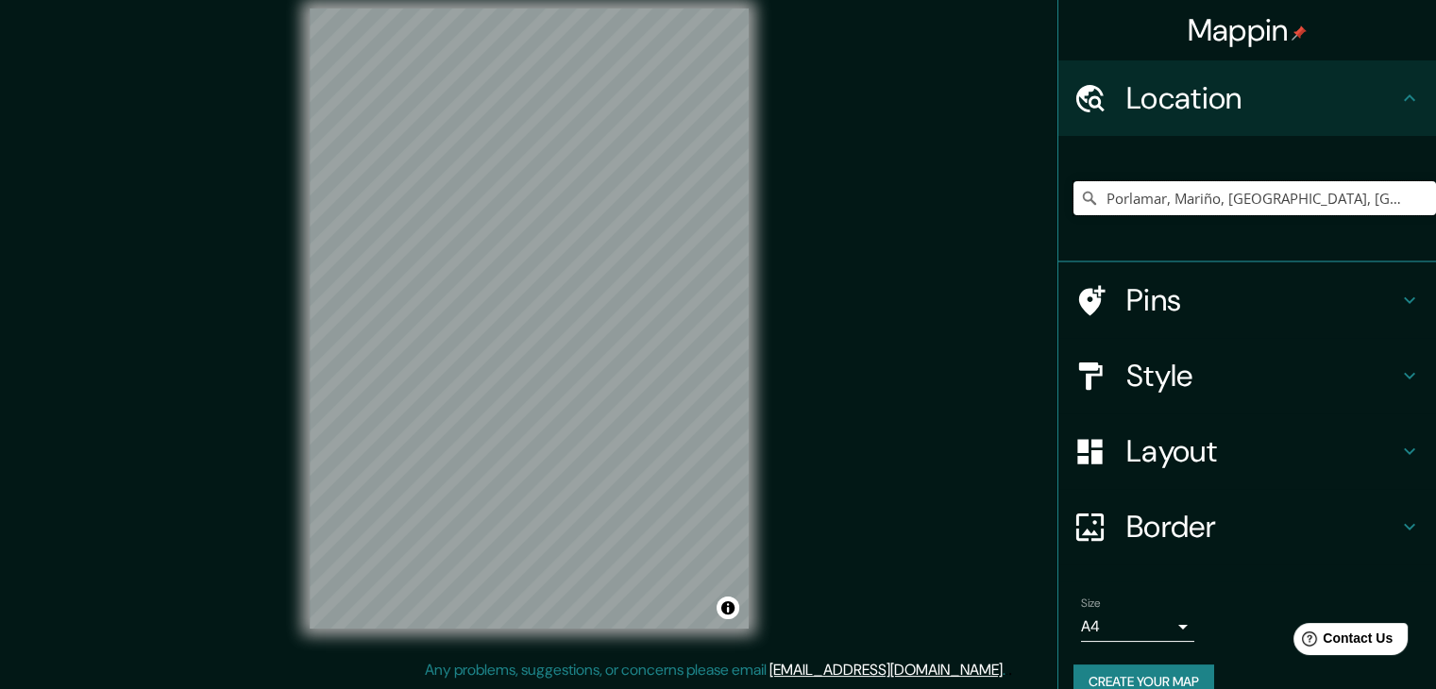
click at [1335, 205] on input "Porlamar, Mariño, [GEOGRAPHIC_DATA], [GEOGRAPHIC_DATA]" at bounding box center [1255, 198] width 363 height 34
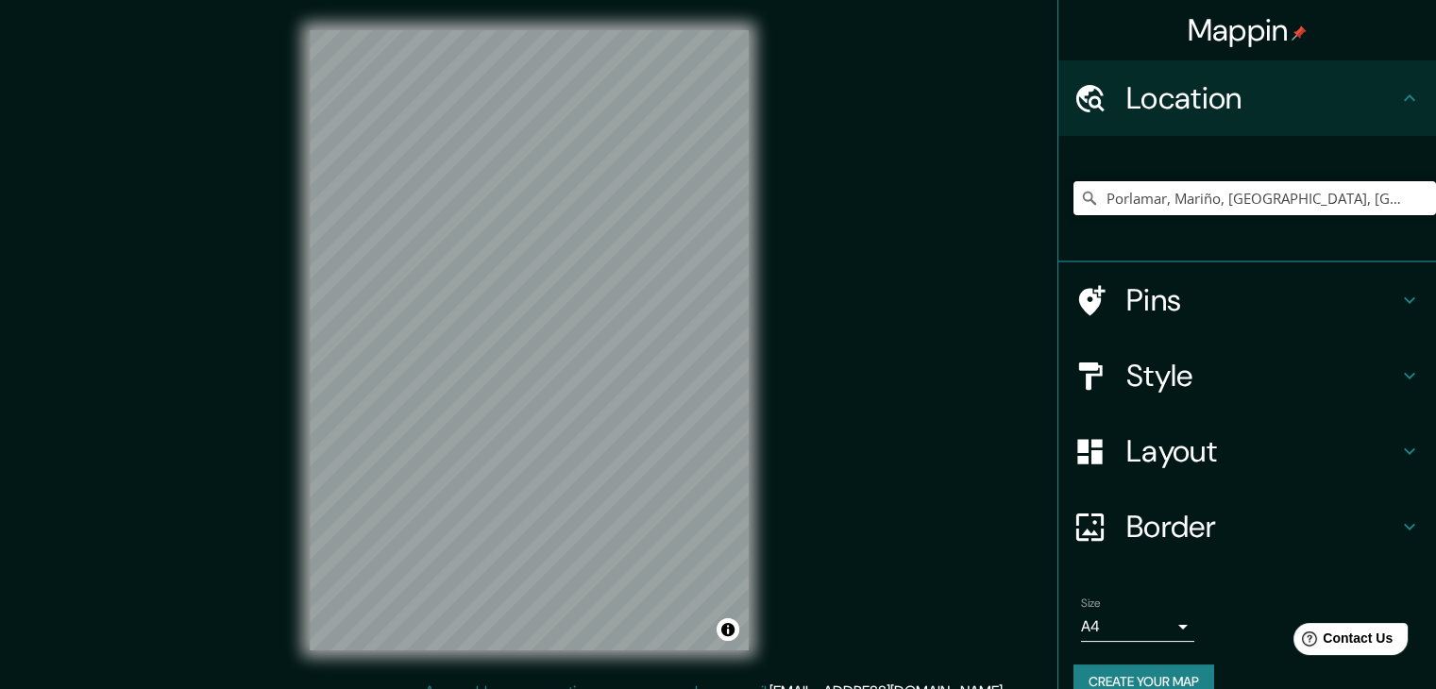
click at [1306, 197] on input "Porlamar, Mariño, [GEOGRAPHIC_DATA], [GEOGRAPHIC_DATA]" at bounding box center [1255, 198] width 363 height 34
click at [1080, 191] on icon at bounding box center [1089, 198] width 19 height 19
click at [1080, 197] on icon at bounding box center [1089, 198] width 19 height 19
click at [1176, 205] on input "Porlamar, Mariño, [GEOGRAPHIC_DATA], [GEOGRAPHIC_DATA]" at bounding box center [1255, 198] width 363 height 34
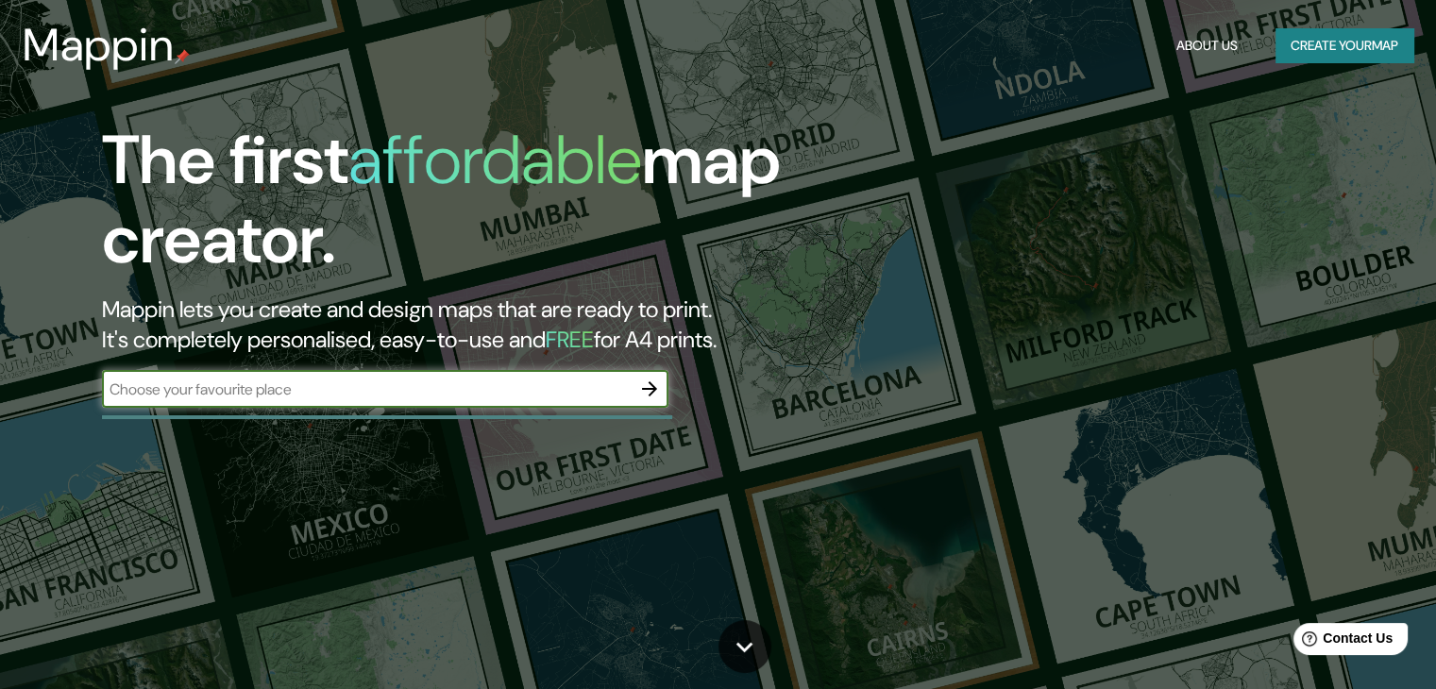
click at [268, 393] on input "text" at bounding box center [366, 390] width 529 height 22
type input "PORLAMAR"
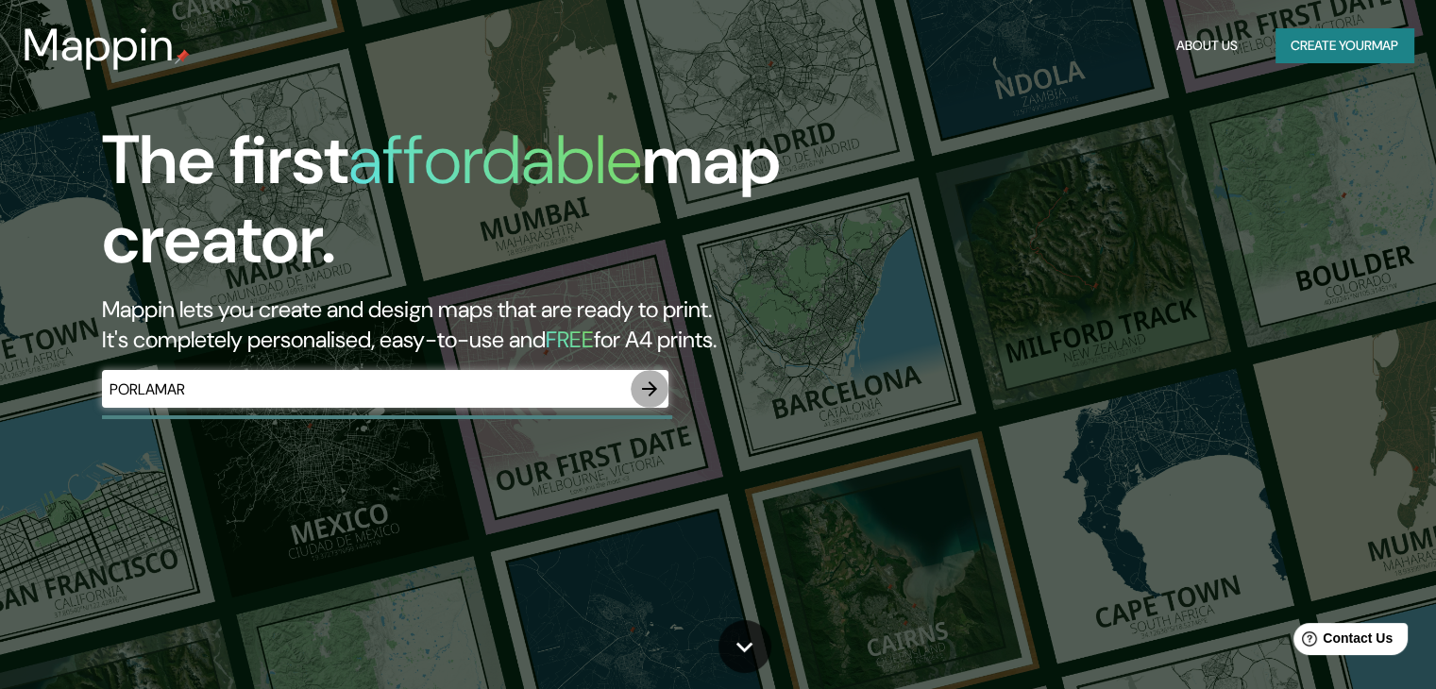
click at [648, 386] on icon "button" at bounding box center [649, 389] width 23 height 23
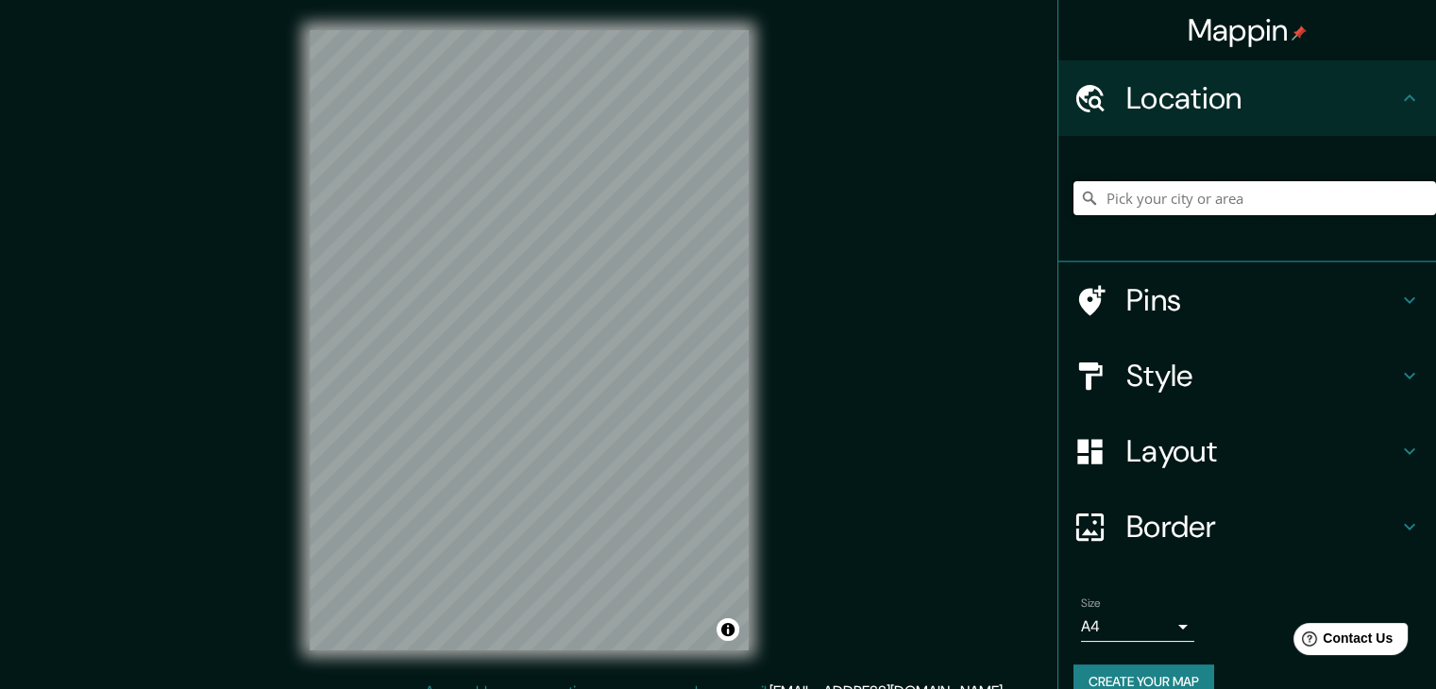
click at [1171, 200] on input "Pick your city or area" at bounding box center [1255, 198] width 363 height 34
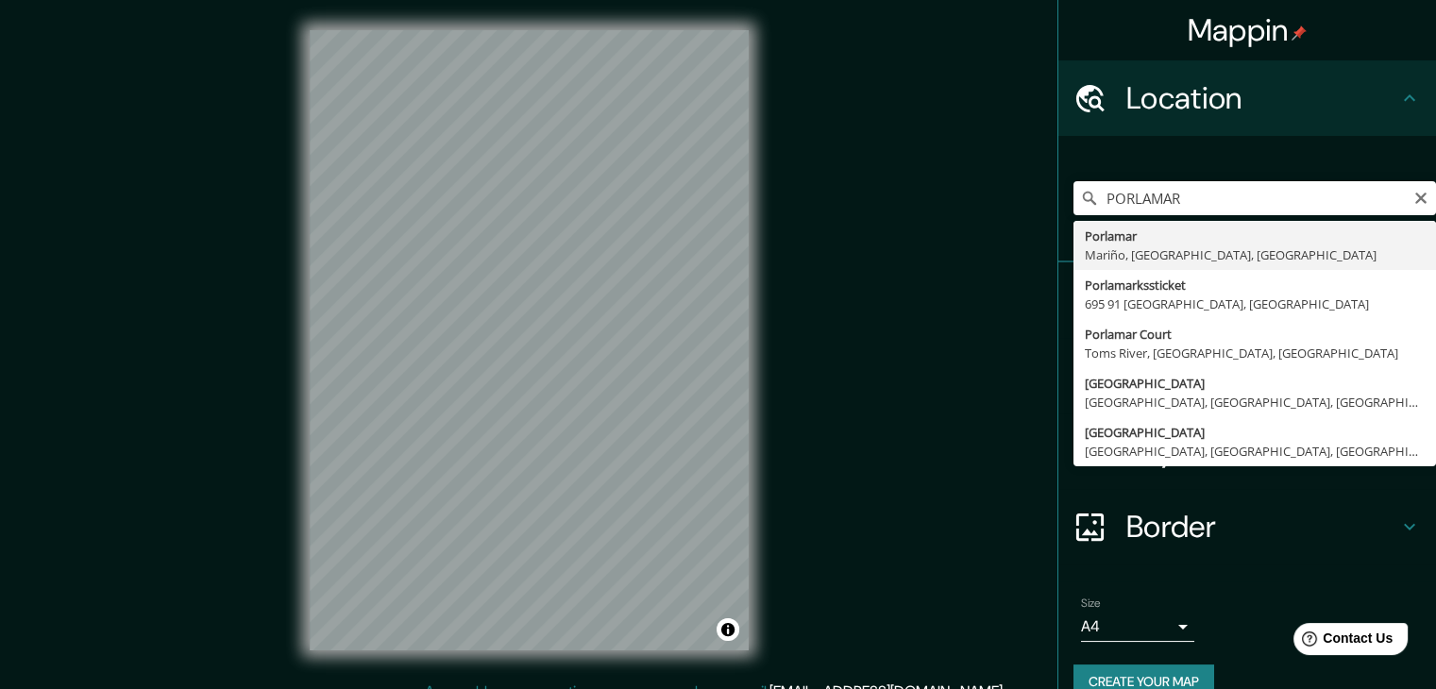
type input "Porlamar, Mariño, [GEOGRAPHIC_DATA], [GEOGRAPHIC_DATA]"
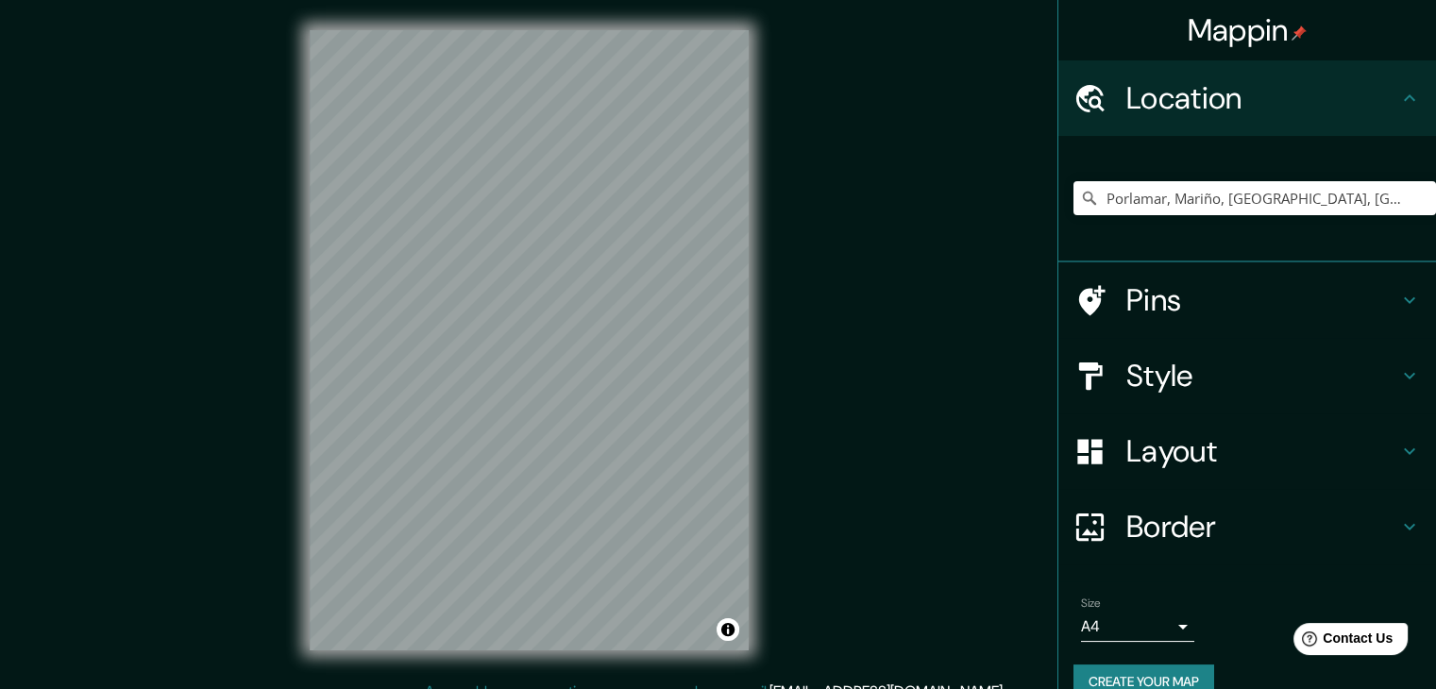
click at [771, 313] on div "© Mapbox © OpenStreetMap Improve this map" at bounding box center [530, 340] width 500 height 681
